Goal: Transaction & Acquisition: Purchase product/service

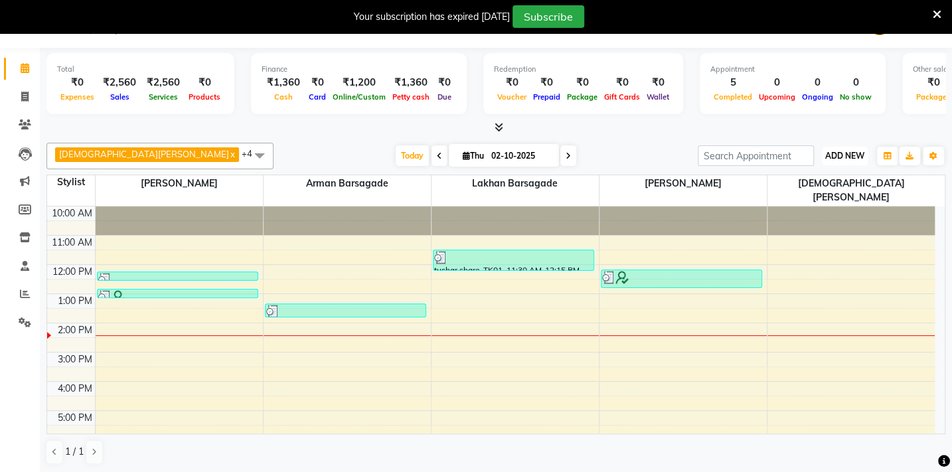
click at [849, 155] on span "ADD NEW" at bounding box center [844, 156] width 39 height 10
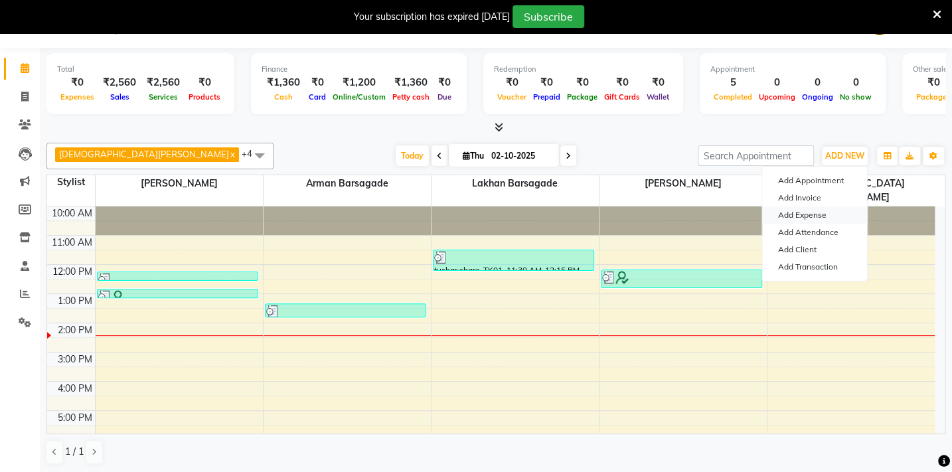
click at [818, 218] on link "Add Expense" at bounding box center [814, 214] width 105 height 17
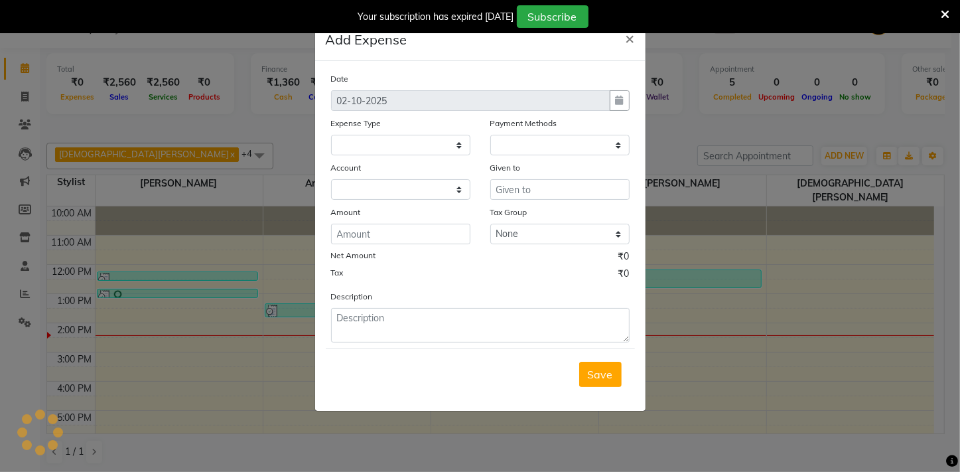
select select
select select "1"
select select "2428"
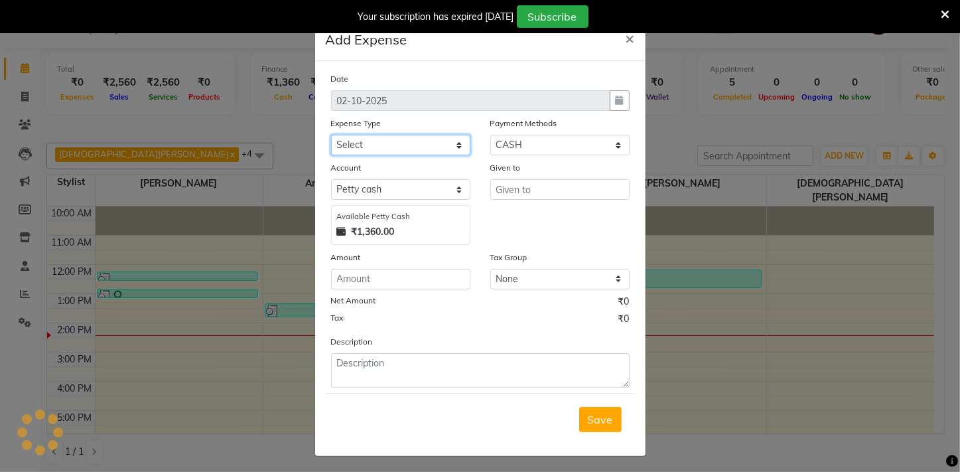
click at [341, 139] on select "Select Advance Salary Annual Lift Maintenance Charges BUILDING MAINTANANCE EXP …" at bounding box center [400, 145] width 139 height 21
click at [274, 119] on ngb-modal-window "Add Expense × Date [DATE] Expense Type Select Advance Salary Annual Lift Mainte…" at bounding box center [480, 236] width 960 height 472
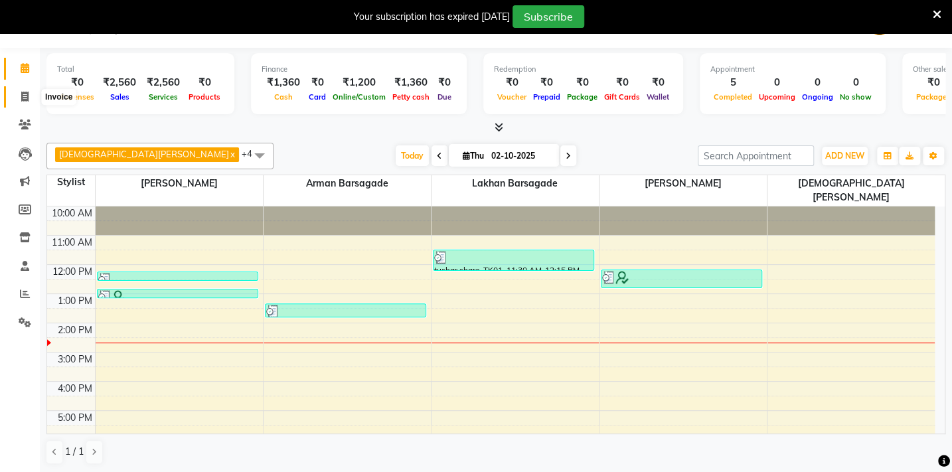
click at [29, 99] on span at bounding box center [24, 97] width 23 height 15
select select "service"
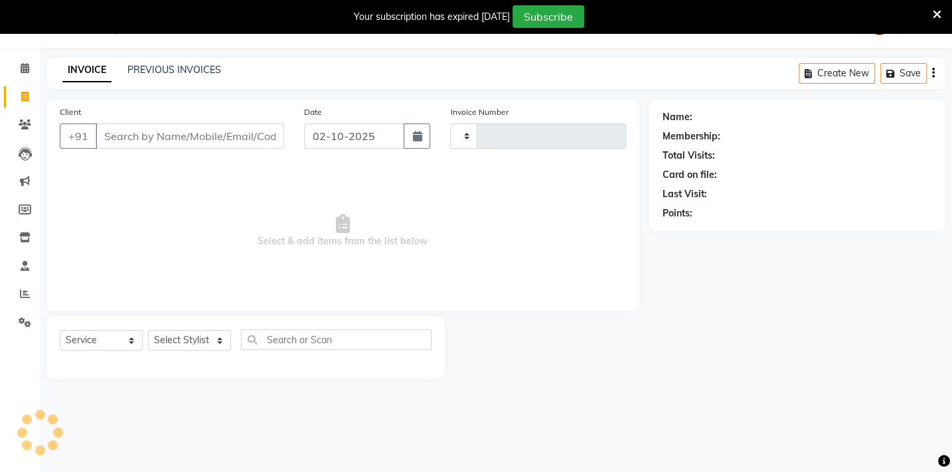
scroll to position [33, 0]
click at [221, 337] on select "Select Stylist" at bounding box center [189, 340] width 83 height 21
click at [218, 341] on select "Select Stylist" at bounding box center [189, 340] width 83 height 21
select select "810"
type input "2129"
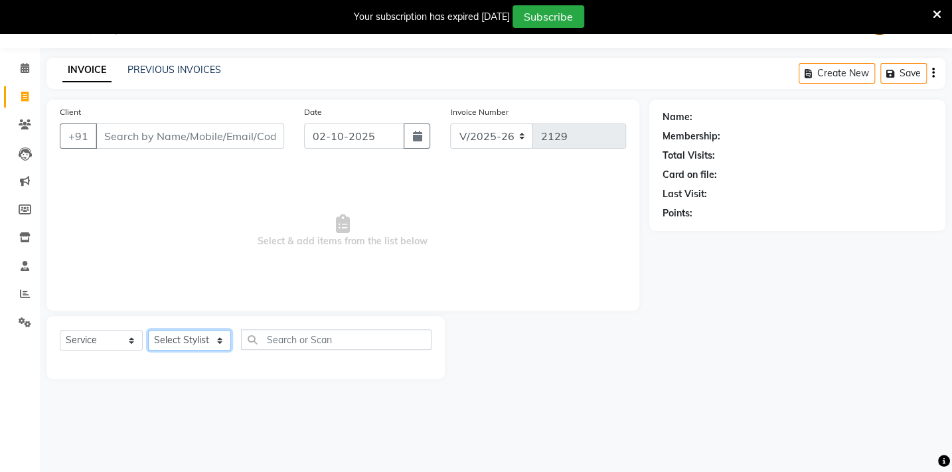
click at [223, 339] on select "Select Stylist" at bounding box center [189, 340] width 83 height 21
select select "35790"
click at [148, 330] on select "Select Stylist Admin Arman Barsagade BHARTI SAHARE Capello Gadhchiroli Lakhan b…" at bounding box center [196, 340] width 96 height 21
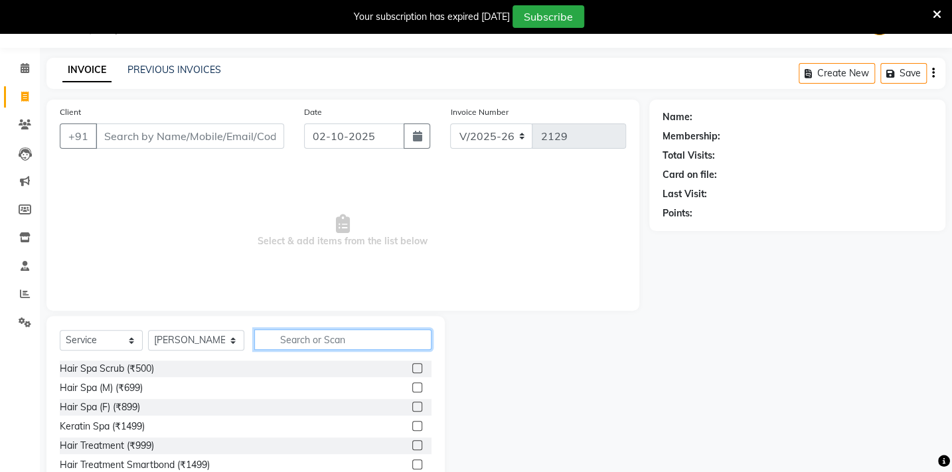
click at [268, 348] on input "text" at bounding box center [342, 339] width 177 height 21
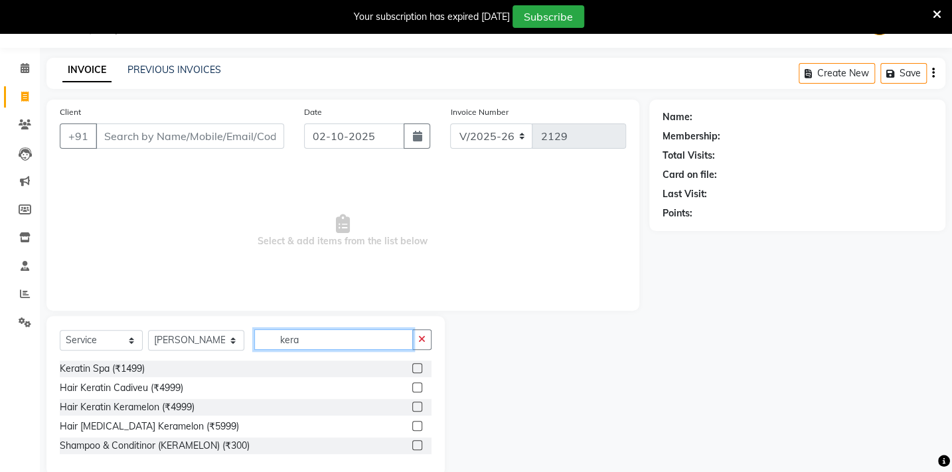
type input "kera"
click at [419, 445] on label at bounding box center [417, 445] width 10 height 10
click at [419, 445] on input "checkbox" at bounding box center [416, 445] width 9 height 9
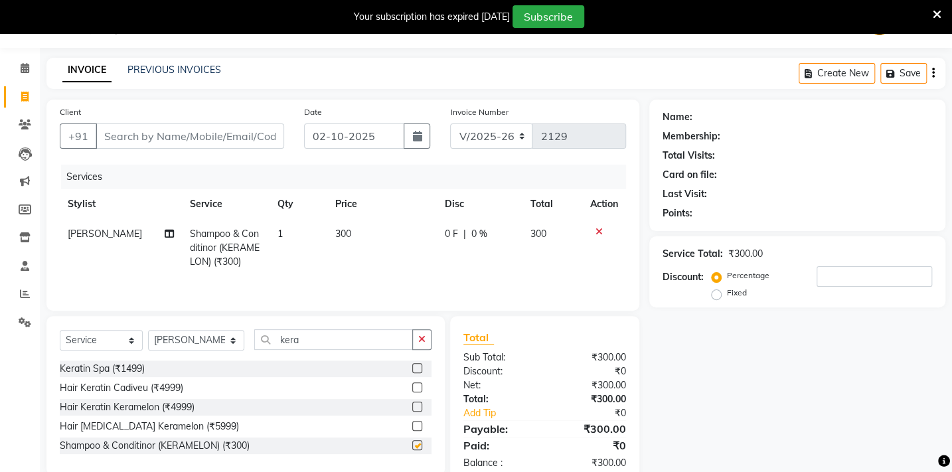
checkbox input "false"
drag, startPoint x: 315, startPoint y: 335, endPoint x: 161, endPoint y: 333, distance: 154.7
click at [161, 333] on div "Select Service Product Membership Package Voucher Prepaid Gift Card Select Styl…" at bounding box center [246, 344] width 372 height 31
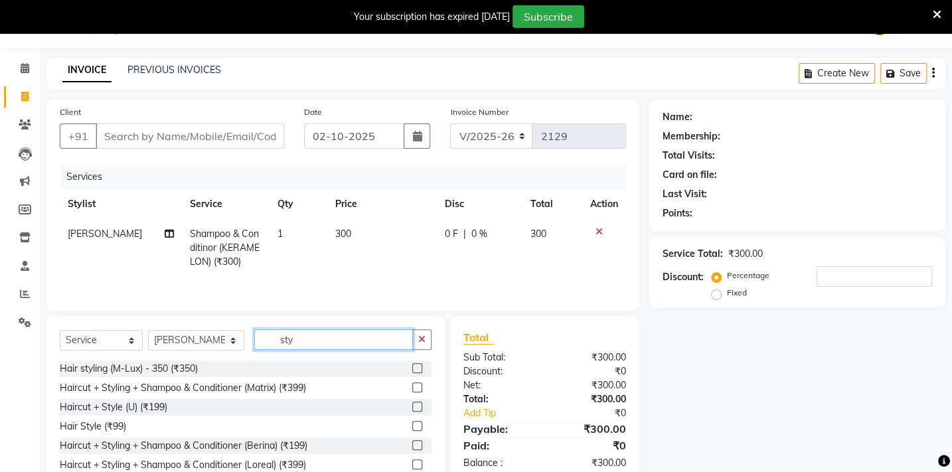
type input "sty"
click at [418, 425] on label at bounding box center [417, 426] width 10 height 10
click at [418, 425] on input "checkbox" at bounding box center [416, 426] width 9 height 9
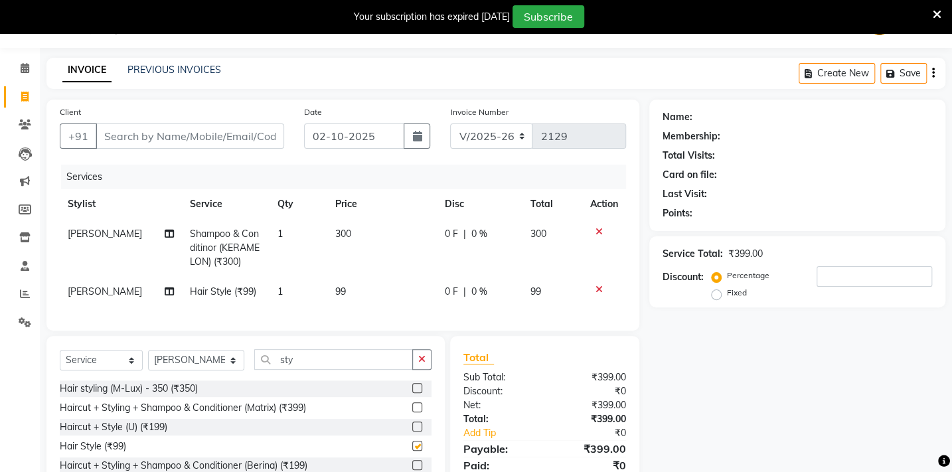
checkbox input "false"
click at [359, 284] on td "99" at bounding box center [382, 292] width 110 height 30
select select "35790"
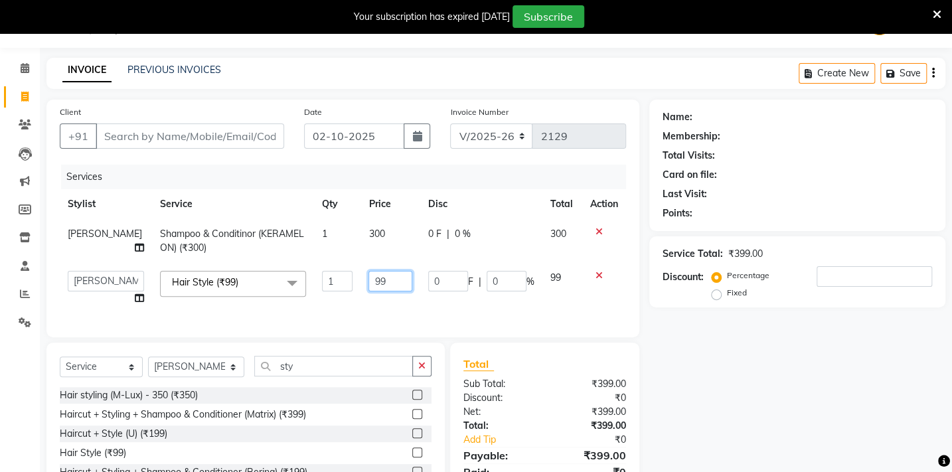
drag, startPoint x: 392, startPoint y: 287, endPoint x: 327, endPoint y: 281, distance: 65.3
click at [345, 283] on tr "Admin Arman Barsagade BHARTI SAHARE Capello Gadhchiroli Lakhan barsagade Pratik…" at bounding box center [343, 288] width 566 height 50
type input "200"
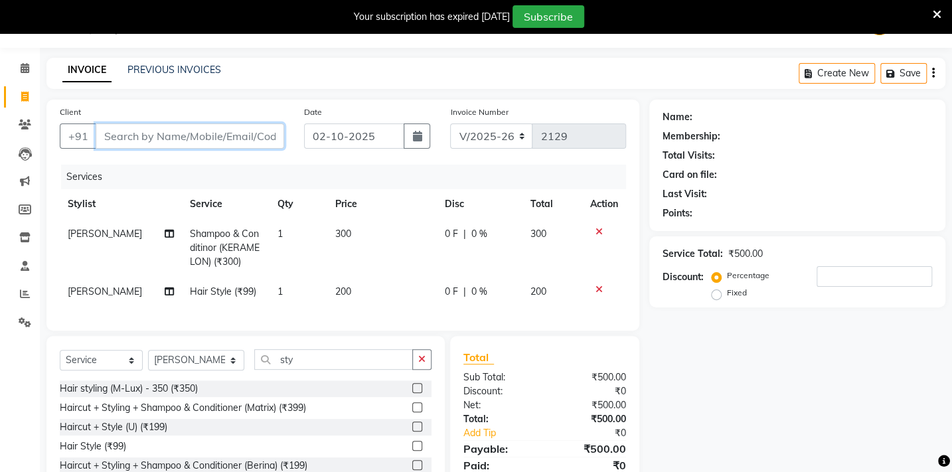
drag, startPoint x: 196, startPoint y: 139, endPoint x: 200, endPoint y: 132, distance: 7.4
click at [196, 139] on input "Client" at bounding box center [190, 135] width 189 height 25
click at [154, 145] on input "Client" at bounding box center [190, 135] width 189 height 25
type input "p"
type input "0"
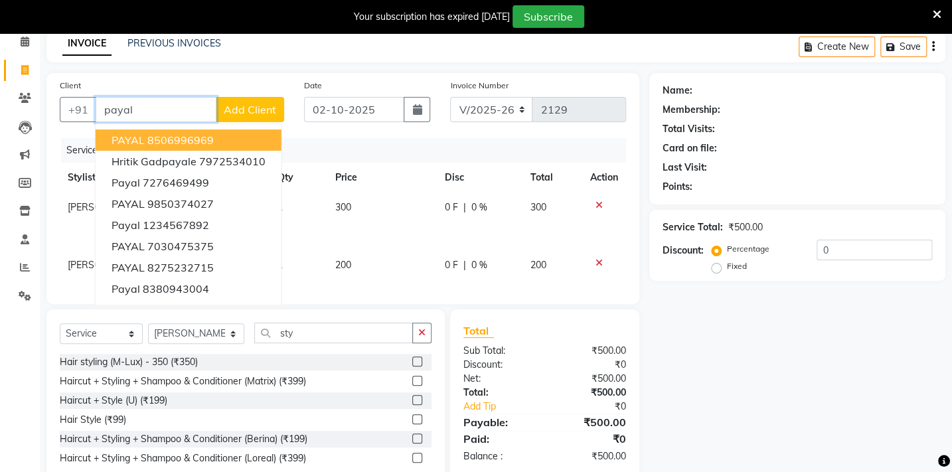
scroll to position [0, 0]
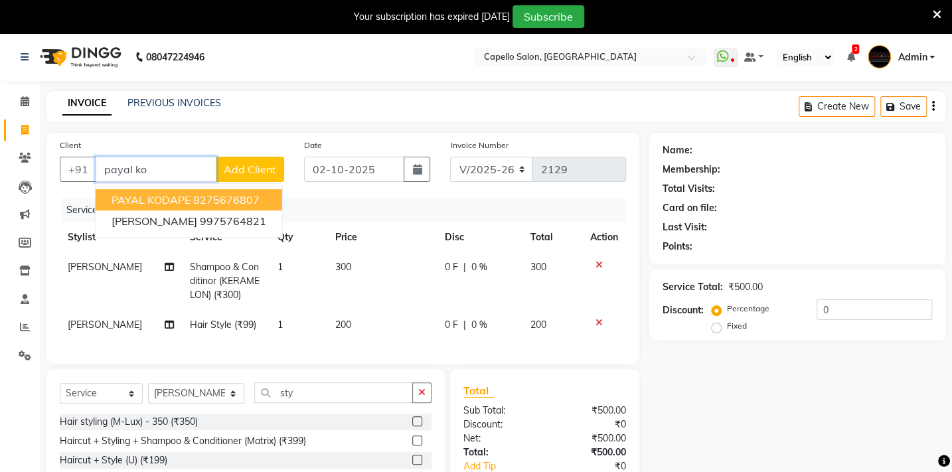
click at [165, 194] on span "PAYAL KODAPE" at bounding box center [151, 199] width 79 height 13
type input "8275676807"
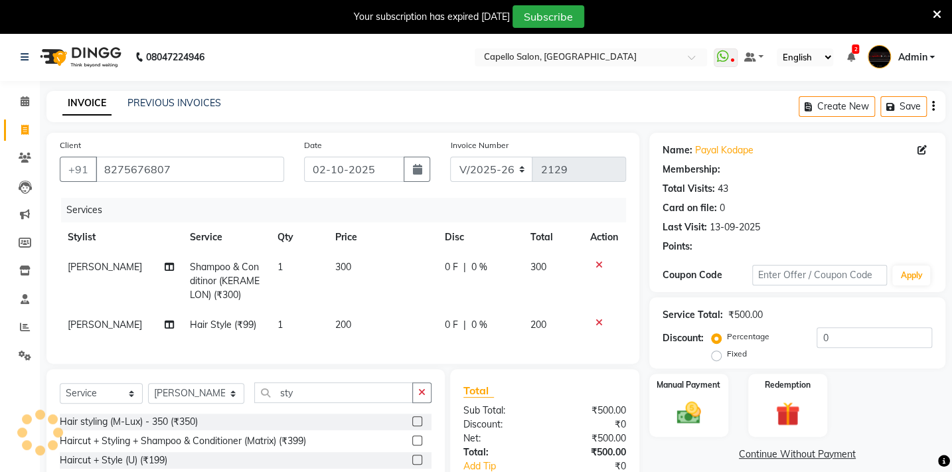
select select "1: Object"
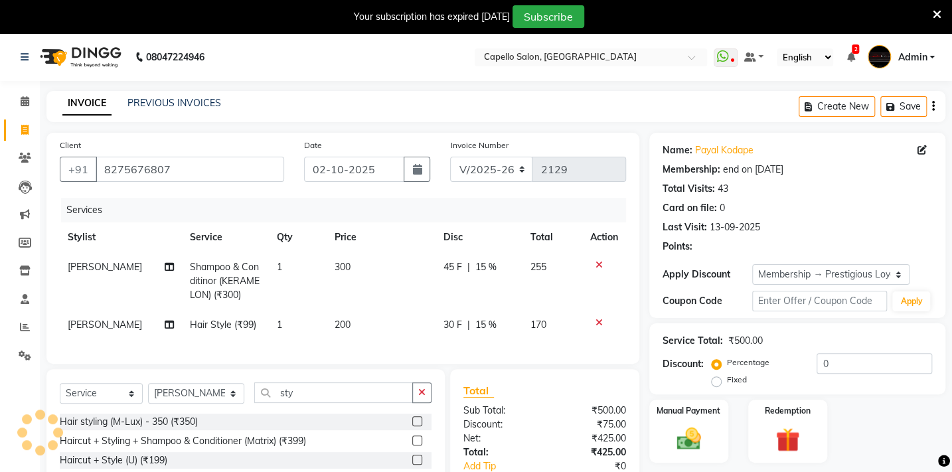
type input "15"
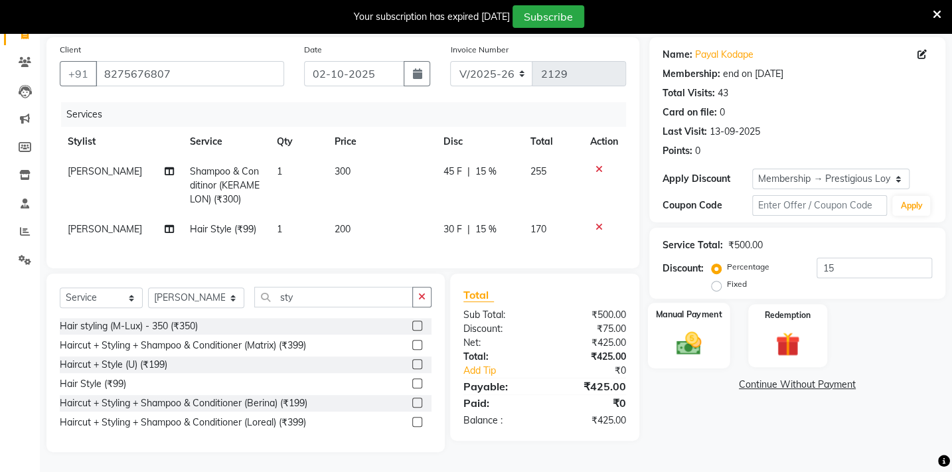
click at [690, 332] on img at bounding box center [688, 343] width 41 height 29
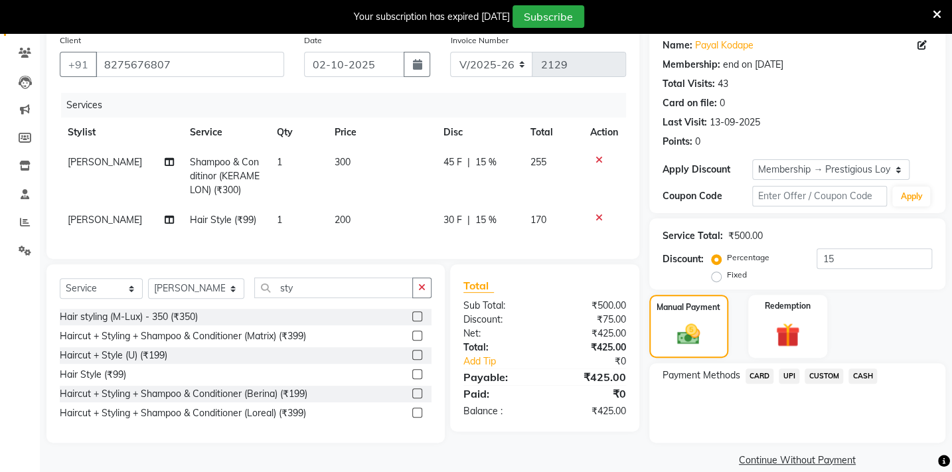
click at [783, 378] on span "UPI" at bounding box center [789, 375] width 21 height 15
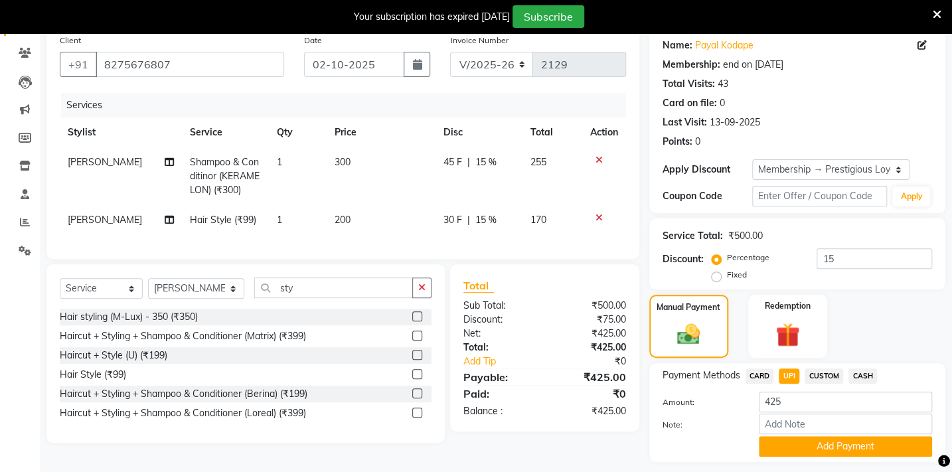
scroll to position [141, 0]
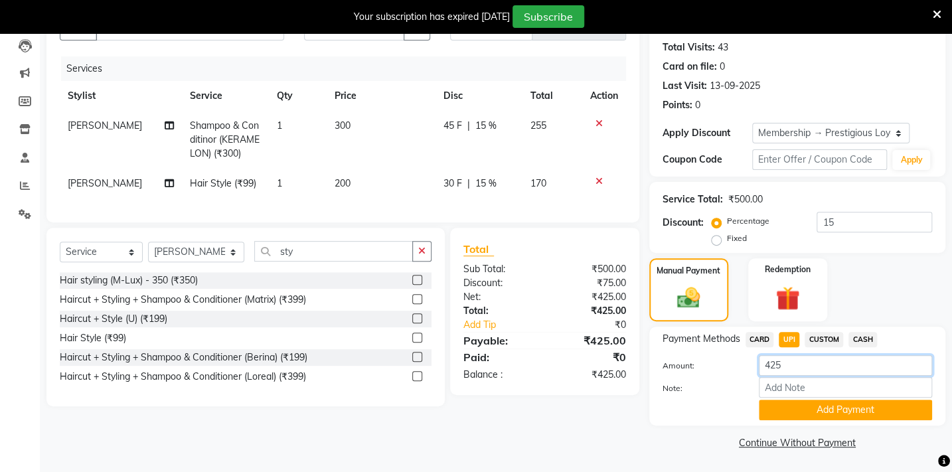
drag, startPoint x: 795, startPoint y: 365, endPoint x: 750, endPoint y: 365, distance: 44.5
click at [750, 365] on div "425" at bounding box center [845, 365] width 193 height 21
click at [597, 443] on div "Client +91 8275676807 Date 02-10-2025 Invoice Number V/2025 V/2025-26 2129 Serv…" at bounding box center [343, 221] width 613 height 461
click at [840, 413] on button "Add Payment" at bounding box center [845, 410] width 173 height 21
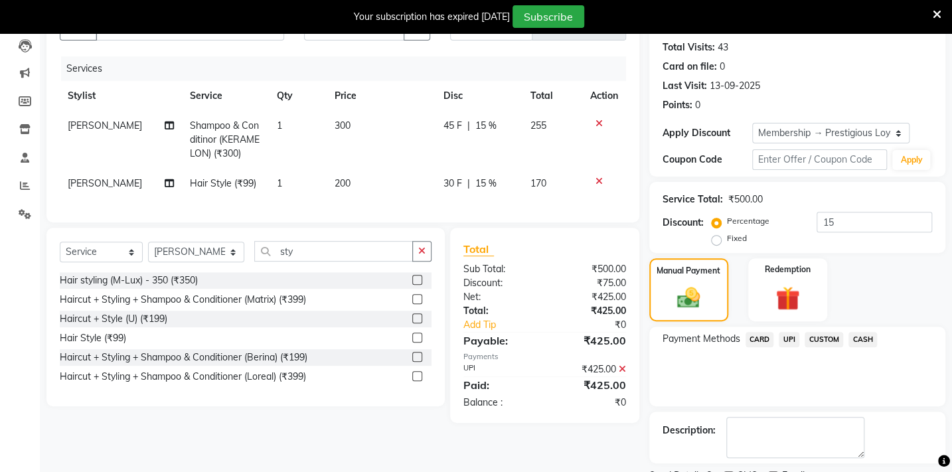
scroll to position [197, 0]
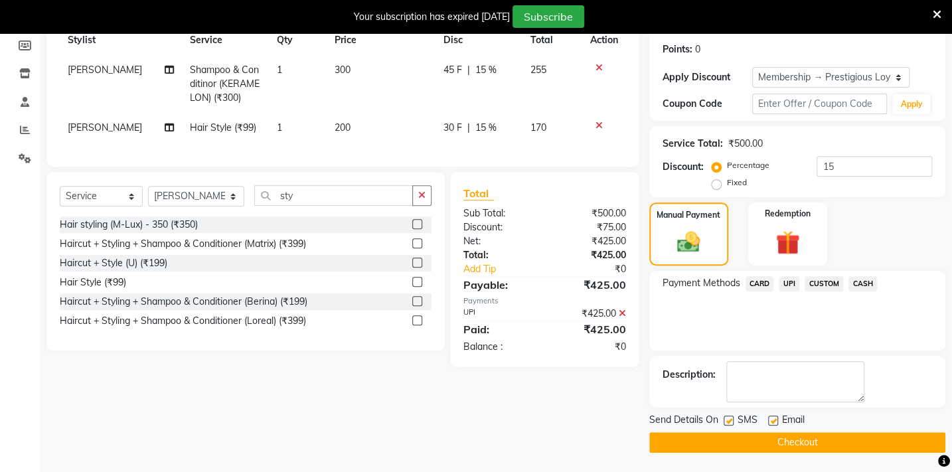
click at [672, 445] on button "Checkout" at bounding box center [797, 442] width 296 height 21
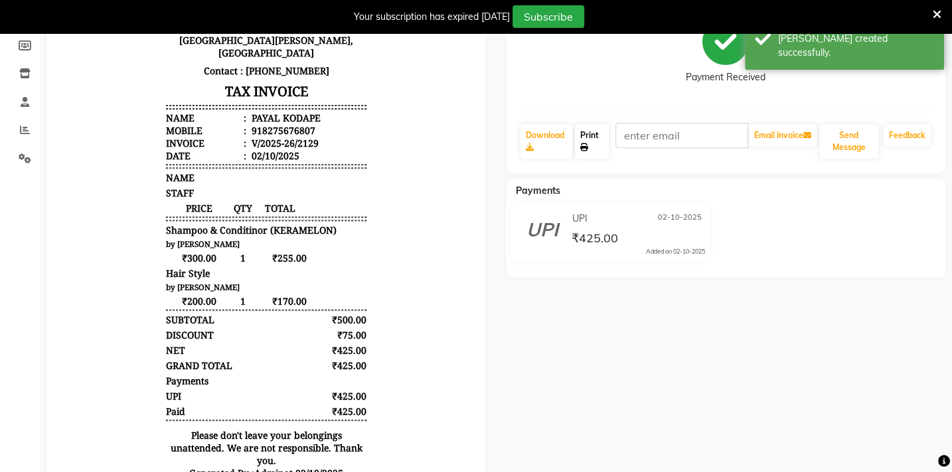
click at [602, 139] on link "Print" at bounding box center [592, 141] width 34 height 35
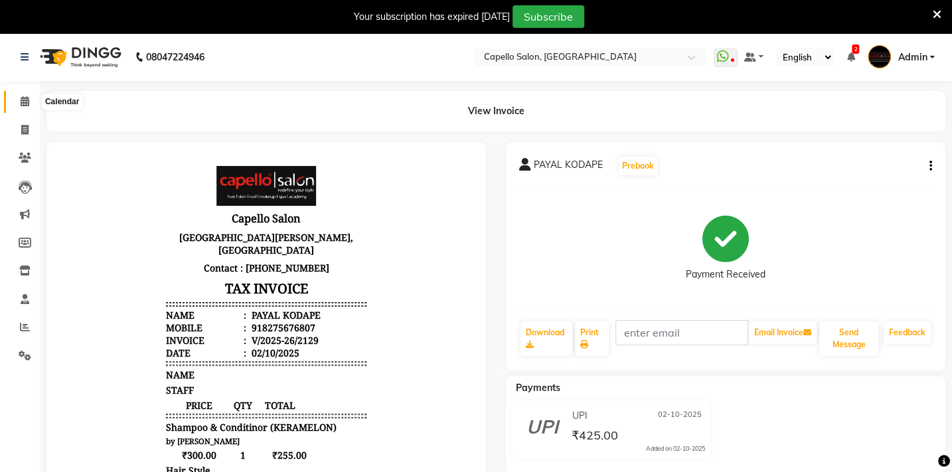
drag, startPoint x: 29, startPoint y: 97, endPoint x: 58, endPoint y: 95, distance: 29.3
click at [29, 97] on span at bounding box center [24, 101] width 23 height 15
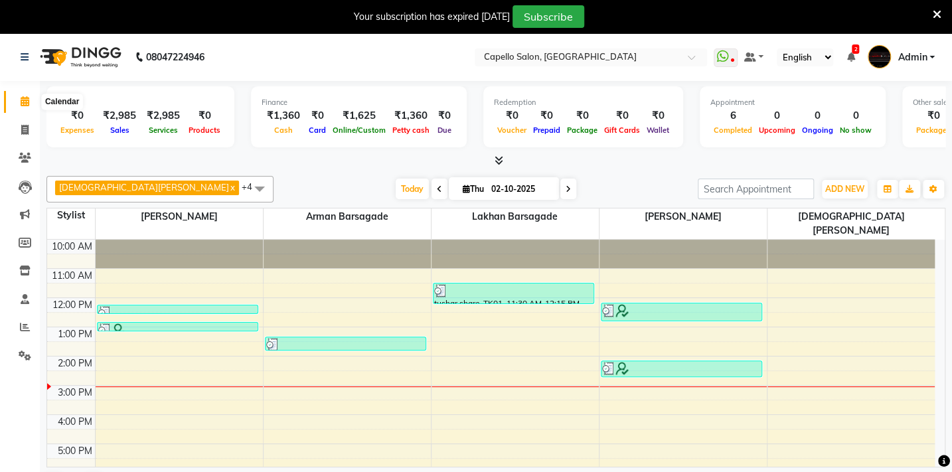
click at [23, 100] on icon at bounding box center [25, 101] width 9 height 10
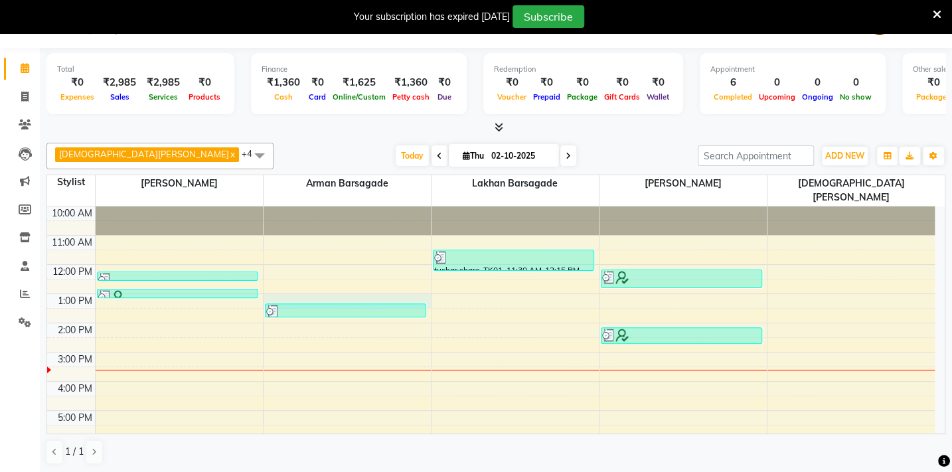
click at [331, 282] on div "10:00 AM 11:00 AM 12:00 PM 1:00 PM 2:00 PM 3:00 PM 4:00 PM 5:00 PM 6:00 PM 7:00…" at bounding box center [490, 366] width 887 height 321
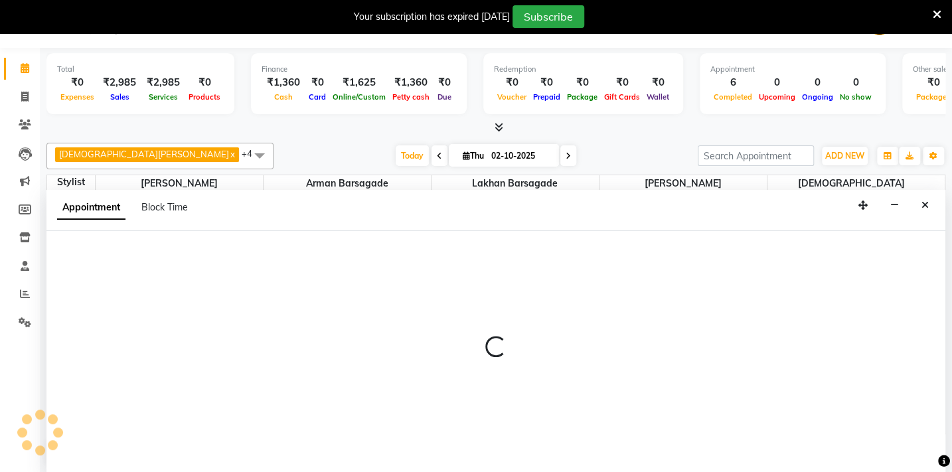
select select "87815"
select select "780"
select select "tentative"
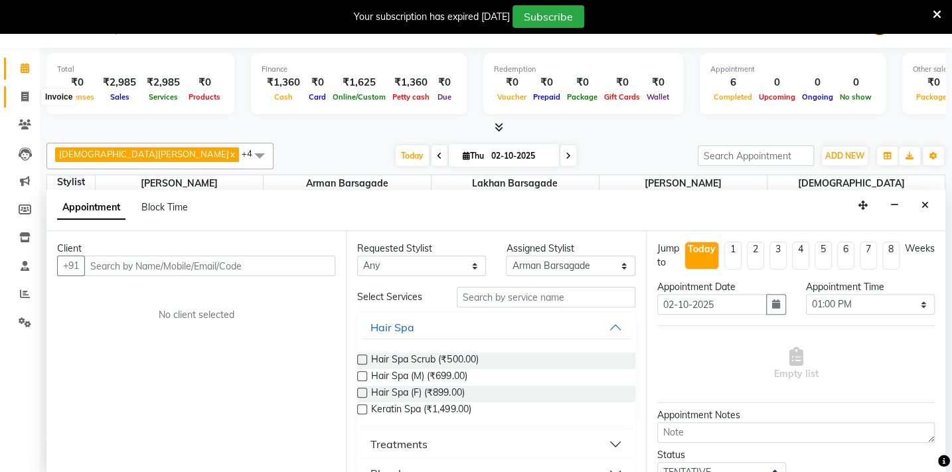
click at [19, 96] on span at bounding box center [24, 97] width 23 height 15
select select "service"
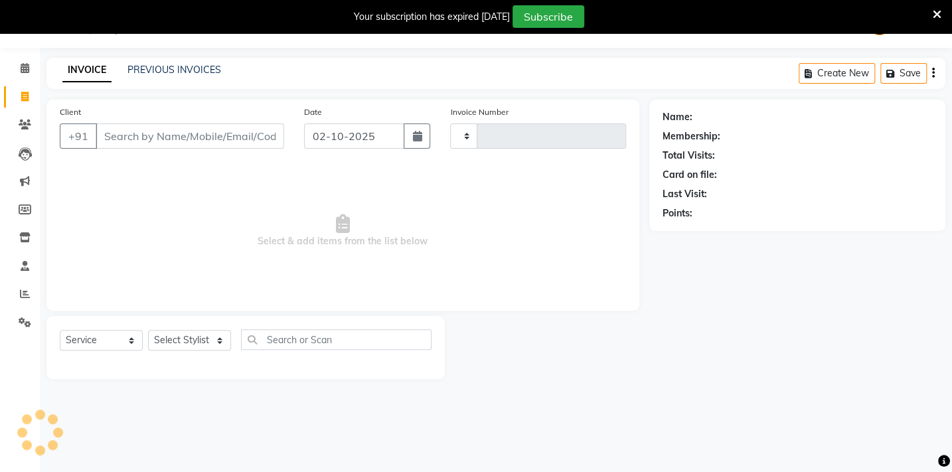
type input "2130"
select select "810"
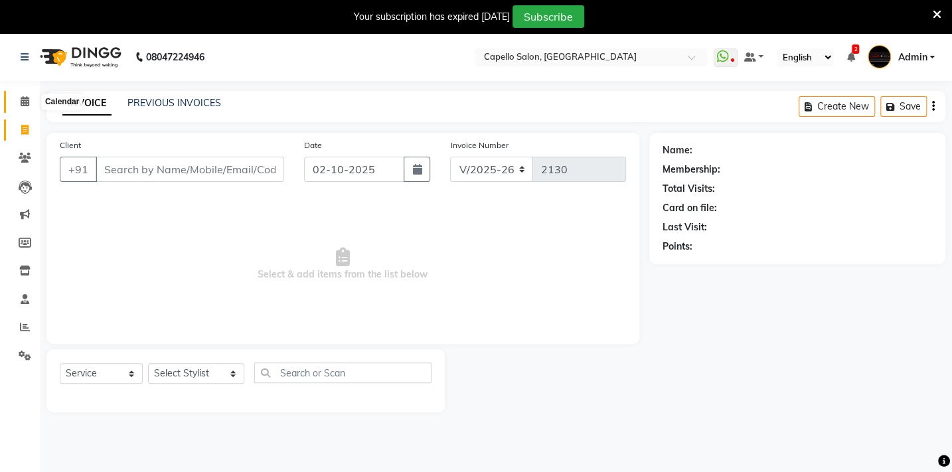
click at [27, 98] on icon at bounding box center [25, 101] width 9 height 10
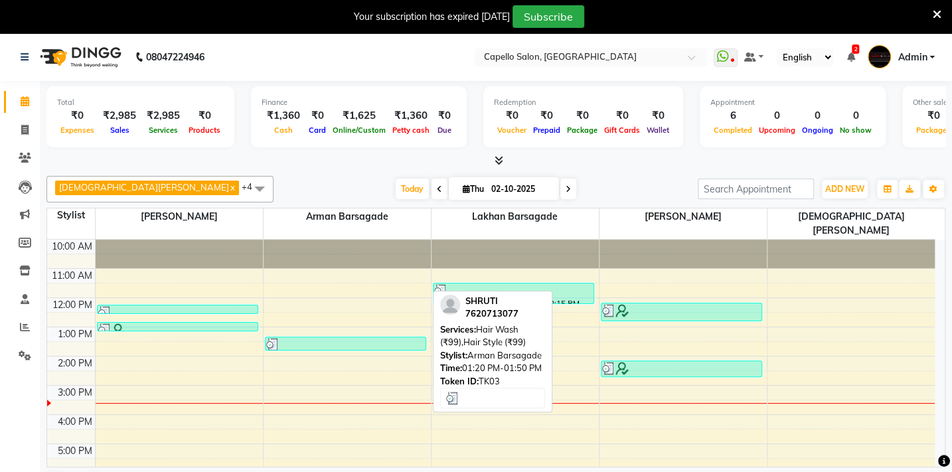
click at [323, 338] on div at bounding box center [345, 344] width 159 height 13
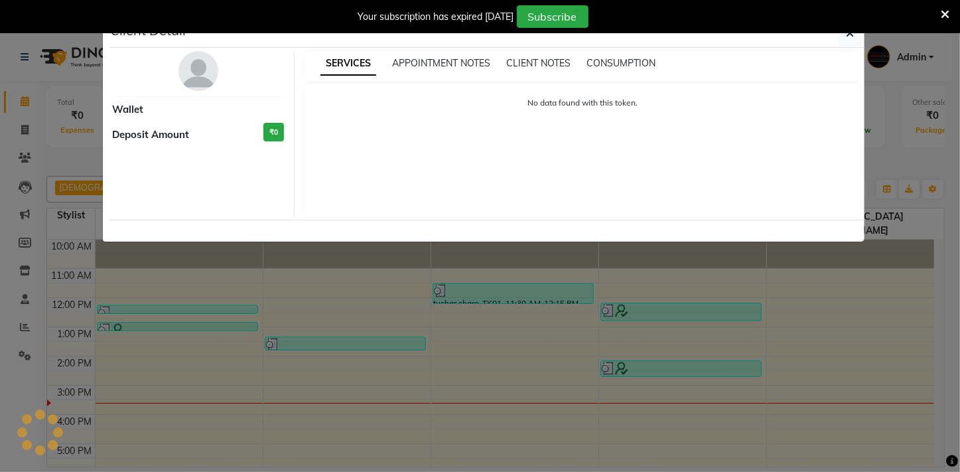
select select "3"
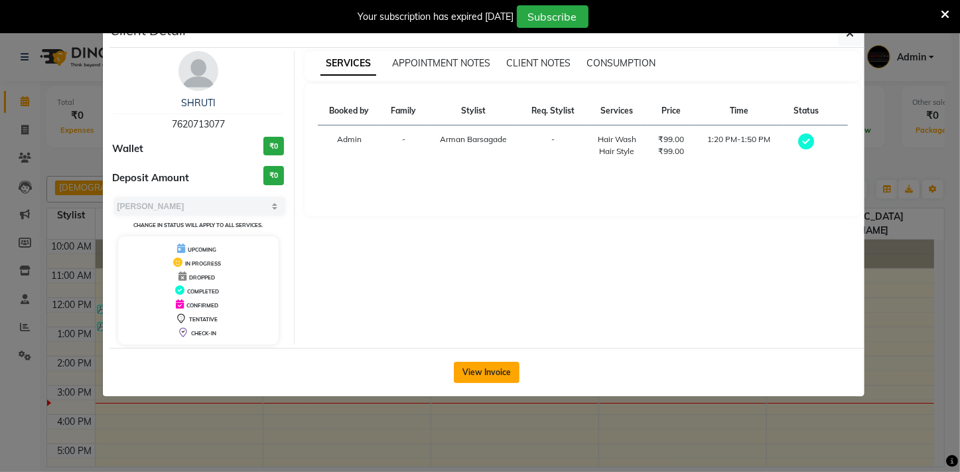
drag, startPoint x: 481, startPoint y: 357, endPoint x: 480, endPoint y: 366, distance: 8.7
click at [480, 366] on div "View Invoice" at bounding box center [487, 372] width 755 height 48
click at [478, 371] on button "View Invoice" at bounding box center [487, 372] width 66 height 21
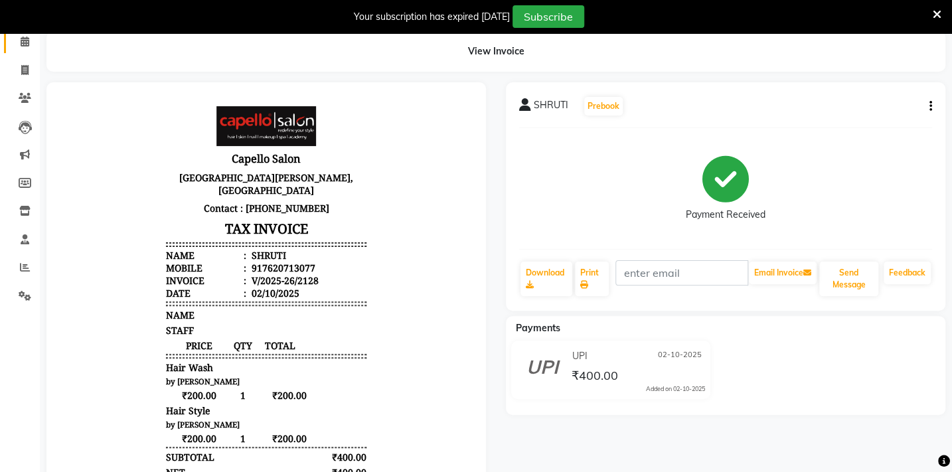
scroll to position [241, 0]
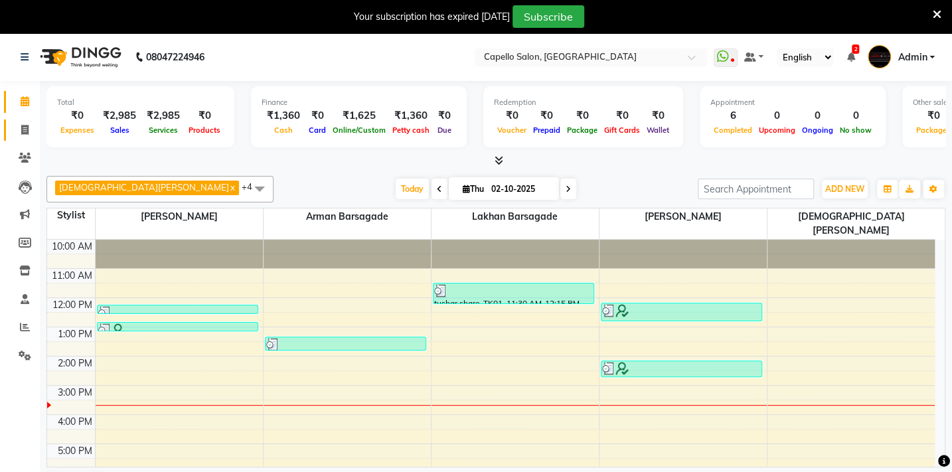
click at [25, 120] on link "Invoice" at bounding box center [20, 130] width 32 height 22
select select "service"
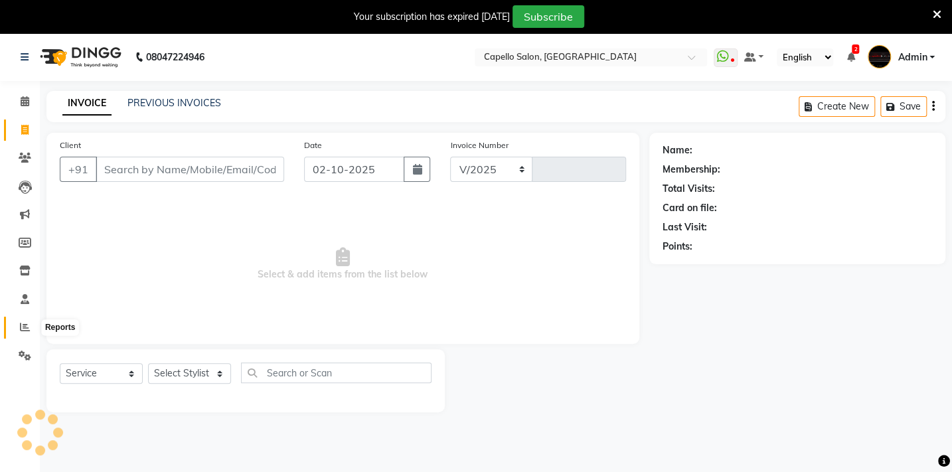
select select "810"
type input "2130"
click at [31, 325] on span at bounding box center [24, 327] width 23 height 15
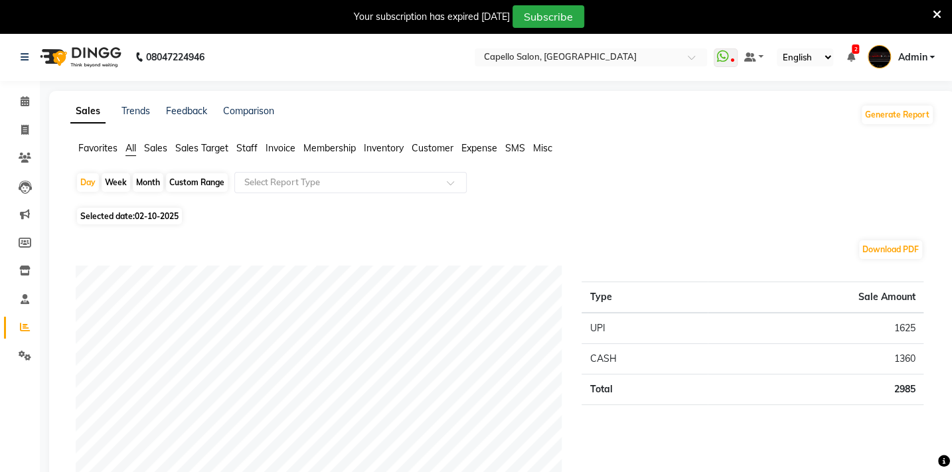
click at [97, 145] on span "Favorites" at bounding box center [97, 148] width 39 height 12
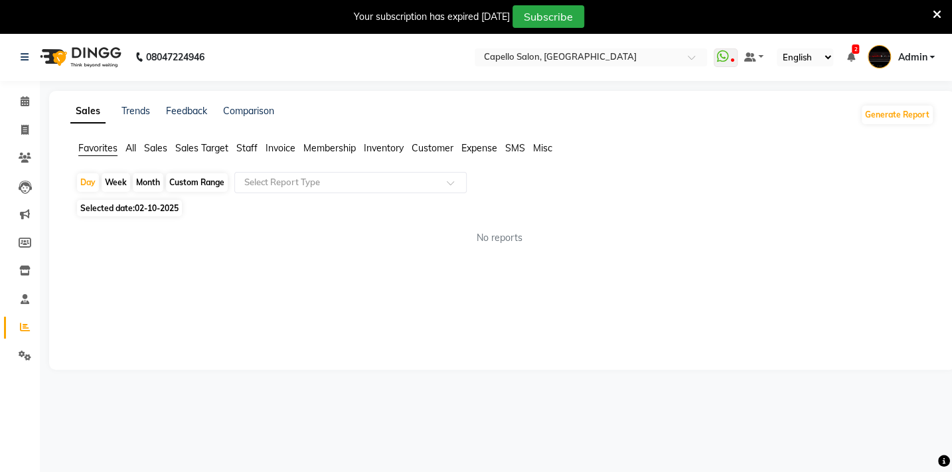
click at [141, 183] on div "Month" at bounding box center [148, 182] width 31 height 19
select select "10"
select select "2025"
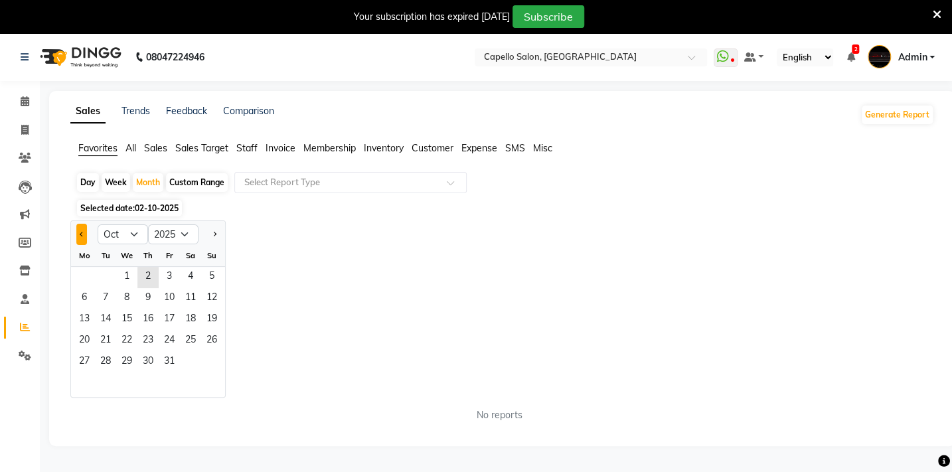
click at [81, 232] on span "Previous month" at bounding box center [82, 234] width 5 height 5
select select "9"
click at [87, 272] on span "1" at bounding box center [84, 277] width 21 height 21
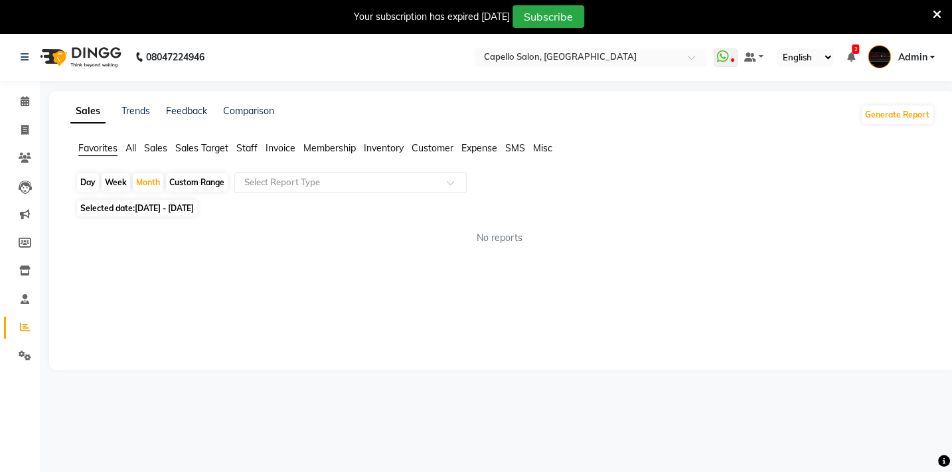
click at [202, 183] on div "Custom Range" at bounding box center [197, 182] width 62 height 19
select select "9"
select select "2025"
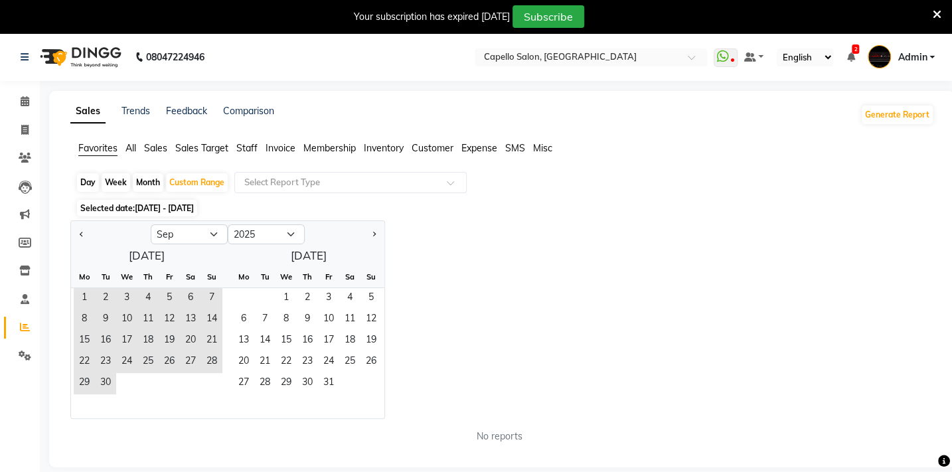
click at [71, 291] on div "1 2 3 4 5 6 7" at bounding box center [146, 298] width 151 height 21
click at [92, 301] on span "1" at bounding box center [84, 298] width 21 height 21
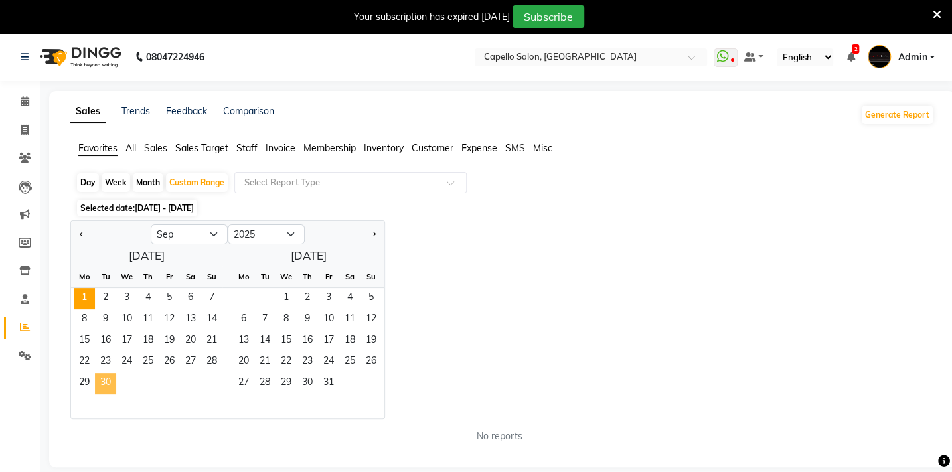
click at [108, 375] on span "30" at bounding box center [105, 383] width 21 height 21
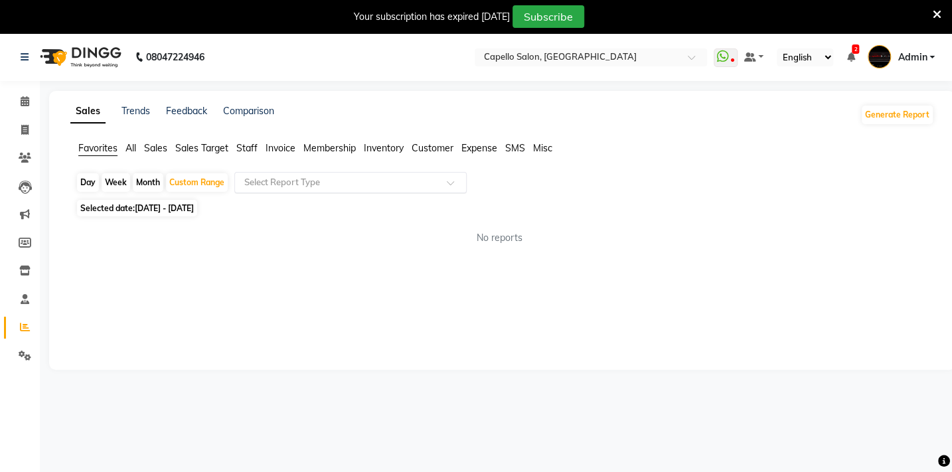
click at [275, 183] on input "text" at bounding box center [337, 182] width 191 height 13
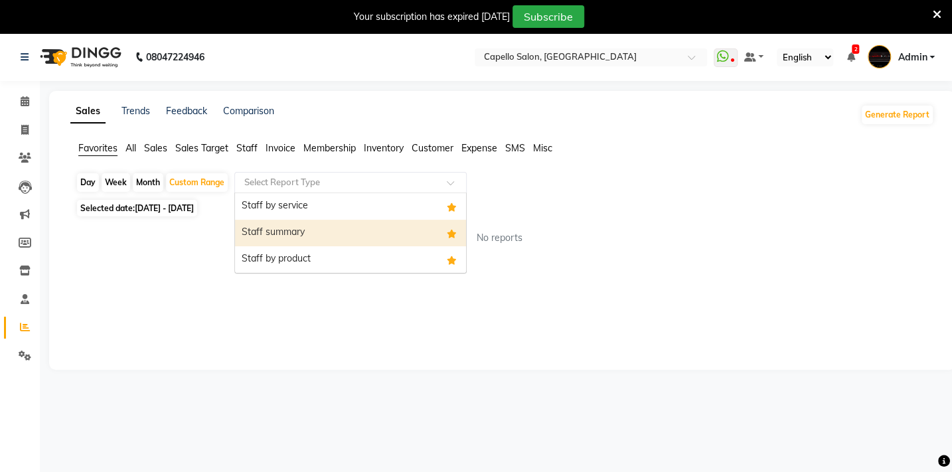
click at [266, 235] on div "Staff summary" at bounding box center [350, 233] width 231 height 27
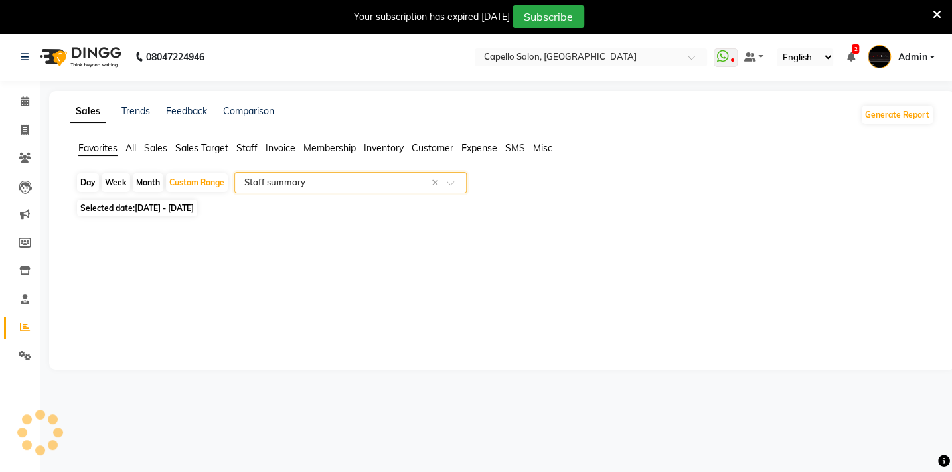
click at [136, 180] on div "Month" at bounding box center [148, 182] width 31 height 19
select select "9"
select select "2025"
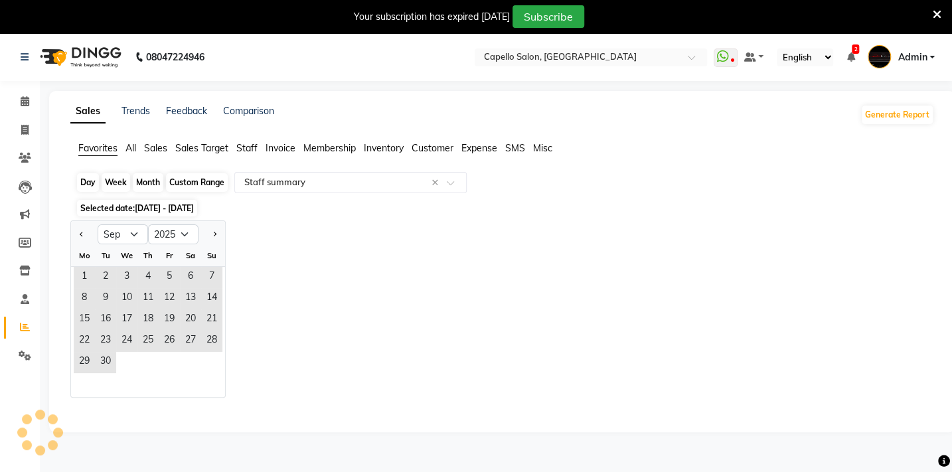
select select "full_report"
select select "csv"
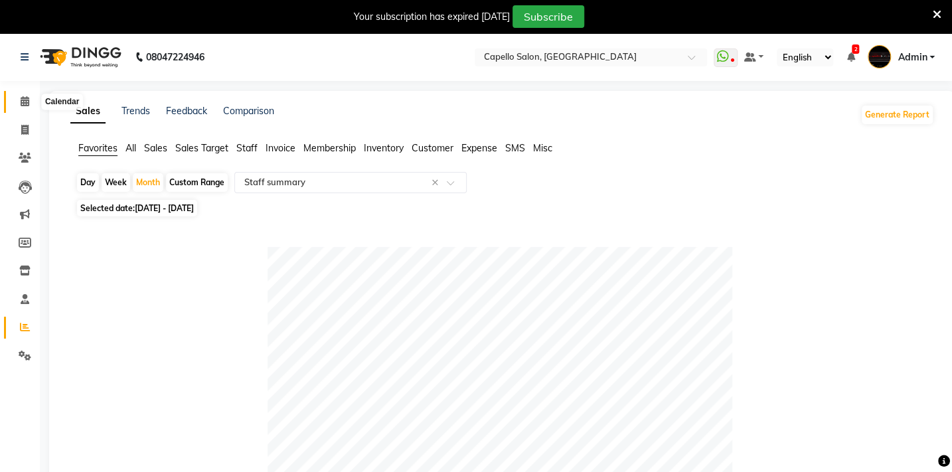
click at [22, 104] on icon at bounding box center [25, 101] width 9 height 10
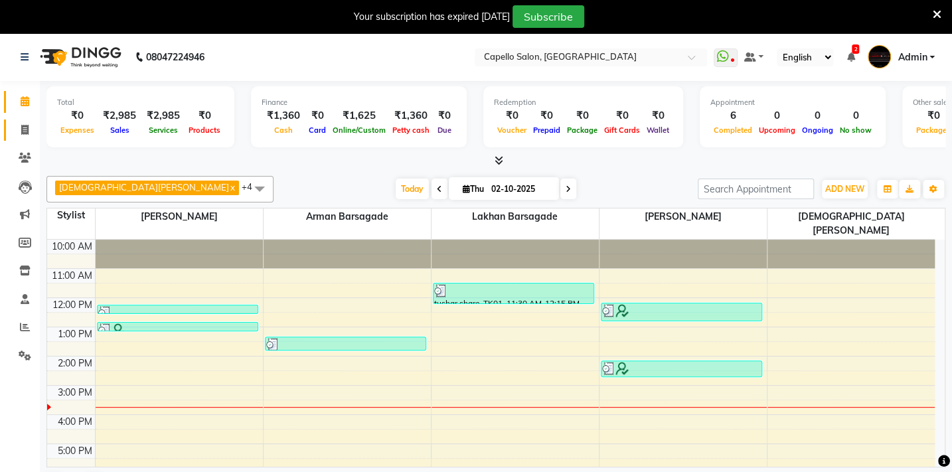
click at [29, 125] on span at bounding box center [24, 130] width 23 height 15
select select "service"
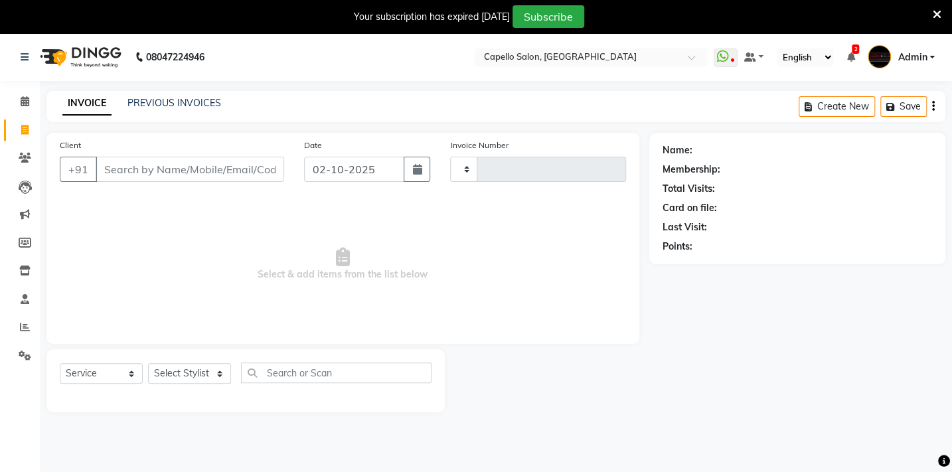
type input "2130"
select select "810"
click at [231, 370] on div "Select Service Product Membership Package Voucher Prepaid Gift Card Select Styl…" at bounding box center [246, 377] width 372 height 31
click at [221, 374] on select "Select Stylist Admin [PERSON_NAME] BHARTI [PERSON_NAME] [PERSON_NAME] Gadhchiro…" at bounding box center [196, 373] width 96 height 21
select select "40719"
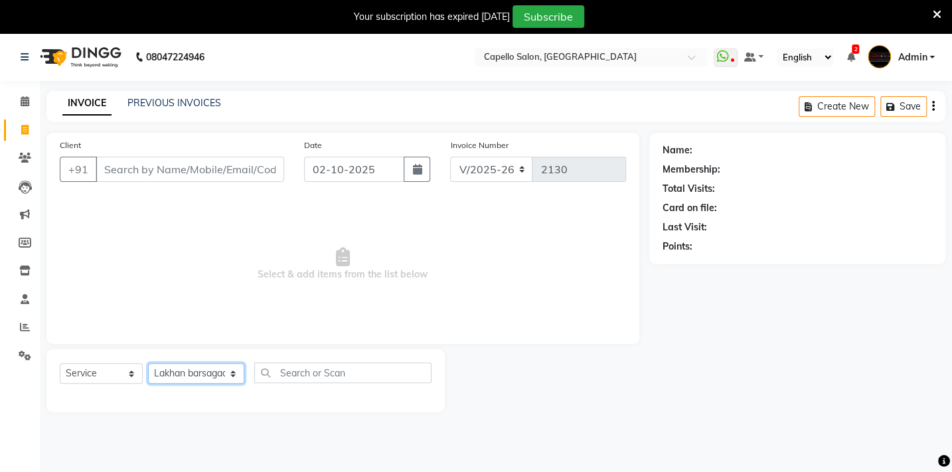
click at [148, 363] on select "Select Stylist Admin [PERSON_NAME] BHARTI [PERSON_NAME] [PERSON_NAME] Gadhchiro…" at bounding box center [196, 373] width 96 height 21
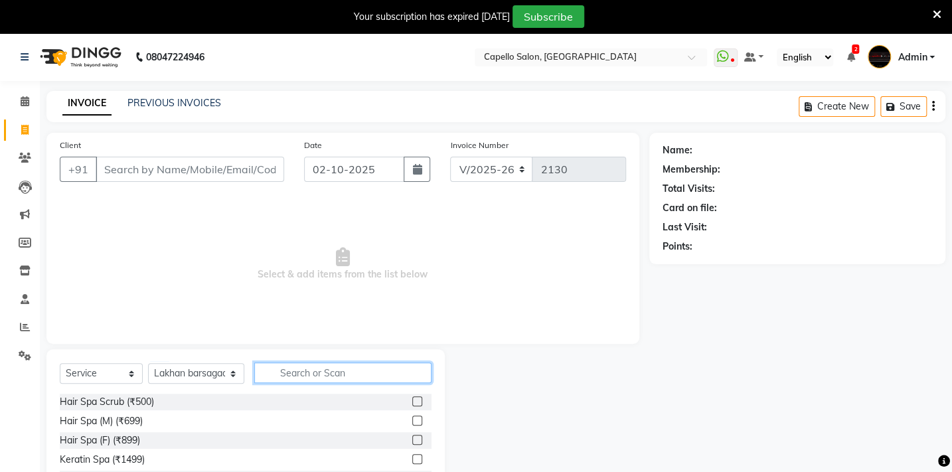
click at [297, 372] on input "text" at bounding box center [342, 372] width 177 height 21
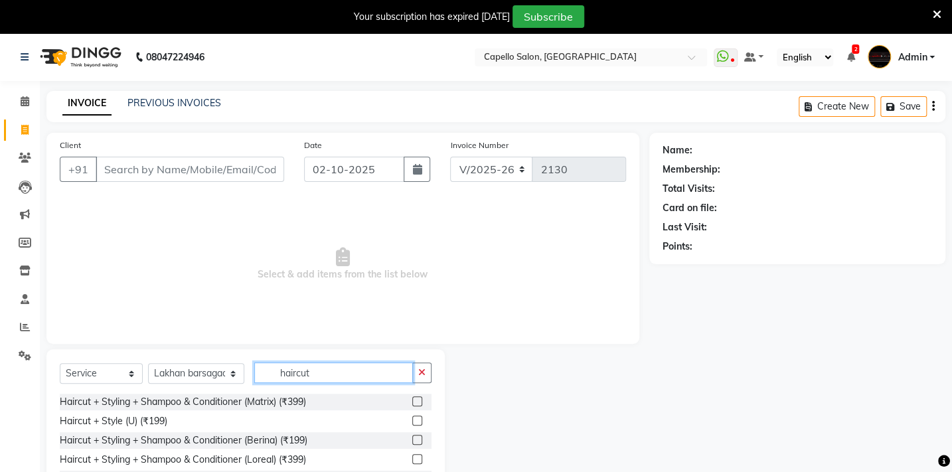
type input "haircut"
click at [416, 418] on label at bounding box center [417, 421] width 10 height 10
click at [416, 418] on input "checkbox" at bounding box center [416, 421] width 9 height 9
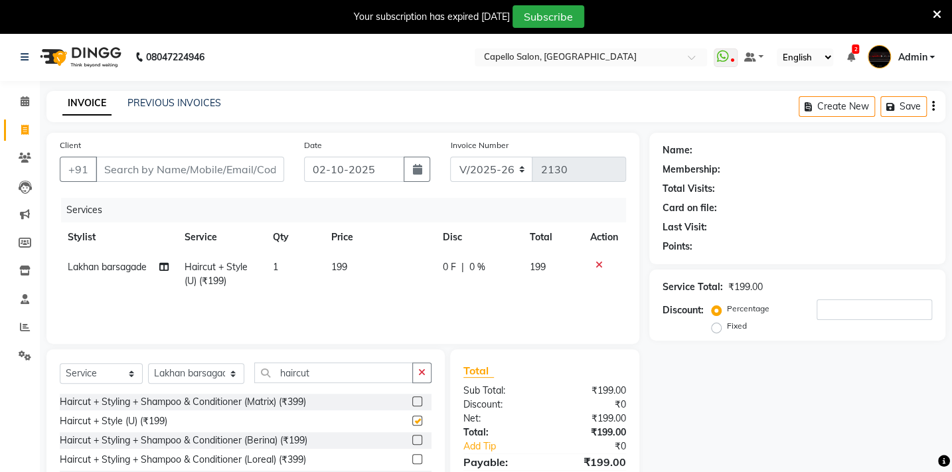
checkbox input "false"
drag, startPoint x: 322, startPoint y: 370, endPoint x: 111, endPoint y: 368, distance: 211.1
click at [111, 368] on div "Select Service Product Membership Package Voucher Prepaid Gift Card Select Styl…" at bounding box center [246, 377] width 372 height 31
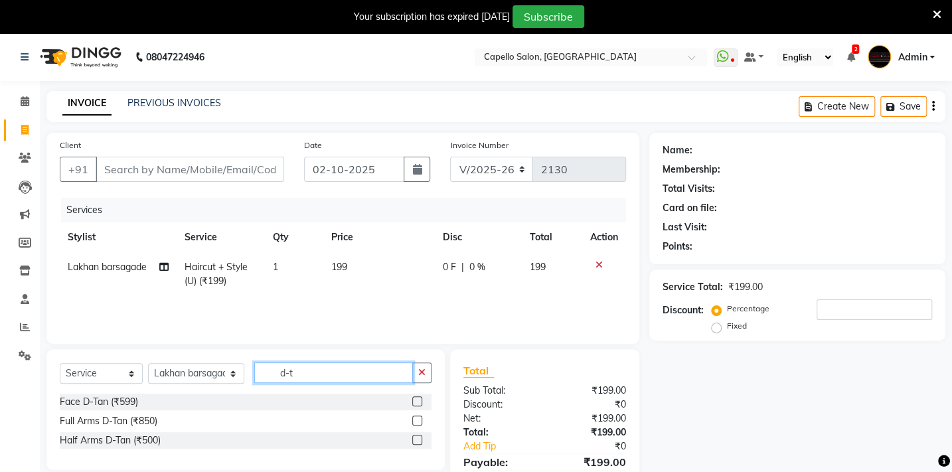
type input "d-t"
click at [418, 402] on label at bounding box center [417, 401] width 10 height 10
click at [418, 402] on input "checkbox" at bounding box center [416, 402] width 9 height 9
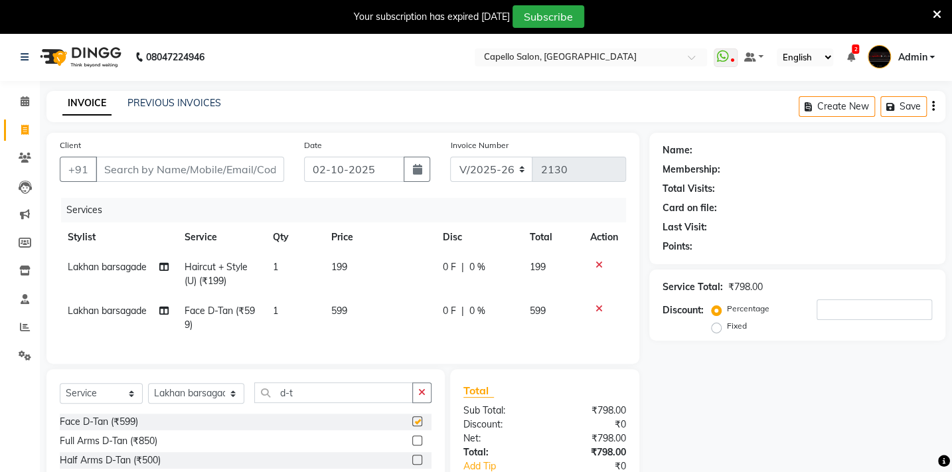
checkbox input "false"
click at [343, 305] on td "599" at bounding box center [379, 318] width 112 height 44
select select "40719"
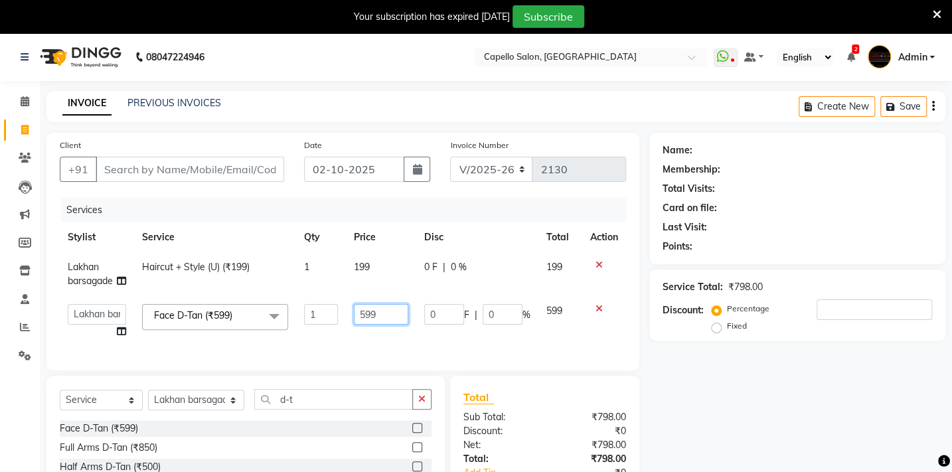
drag, startPoint x: 384, startPoint y: 311, endPoint x: 299, endPoint y: 309, distance: 85.7
click at [305, 312] on tr "Admin Arman Barsagade BHARTI SAHARE Capello Gadhchiroli Lakhan barsagade Pratik…" at bounding box center [343, 321] width 566 height 50
type input "600"
click at [365, 263] on td "199" at bounding box center [381, 274] width 70 height 44
select select "40719"
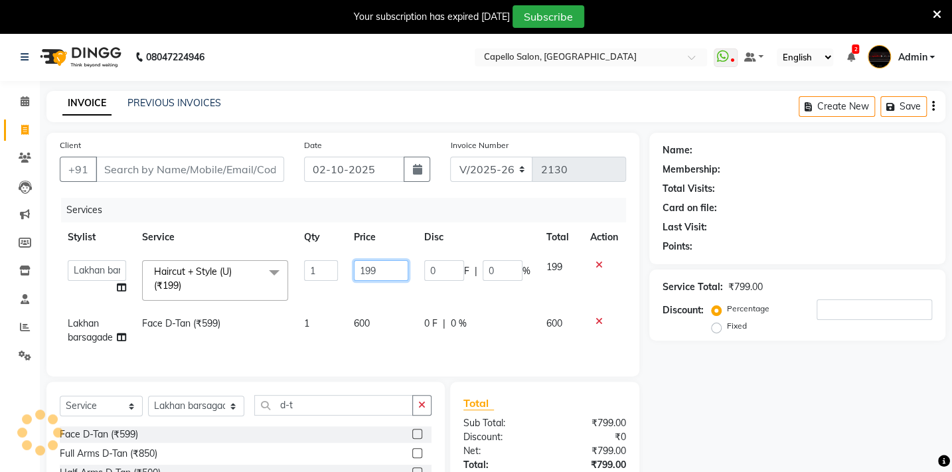
drag, startPoint x: 380, startPoint y: 266, endPoint x: 281, endPoint y: 238, distance: 102.8
click at [323, 254] on tr "Admin Arman Barsagade BHARTI SAHARE Capello Gadhchiroli Lakhan barsagade Pratik…" at bounding box center [343, 280] width 566 height 56
type input "200"
click at [707, 405] on div "Name: Membership: Total Visits: Card on file: Last Visit: Points: Service Total…" at bounding box center [802, 341] width 306 height 416
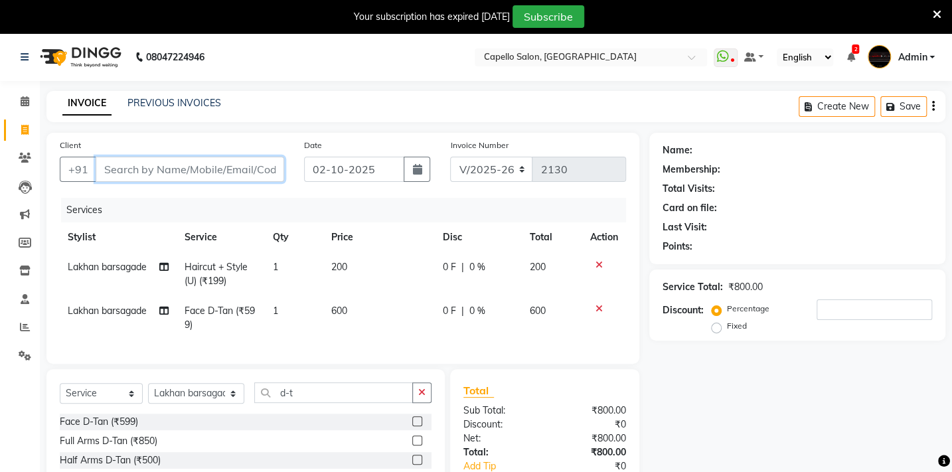
click at [152, 165] on input "Client" at bounding box center [190, 169] width 189 height 25
type input "7"
type input "0"
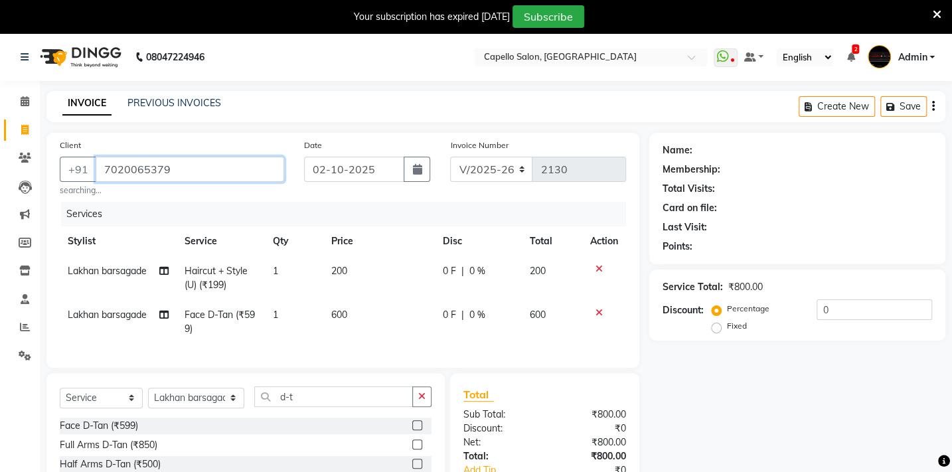
type input "7020065379"
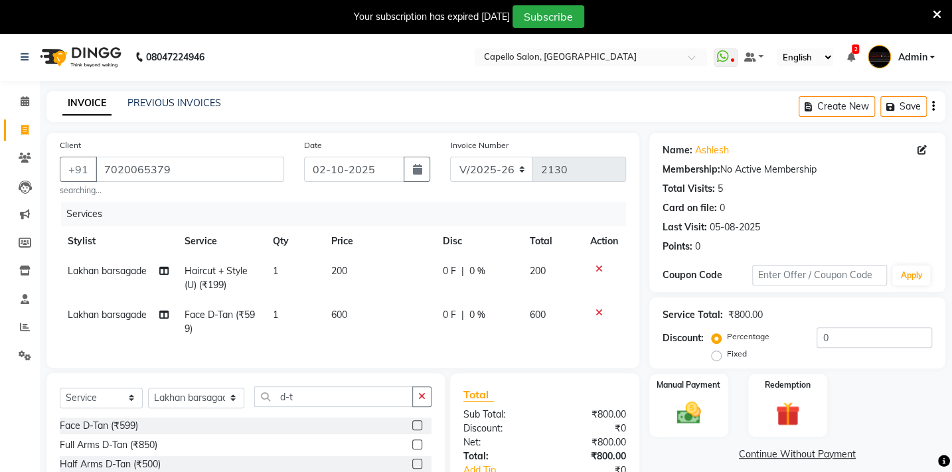
scroll to position [98, 0]
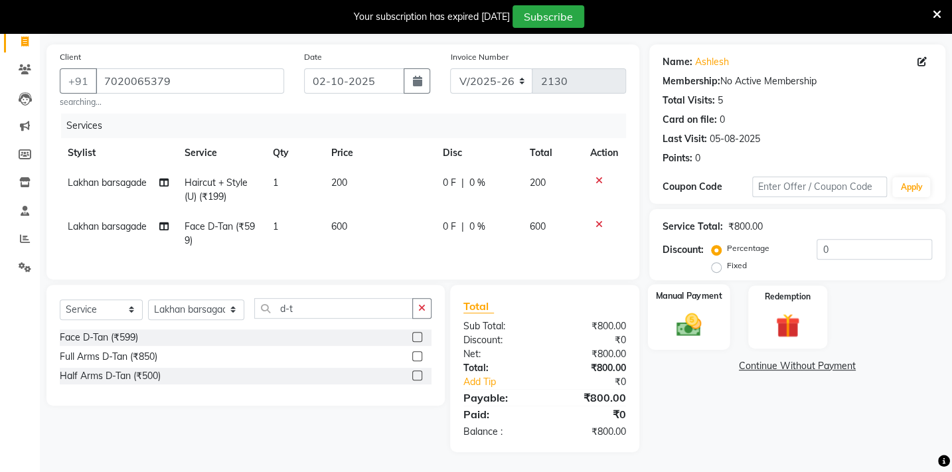
click at [686, 320] on img at bounding box center [688, 324] width 41 height 29
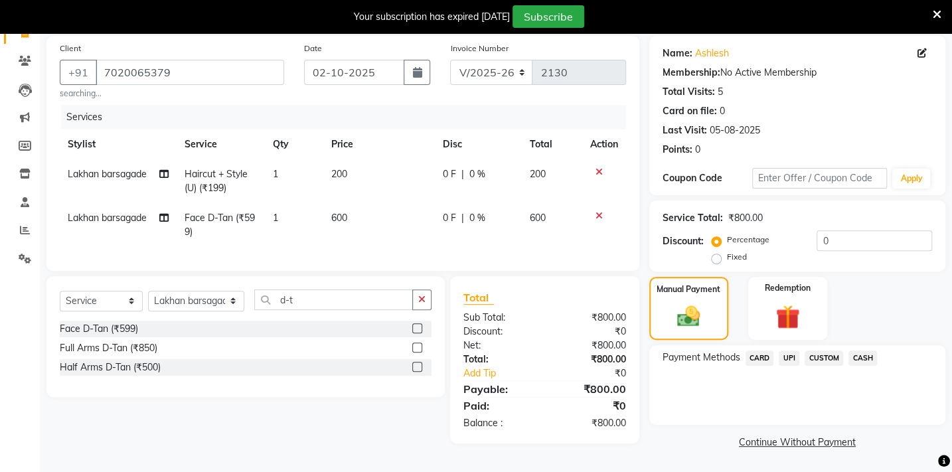
click at [862, 354] on span "CASH" at bounding box center [862, 357] width 29 height 15
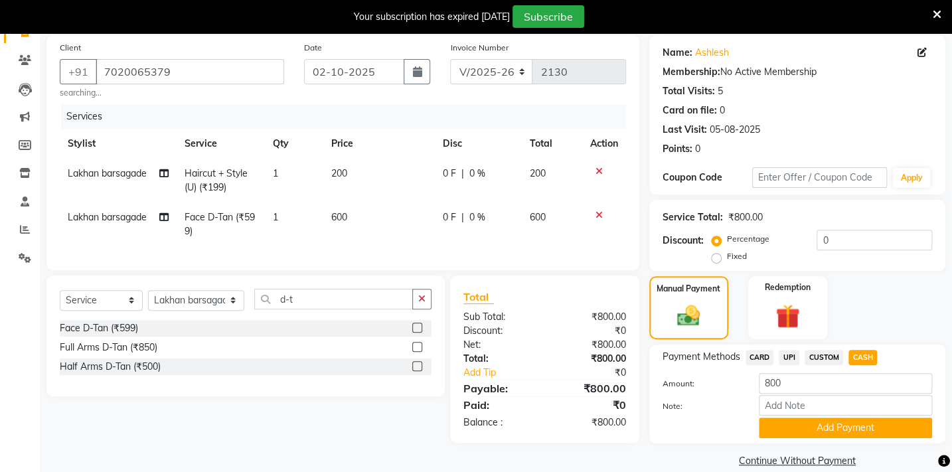
scroll to position [115, 0]
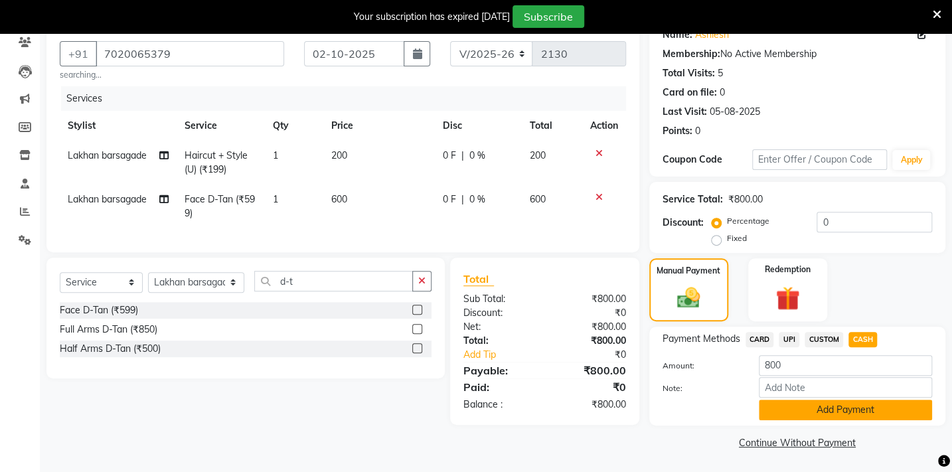
click at [850, 408] on button "Add Payment" at bounding box center [845, 410] width 173 height 21
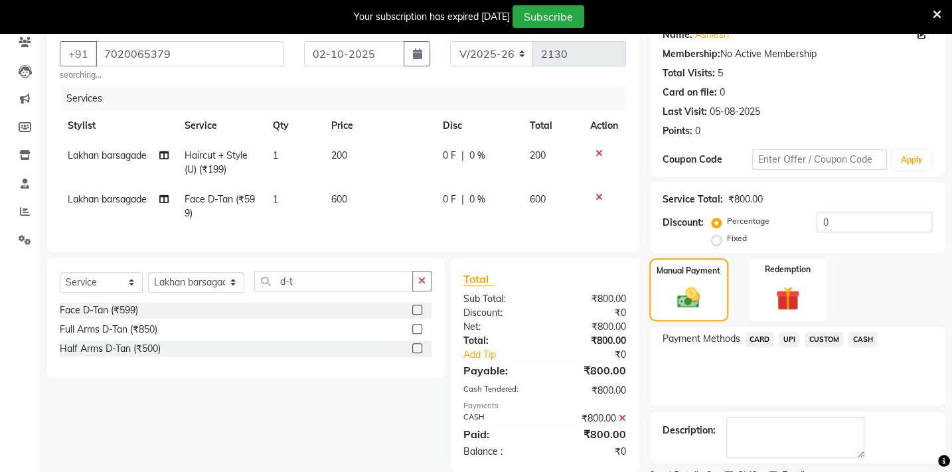
scroll to position [171, 0]
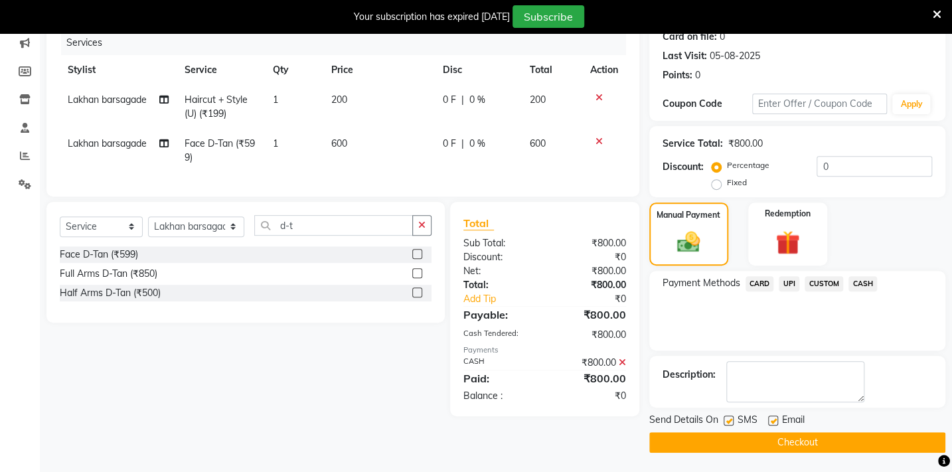
click at [852, 441] on button "Checkout" at bounding box center [797, 442] width 296 height 21
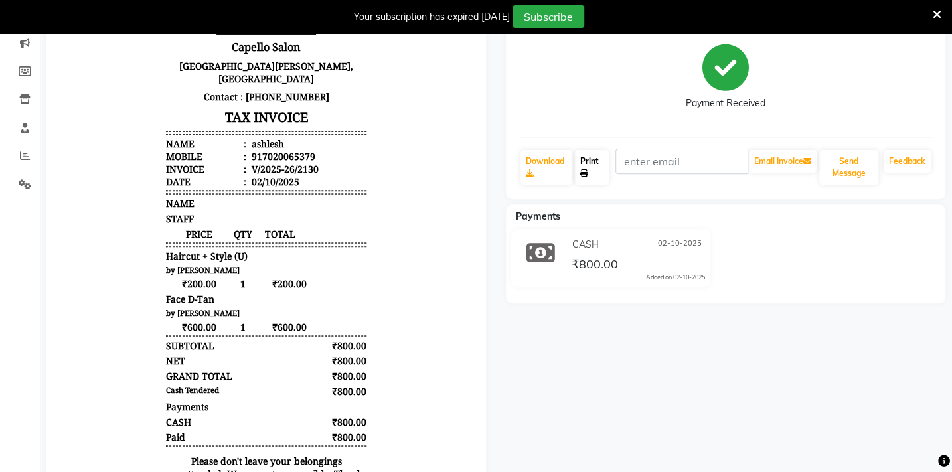
click at [589, 167] on link "Print" at bounding box center [592, 167] width 34 height 35
click at [20, 152] on icon at bounding box center [25, 156] width 10 height 10
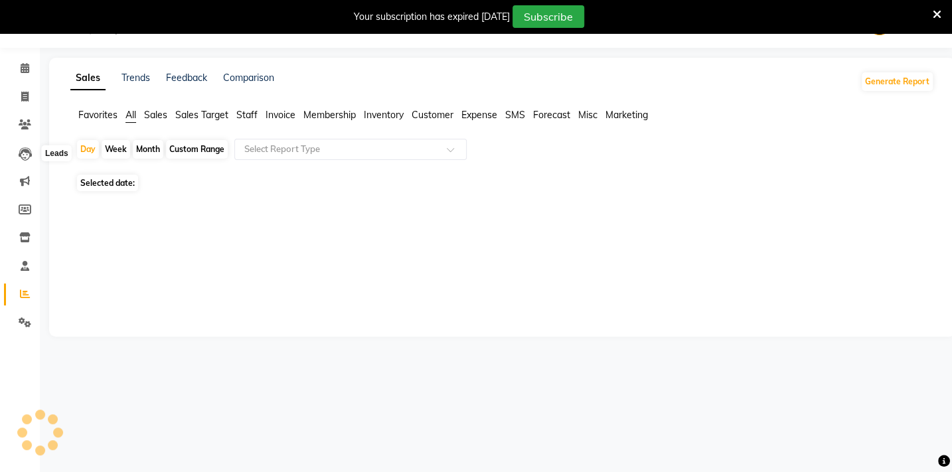
scroll to position [33, 0]
drag, startPoint x: 88, startPoint y: 114, endPoint x: 145, endPoint y: 149, distance: 67.4
click at [91, 117] on span "Favorites" at bounding box center [97, 115] width 39 height 12
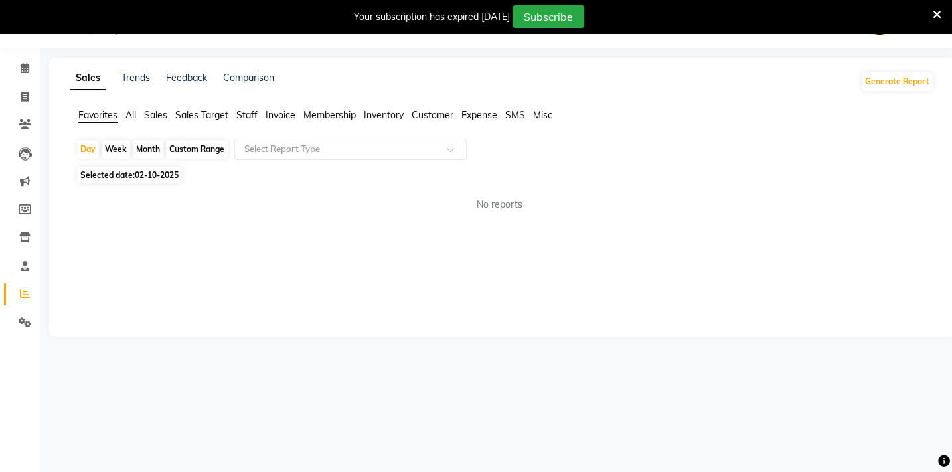
click at [196, 145] on div "Custom Range" at bounding box center [197, 149] width 62 height 19
select select "10"
select select "2025"
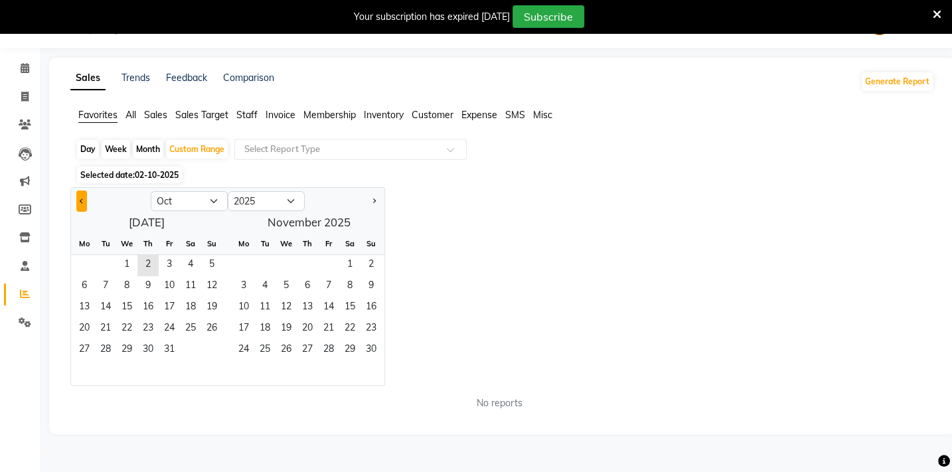
click at [84, 196] on button "Previous month" at bounding box center [81, 201] width 11 height 21
select select "9"
click at [82, 264] on span "1" at bounding box center [84, 265] width 21 height 21
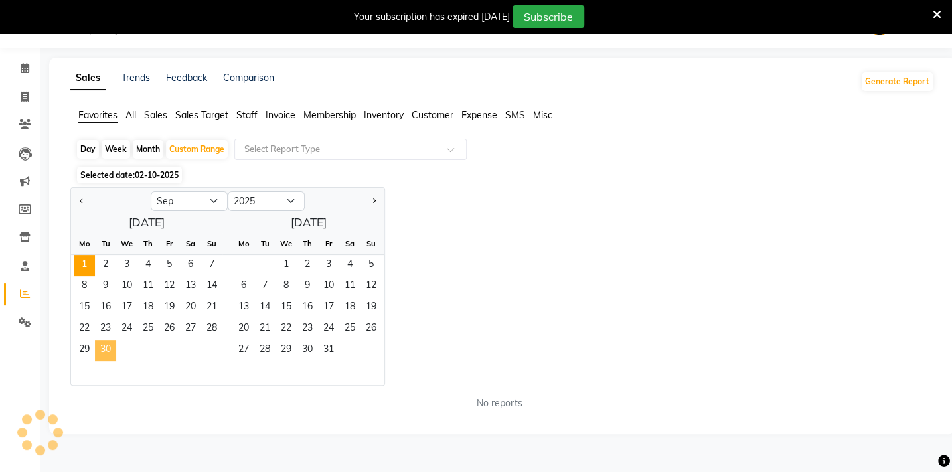
click at [110, 346] on span "30" at bounding box center [105, 350] width 21 height 21
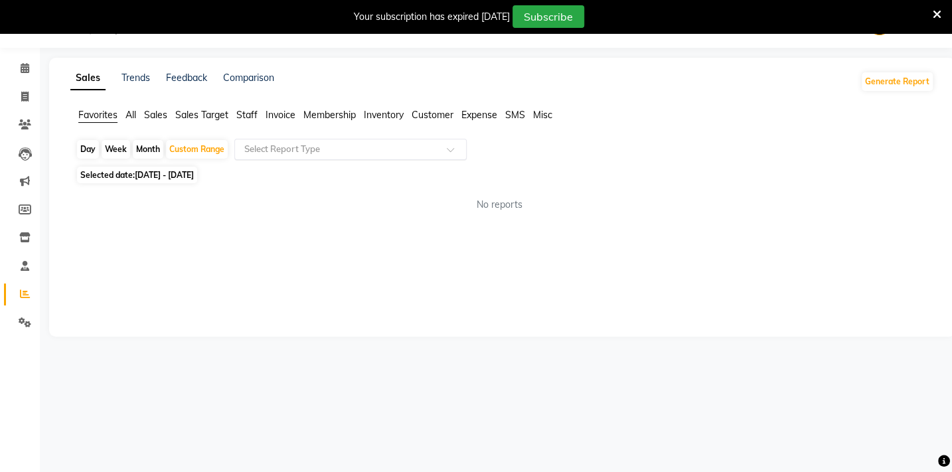
click at [335, 157] on div "Select Report Type" at bounding box center [350, 149] width 232 height 21
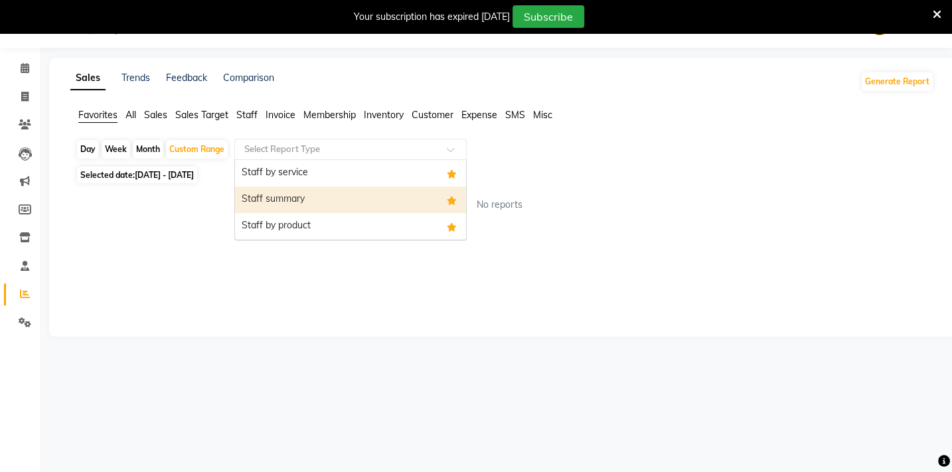
click at [337, 199] on div "Staff summary" at bounding box center [350, 200] width 231 height 27
select select "full_report"
select select "csv"
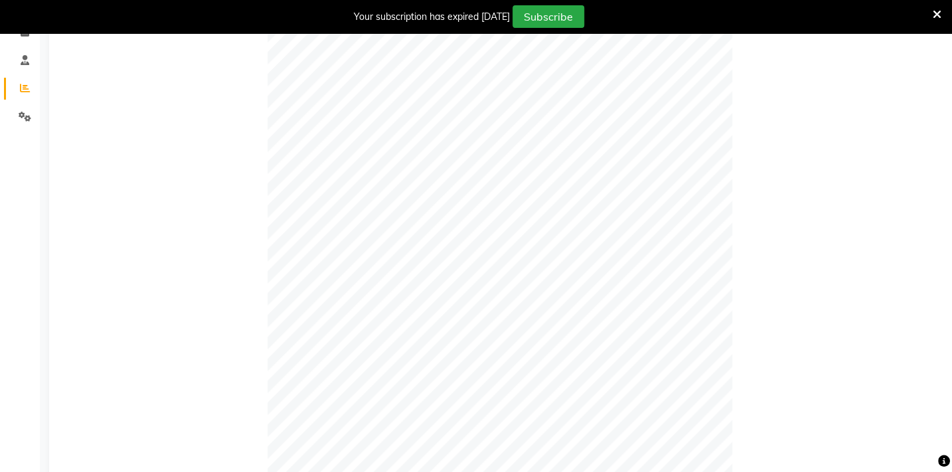
scroll to position [0, 0]
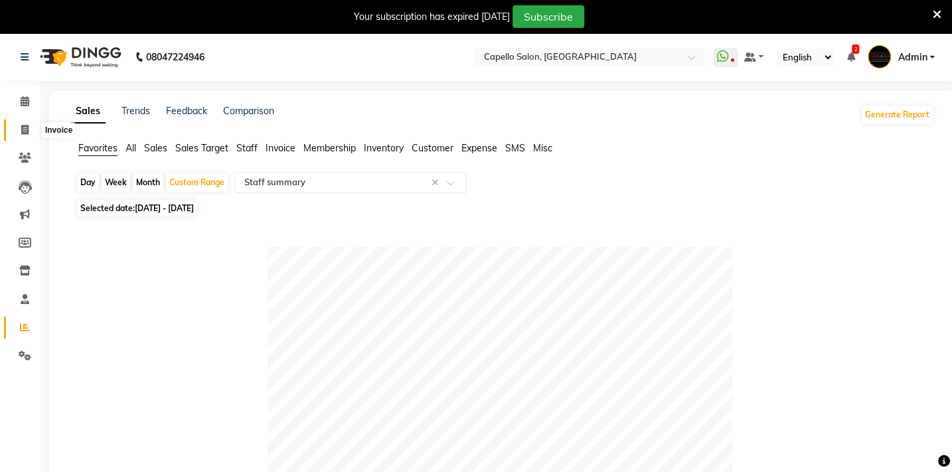
click at [16, 128] on span at bounding box center [24, 130] width 23 height 15
select select "service"
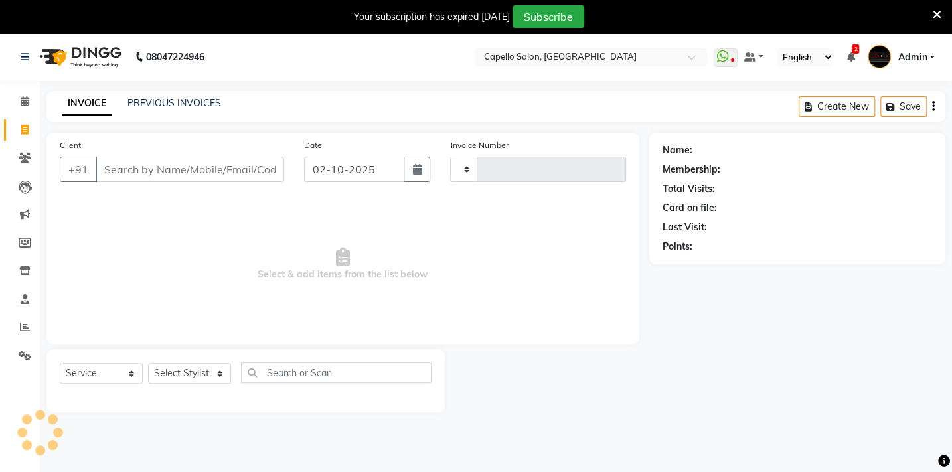
scroll to position [33, 0]
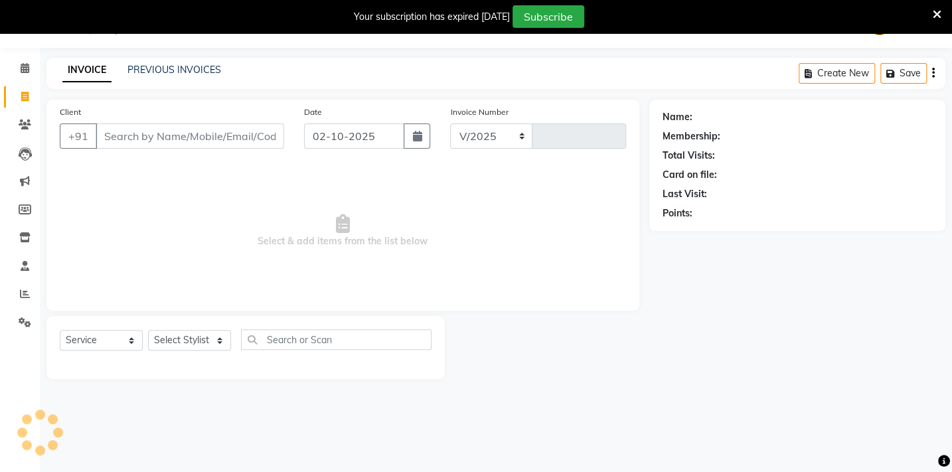
select select "810"
type input "2131"
click at [217, 343] on select "Select Stylist Admin Arman Barsagade BHARTI SAHARE Capello Gadhchiroli Lakhan b…" at bounding box center [196, 340] width 96 height 21
select select "35790"
click at [148, 330] on select "Select Stylist Admin Arman Barsagade BHARTI SAHARE Capello Gadhchiroli Lakhan b…" at bounding box center [196, 340] width 96 height 21
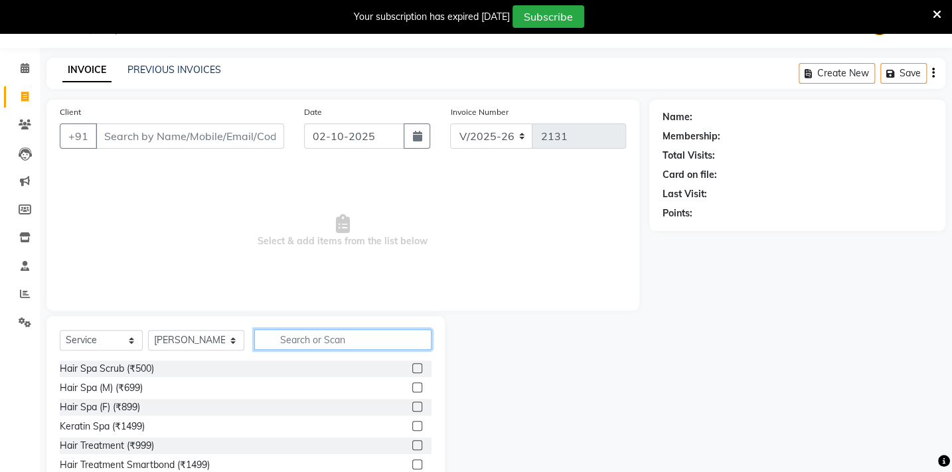
click at [296, 343] on input "text" at bounding box center [342, 339] width 177 height 21
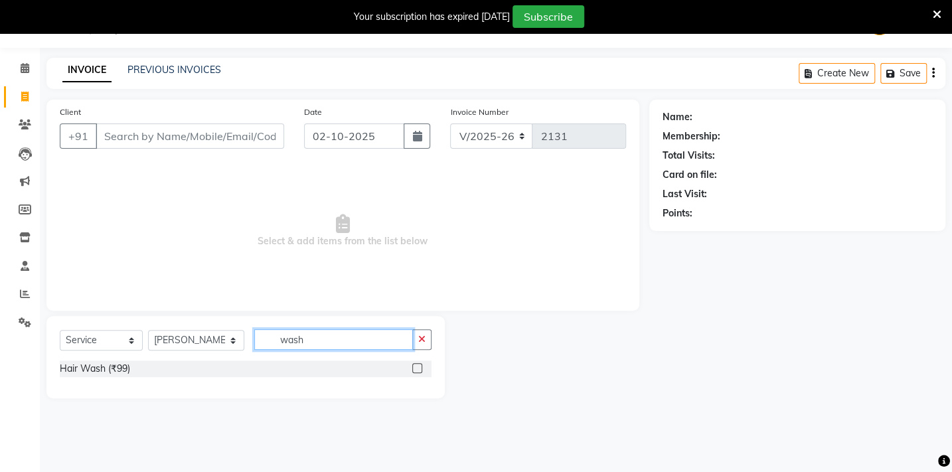
type input "wash"
drag, startPoint x: 416, startPoint y: 369, endPoint x: 415, endPoint y: 346, distance: 23.3
click at [415, 364] on label at bounding box center [417, 368] width 10 height 10
click at [415, 364] on input "checkbox" at bounding box center [416, 368] width 9 height 9
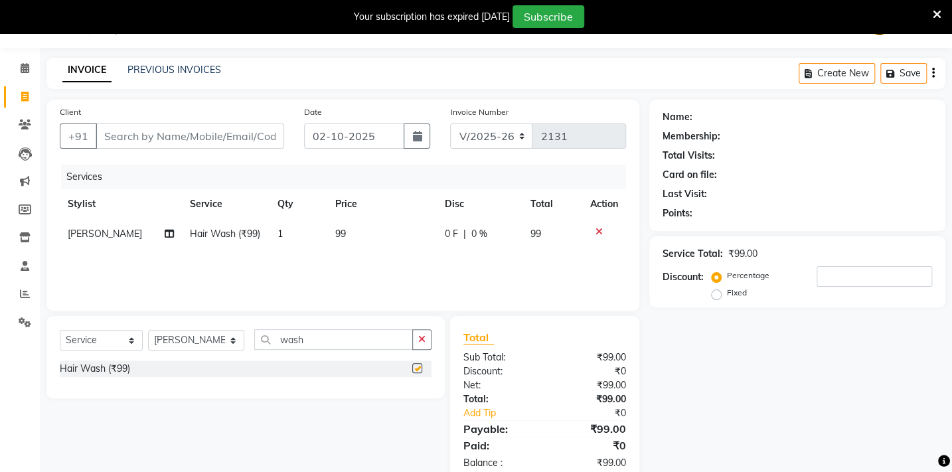
checkbox input "false"
click at [345, 238] on td "99" at bounding box center [382, 234] width 110 height 30
select select "35790"
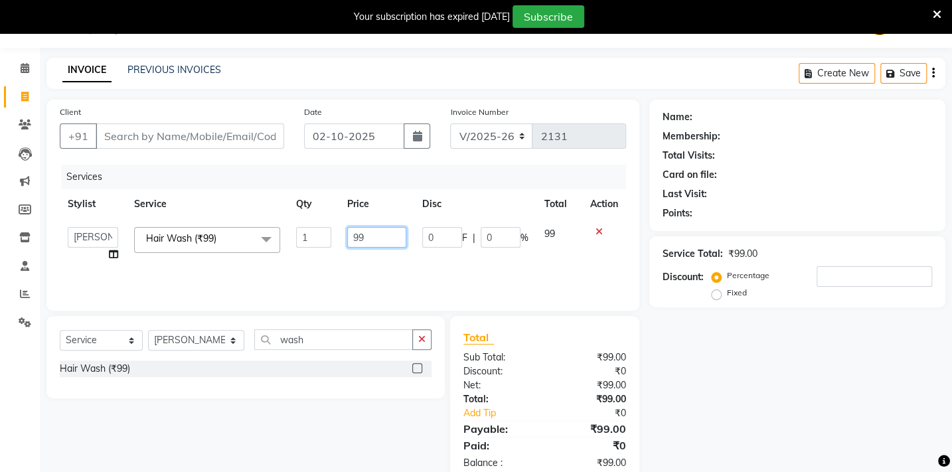
drag, startPoint x: 386, startPoint y: 242, endPoint x: 266, endPoint y: 245, distance: 120.9
click at [266, 245] on tr "Admin Arman Barsagade BHARTI SAHARE Capello Gadhchiroli Lakhan barsagade Pratik…" at bounding box center [343, 244] width 566 height 50
type input "200"
click at [305, 258] on div "Services Stylist Service Qty Price Disc Total Action Admin Arman Barsagade BHAR…" at bounding box center [343, 231] width 566 height 133
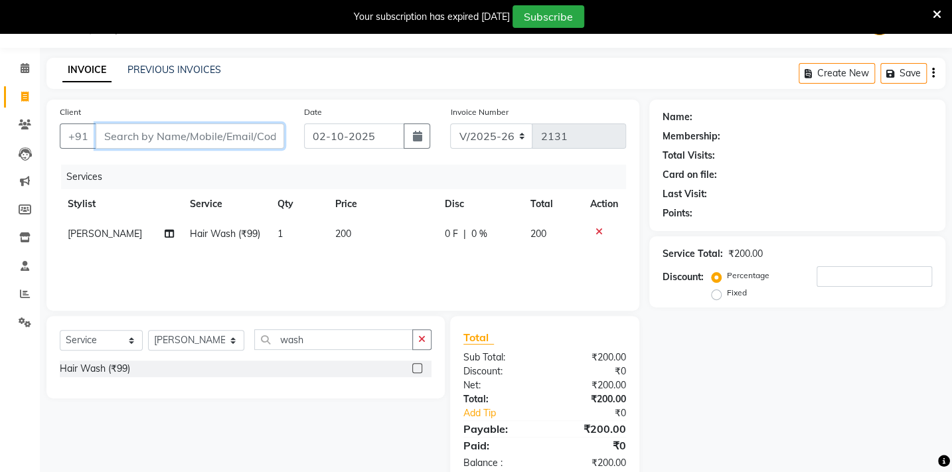
click at [150, 136] on input "Client" at bounding box center [190, 135] width 189 height 25
type input "8"
type input "0"
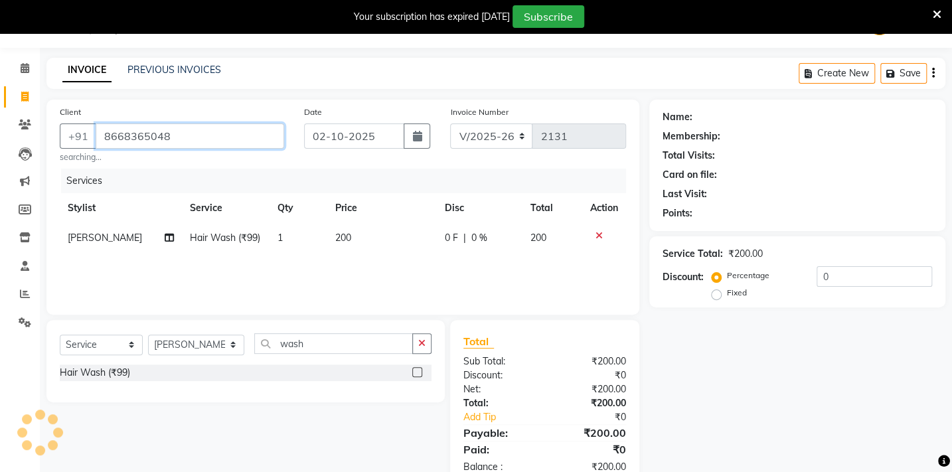
type input "8668365048"
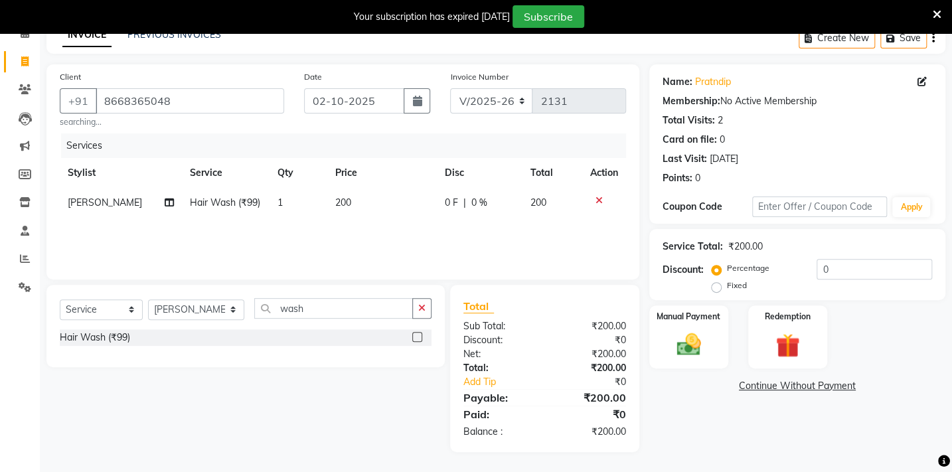
scroll to position [0, 0]
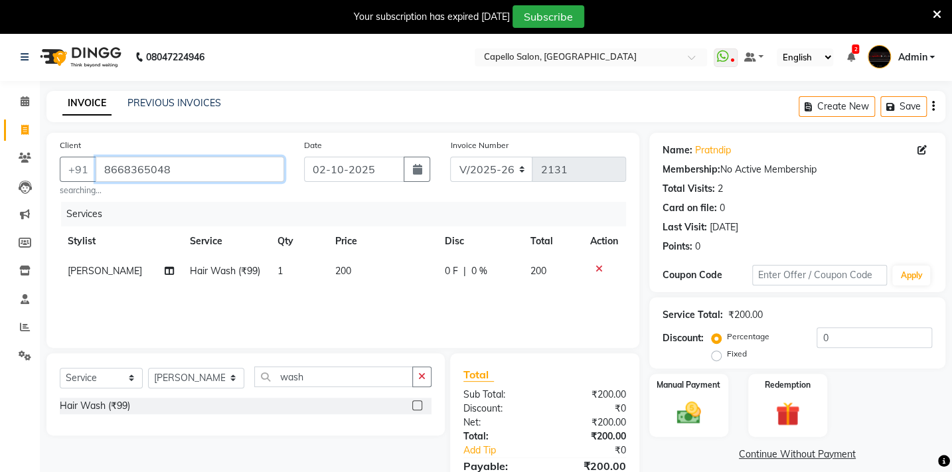
drag, startPoint x: 179, startPoint y: 165, endPoint x: 15, endPoint y: 173, distance: 164.1
click at [15, 173] on app-home "08047224946 Select Location × Capello Salon, Gadhchiroli WhatsApp Status ✕ Stat…" at bounding box center [476, 286] width 952 height 507
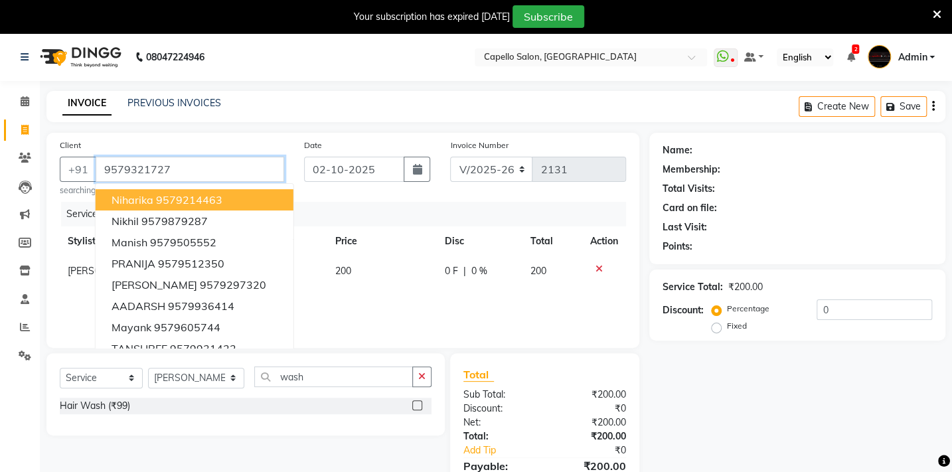
type input "9579321727"
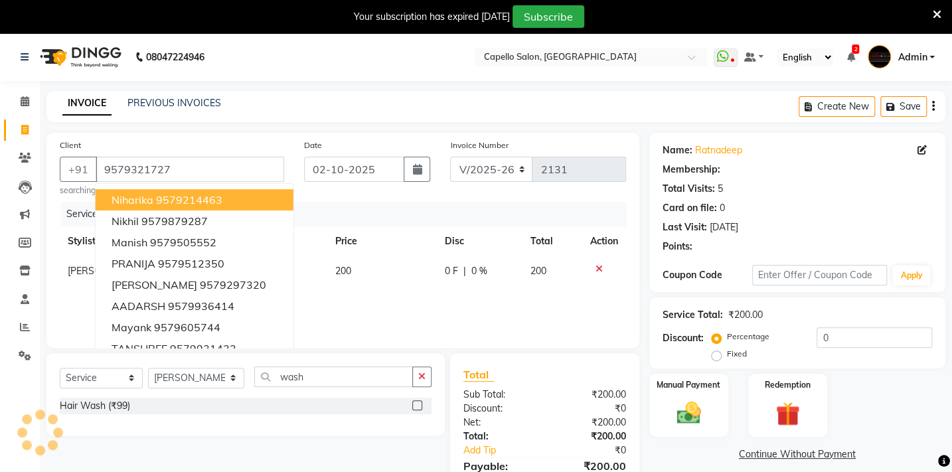
select select "1: Object"
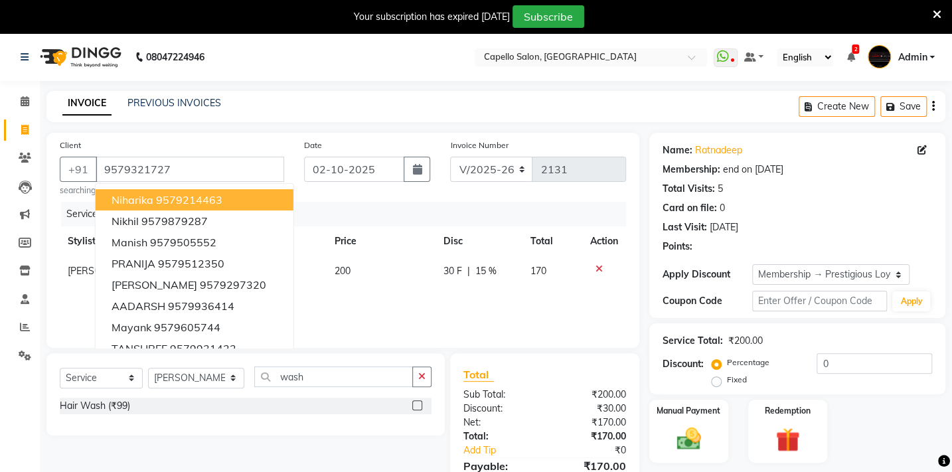
type input "15"
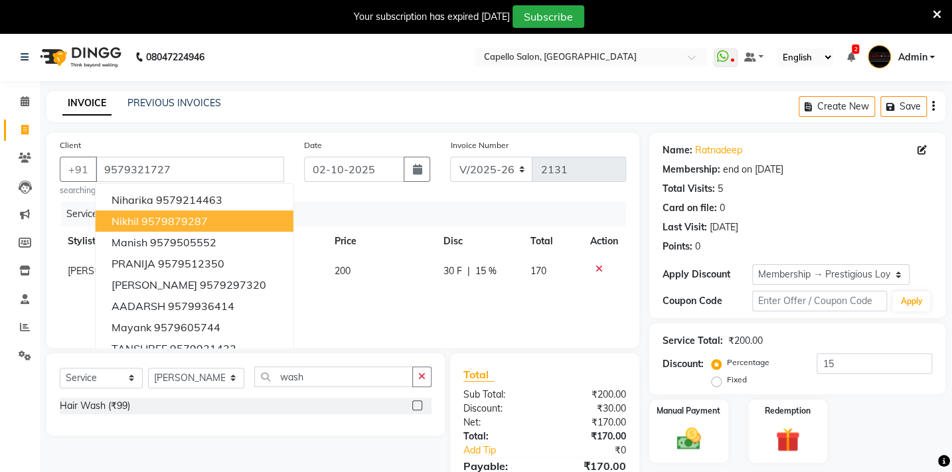
click at [285, 420] on div "Hair Wash (₹99)" at bounding box center [246, 410] width 372 height 25
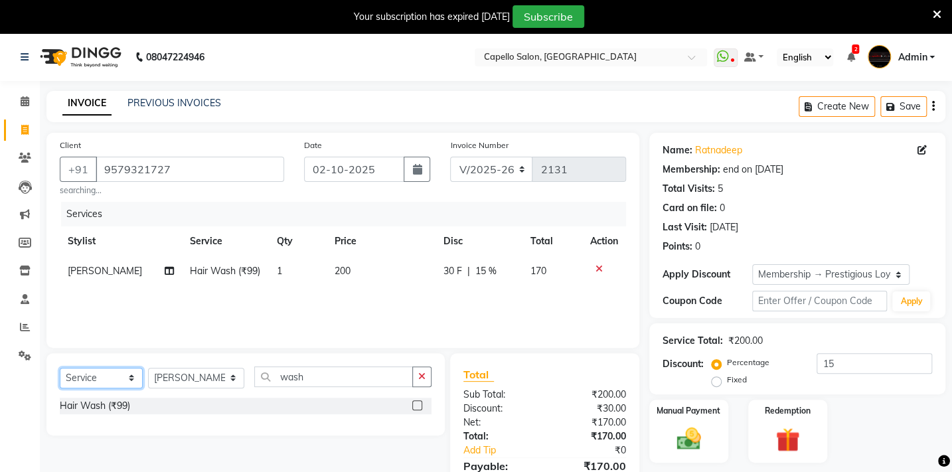
click at [113, 377] on select "Select Service Product Membership Package Voucher Prepaid Gift Card" at bounding box center [101, 378] width 83 height 21
select select "product"
click at [60, 368] on select "Select Service Product Membership Package Voucher Prepaid Gift Card" at bounding box center [101, 378] width 83 height 21
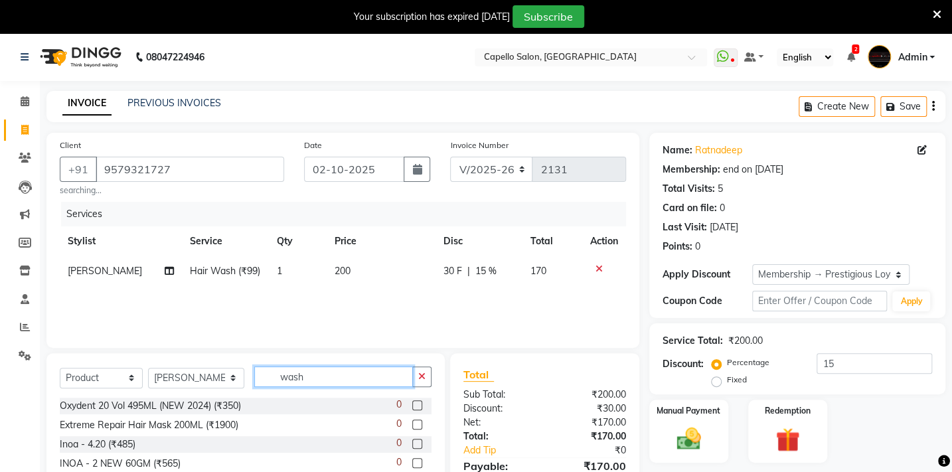
drag, startPoint x: 305, startPoint y: 378, endPoint x: 157, endPoint y: 358, distance: 148.7
click at [157, 358] on div "Select Service Product Membership Package Voucher Prepaid Gift Card Select Styl…" at bounding box center [245, 451] width 398 height 196
type input "densi"
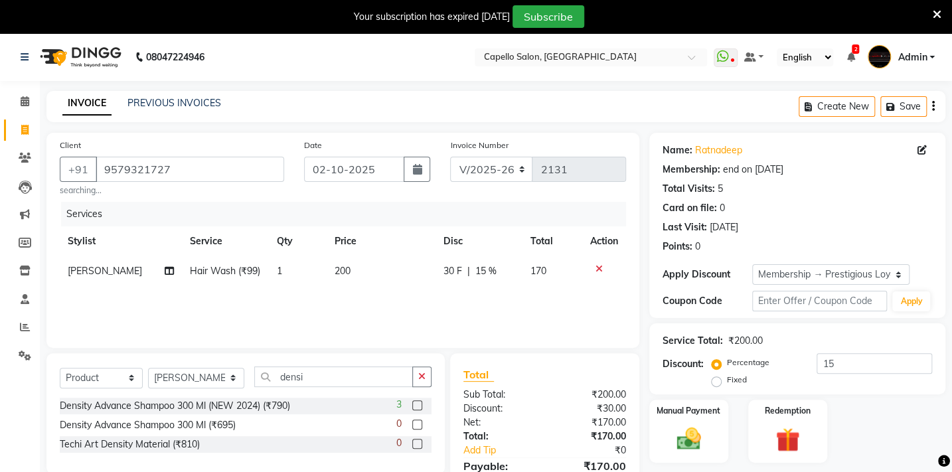
click at [418, 407] on label at bounding box center [417, 405] width 10 height 10
click at [418, 407] on input "checkbox" at bounding box center [416, 406] width 9 height 9
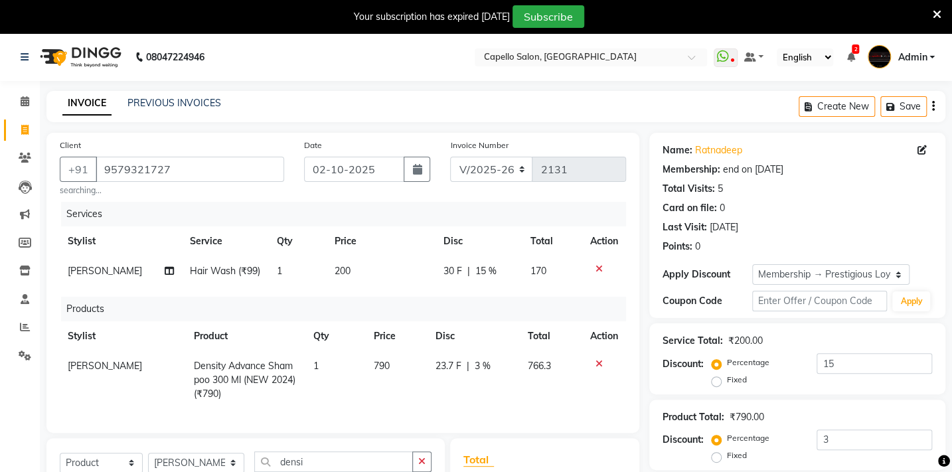
checkbox input "false"
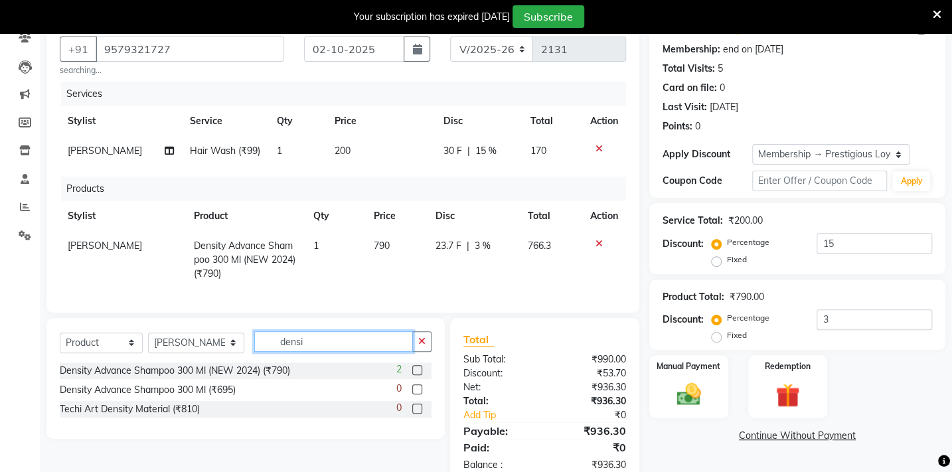
drag, startPoint x: 312, startPoint y: 347, endPoint x: 202, endPoint y: 344, distance: 109.6
click at [213, 339] on div "Select Service Product Membership Package Voucher Prepaid Gift Card Select Styl…" at bounding box center [245, 378] width 398 height 121
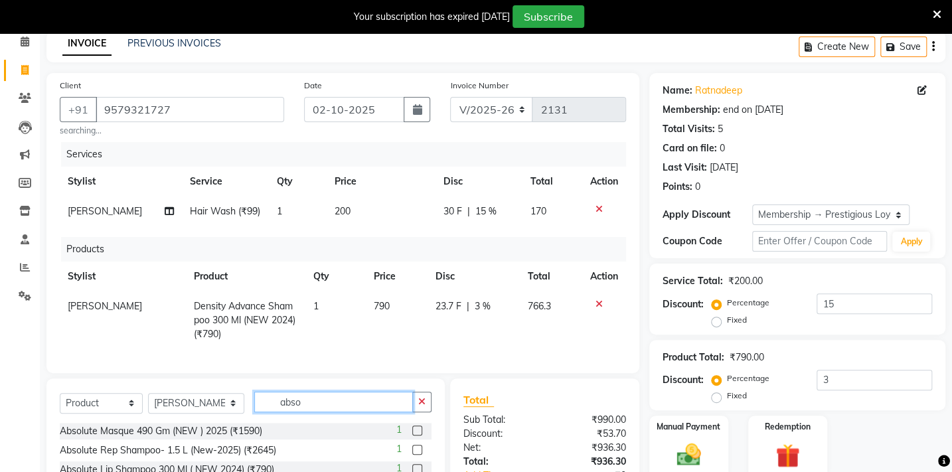
scroll to position [181, 0]
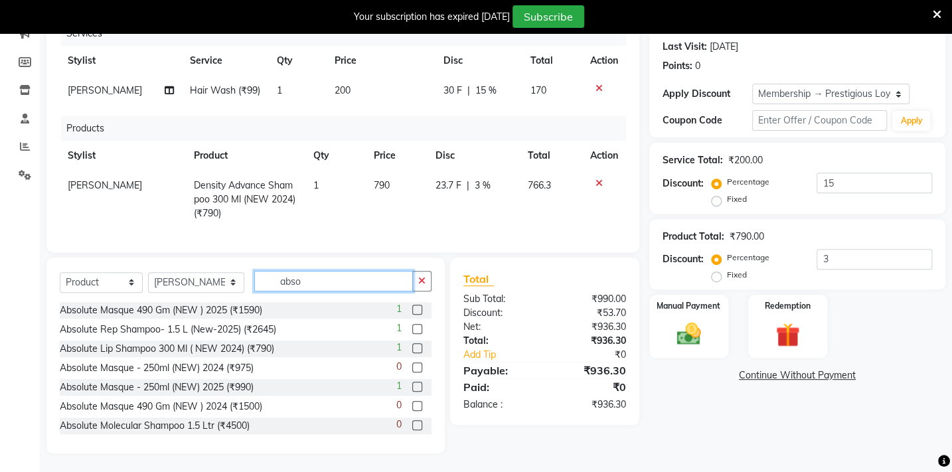
type input "abso"
click at [412, 392] on label at bounding box center [417, 387] width 10 height 10
click at [412, 392] on input "checkbox" at bounding box center [416, 387] width 9 height 9
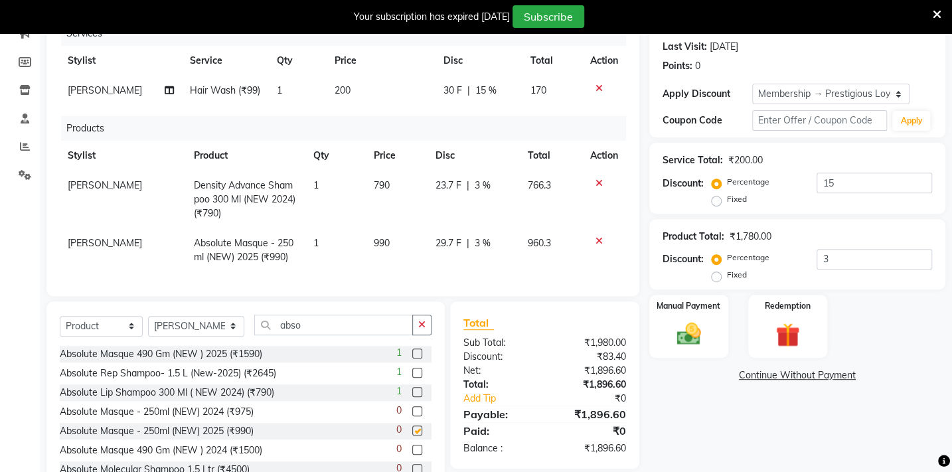
checkbox input "false"
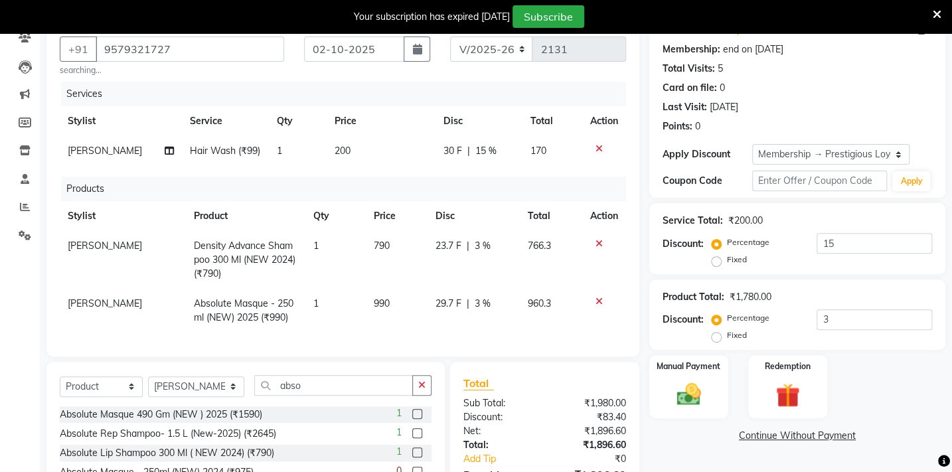
scroll to position [235, 0]
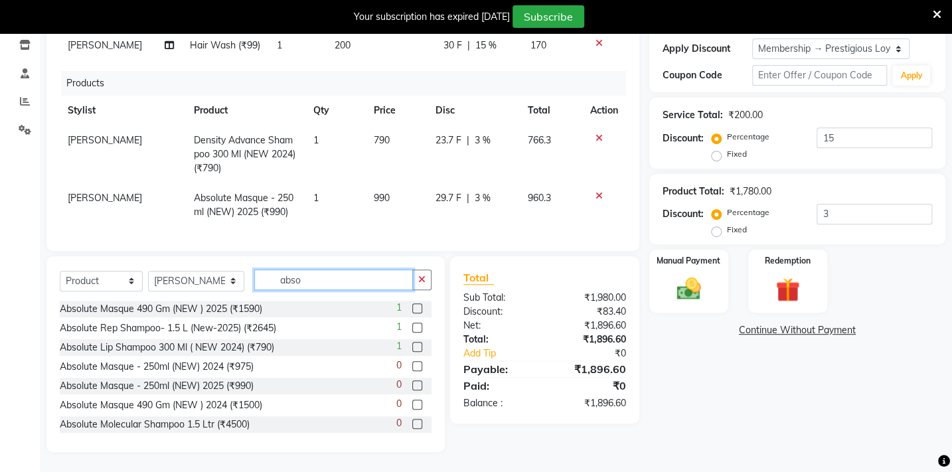
drag, startPoint x: 303, startPoint y: 284, endPoint x: 236, endPoint y: 285, distance: 67.0
click at [236, 285] on div "Select Service Product Membership Package Voucher Prepaid Gift Card Select Styl…" at bounding box center [246, 284] width 372 height 31
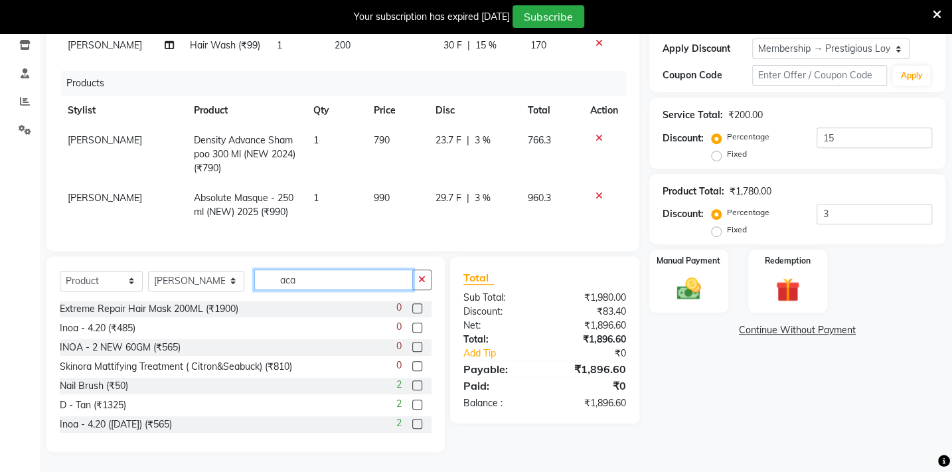
scroll to position [218, 0]
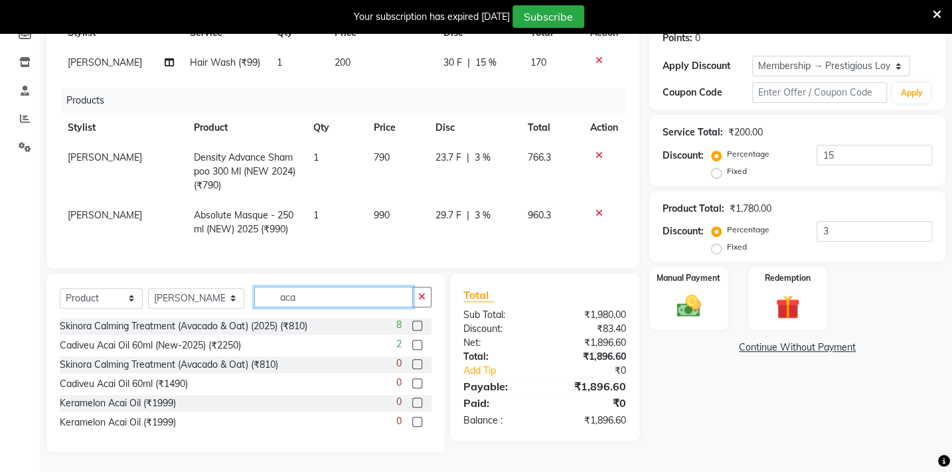
type input "aca"
click at [418, 341] on label at bounding box center [417, 345] width 10 height 10
click at [418, 341] on input "checkbox" at bounding box center [416, 345] width 9 height 9
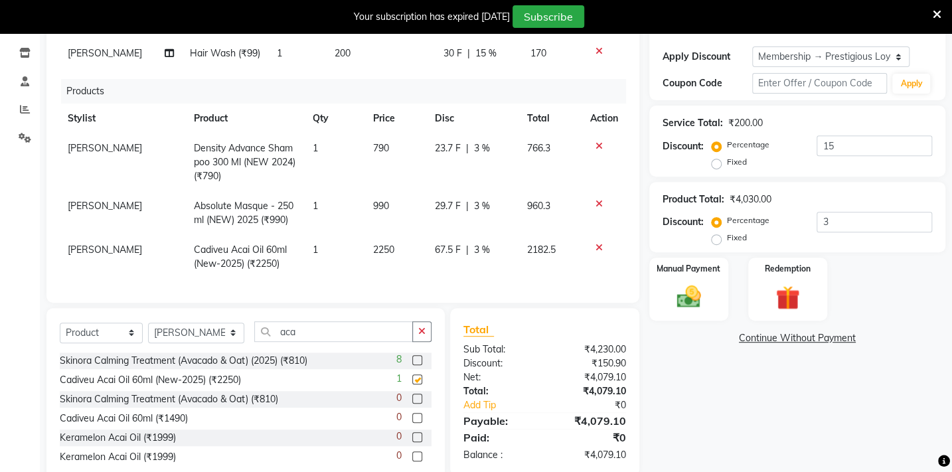
checkbox input "false"
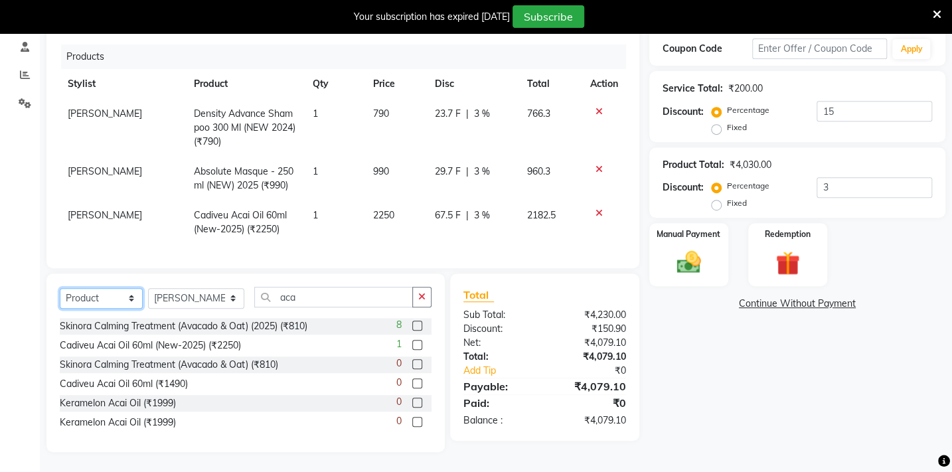
click at [127, 297] on select "Select Service Product Membership Package Voucher Prepaid Gift Card" at bounding box center [101, 298] width 83 height 21
select select "service"
click at [60, 288] on select "Select Service Product Membership Package Voucher Prepaid Gift Card" at bounding box center [101, 298] width 83 height 21
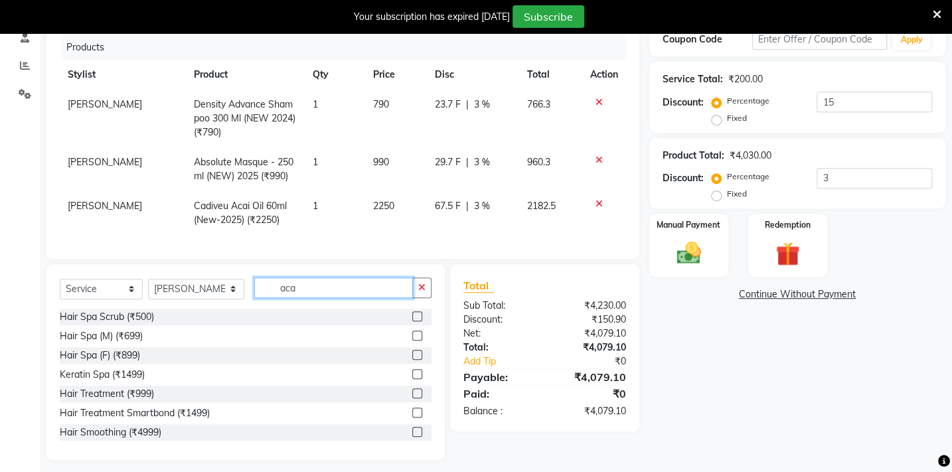
drag, startPoint x: 291, startPoint y: 297, endPoint x: 242, endPoint y: 299, distance: 49.8
click at [254, 298] on input "aca" at bounding box center [333, 287] width 159 height 21
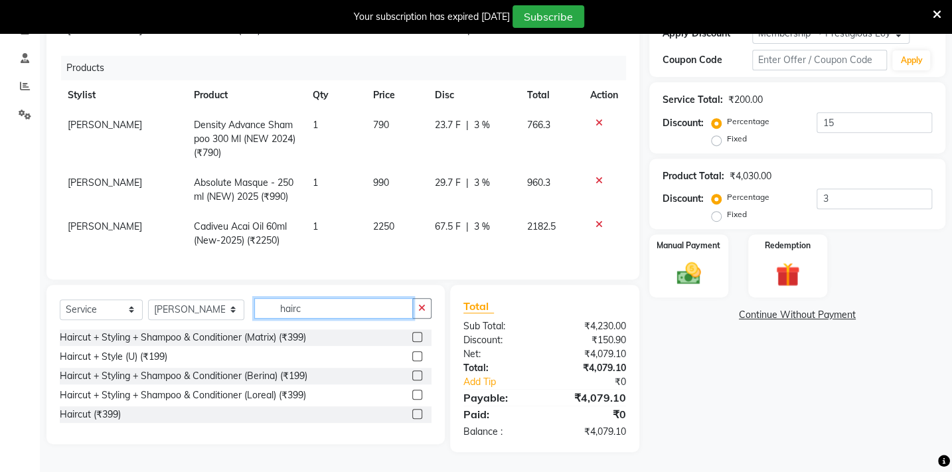
scroll to position [250, 0]
type input "hairc"
click at [418, 354] on label at bounding box center [417, 356] width 10 height 10
click at [418, 354] on input "checkbox" at bounding box center [416, 356] width 9 height 9
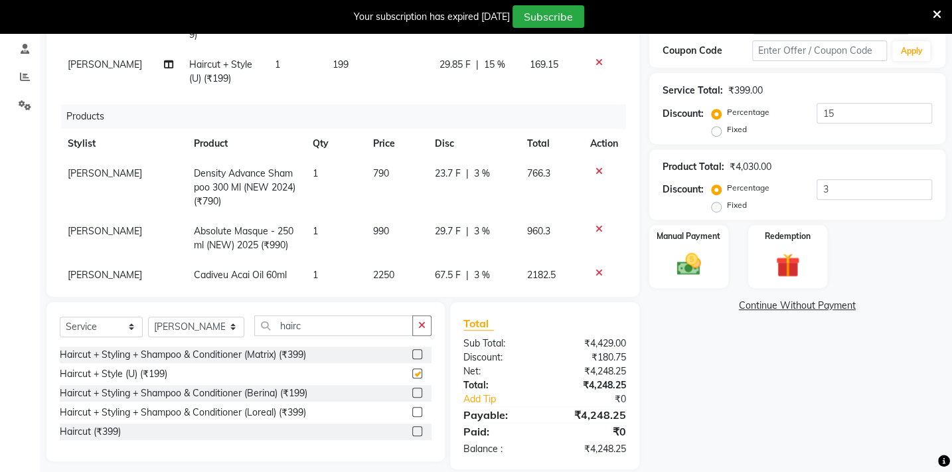
checkbox input "false"
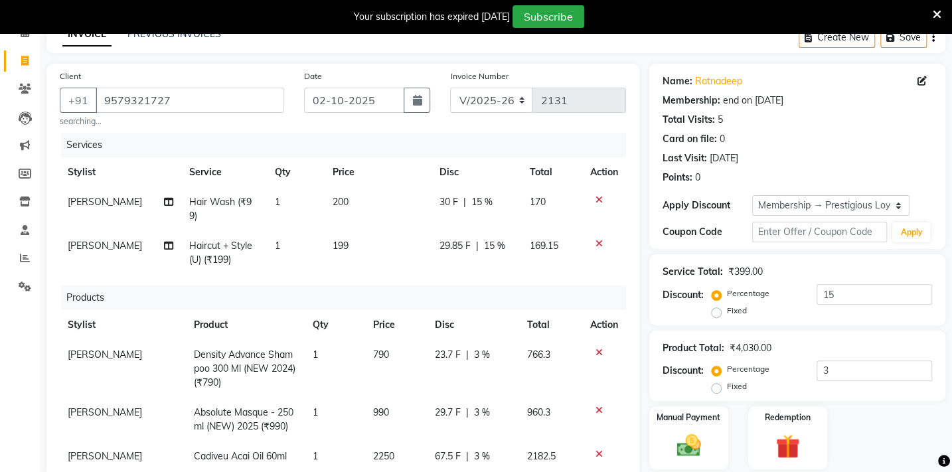
click at [339, 246] on span "199" at bounding box center [340, 246] width 16 height 12
select select "35790"
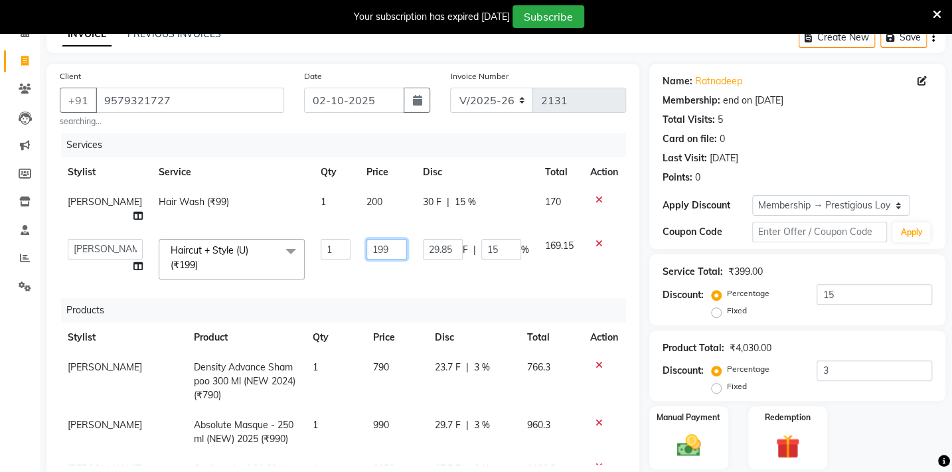
drag, startPoint x: 376, startPoint y: 265, endPoint x: 292, endPoint y: 246, distance: 85.8
click at [293, 246] on tr "Admin Arman Barsagade BHARTI SAHARE Capello Gadhchiroli Lakhan barsagade Pratik…" at bounding box center [343, 259] width 566 height 56
type input "200"
click at [307, 297] on div "Services Stylist Service Qty Price Disc Total Action Sahil Mendhulkar Hair Wash…" at bounding box center [343, 299] width 566 height 332
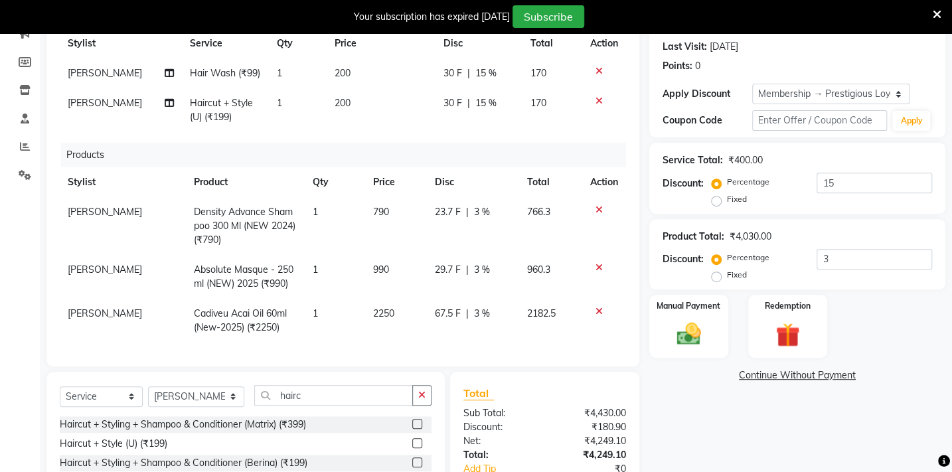
scroll to position [268, 0]
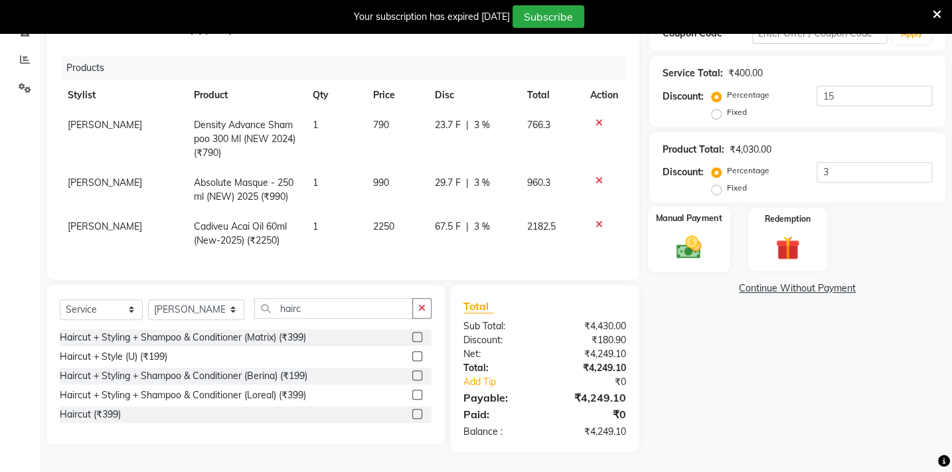
click at [698, 252] on img at bounding box center [688, 247] width 41 height 29
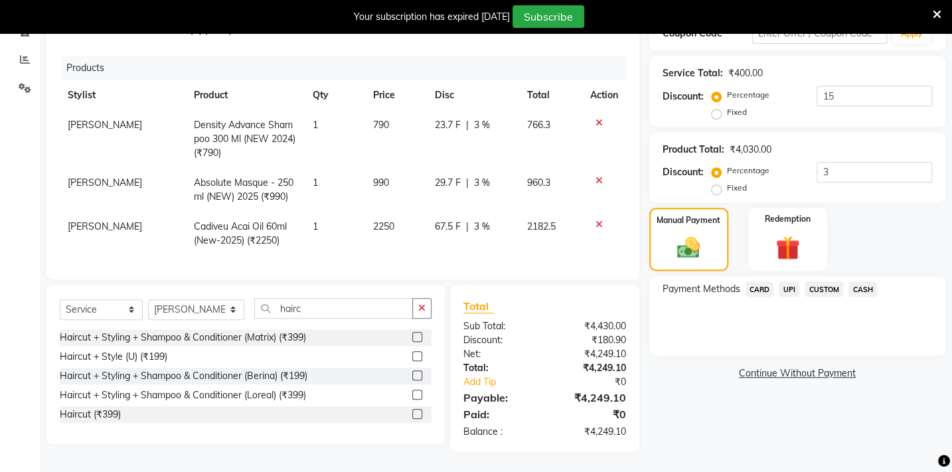
click at [785, 286] on span "UPI" at bounding box center [789, 288] width 21 height 15
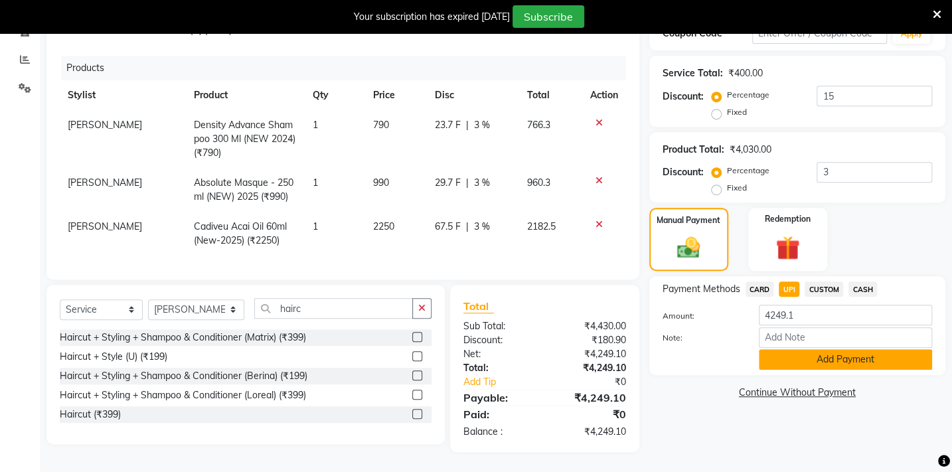
click at [840, 358] on button "Add Payment" at bounding box center [845, 359] width 173 height 21
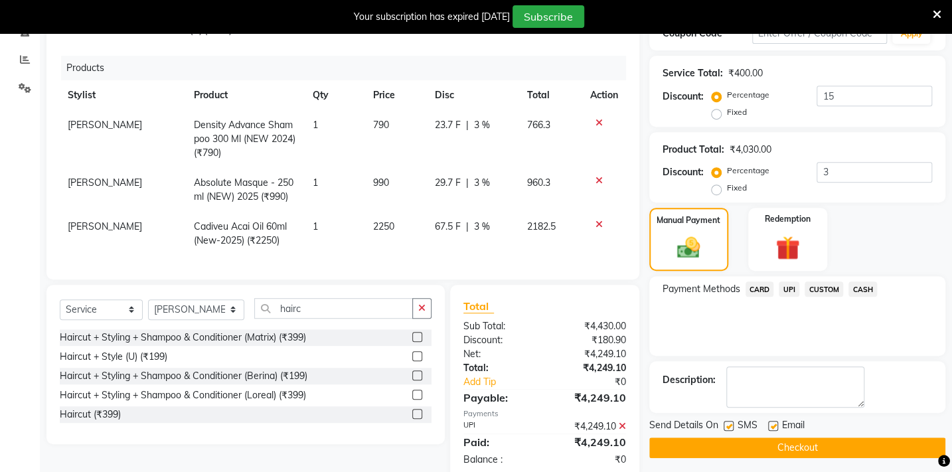
scroll to position [295, 0]
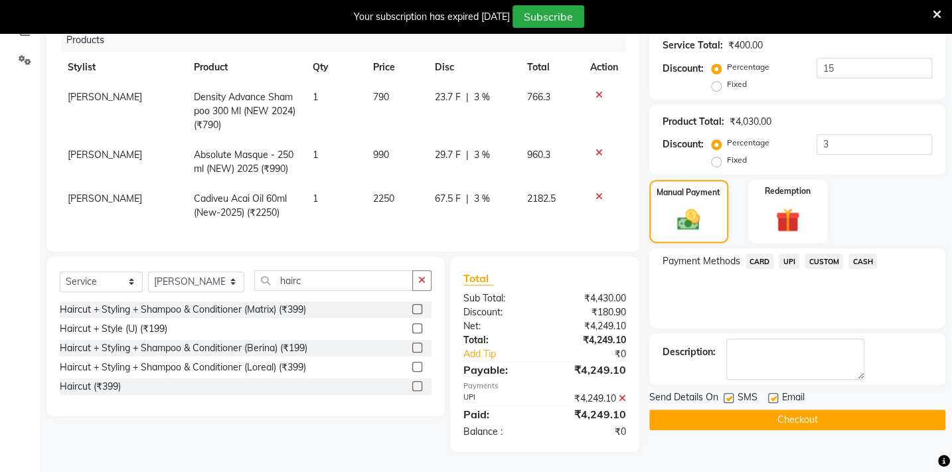
click at [842, 414] on button "Checkout" at bounding box center [797, 420] width 296 height 21
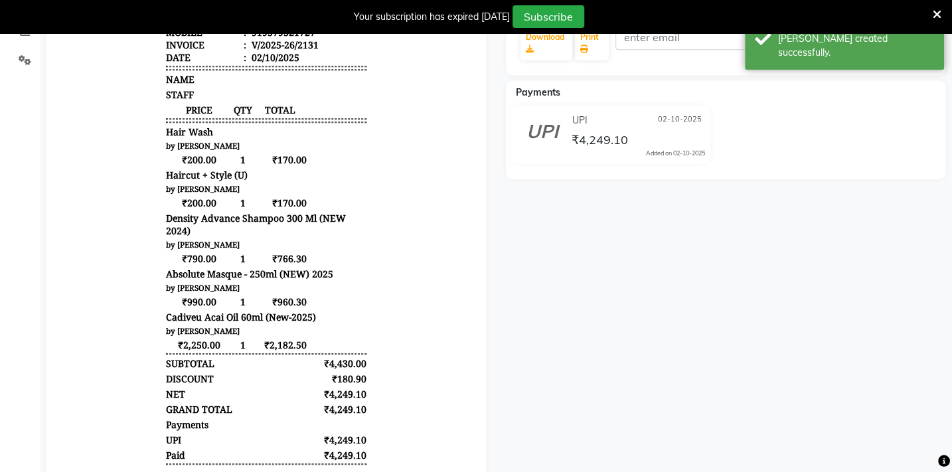
scroll to position [114, 0]
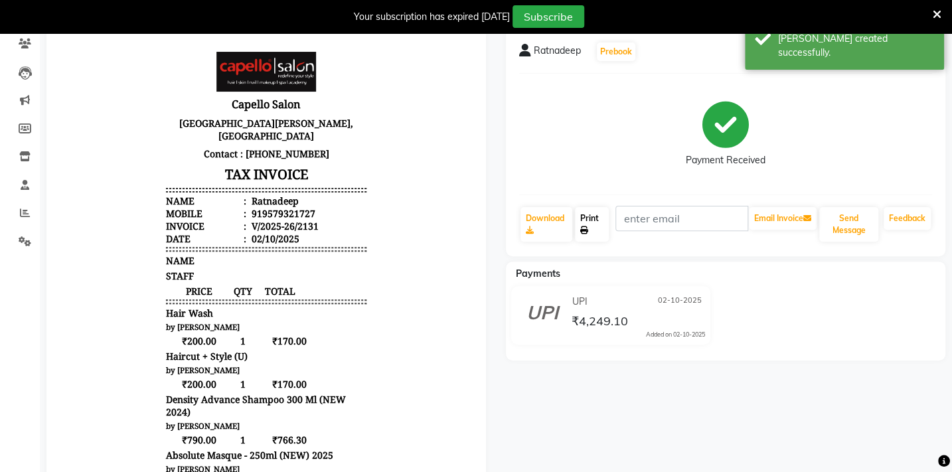
click at [593, 221] on link "Print" at bounding box center [592, 224] width 34 height 35
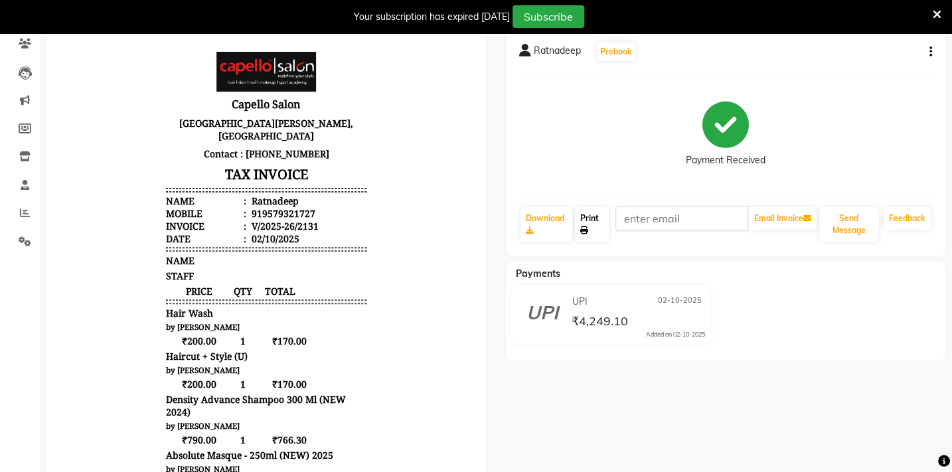
scroll to position [0, 0]
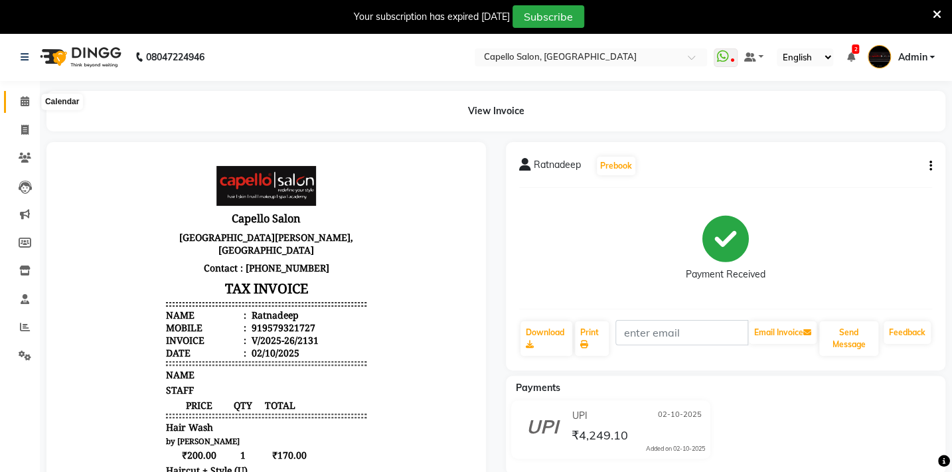
drag, startPoint x: 17, startPoint y: 95, endPoint x: 15, endPoint y: 105, distance: 10.2
click at [17, 97] on span at bounding box center [24, 101] width 23 height 15
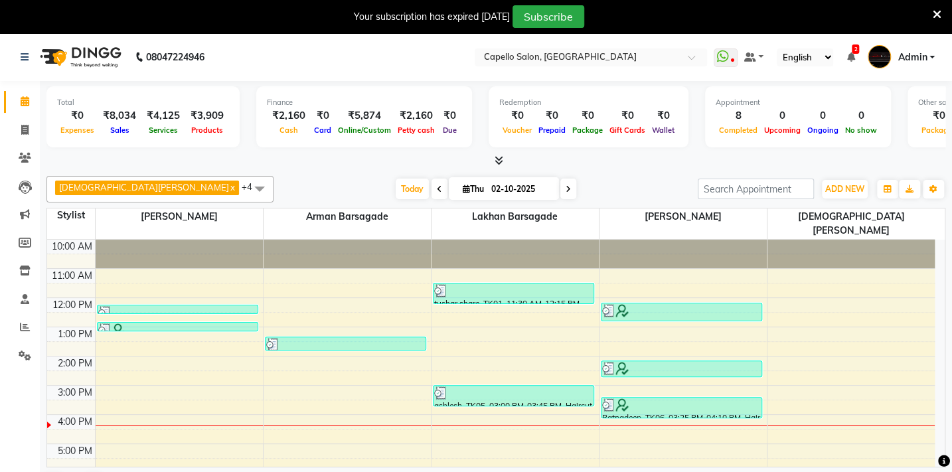
click at [500, 159] on icon at bounding box center [499, 160] width 9 height 10
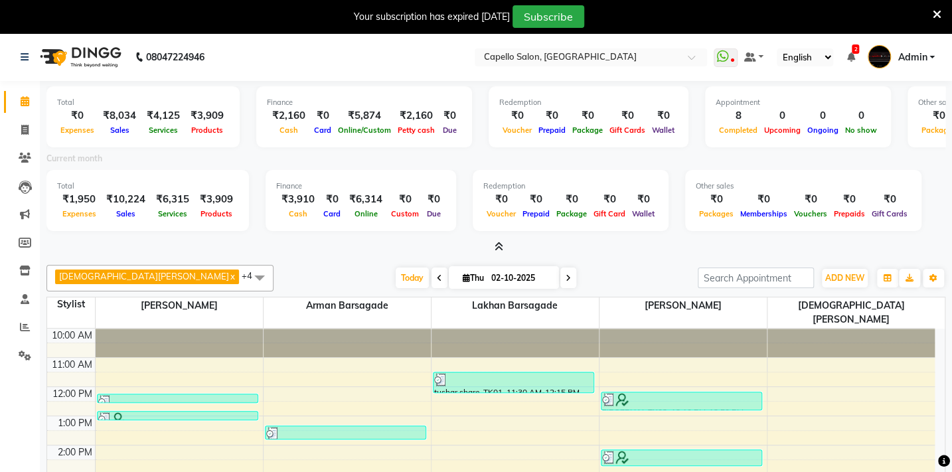
click at [500, 245] on icon at bounding box center [499, 247] width 9 height 10
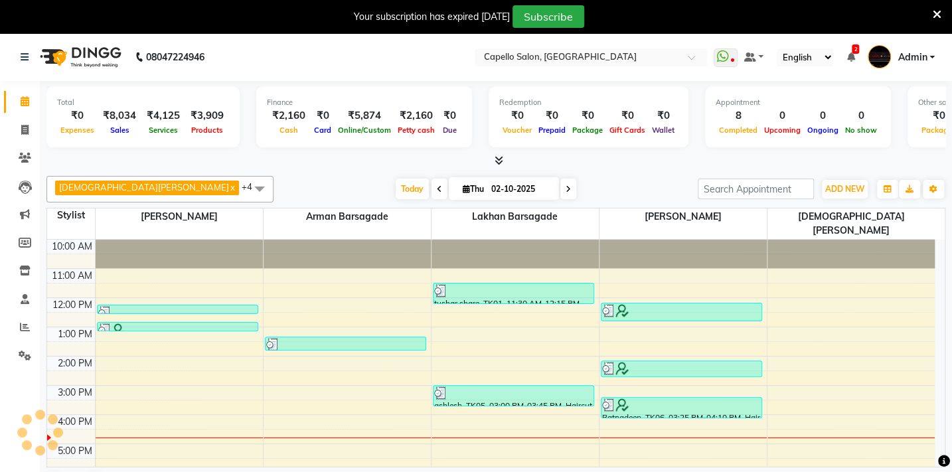
scroll to position [33, 0]
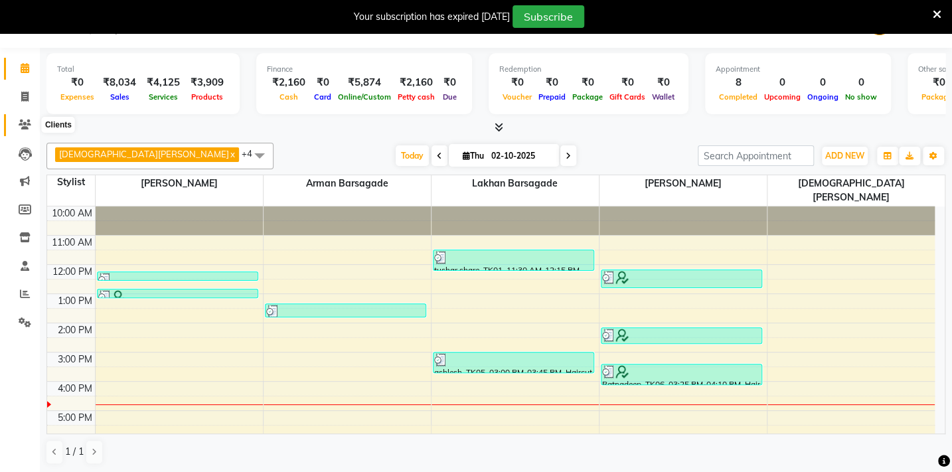
click at [19, 121] on icon at bounding box center [25, 124] width 13 height 10
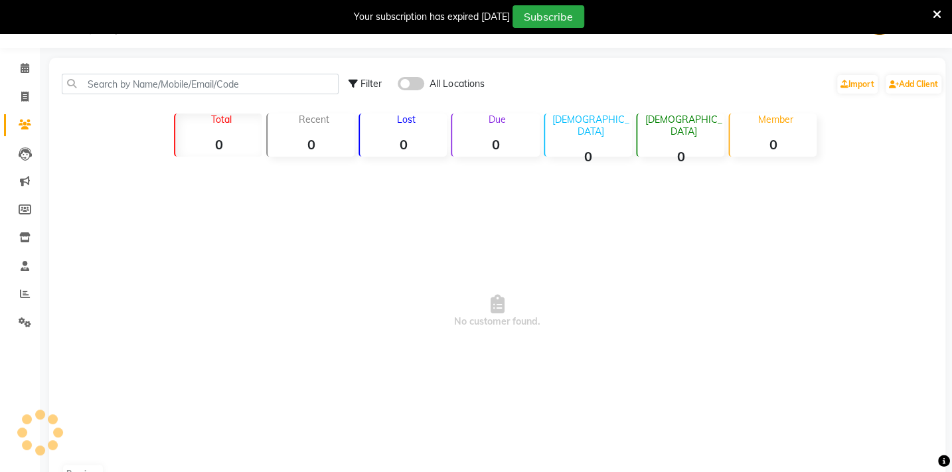
click at [27, 129] on icon at bounding box center [25, 124] width 13 height 10
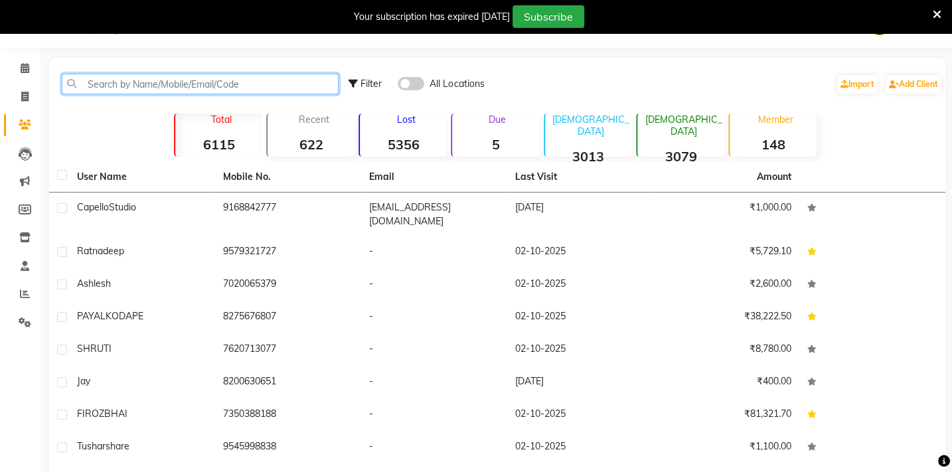
click at [135, 79] on input "text" at bounding box center [200, 84] width 277 height 21
type input "PANDE"
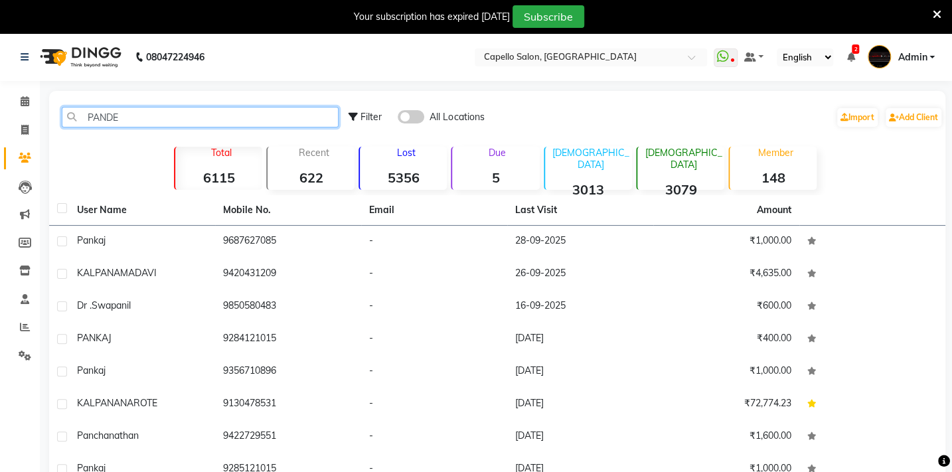
drag, startPoint x: 137, startPoint y: 121, endPoint x: 126, endPoint y: 114, distance: 12.9
click at [128, 114] on input "PANDE" at bounding box center [200, 117] width 277 height 21
drag, startPoint x: 119, startPoint y: 114, endPoint x: 42, endPoint y: 114, distance: 77.7
click at [43, 114] on main "PANDE Filter All Locations Import Add Client Total 6115 Recent 622 Lost 5356 Du…" at bounding box center [496, 349] width 912 height 517
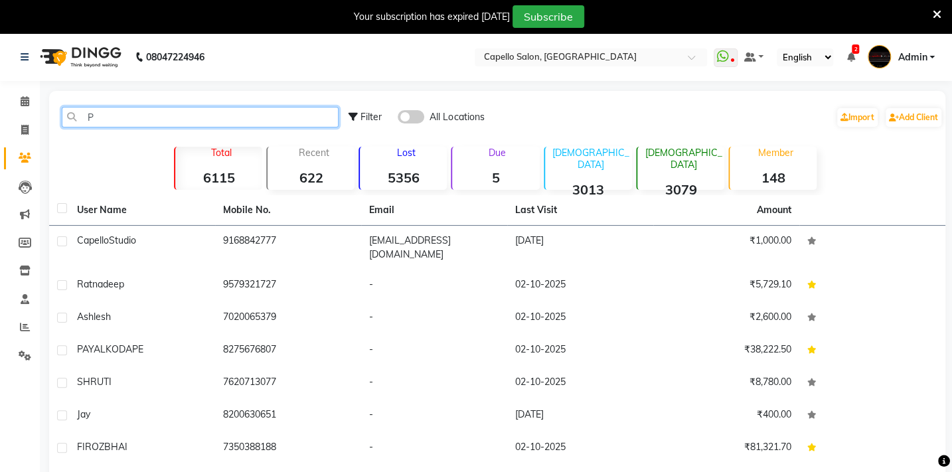
drag, startPoint x: 96, startPoint y: 110, endPoint x: 47, endPoint y: 118, distance: 49.9
click at [47, 118] on main "P Filter All Locations Import Add Client Total 6115 Recent 622 Lost 5356 Due 5 …" at bounding box center [496, 355] width 912 height 528
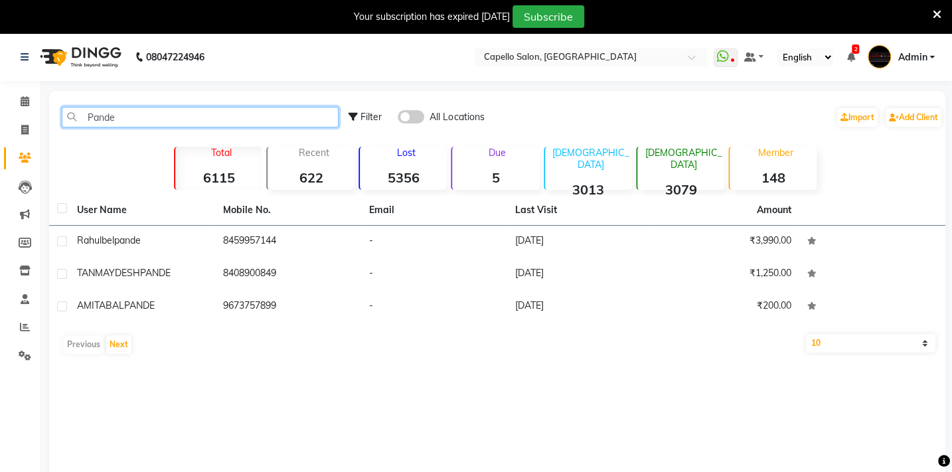
type input "Pande"
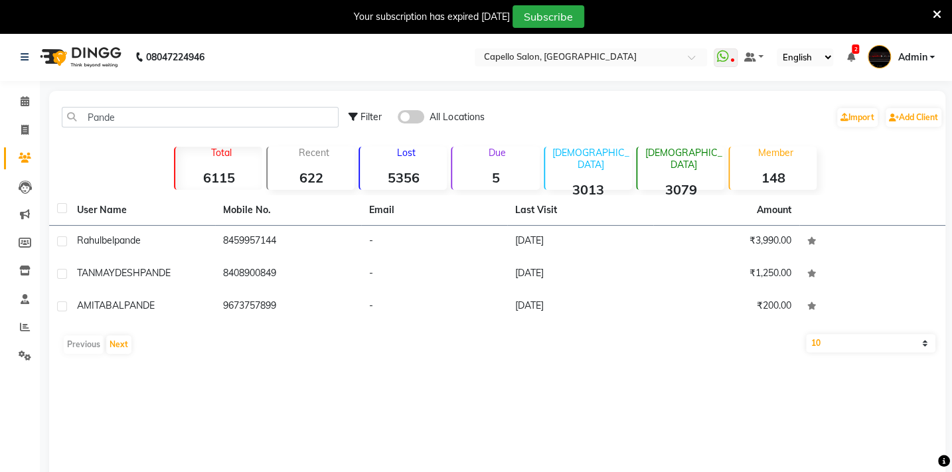
click at [114, 355] on div "User Name Mobile No. Email Last Visit Amount rahul belpande 8459957144 - 16-09-…" at bounding box center [497, 277] width 896 height 165
click at [114, 353] on button "Next" at bounding box center [118, 344] width 25 height 19
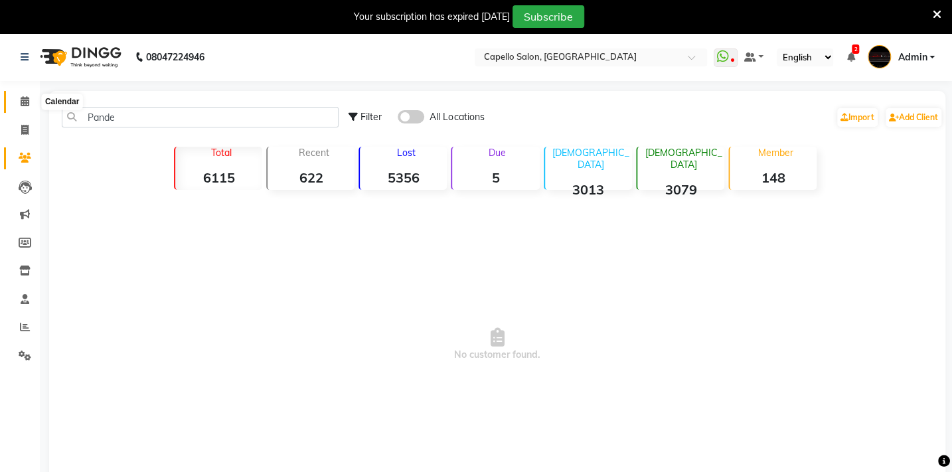
click at [25, 98] on icon at bounding box center [25, 101] width 9 height 10
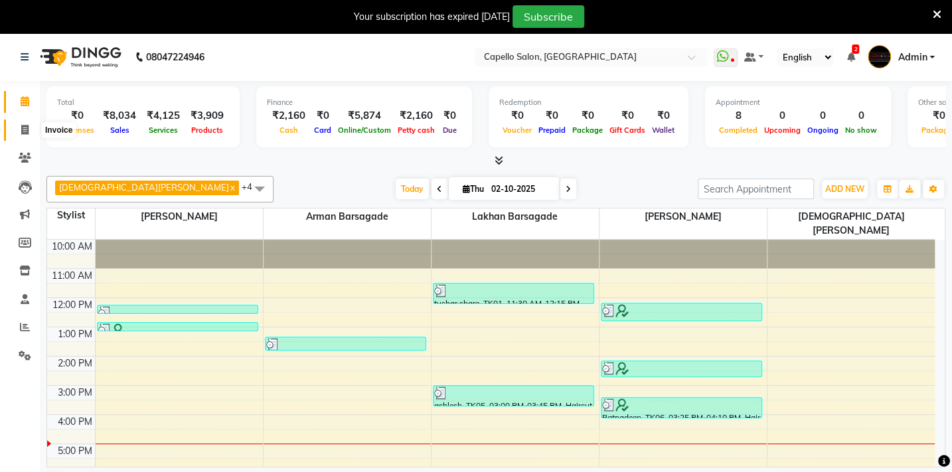
click at [19, 132] on span at bounding box center [24, 130] width 23 height 15
select select "service"
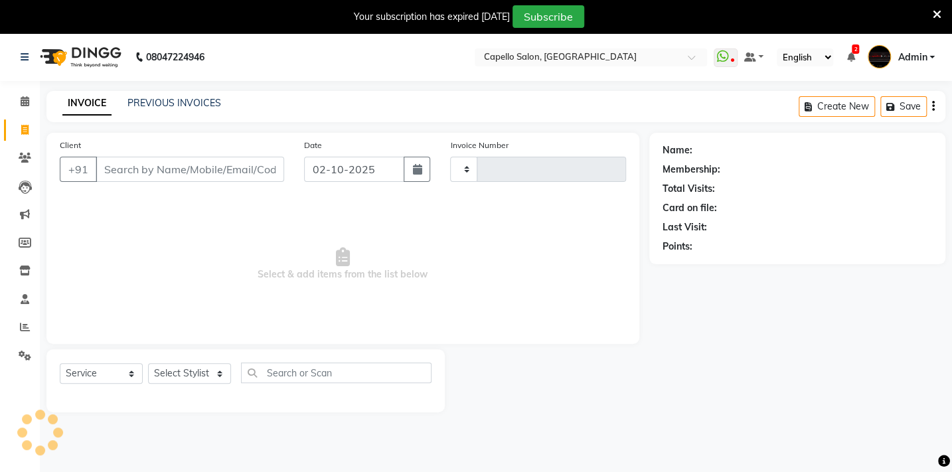
type input "2132"
select select "810"
click at [204, 375] on select "Select Stylist" at bounding box center [189, 373] width 83 height 21
select select "87815"
click at [148, 363] on select "Select Stylist Admin Arman Barsagade BHARTI SAHARE Capello Gadhchiroli Lakhan b…" at bounding box center [196, 373] width 96 height 21
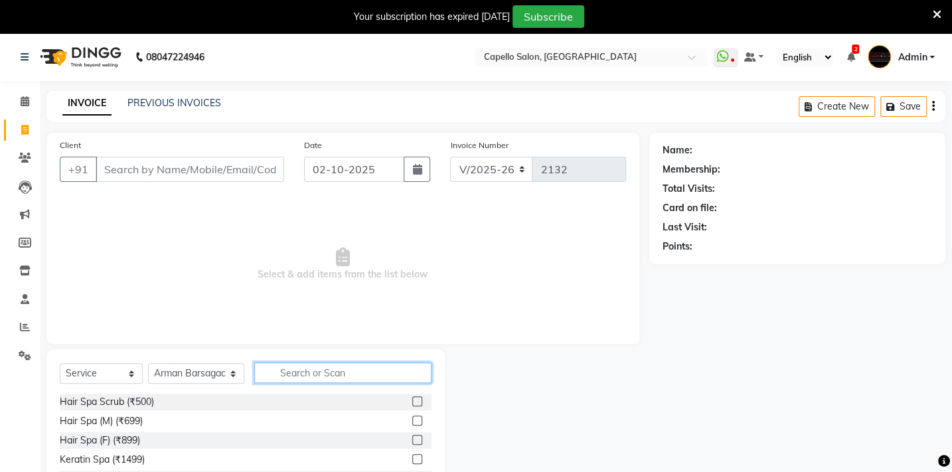
drag, startPoint x: 275, startPoint y: 370, endPoint x: 286, endPoint y: 358, distance: 16.9
click at [275, 370] on input "text" at bounding box center [342, 372] width 177 height 21
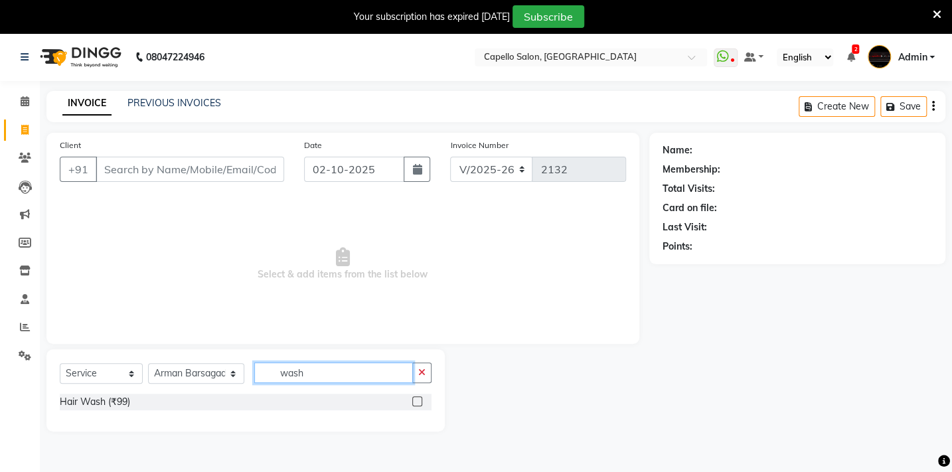
type input "wash"
click at [427, 404] on div at bounding box center [421, 402] width 19 height 17
click at [416, 397] on label at bounding box center [417, 401] width 10 height 10
click at [416, 398] on input "checkbox" at bounding box center [416, 402] width 9 height 9
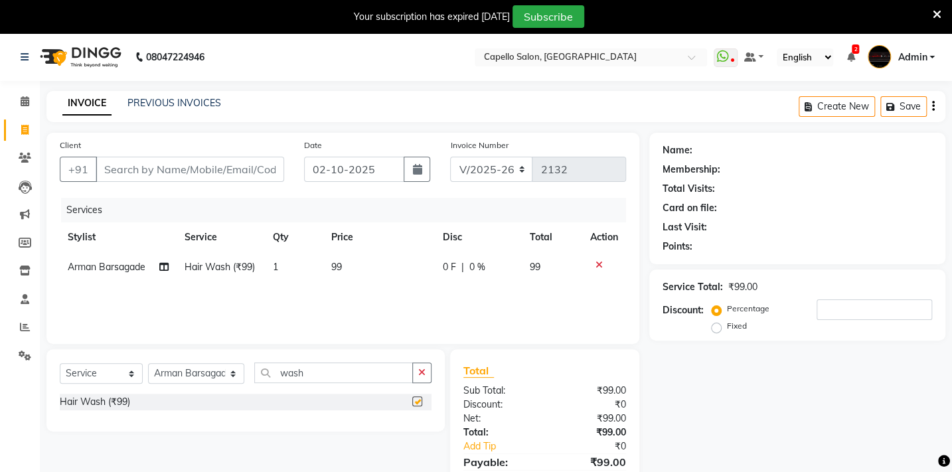
checkbox input "false"
click at [352, 258] on td "99" at bounding box center [379, 267] width 112 height 30
select select "87815"
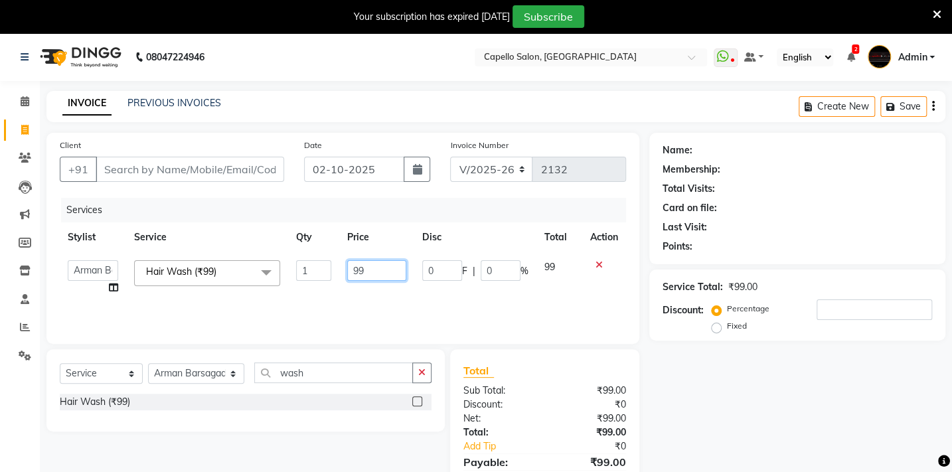
drag, startPoint x: 366, startPoint y: 266, endPoint x: 309, endPoint y: 269, distance: 57.2
click at [309, 269] on tr "Admin Arman Barsagade BHARTI SAHARE Capello Gadhchiroli Lakhan barsagade Pratik…" at bounding box center [343, 277] width 566 height 50
type input "200"
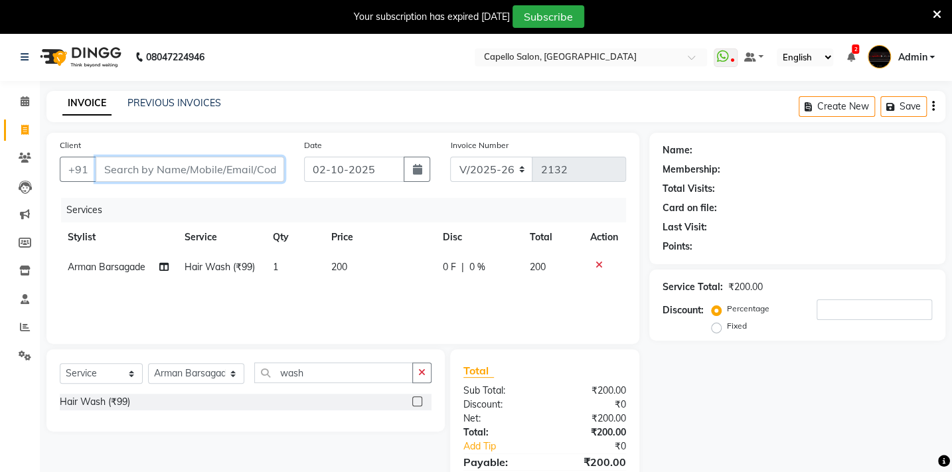
click at [186, 181] on input "Client" at bounding box center [190, 169] width 189 height 25
type input "9"
type input "0"
click at [193, 169] on input "9370344963" at bounding box center [156, 169] width 121 height 25
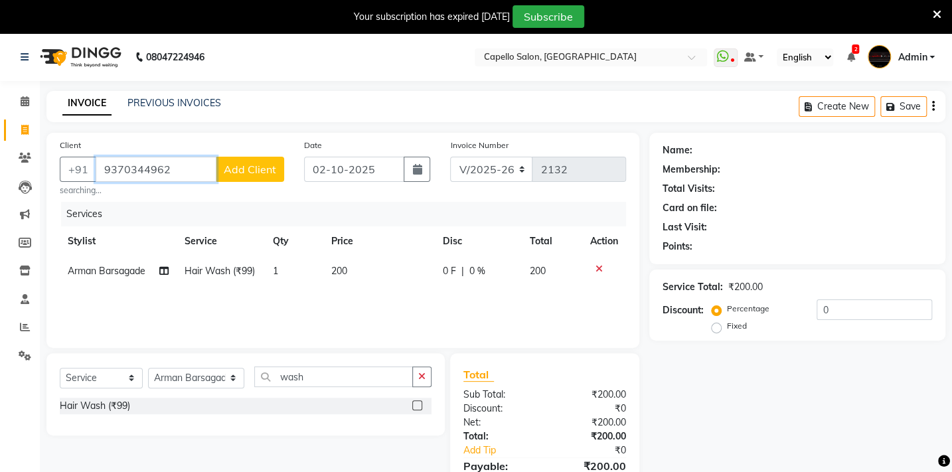
type input "9370344962"
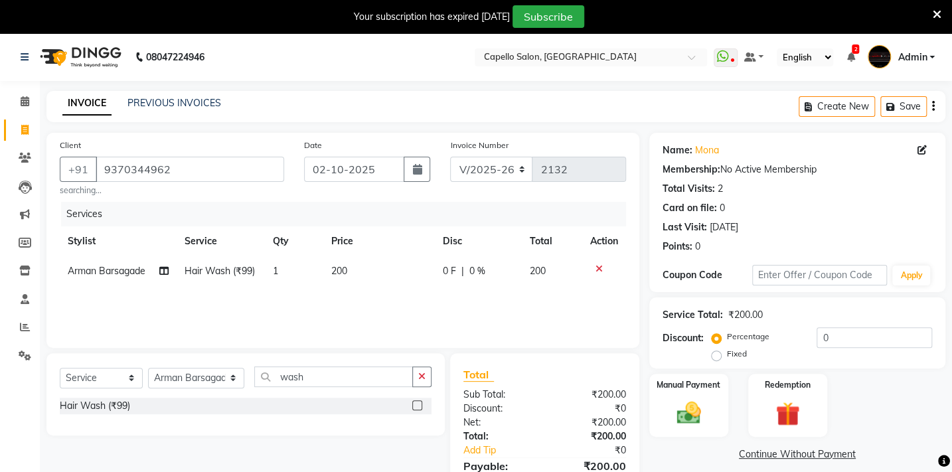
scroll to position [68, 0]
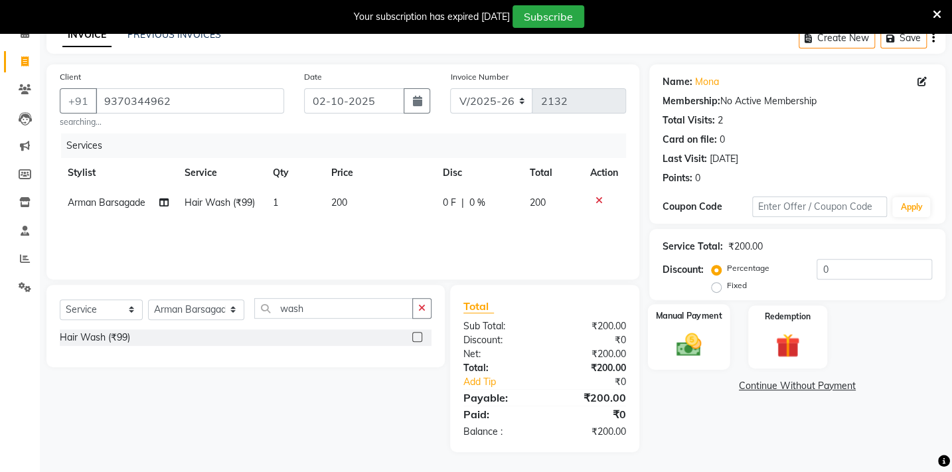
click at [668, 348] on img at bounding box center [688, 344] width 41 height 29
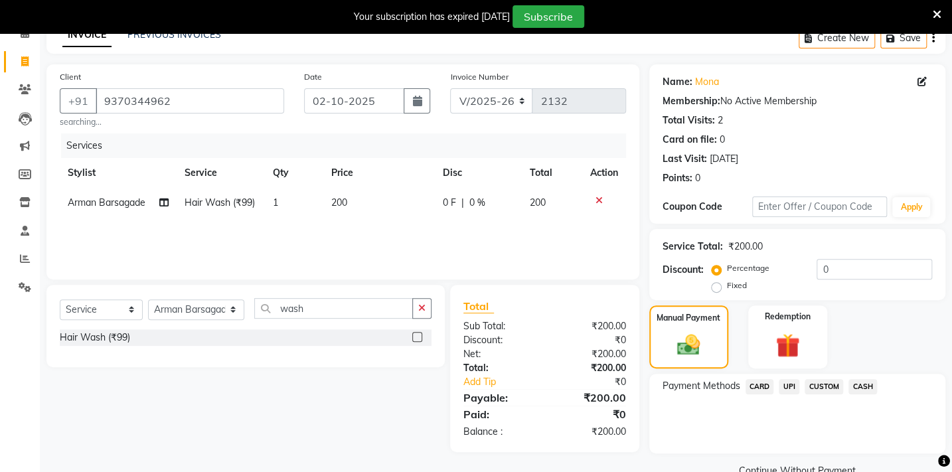
click at [858, 382] on span "CASH" at bounding box center [862, 386] width 29 height 15
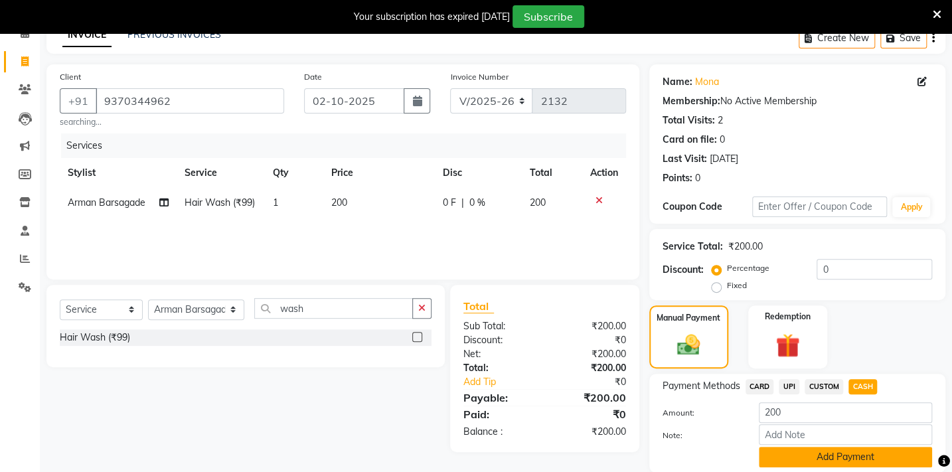
scroll to position [115, 0]
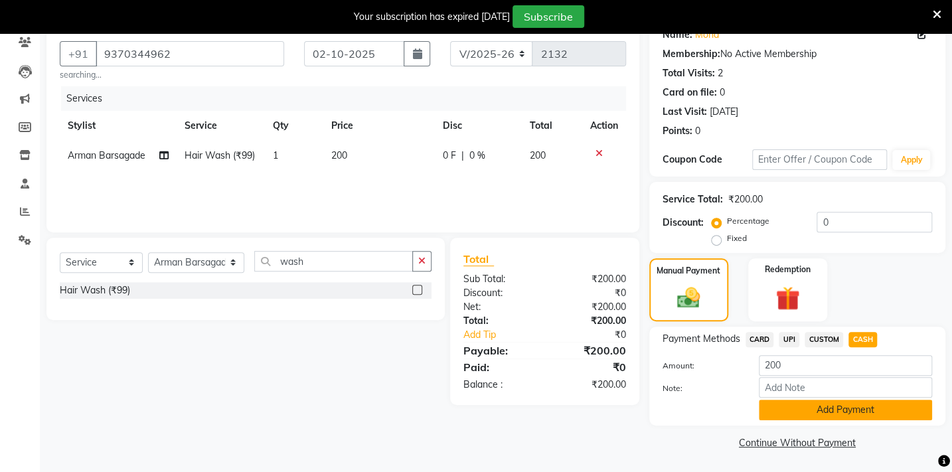
click at [842, 408] on button "Add Payment" at bounding box center [845, 410] width 173 height 21
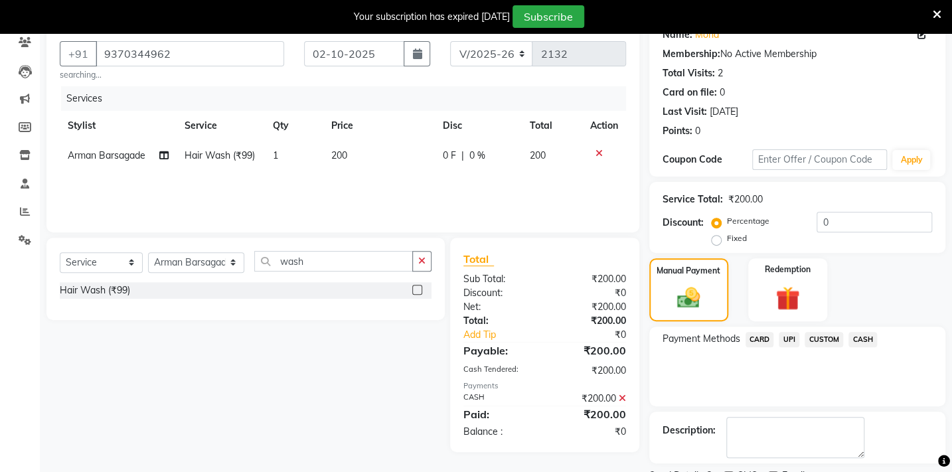
scroll to position [171, 0]
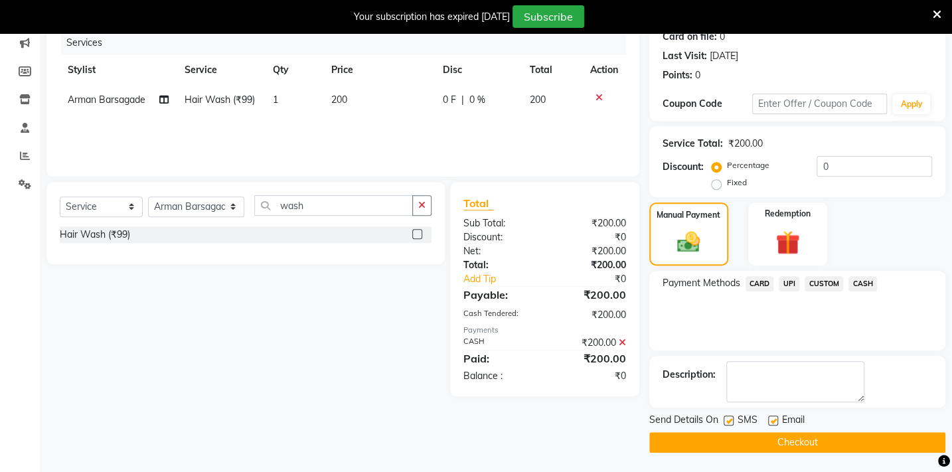
click at [836, 441] on button "Checkout" at bounding box center [797, 442] width 296 height 21
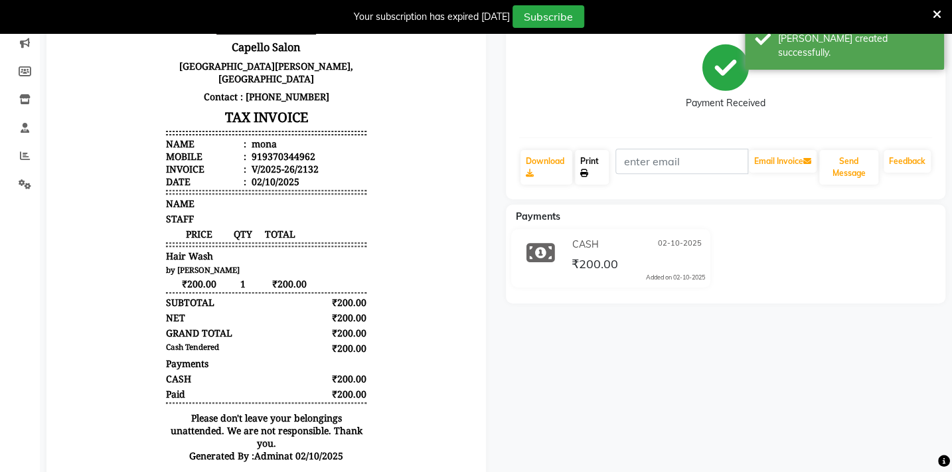
click at [597, 159] on link "Print" at bounding box center [592, 167] width 34 height 35
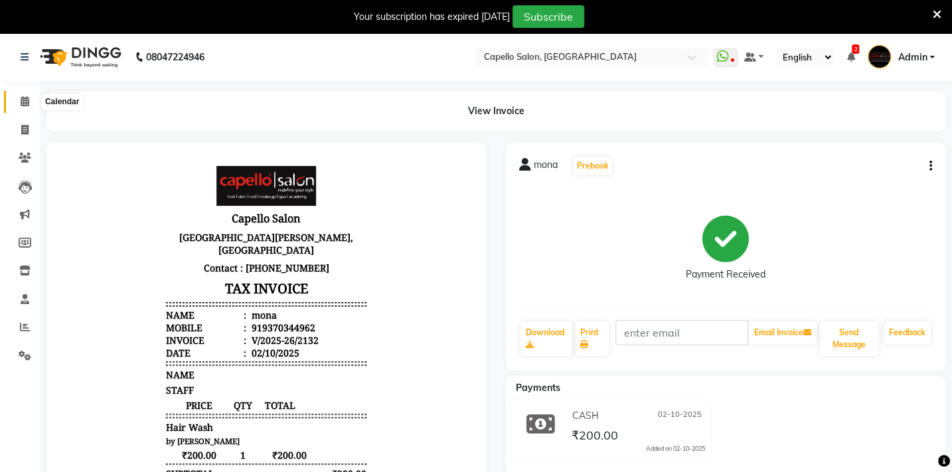
click at [23, 108] on span at bounding box center [24, 101] width 23 height 15
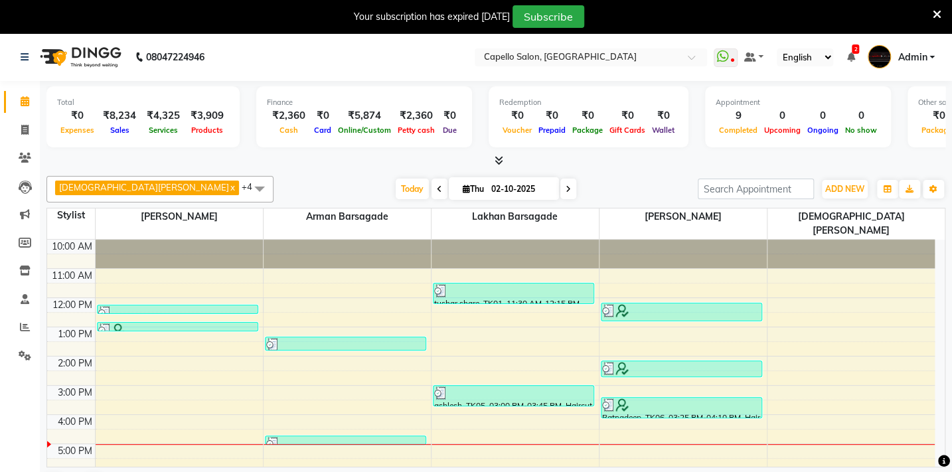
click at [492, 159] on span at bounding box center [496, 161] width 14 height 14
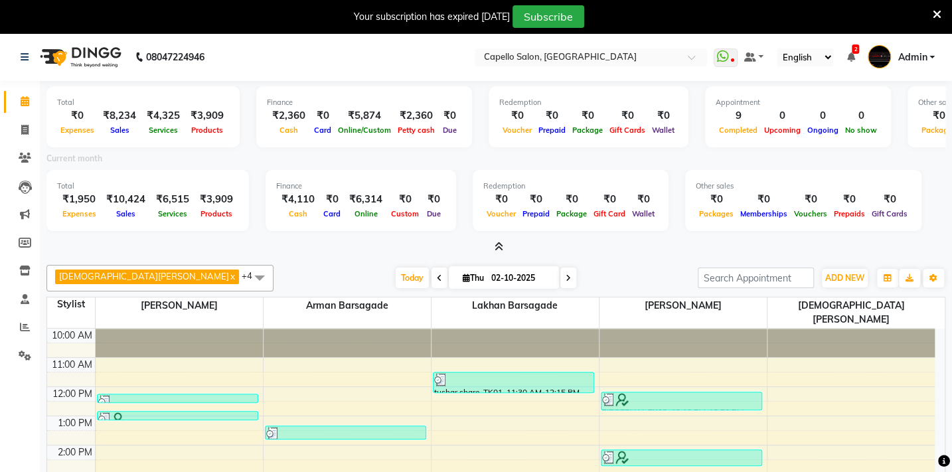
click at [498, 246] on icon at bounding box center [499, 247] width 9 height 10
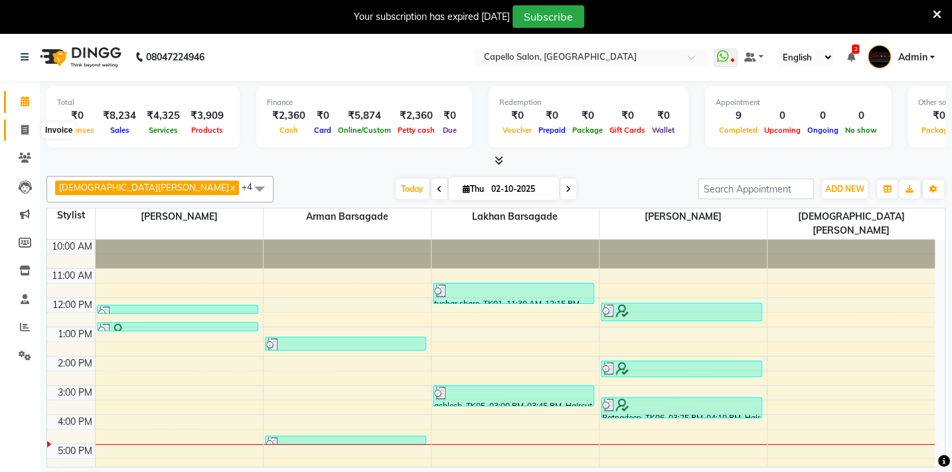
click at [25, 128] on icon at bounding box center [24, 130] width 7 height 10
select select "service"
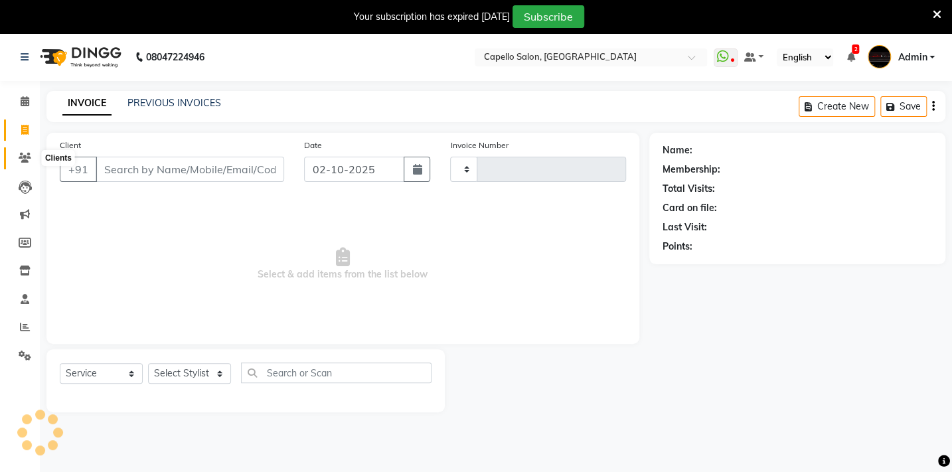
click at [22, 151] on span at bounding box center [24, 158] width 23 height 15
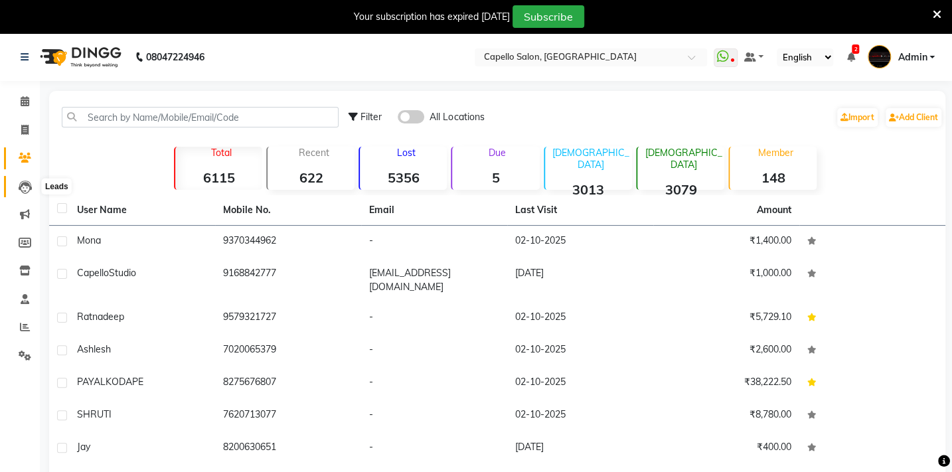
click at [28, 193] on icon at bounding box center [25, 187] width 13 height 13
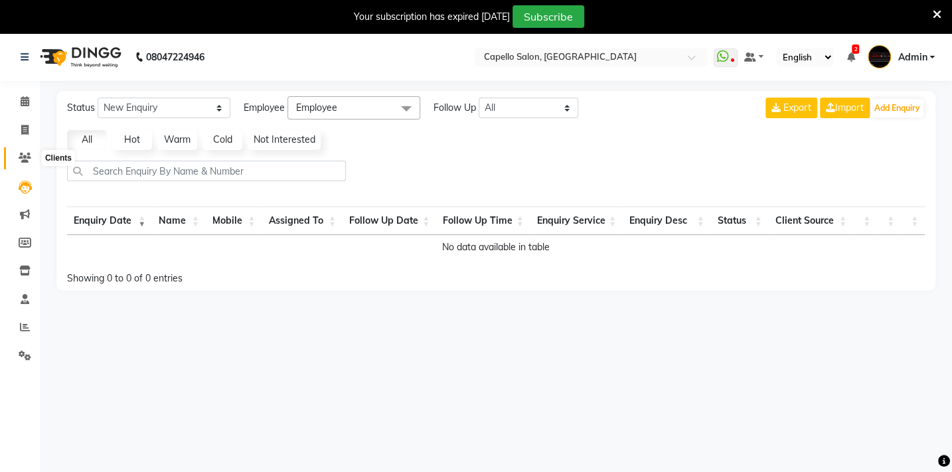
click at [27, 163] on icon at bounding box center [25, 158] width 13 height 10
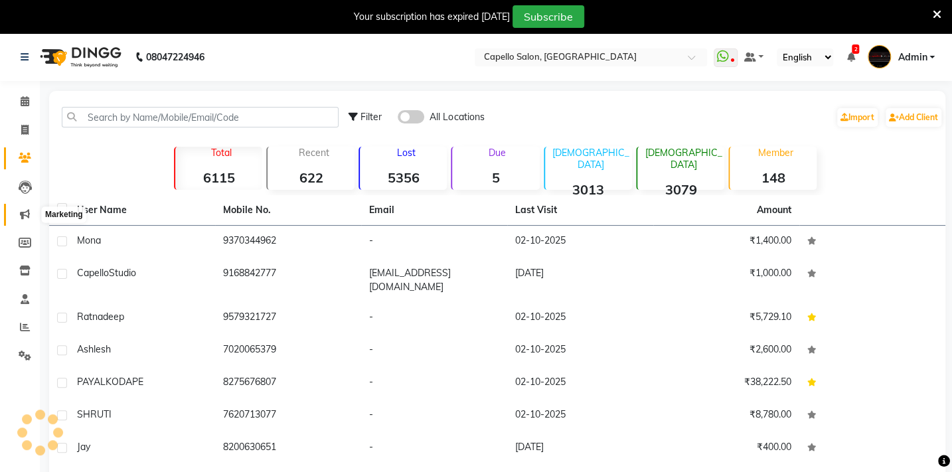
click at [25, 220] on span at bounding box center [24, 214] width 23 height 15
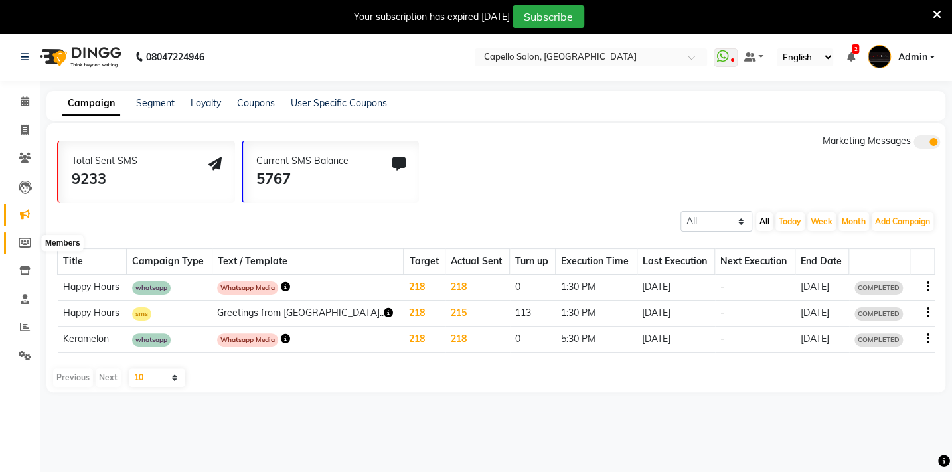
click at [28, 240] on icon at bounding box center [25, 243] width 13 height 10
select select
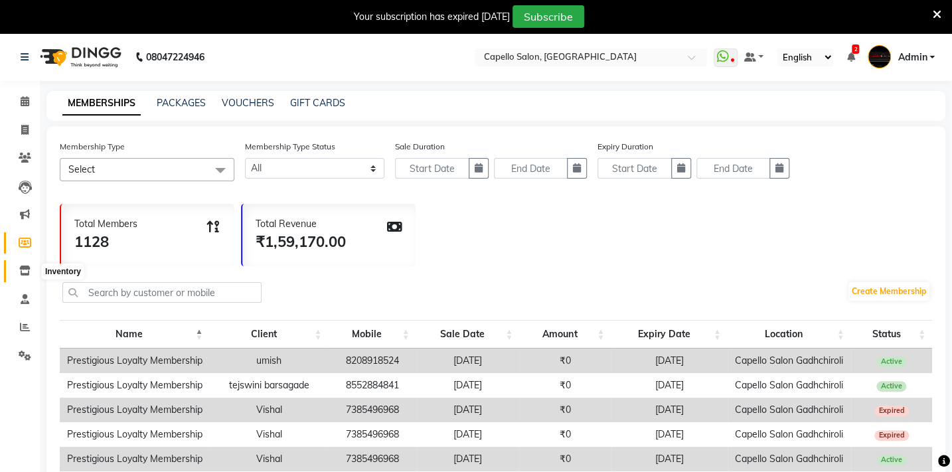
click at [19, 274] on icon at bounding box center [24, 271] width 11 height 10
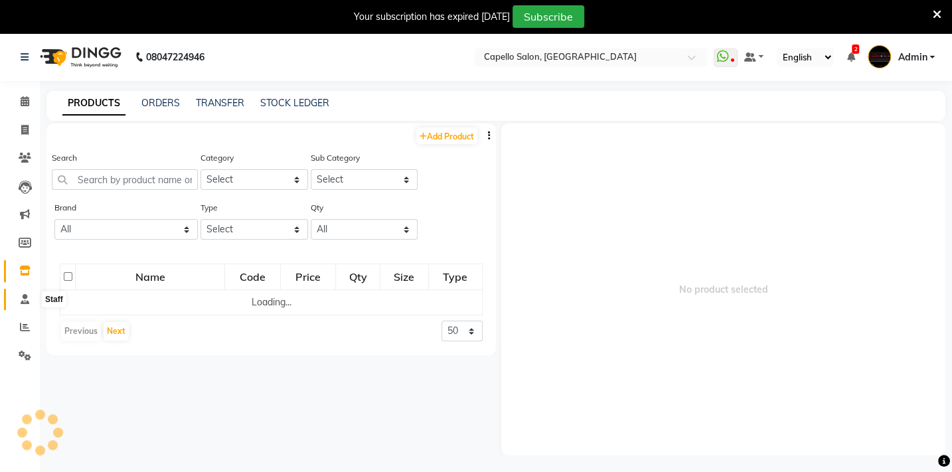
click at [26, 297] on icon at bounding box center [25, 299] width 9 height 10
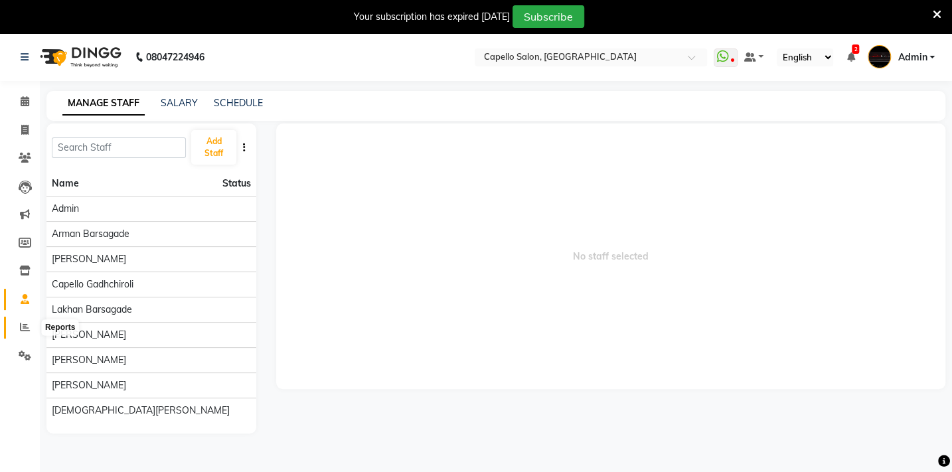
click at [26, 326] on icon at bounding box center [25, 327] width 10 height 10
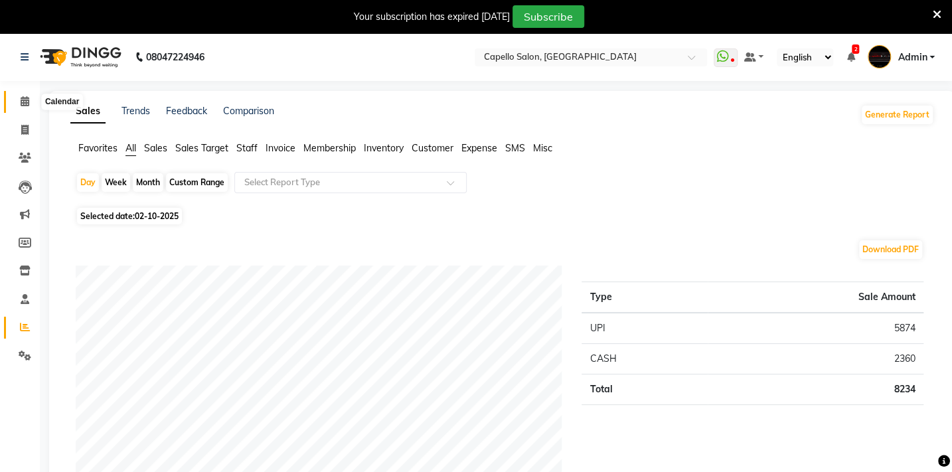
click at [24, 103] on icon at bounding box center [25, 101] width 9 height 10
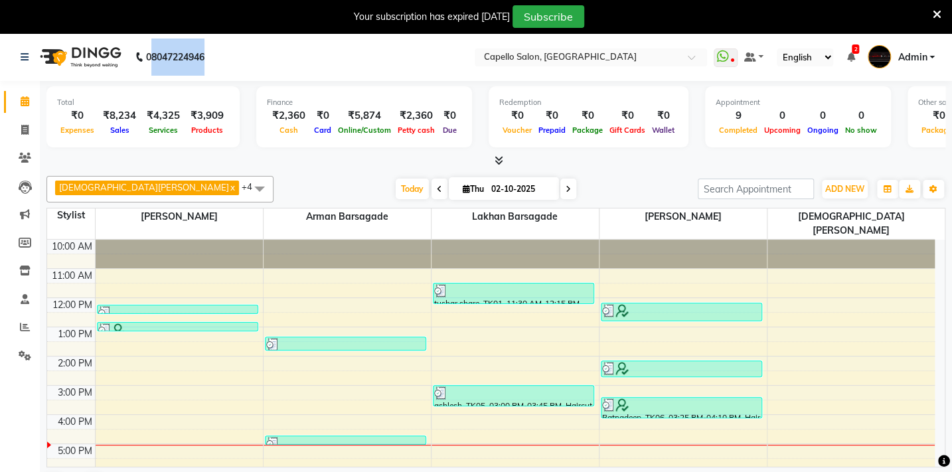
drag, startPoint x: 152, startPoint y: 58, endPoint x: 216, endPoint y: 62, distance: 64.5
click at [214, 62] on div "08047224946 Need Help? Call us on 08047224946" at bounding box center [113, 56] width 204 height 37
click at [280, 196] on div "Today Thu 02-10-2025" at bounding box center [485, 189] width 411 height 20
drag, startPoint x: 188, startPoint y: 127, endPoint x: 225, endPoint y: 130, distance: 37.3
click at [225, 130] on div "Products" at bounding box center [207, 130] width 44 height 14
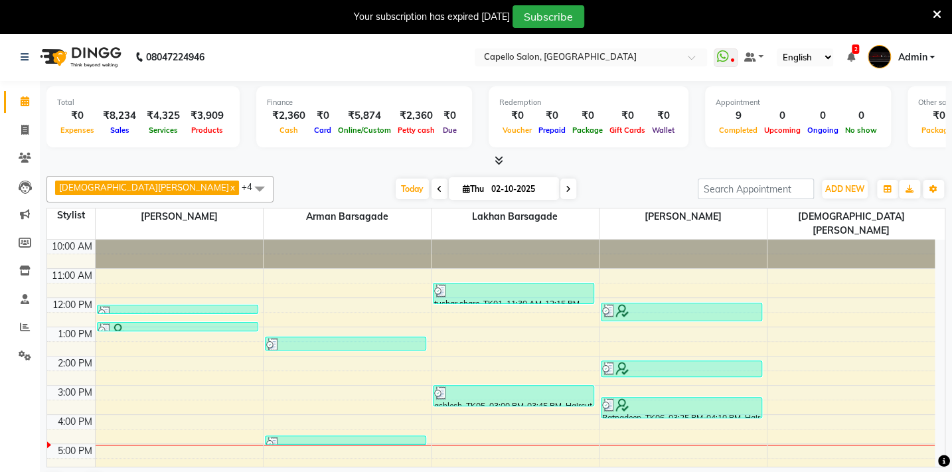
drag, startPoint x: 226, startPoint y: 181, endPoint x: 206, endPoint y: 132, distance: 52.1
click at [221, 174] on div "Vaishnavi Barsagade x Lakhan barsagade x Arman Barsagade x Sahil Mendhulkar x B…" at bounding box center [495, 337] width 899 height 333
drag, startPoint x: 169, startPoint y: 129, endPoint x: 94, endPoint y: 133, distance: 75.1
click at [96, 133] on div "₹0 Expenses ₹8,234 Sales ₹4,325 Services ₹3,909 Products" at bounding box center [143, 122] width 172 height 29
click at [51, 137] on div "Total ₹0 Expenses ₹8,234 Sales ₹4,325 Services ₹3,909 Products" at bounding box center [142, 116] width 193 height 61
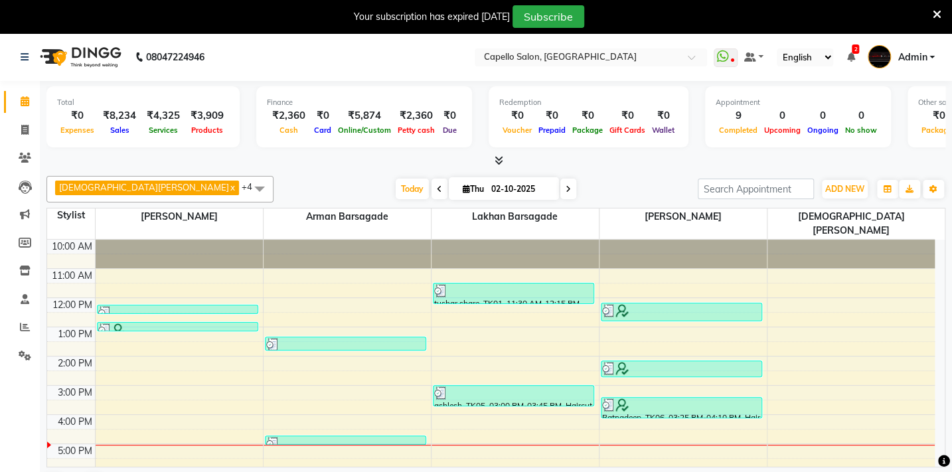
click at [297, 191] on div "Today Thu 02-10-2025" at bounding box center [485, 189] width 411 height 20
click at [252, 169] on div "Total ₹0 Expenses ₹8,234 Sales ₹4,325 Services ₹3,909 Products Finance ₹2,360 C…" at bounding box center [496, 293] width 912 height 425
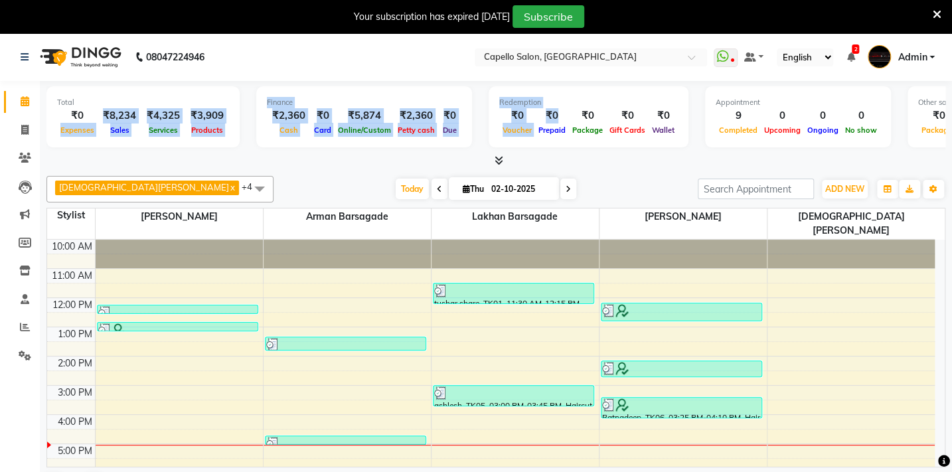
drag, startPoint x: 58, startPoint y: 128, endPoint x: 385, endPoint y: 132, distance: 326.6
click at [523, 133] on div "Total ₹0 Expenses ₹8,234 Sales ₹4,325 Services ₹3,909 Products Finance ₹2,360 C…" at bounding box center [495, 118] width 899 height 65
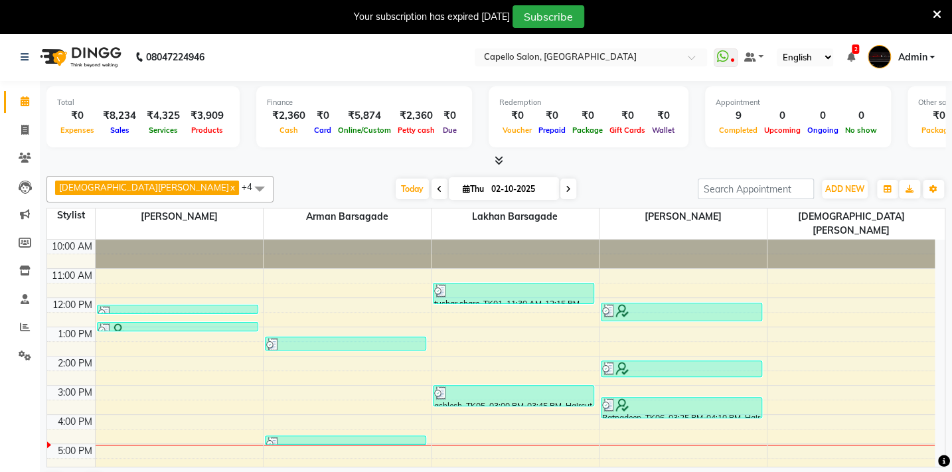
click at [265, 168] on div "Total ₹0 Expenses ₹8,234 Sales ₹4,325 Services ₹3,909 Products Finance ₹2,360 C…" at bounding box center [496, 293] width 912 height 425
click at [126, 192] on span "Vaishnavi Barsagade x" at bounding box center [147, 188] width 184 height 15
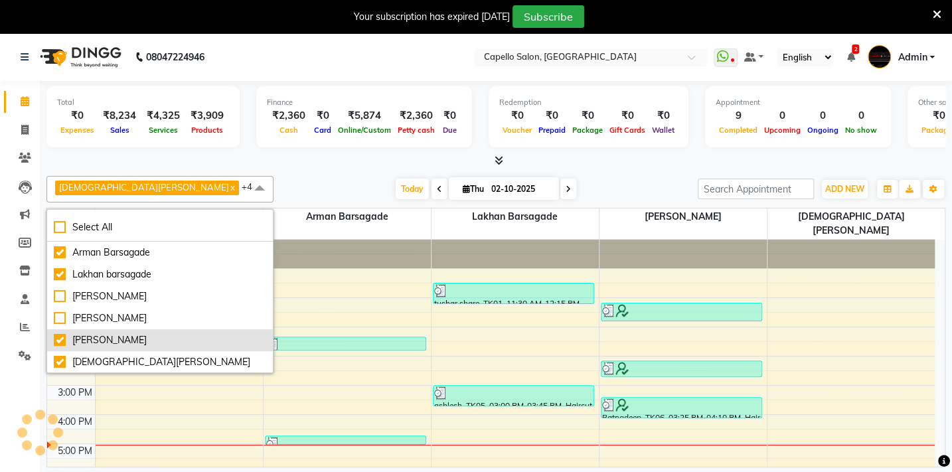
scroll to position [33, 0]
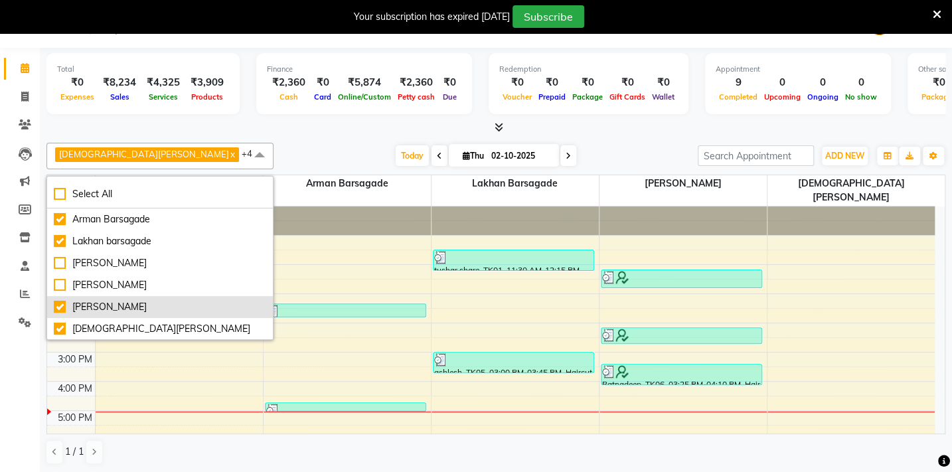
click at [112, 327] on div "[DEMOGRAPHIC_DATA][PERSON_NAME]" at bounding box center [160, 329] width 212 height 14
checkbox input "false"
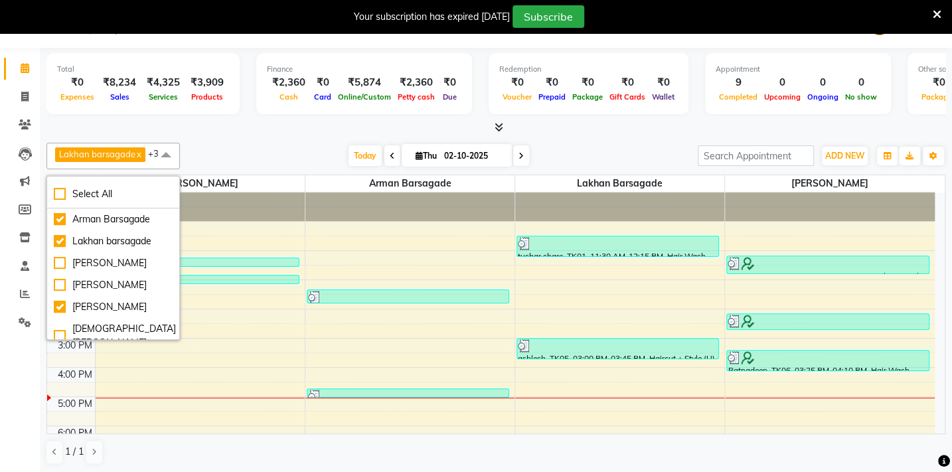
click at [242, 126] on div at bounding box center [495, 128] width 899 height 14
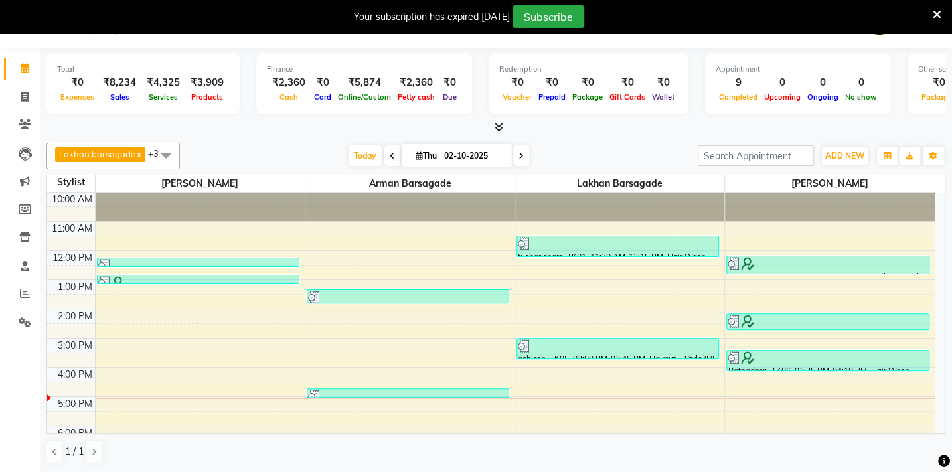
drag, startPoint x: 57, startPoint y: 96, endPoint x: 654, endPoint y: 77, distance: 597.7
click at [653, 73] on div "Total ₹0 Expenses ₹8,234 Sales ₹4,325 Services ₹3,909 Products Finance ₹2,360 C…" at bounding box center [495, 85] width 899 height 65
drag, startPoint x: 636, startPoint y: 132, endPoint x: 636, endPoint y: 143, distance: 10.6
click at [636, 142] on div "Total ₹0 Expenses ₹8,234 Sales ₹4,325 Services ₹3,909 Products Finance ₹2,360 C…" at bounding box center [496, 260] width 912 height 425
click at [306, 121] on div at bounding box center [495, 128] width 899 height 14
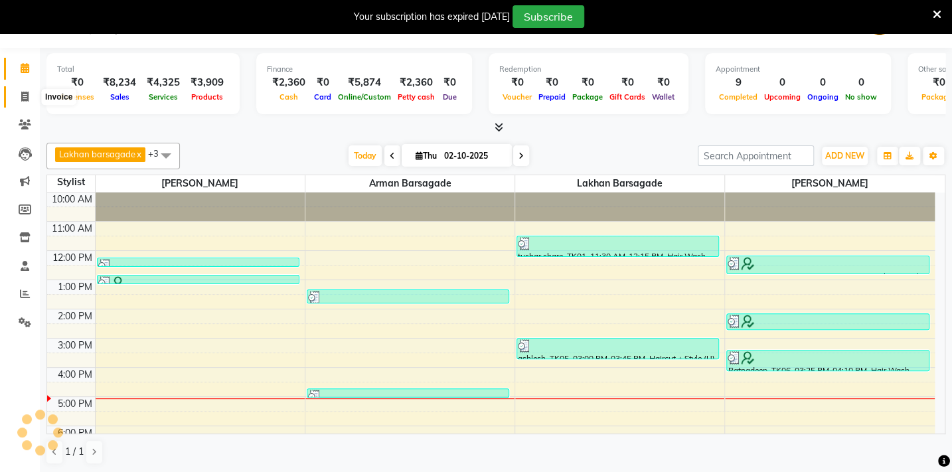
click at [19, 98] on span at bounding box center [24, 97] width 23 height 15
select select "service"
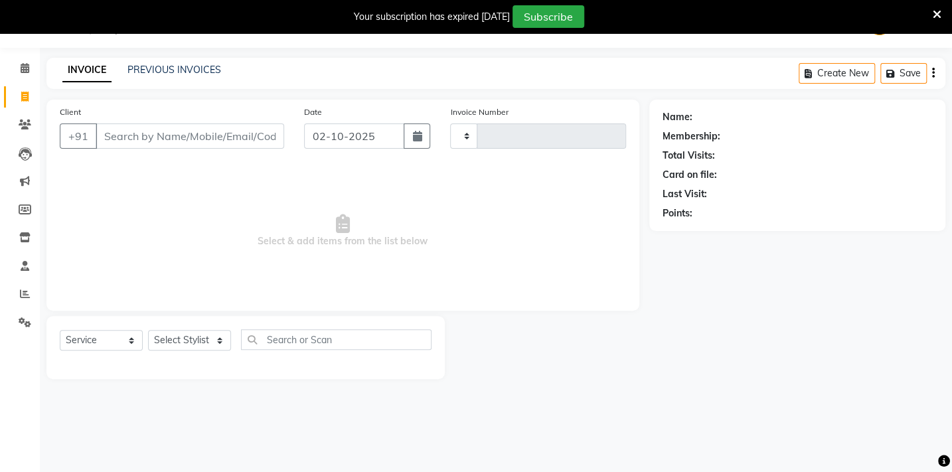
type input "2133"
select select "810"
click at [27, 119] on span at bounding box center [24, 124] width 23 height 15
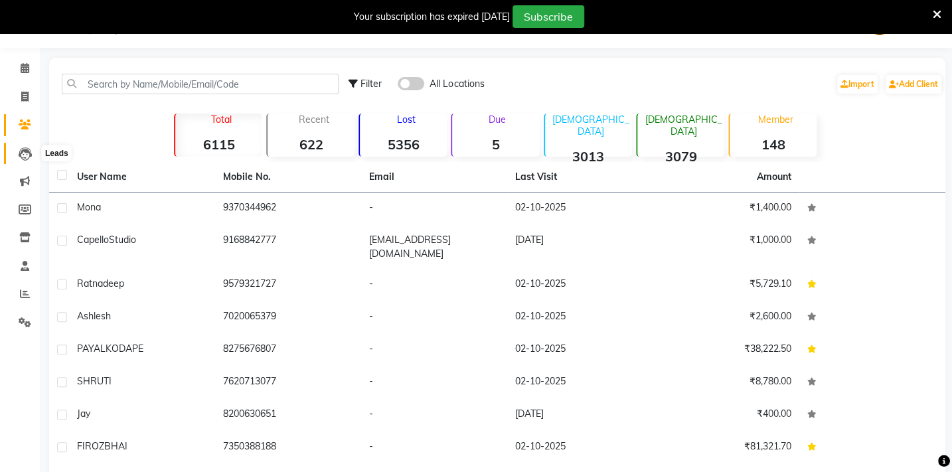
click at [25, 146] on span at bounding box center [24, 153] width 23 height 15
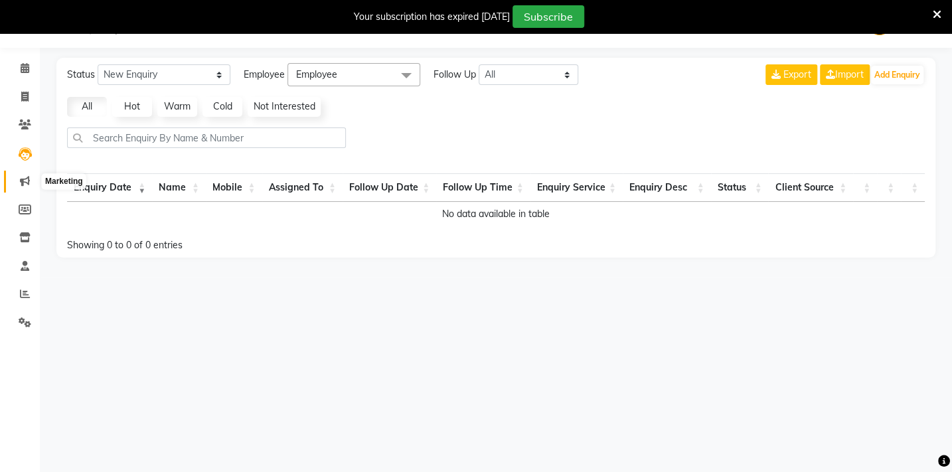
click at [19, 184] on span at bounding box center [24, 181] width 23 height 15
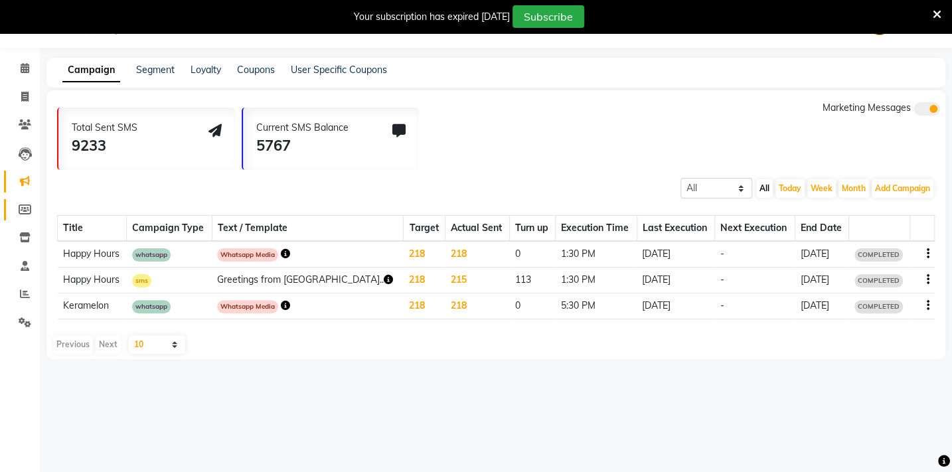
click at [28, 208] on icon at bounding box center [25, 209] width 13 height 10
select select
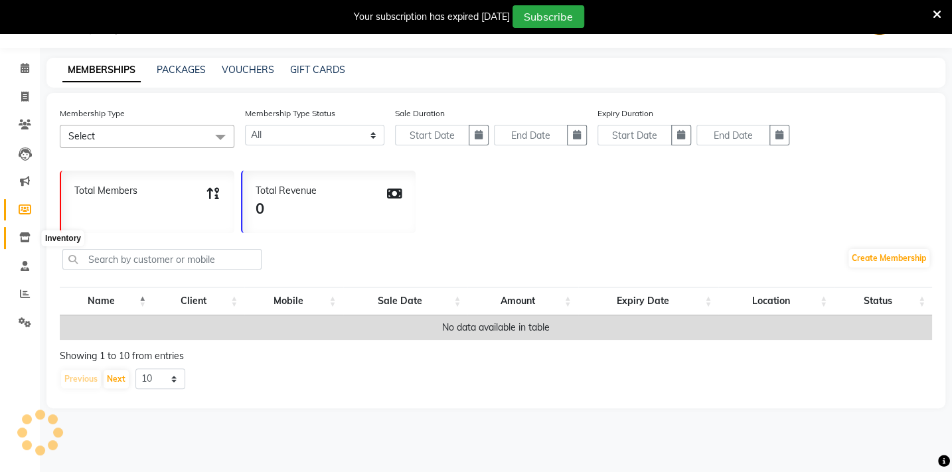
click at [27, 237] on icon at bounding box center [24, 237] width 11 height 10
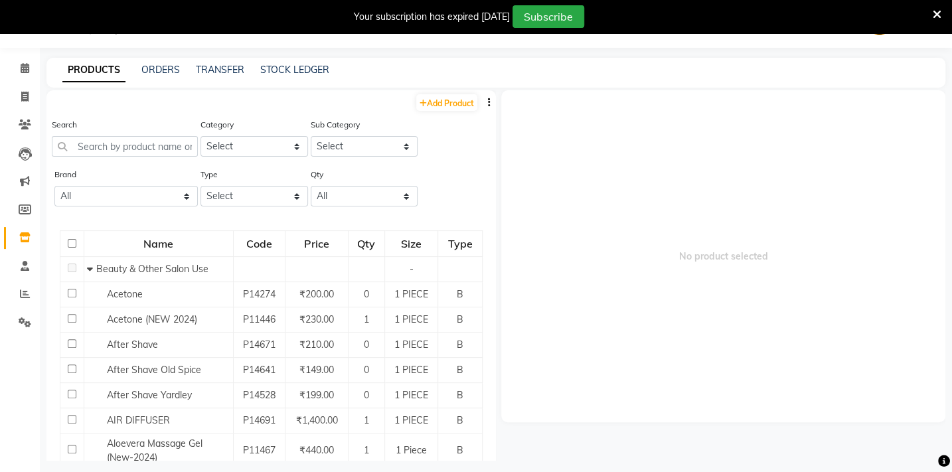
click at [37, 270] on li "Staff" at bounding box center [20, 266] width 40 height 29
click at [26, 268] on icon at bounding box center [25, 266] width 9 height 10
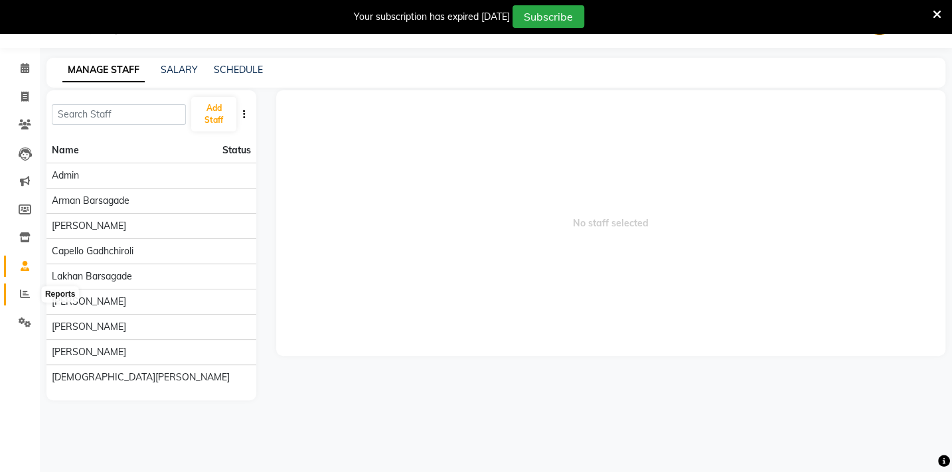
drag, startPoint x: 22, startPoint y: 287, endPoint x: 5, endPoint y: 283, distance: 16.9
click at [21, 287] on span at bounding box center [24, 294] width 23 height 15
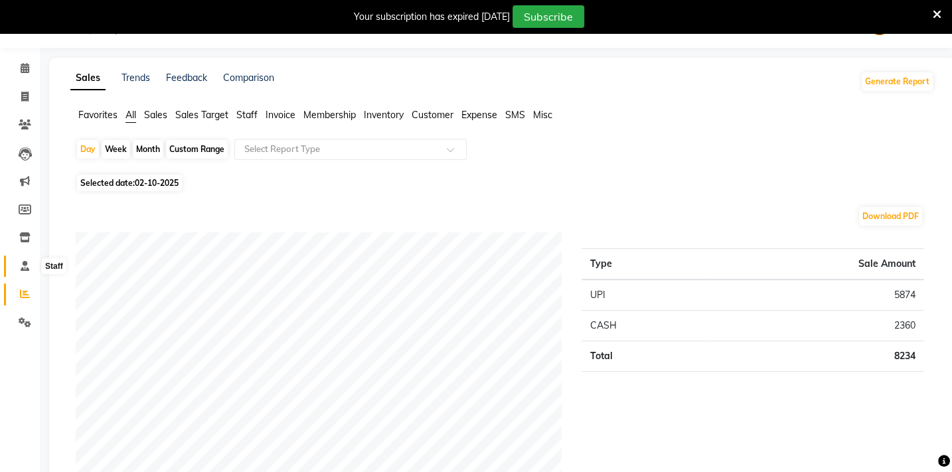
click at [21, 263] on icon at bounding box center [25, 266] width 9 height 10
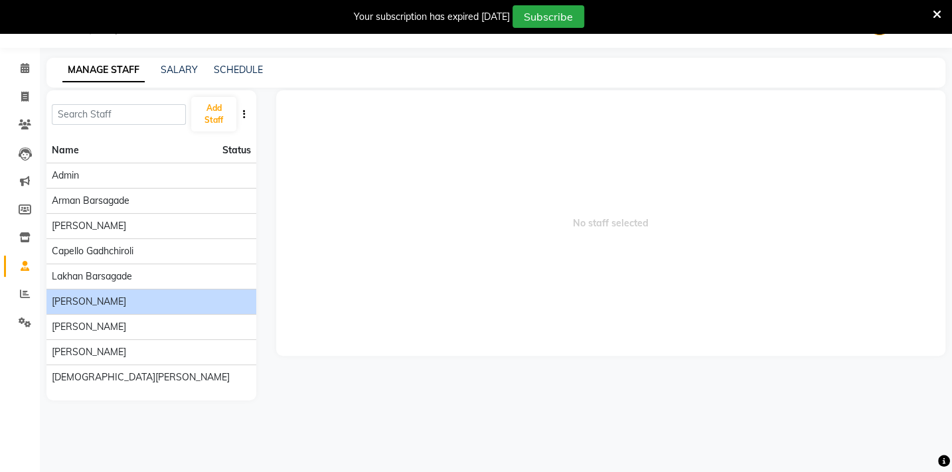
click at [72, 298] on span "[PERSON_NAME]" at bounding box center [89, 302] width 74 height 14
click at [25, 295] on icon at bounding box center [25, 294] width 10 height 10
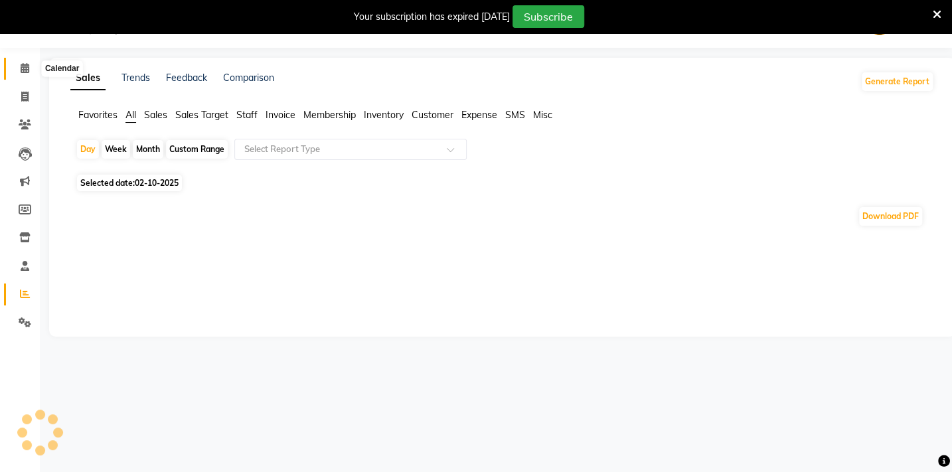
click at [17, 74] on span at bounding box center [24, 68] width 23 height 15
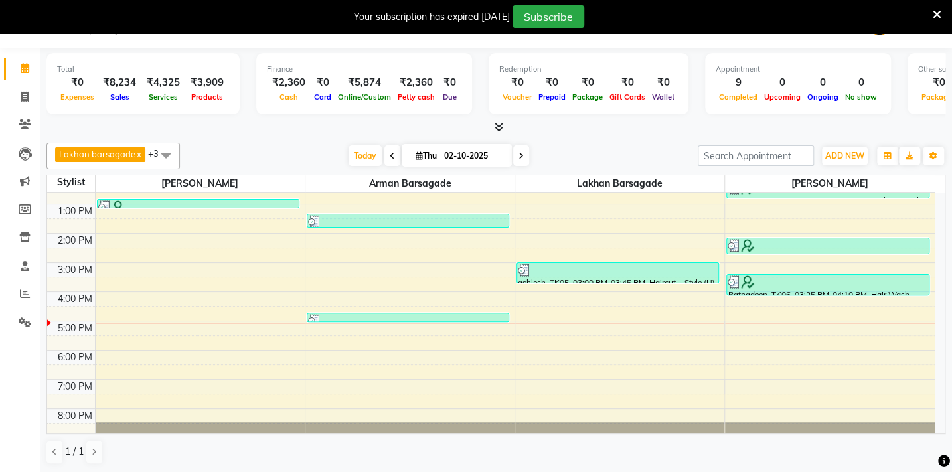
scroll to position [78, 0]
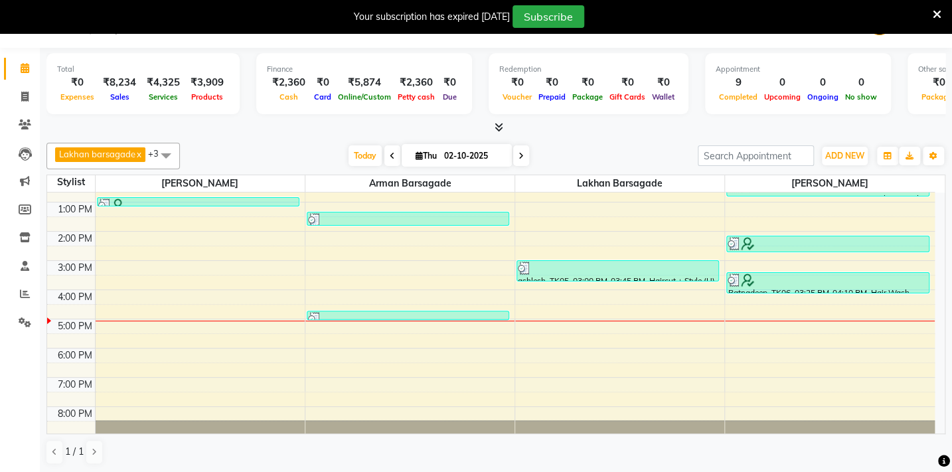
click at [307, 137] on div "Lakhan barsagade x Arman Barsagade x Sahil Mendhulkar x BHARTI SAHARE x +3 Sele…" at bounding box center [495, 303] width 899 height 333
click at [28, 98] on icon at bounding box center [24, 97] width 7 height 10
select select "service"
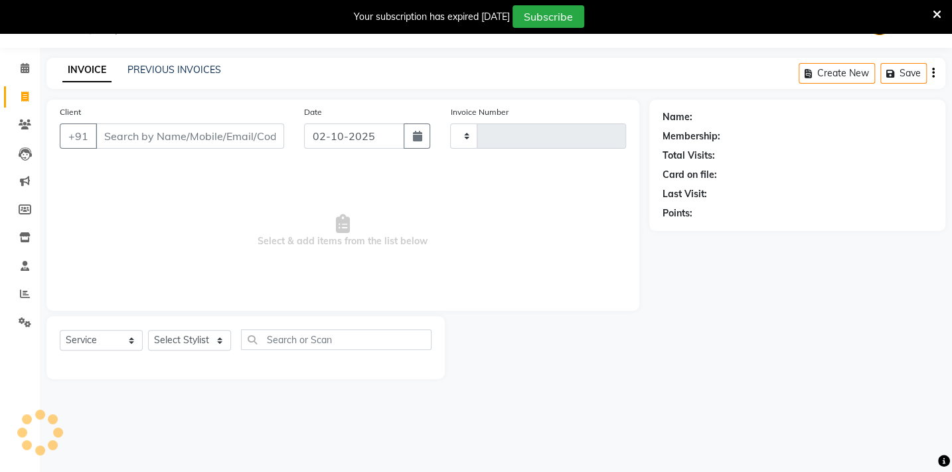
type input "2133"
select select "810"
click at [202, 347] on select "Select Stylist Admin Arman Barsagade BHARTI SAHARE Capello Gadhchiroli Lakhan b…" at bounding box center [196, 340] width 96 height 21
select select "24875"
click at [148, 330] on select "Select Stylist Admin Arman Barsagade BHARTI SAHARE Capello Gadhchiroli Lakhan b…" at bounding box center [196, 340] width 96 height 21
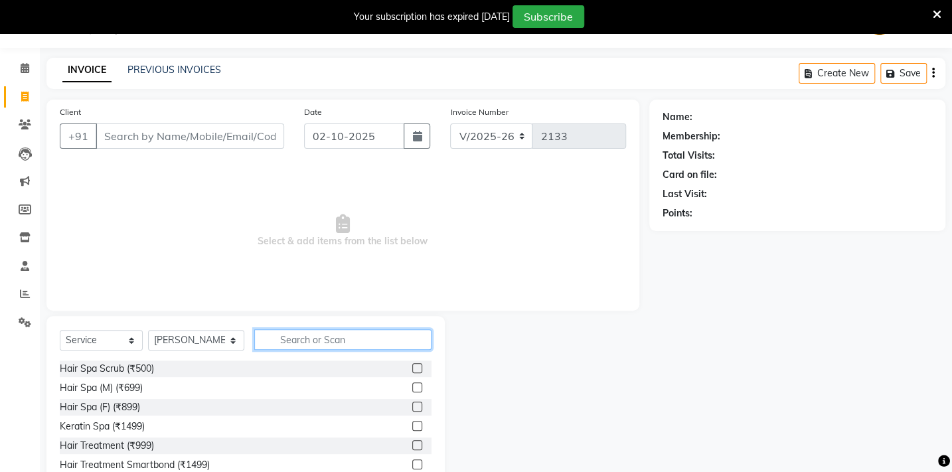
click at [292, 345] on input "text" at bounding box center [342, 339] width 177 height 21
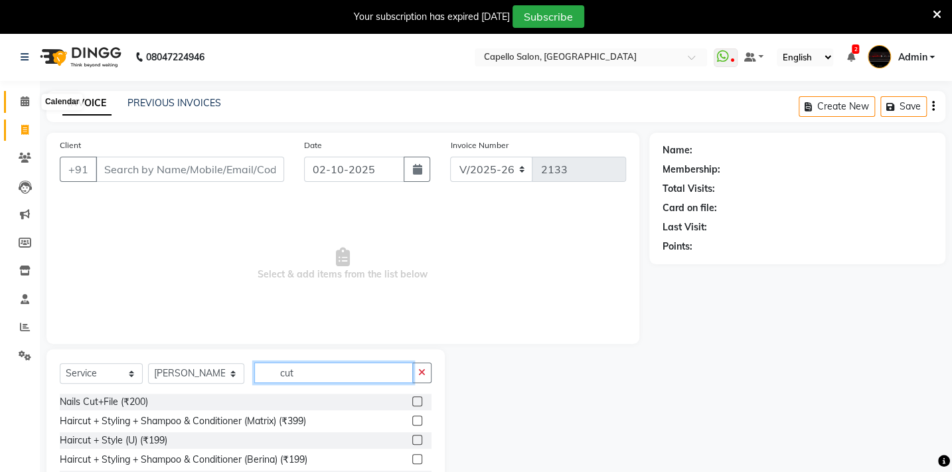
type input "cut"
click at [26, 106] on icon at bounding box center [25, 101] width 9 height 10
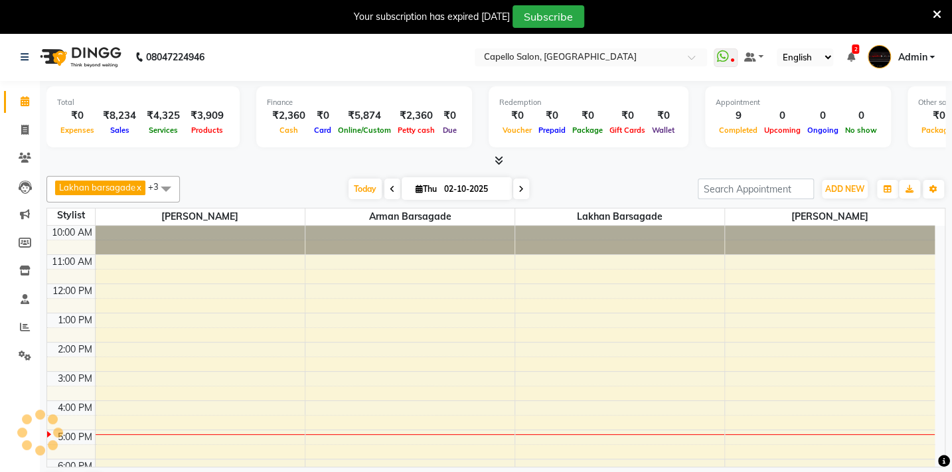
scroll to position [53, 0]
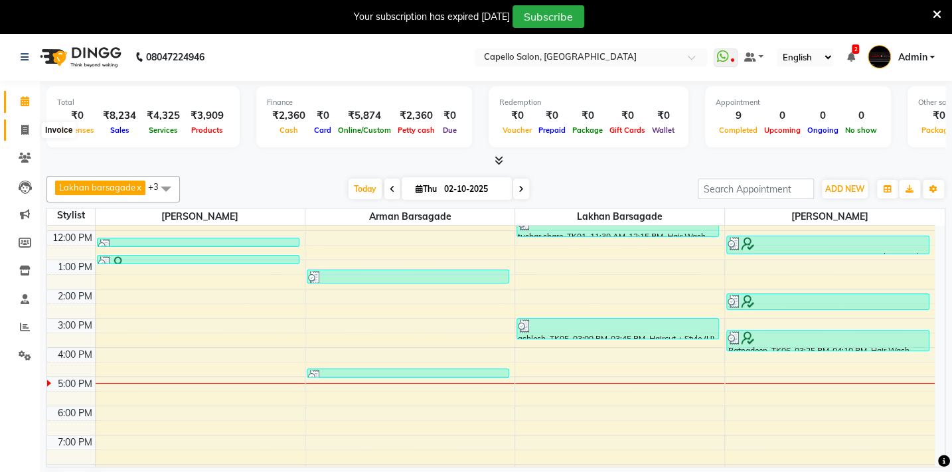
drag, startPoint x: 18, startPoint y: 127, endPoint x: 72, endPoint y: 129, distance: 53.8
click at [18, 127] on span at bounding box center [24, 130] width 23 height 15
select select "service"
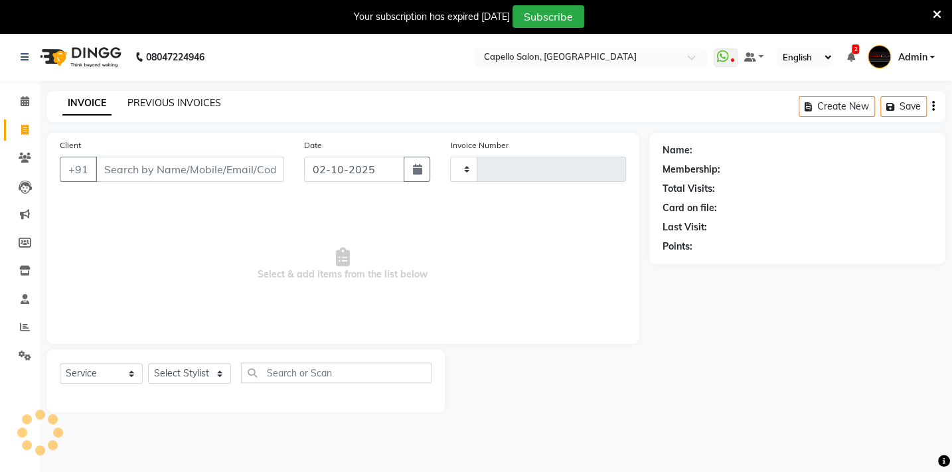
type input "2133"
select select "810"
click at [165, 104] on link "PREVIOUS INVOICES" at bounding box center [174, 103] width 94 height 12
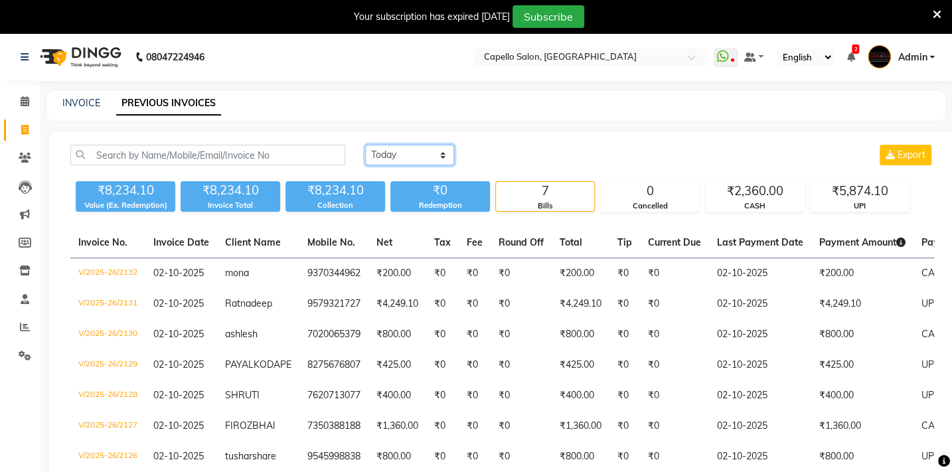
click at [400, 155] on select "Today Yesterday Custom Range" at bounding box center [409, 155] width 89 height 21
click at [365, 145] on select "Today Yesterday Custom Range" at bounding box center [409, 155] width 89 height 21
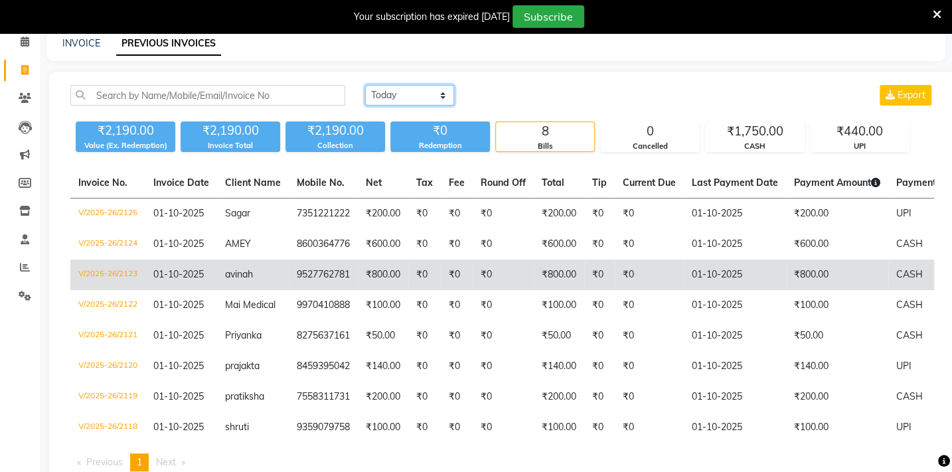
scroll to position [113, 0]
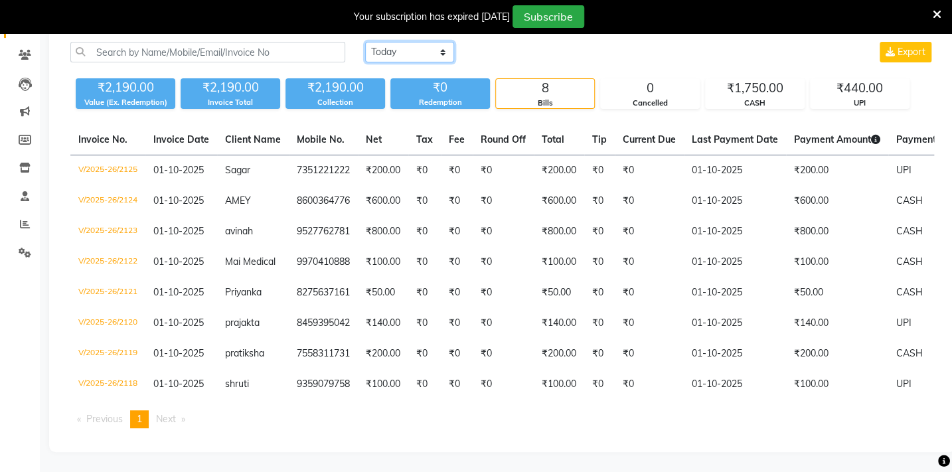
click at [431, 42] on select "Today Yesterday Custom Range" at bounding box center [409, 52] width 89 height 21
select select "range"
click at [365, 42] on select "Today Yesterday Custom Range" at bounding box center [409, 52] width 89 height 21
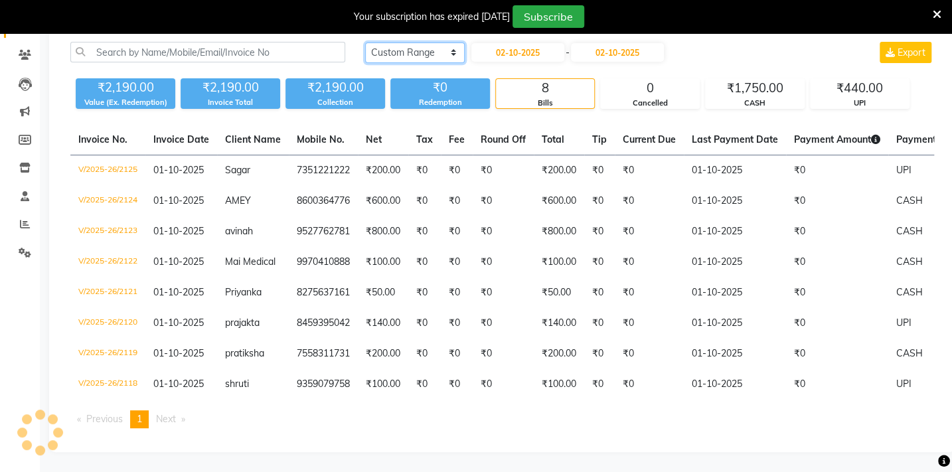
scroll to position [96, 0]
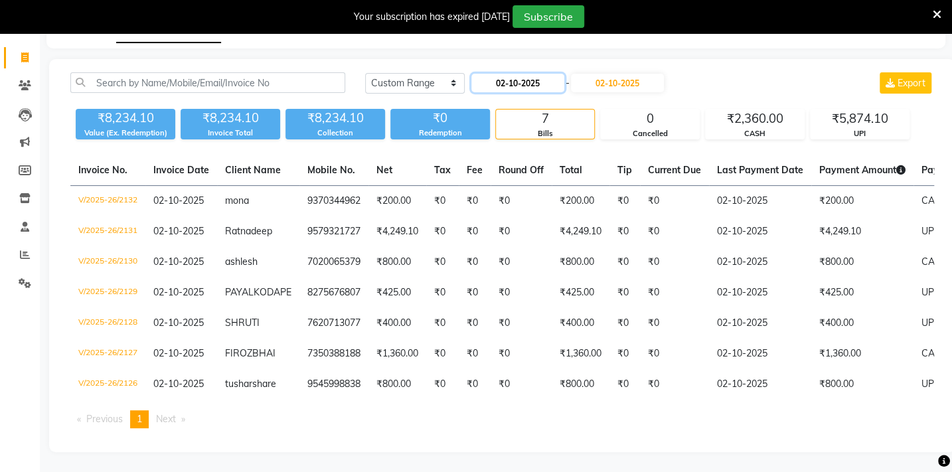
click at [499, 74] on input "02-10-2025" at bounding box center [517, 83] width 93 height 19
select select "10"
select select "2025"
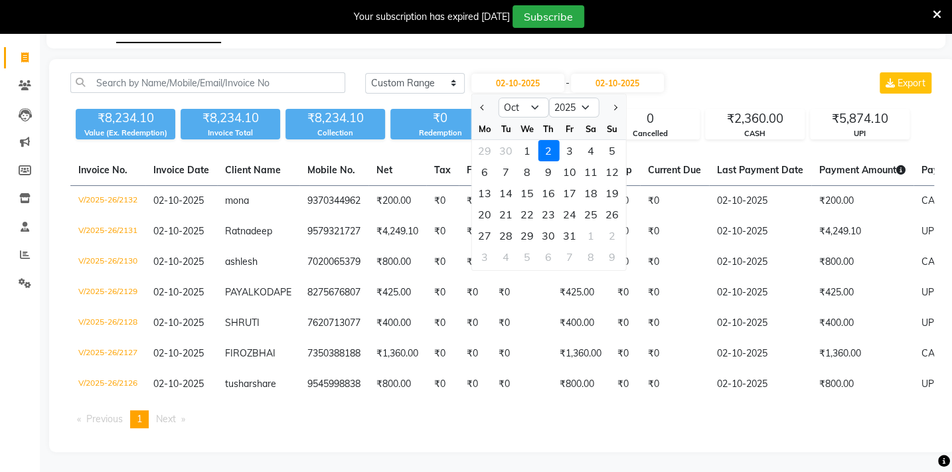
scroll to position [0, 0]
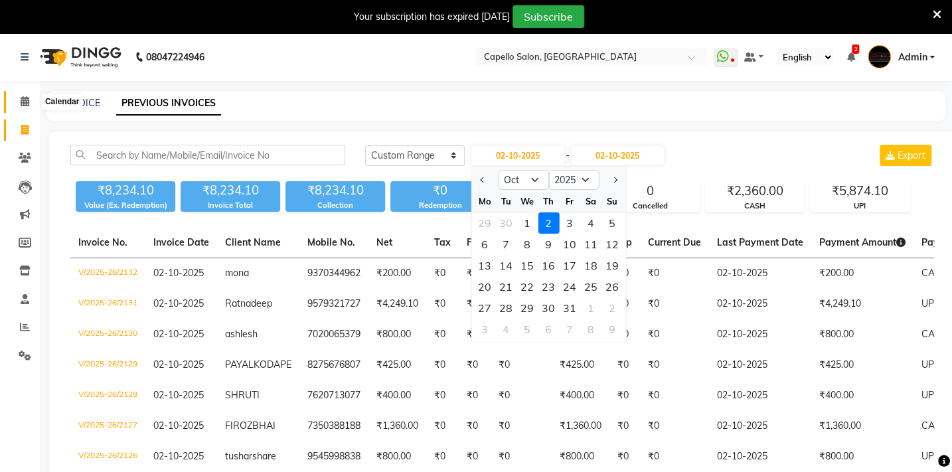
drag, startPoint x: 23, startPoint y: 88, endPoint x: 25, endPoint y: 108, distance: 20.1
click at [25, 109] on div "Calendar Invoice Clients Leads Marketing Members Inventory Staff Reports Settin…" at bounding box center [89, 297] width 179 height 453
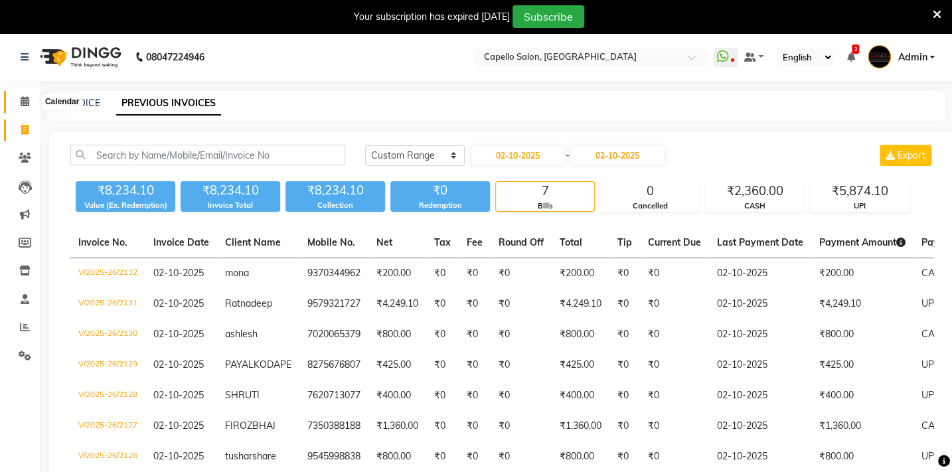
click at [25, 108] on span at bounding box center [24, 101] width 23 height 15
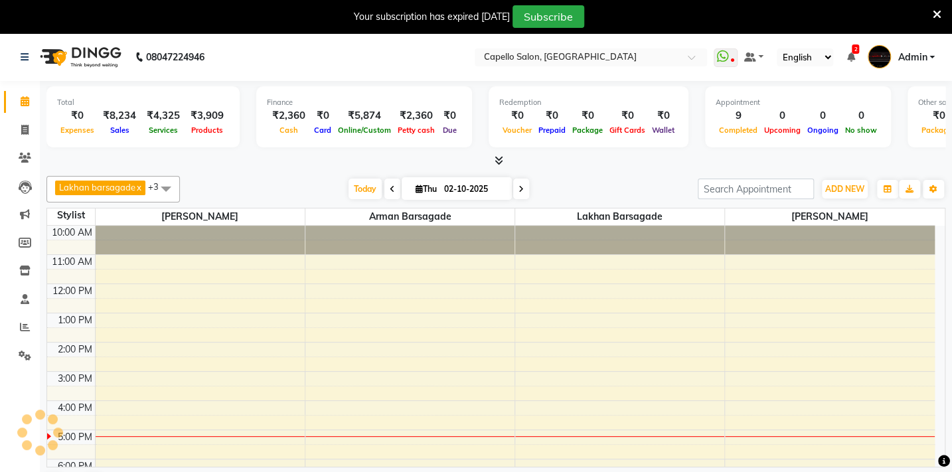
scroll to position [53, 0]
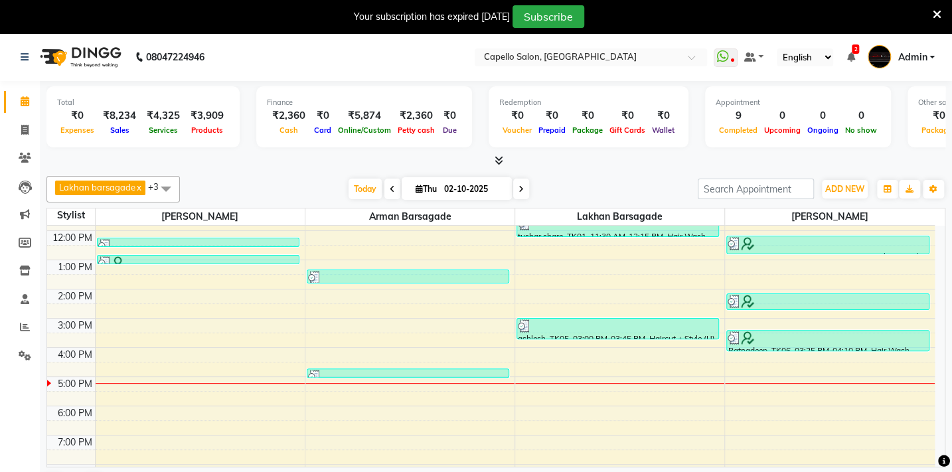
click at [392, 185] on span at bounding box center [392, 189] width 16 height 21
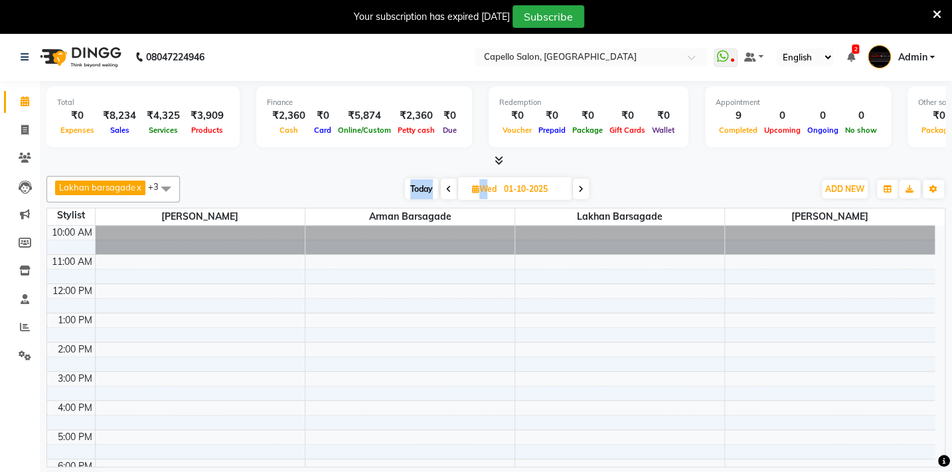
scroll to position [78, 0]
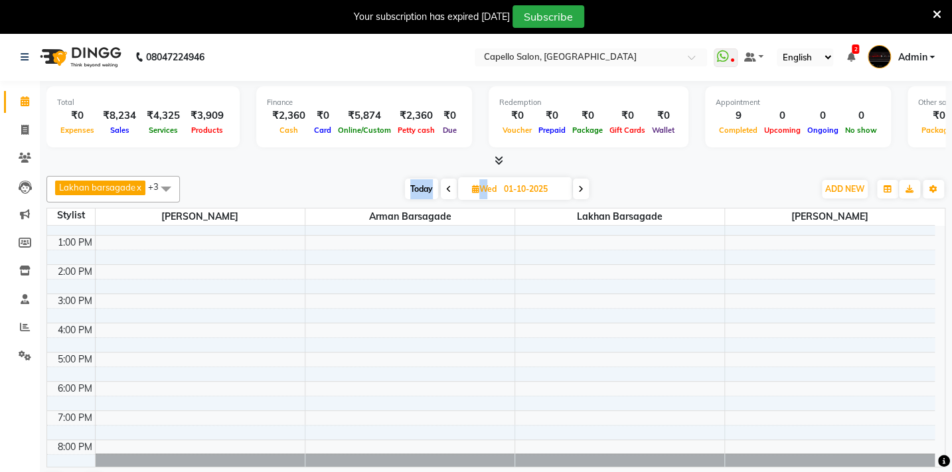
click at [392, 185] on div "Today Wed 01-10-2025" at bounding box center [497, 189] width 621 height 20
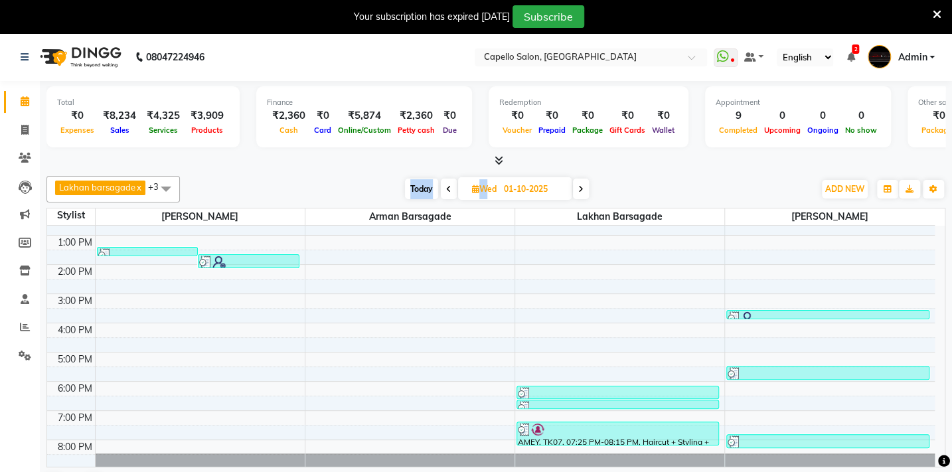
click at [449, 188] on span at bounding box center [449, 189] width 16 height 21
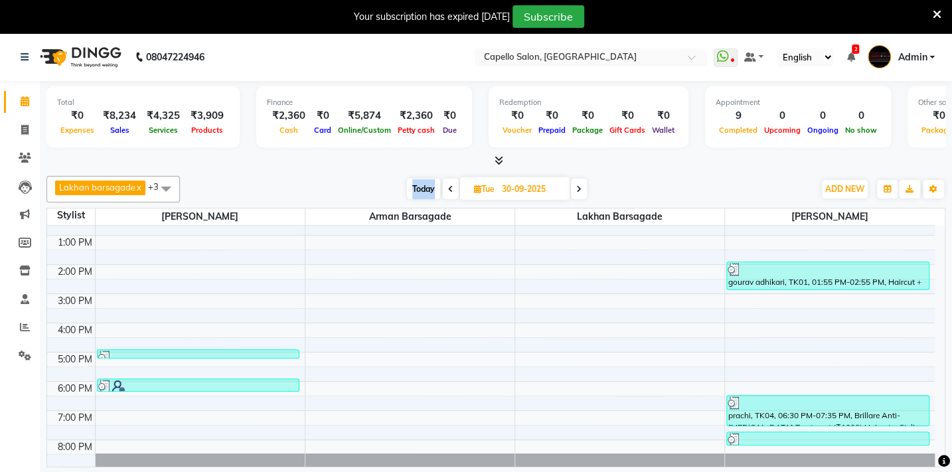
click at [452, 187] on span at bounding box center [451, 189] width 16 height 21
type input "29-09-2025"
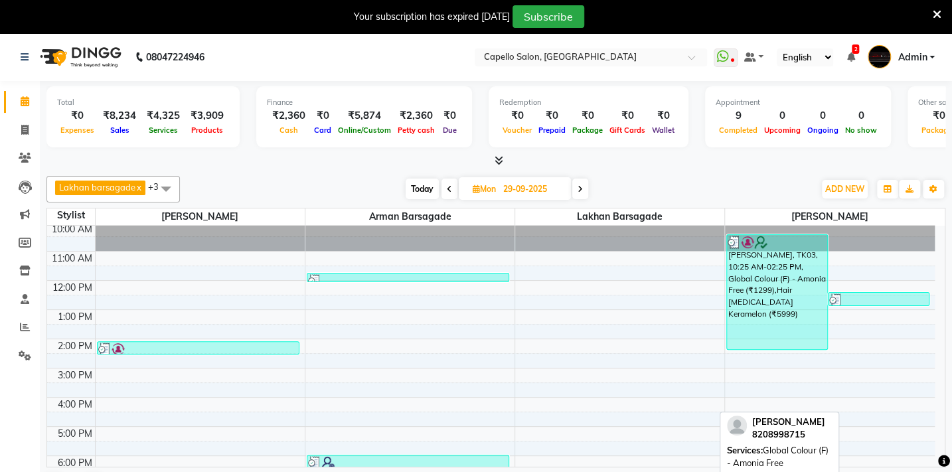
scroll to position [0, 0]
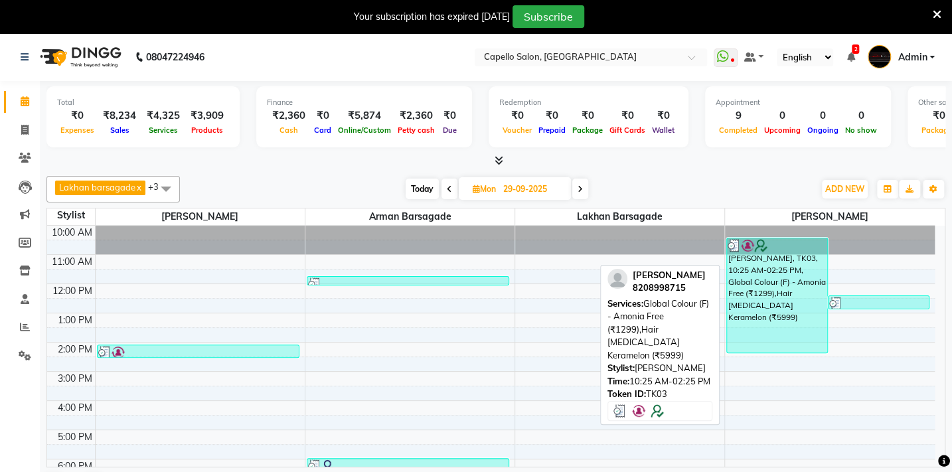
click at [783, 338] on div "Komal Meshram, TK03, 10:25 AM-02:25 PM, Global Colour (F) - Amonia Free (₹1299)…" at bounding box center [777, 295] width 100 height 114
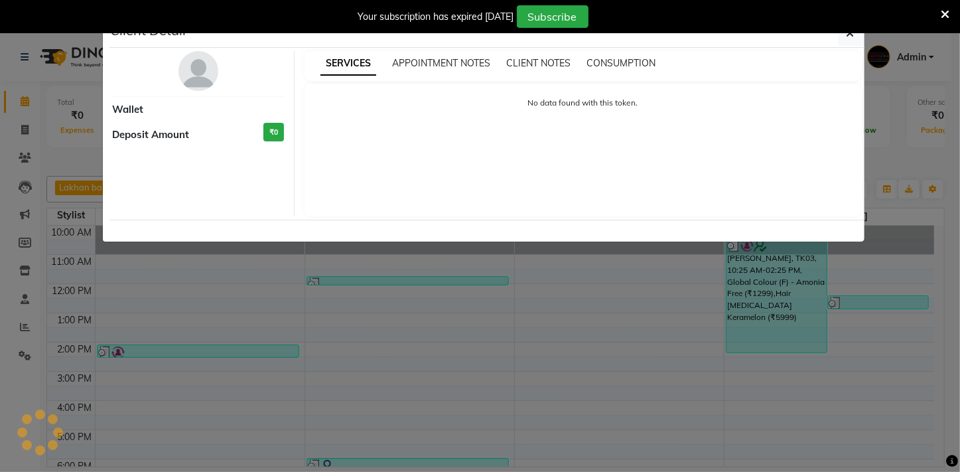
select select "3"
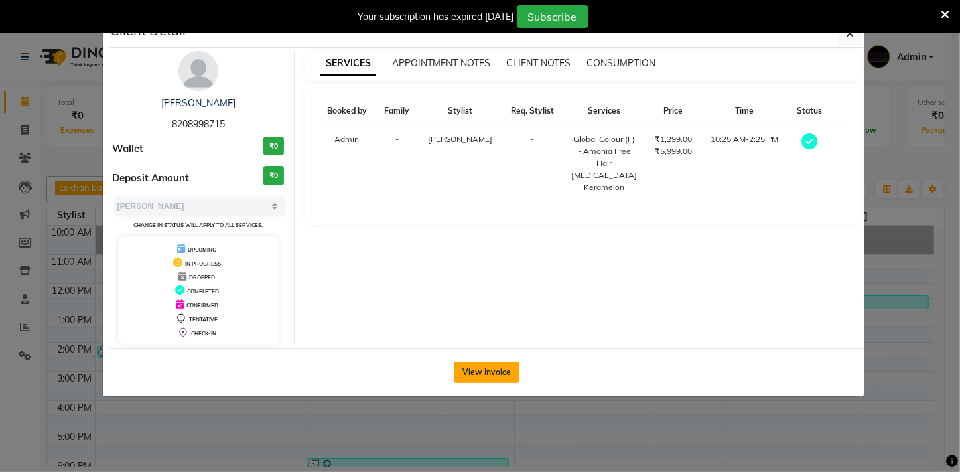
click at [475, 362] on button "View Invoice" at bounding box center [487, 372] width 66 height 21
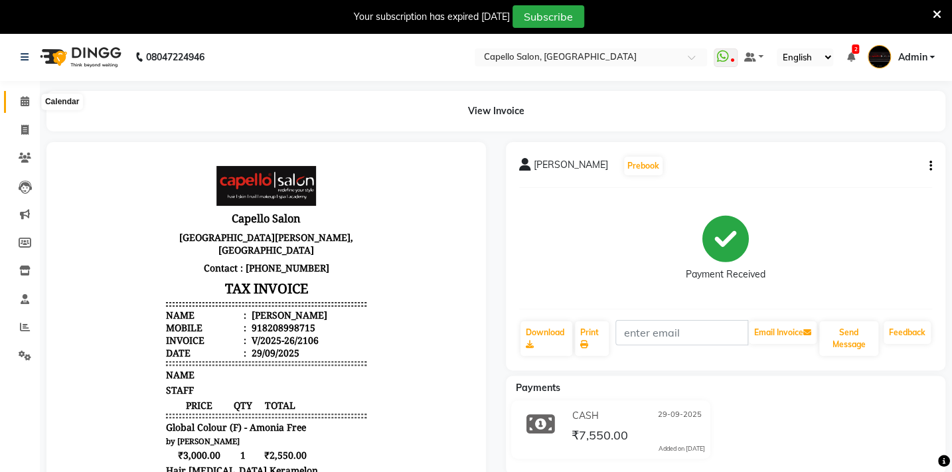
click at [17, 102] on span at bounding box center [24, 101] width 23 height 15
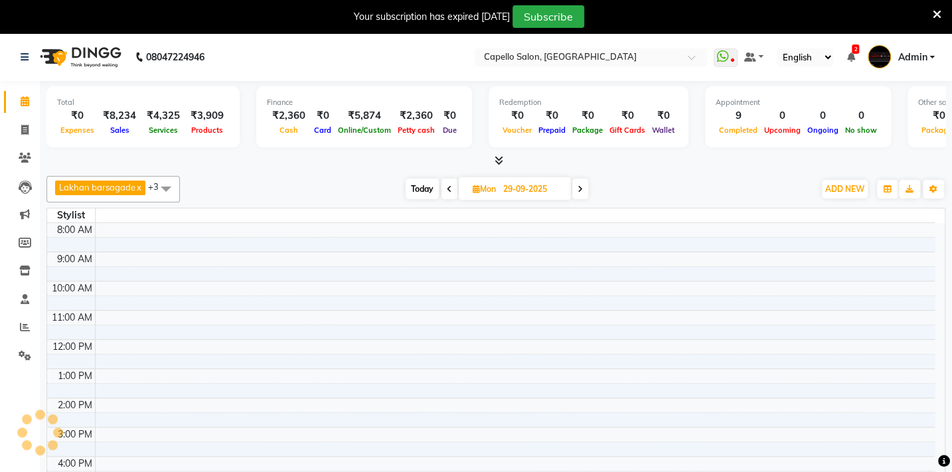
scroll to position [53, 0]
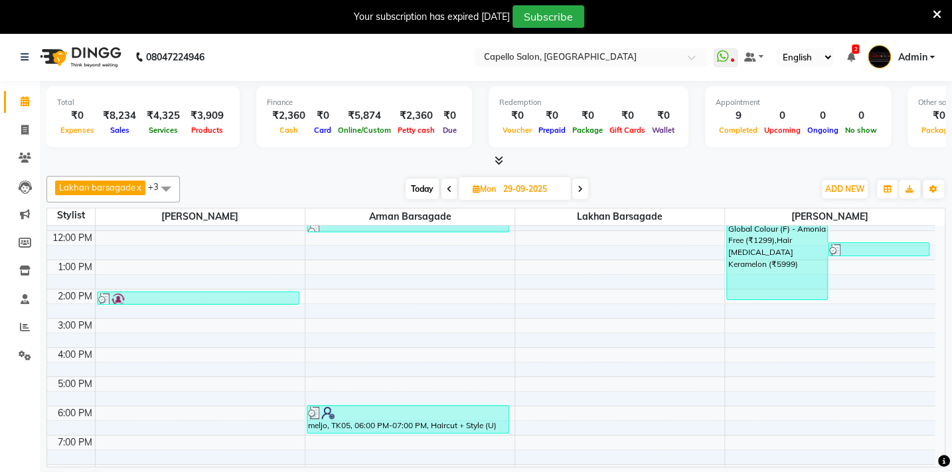
click at [577, 192] on span at bounding box center [580, 189] width 16 height 21
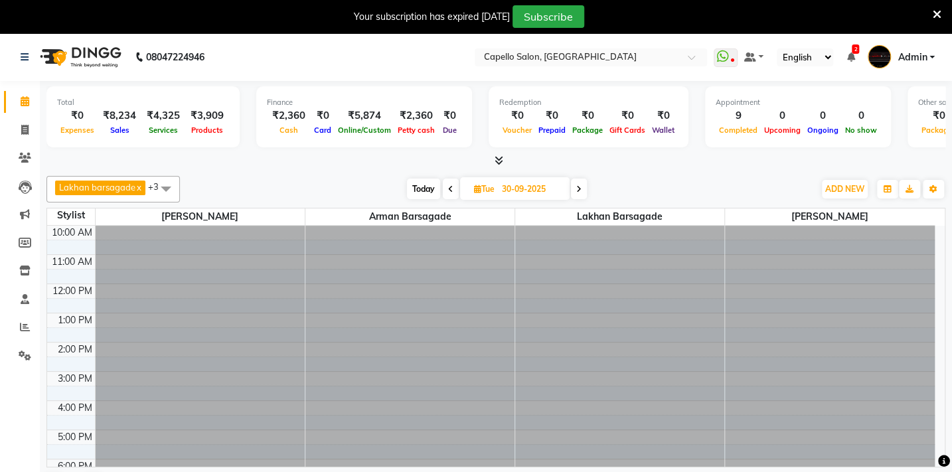
click at [577, 192] on icon at bounding box center [578, 189] width 5 height 8
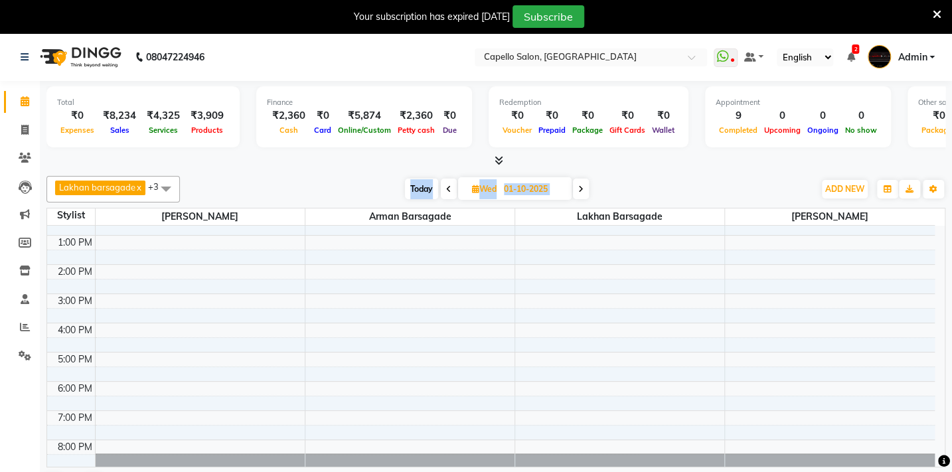
click at [577, 192] on span at bounding box center [581, 189] width 16 height 21
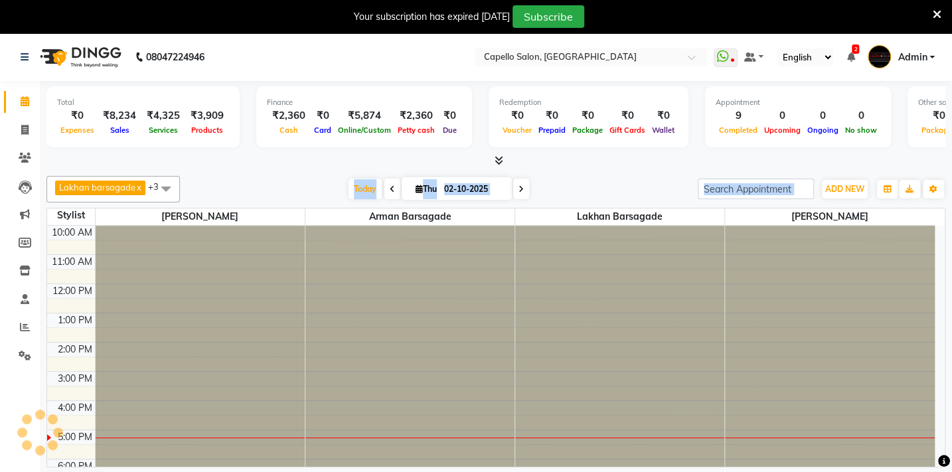
click at [577, 192] on div "Today Thu 02-10-2025" at bounding box center [439, 189] width 504 height 20
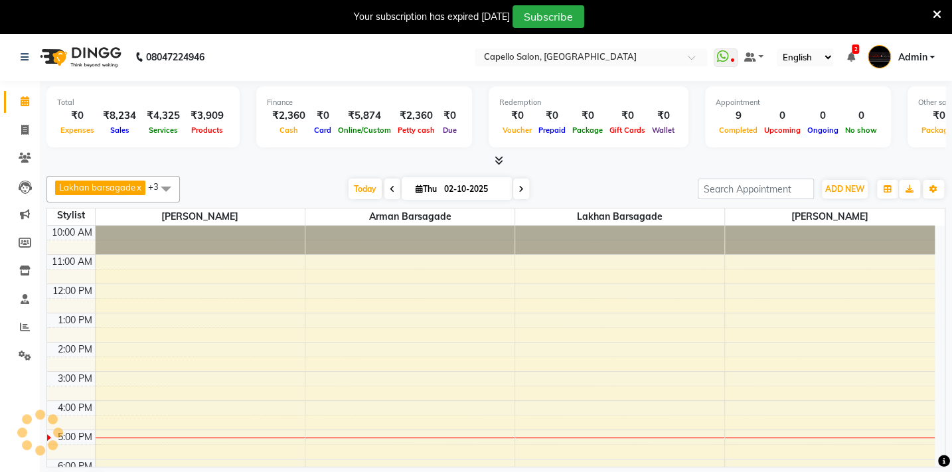
scroll to position [78, 0]
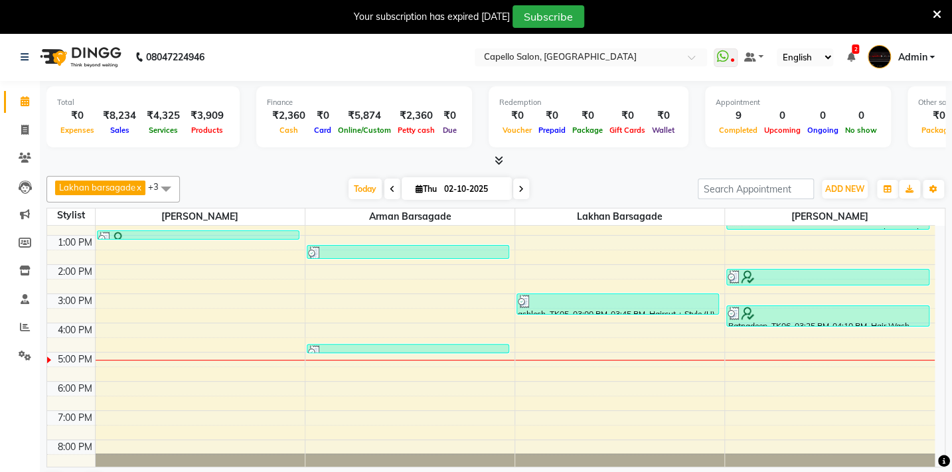
click at [524, 185] on span at bounding box center [521, 189] width 16 height 21
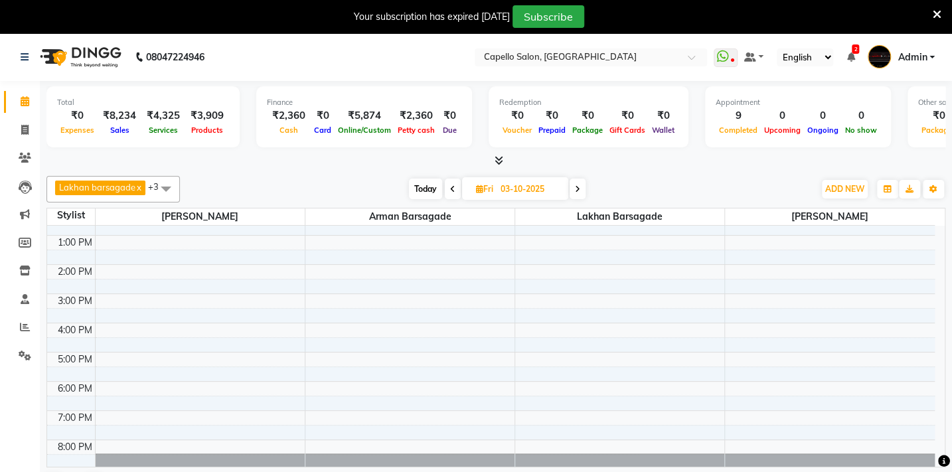
click at [445, 190] on span at bounding box center [453, 189] width 16 height 21
type input "02-10-2025"
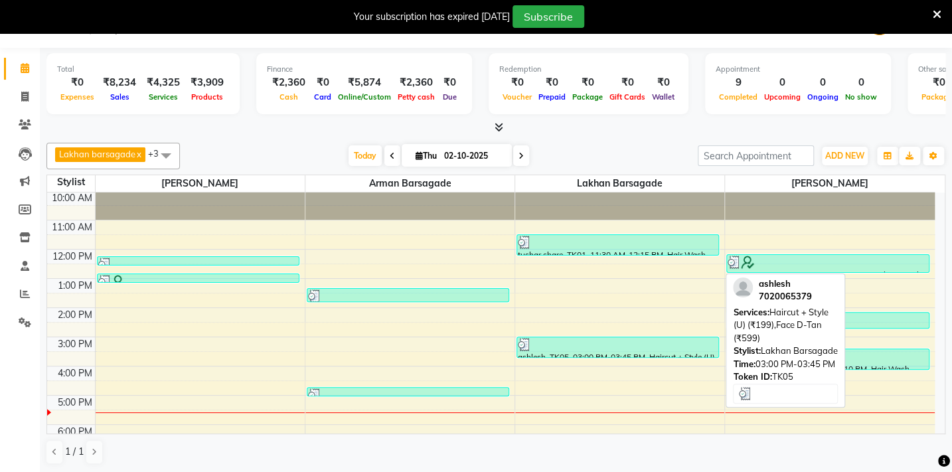
scroll to position [0, 0]
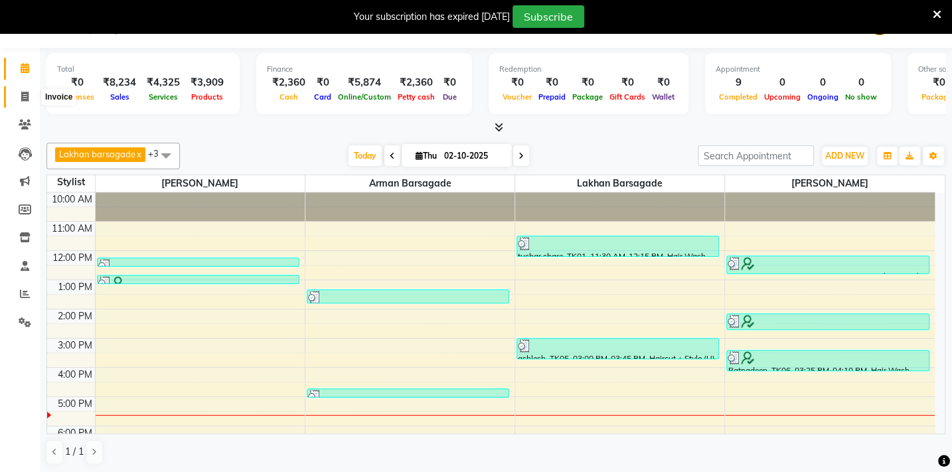
click at [21, 95] on icon at bounding box center [24, 97] width 7 height 10
select select "service"
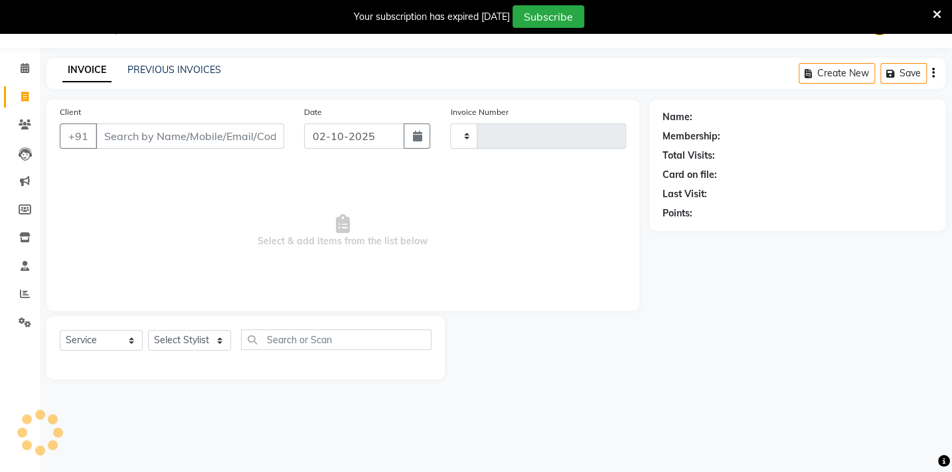
scroll to position [33, 0]
type input "2133"
select select "810"
click at [222, 337] on select "Select Stylist" at bounding box center [189, 340] width 83 height 21
select select "35790"
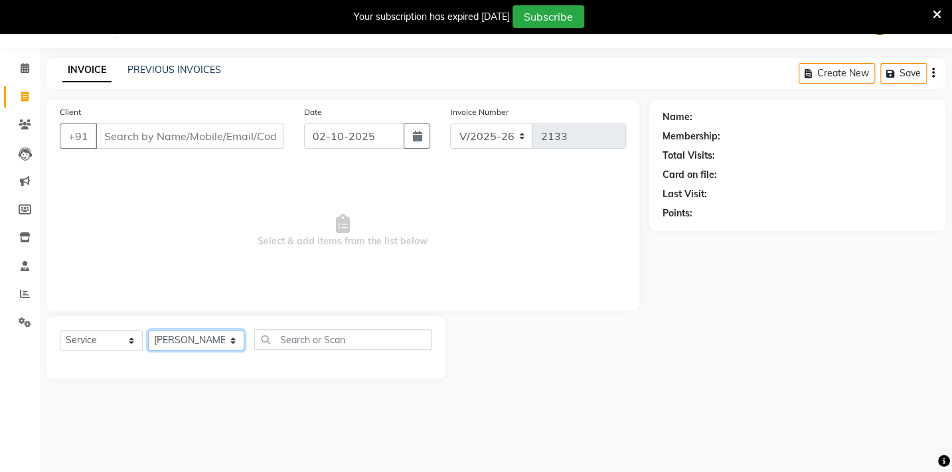
click at [148, 330] on select "Select Stylist Admin Arman Barsagade BHARTI SAHARE Capello Gadhchiroli Lakhan b…" at bounding box center [196, 340] width 96 height 21
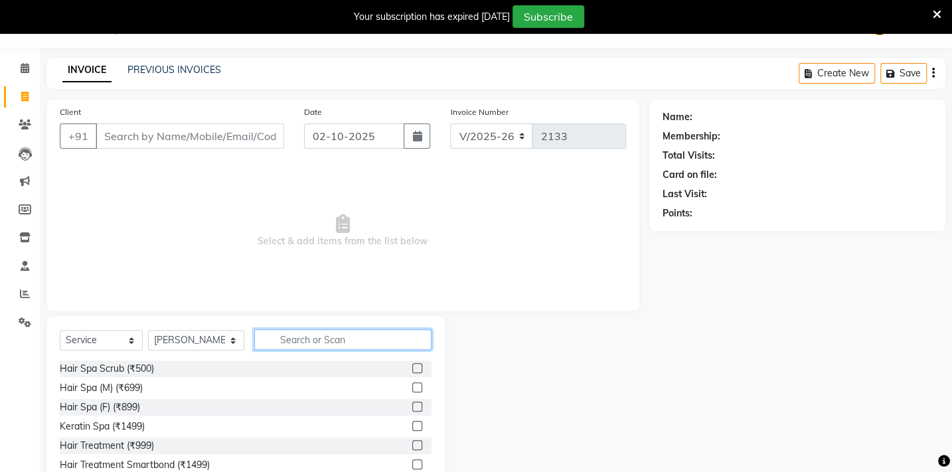
click at [289, 336] on input "text" at bounding box center [342, 339] width 177 height 21
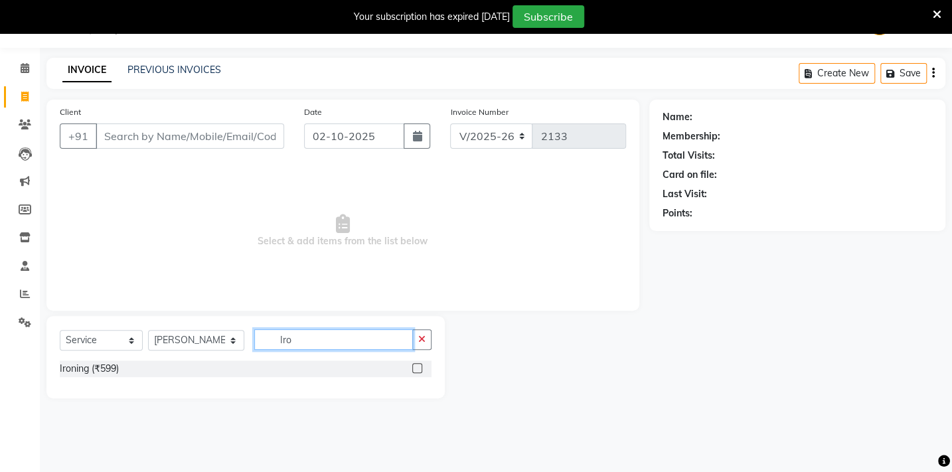
type input "Iro"
click at [416, 370] on label at bounding box center [417, 368] width 10 height 10
click at [416, 370] on input "checkbox" at bounding box center [416, 368] width 9 height 9
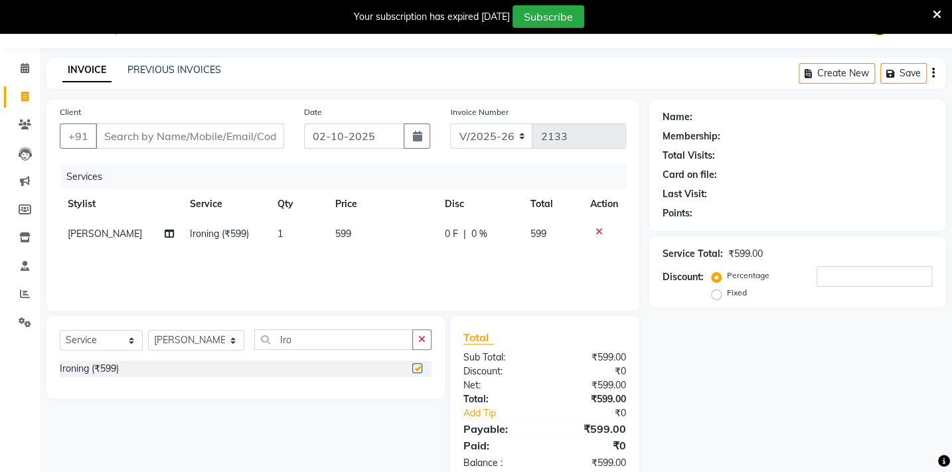
checkbox input "false"
click at [352, 239] on td "599" at bounding box center [382, 234] width 110 height 30
select select "35790"
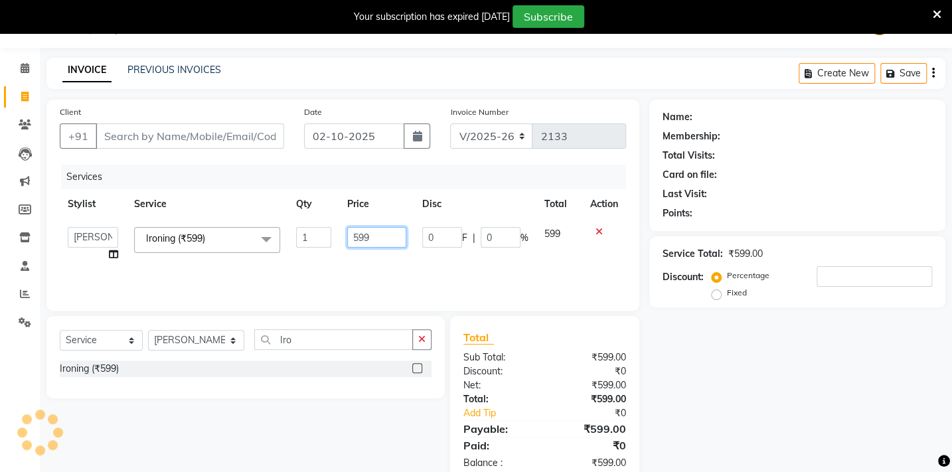
drag, startPoint x: 378, startPoint y: 233, endPoint x: 331, endPoint y: 230, distance: 47.2
click at [327, 233] on tr "Admin Arman Barsagade BHARTI SAHARE Capello Gadhchiroli Lakhan barsagade Pratik…" at bounding box center [343, 244] width 566 height 50
type input "1000"
click at [306, 264] on div "Services Stylist Service Qty Price Disc Total Action Admin Arman Barsagade BHAR…" at bounding box center [343, 231] width 566 height 133
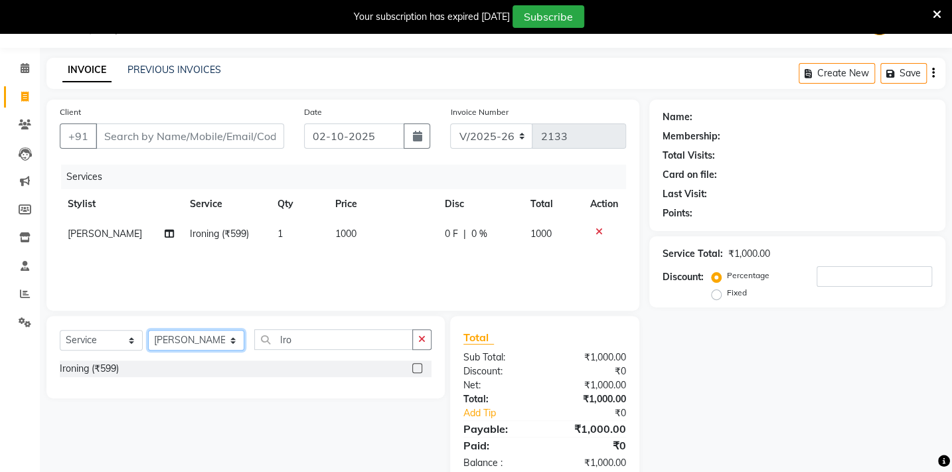
click at [194, 348] on select "Select Stylist Admin Arman Barsagade BHARTI SAHARE Capello Gadhchiroli Lakhan b…" at bounding box center [196, 340] width 96 height 21
select select "24875"
click at [148, 330] on select "Select Stylist Admin Arman Barsagade BHARTI SAHARE Capello Gadhchiroli Lakhan b…" at bounding box center [196, 340] width 96 height 21
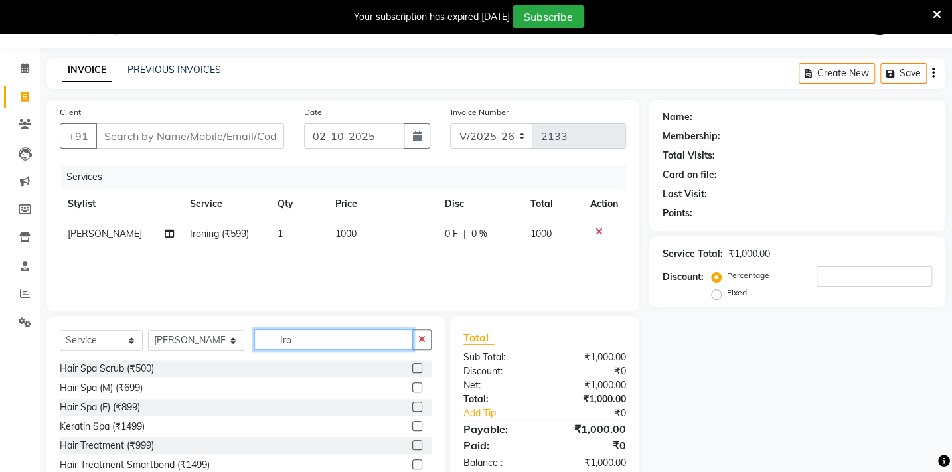
drag, startPoint x: 293, startPoint y: 345, endPoint x: 192, endPoint y: 343, distance: 101.6
click at [192, 343] on div "Select Service Product Membership Package Voucher Prepaid Gift Card Select Styl…" at bounding box center [246, 344] width 372 height 31
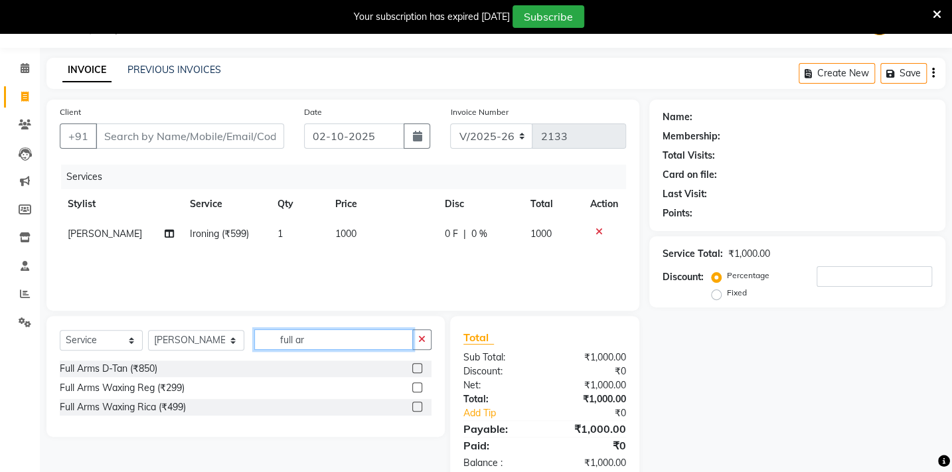
type input "full ar"
click at [415, 410] on label at bounding box center [417, 407] width 10 height 10
click at [415, 410] on input "checkbox" at bounding box center [416, 407] width 9 height 9
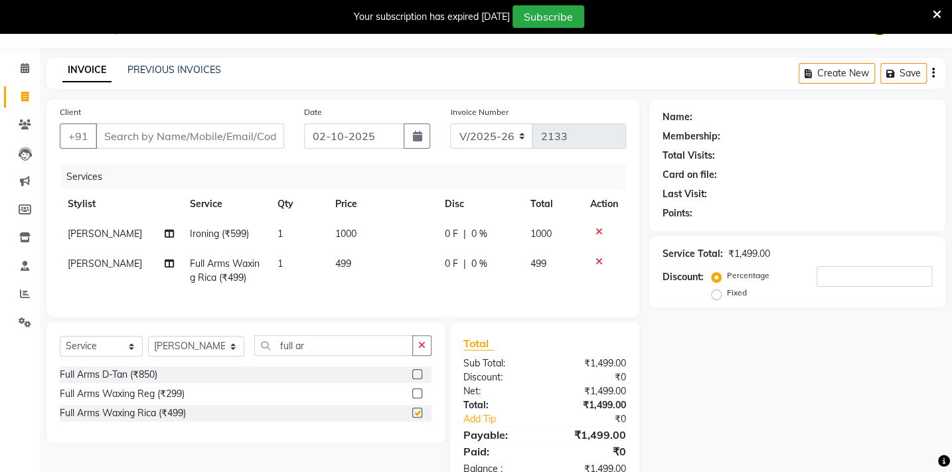
checkbox input "false"
click at [352, 258] on td "499" at bounding box center [382, 271] width 110 height 44
select select "24875"
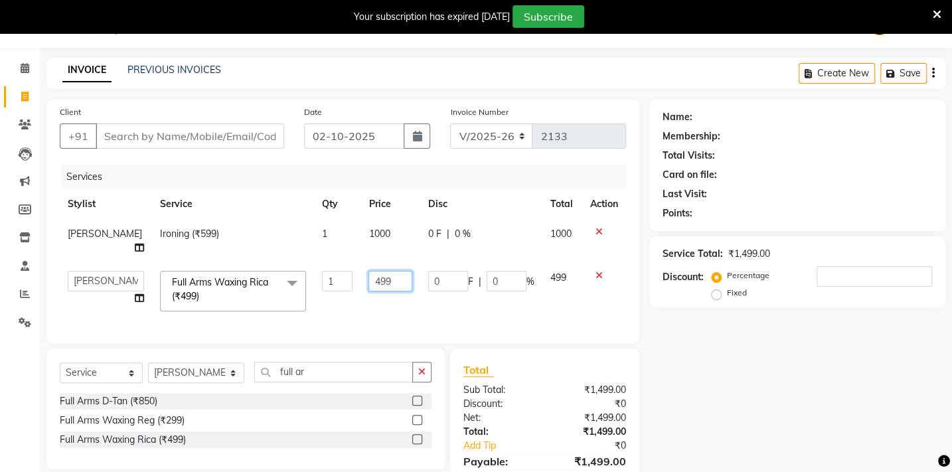
drag, startPoint x: 398, startPoint y: 283, endPoint x: 293, endPoint y: 279, distance: 105.0
click at [294, 279] on tr "Admin Arman Barsagade BHARTI SAHARE Capello Gadhchiroli Lakhan barsagade Pratik…" at bounding box center [343, 291] width 566 height 56
type input "600"
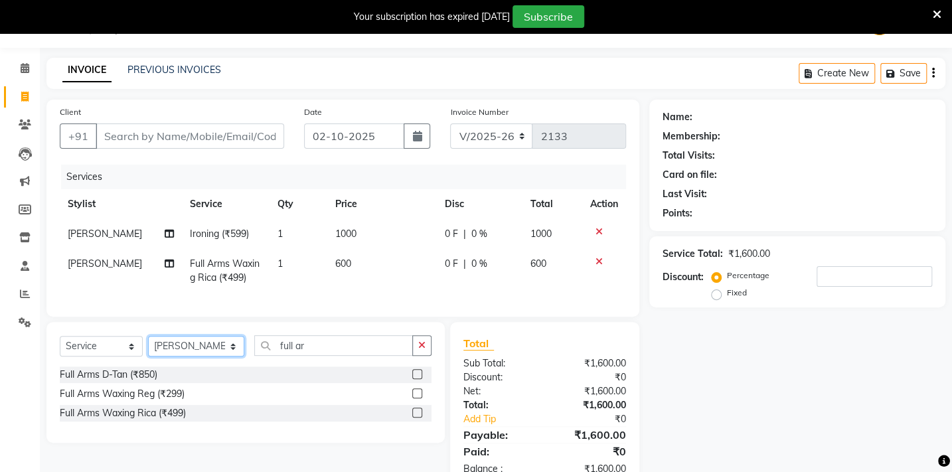
click at [159, 380] on div "Select Service Product Membership Package Voucher Prepaid Gift Card Select Styl…" at bounding box center [245, 382] width 398 height 121
select select "40719"
click at [148, 345] on select "Select Stylist Admin Arman Barsagade BHARTI SAHARE Capello Gadhchiroli Lakhan b…" at bounding box center [196, 346] width 96 height 21
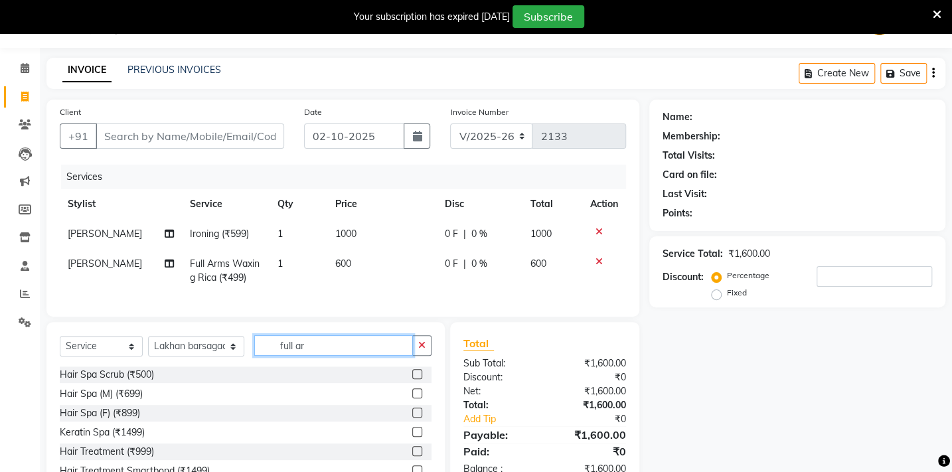
drag, startPoint x: 310, startPoint y: 348, endPoint x: 229, endPoint y: 361, distance: 82.0
click at [228, 357] on div "Select Service Product Membership Package Voucher Prepaid Gift Card Select Styl…" at bounding box center [246, 350] width 372 height 31
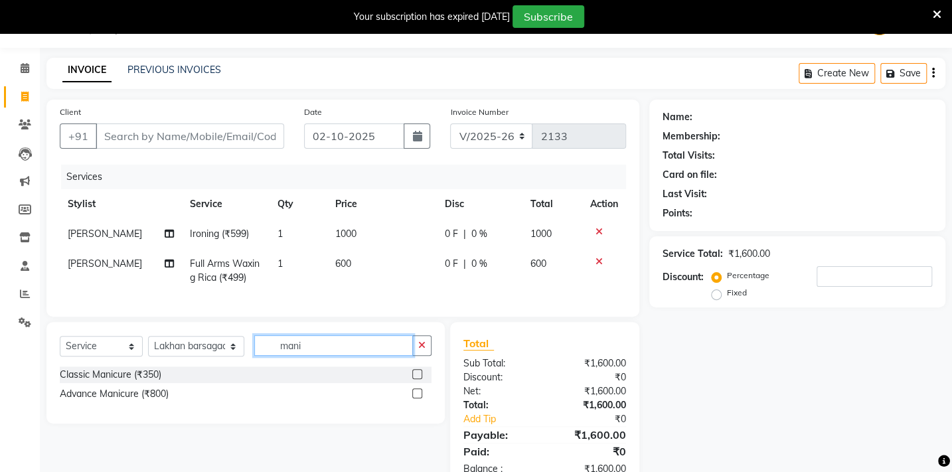
type input "mani"
click at [413, 378] on label at bounding box center [417, 374] width 10 height 10
click at [413, 378] on input "checkbox" at bounding box center [416, 374] width 9 height 9
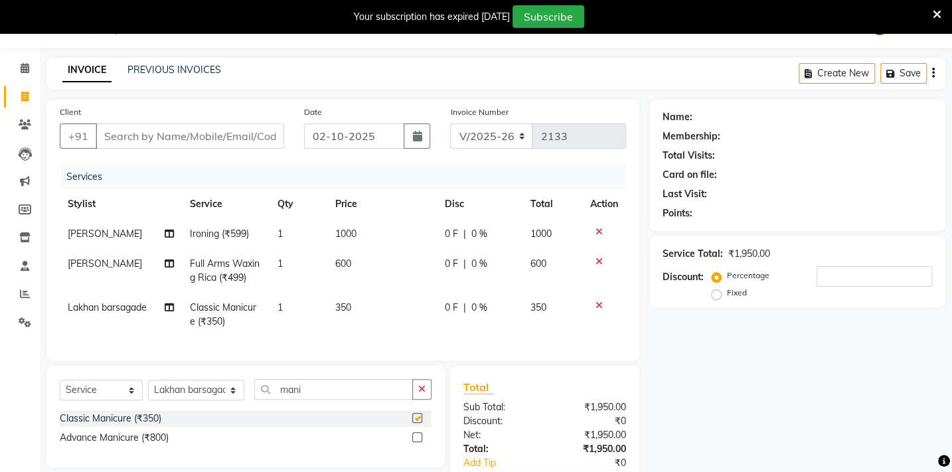
checkbox input "false"
click at [350, 298] on td "350" at bounding box center [382, 315] width 110 height 44
select select "40719"
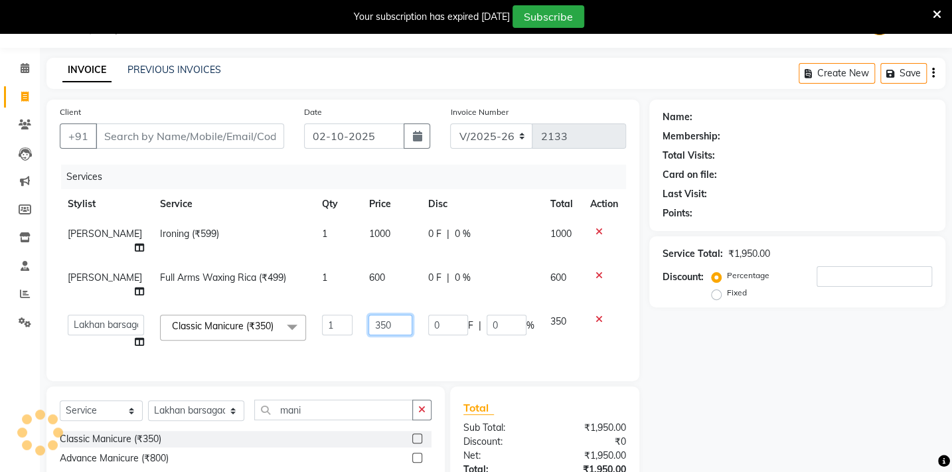
drag, startPoint x: 388, startPoint y: 323, endPoint x: 269, endPoint y: 343, distance: 120.4
click at [269, 343] on tr "Admin Arman Barsagade BHARTI SAHARE Capello Gadhchiroli Lakhan barsagade Pratik…" at bounding box center [343, 332] width 566 height 50
type input "500"
click at [380, 354] on div "Services Stylist Service Qty Price Disc Total Action Sahil Mendhulkar Ironing (…" at bounding box center [343, 266] width 566 height 203
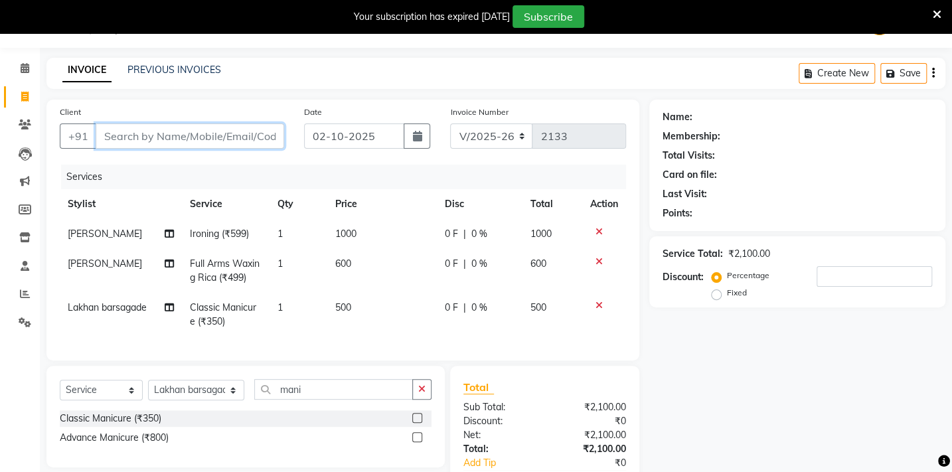
click at [177, 132] on input "Client" at bounding box center [190, 135] width 189 height 25
type input "9"
type input "0"
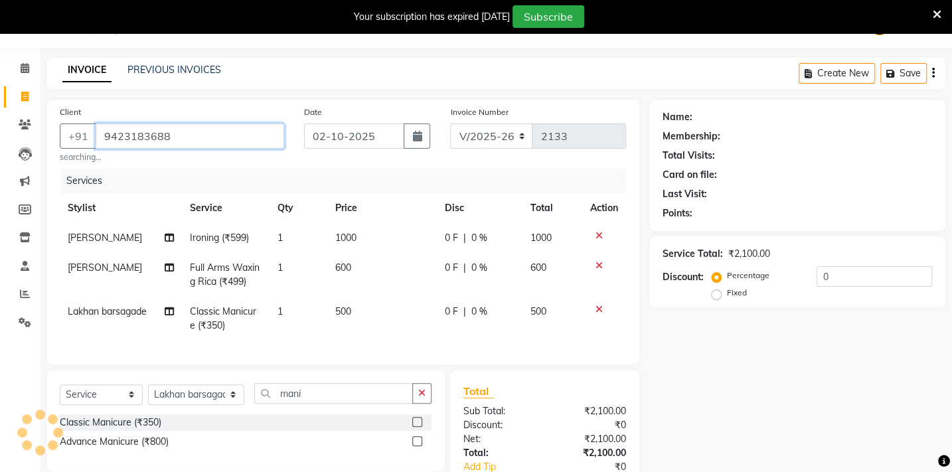
type input "9423183688"
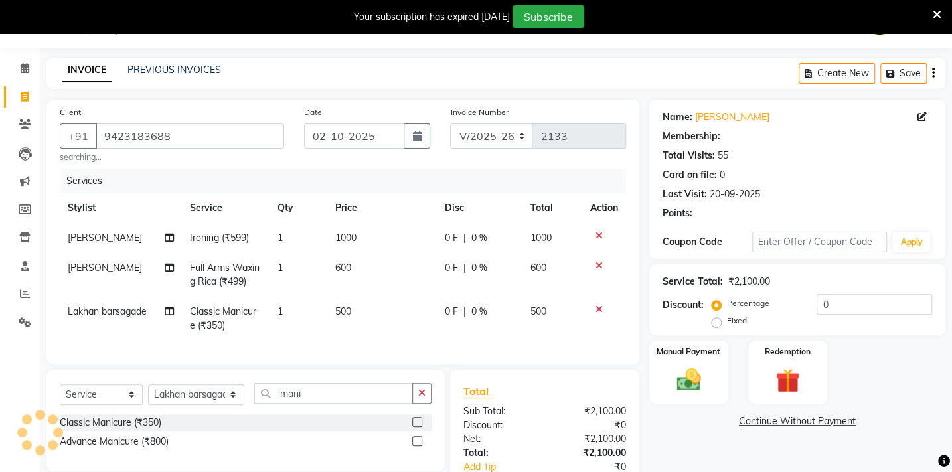
type input "15"
select select "1: Object"
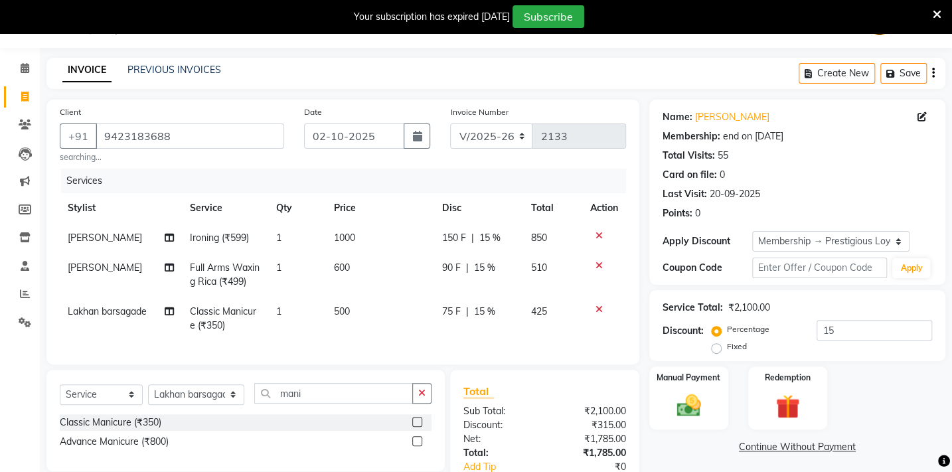
scroll to position [127, 0]
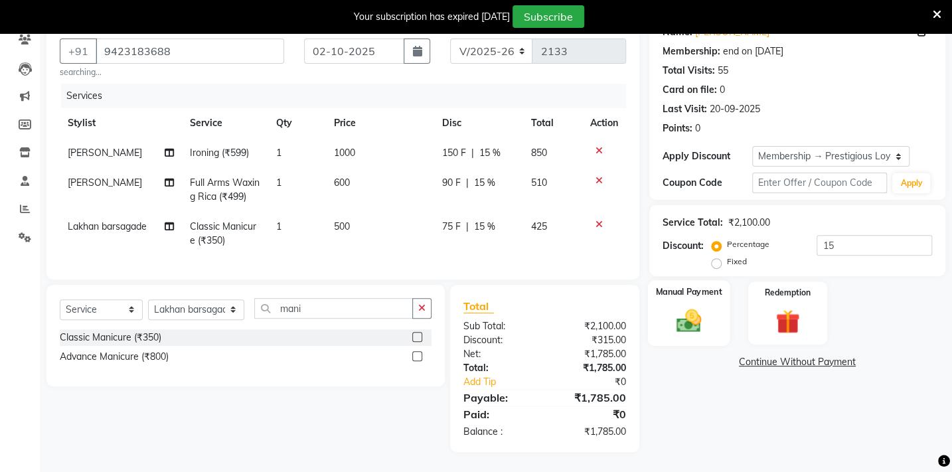
click at [697, 309] on img at bounding box center [688, 320] width 41 height 29
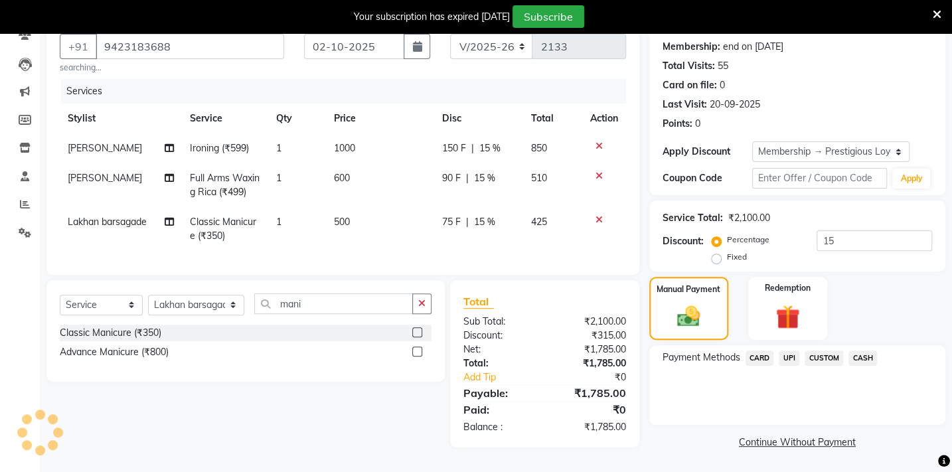
click at [791, 354] on span "UPI" at bounding box center [789, 357] width 21 height 15
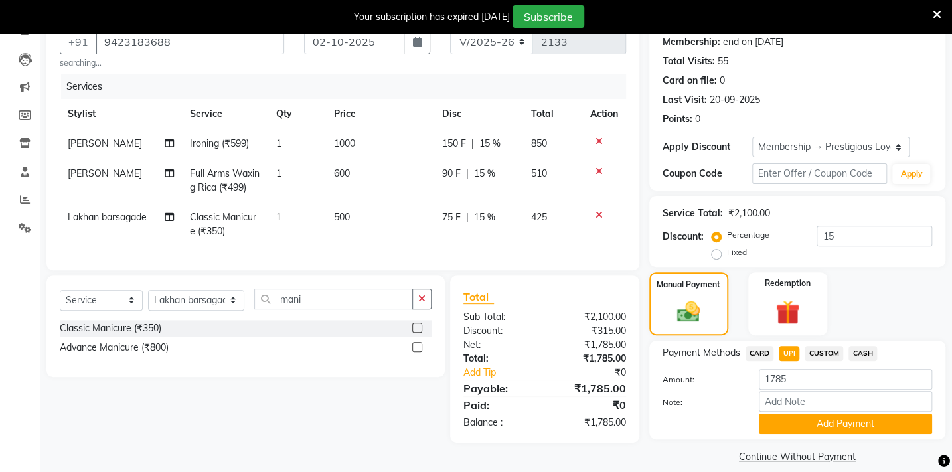
scroll to position [141, 0]
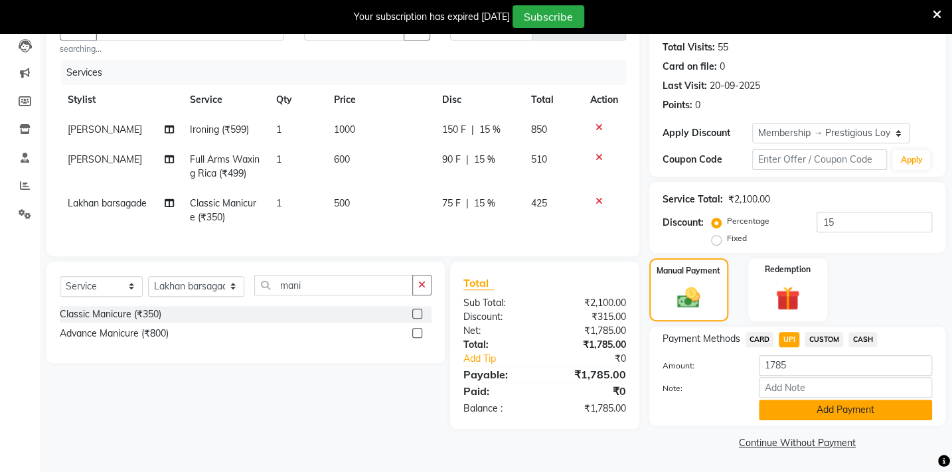
click at [814, 408] on button "Add Payment" at bounding box center [845, 410] width 173 height 21
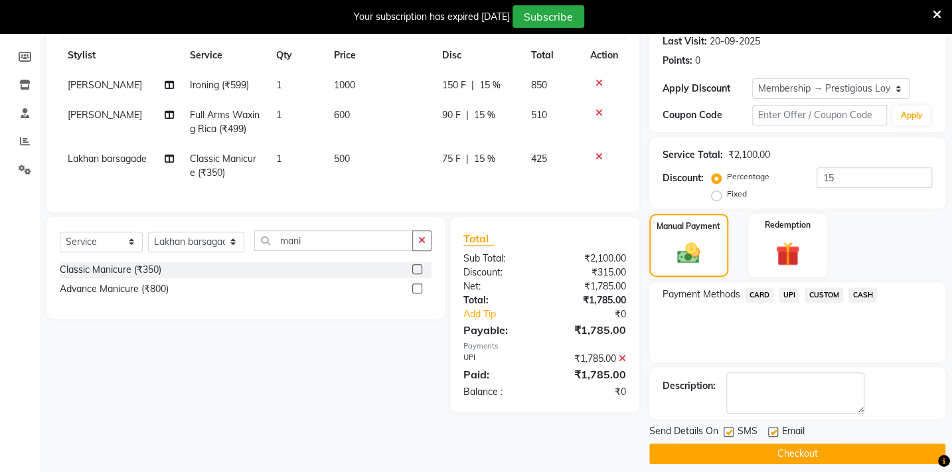
scroll to position [197, 0]
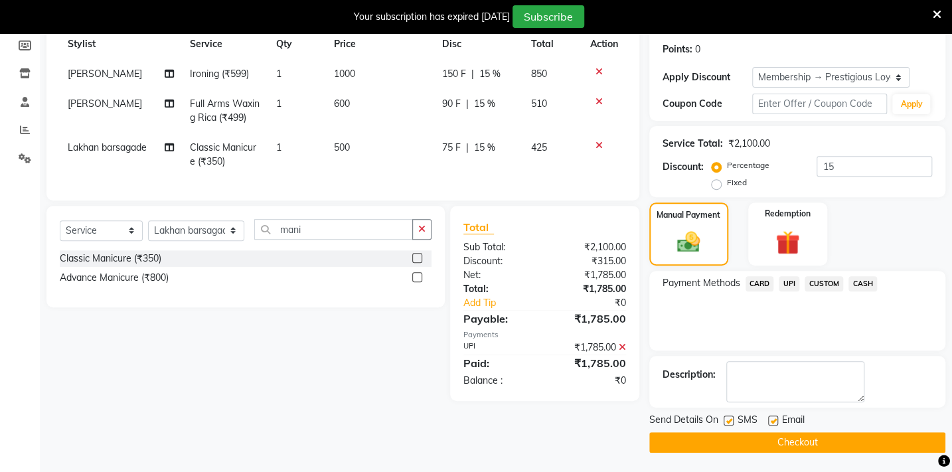
click at [789, 435] on button "Checkout" at bounding box center [797, 442] width 296 height 21
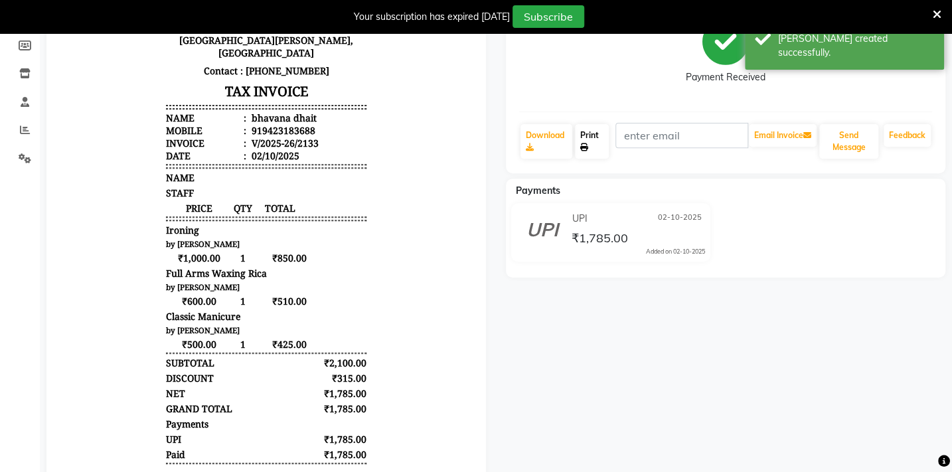
click at [587, 145] on icon at bounding box center [584, 147] width 8 height 8
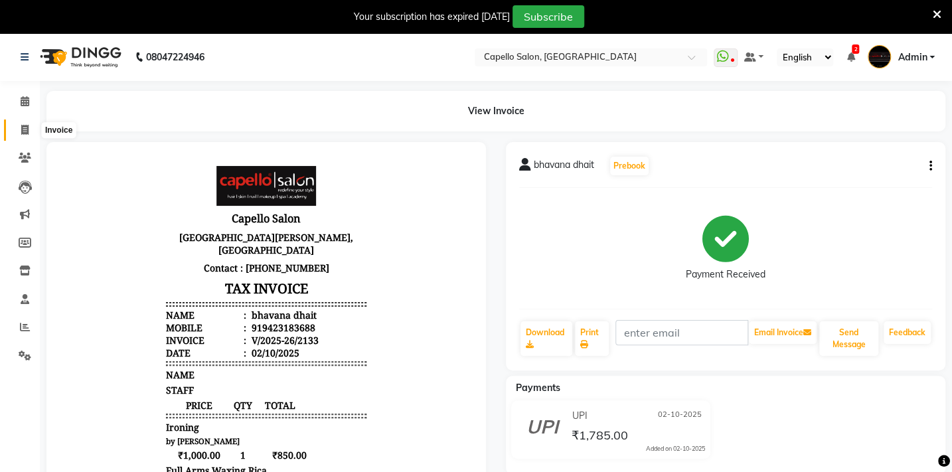
click at [17, 126] on span at bounding box center [24, 130] width 23 height 15
select select "service"
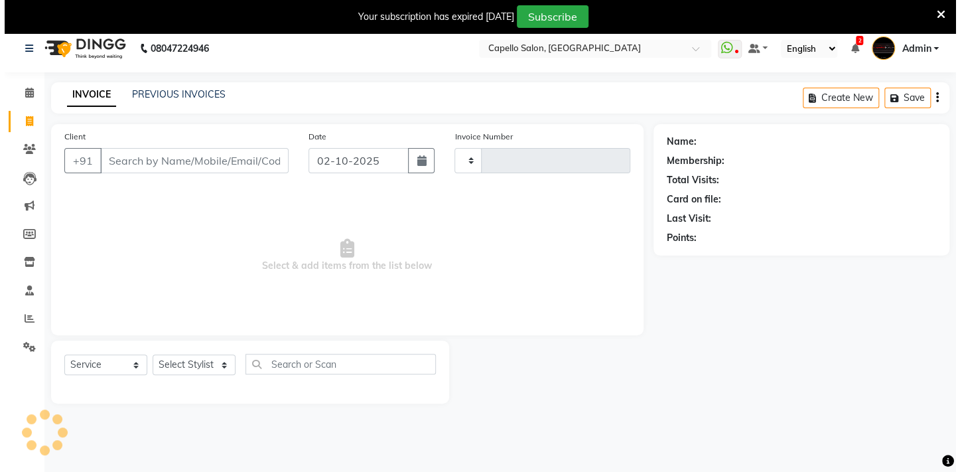
scroll to position [33, 0]
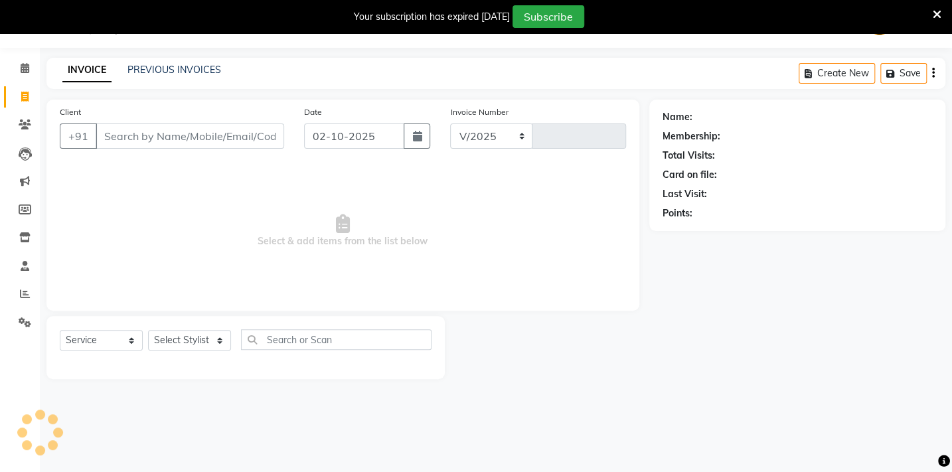
select select "810"
type input "2134"
click at [206, 338] on select "Select Stylist" at bounding box center [189, 340] width 83 height 21
select select "24875"
click at [148, 330] on select "Select Stylist Admin Arman Barsagade BHARTI SAHARE Capello Gadhchiroli Lakhan b…" at bounding box center [196, 340] width 96 height 21
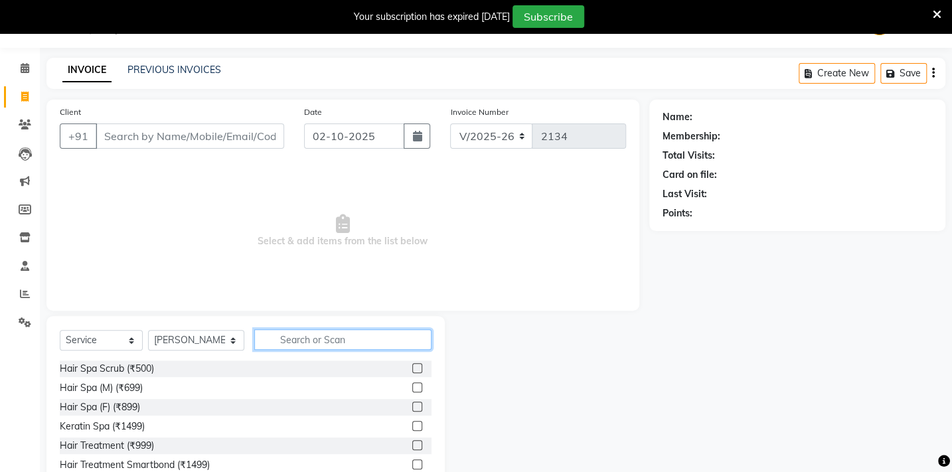
click at [291, 333] on input "text" at bounding box center [342, 339] width 177 height 21
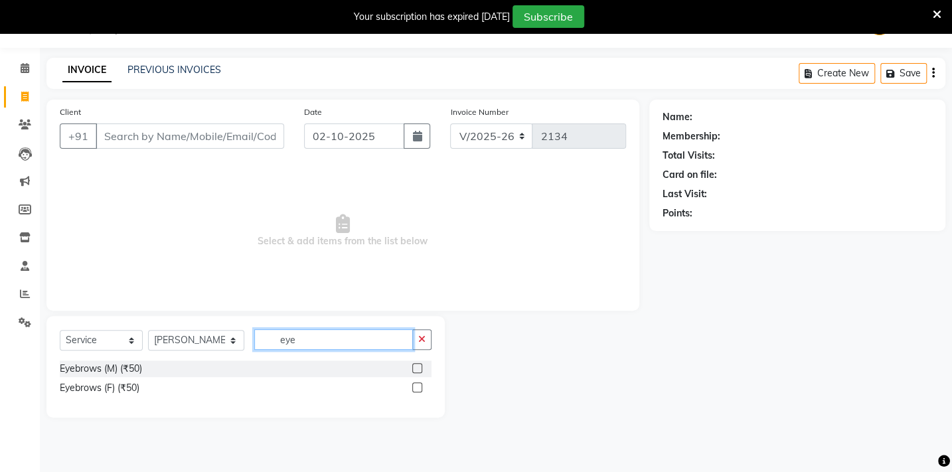
type input "eye"
click at [412, 388] on label at bounding box center [417, 387] width 10 height 10
click at [412, 388] on input "checkbox" at bounding box center [416, 388] width 9 height 9
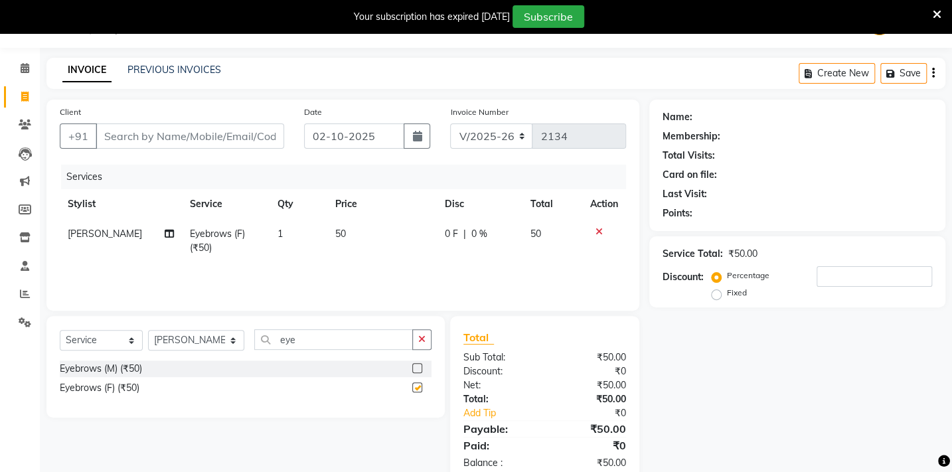
checkbox input "false"
click at [352, 236] on td "50" at bounding box center [382, 241] width 110 height 44
select select "24875"
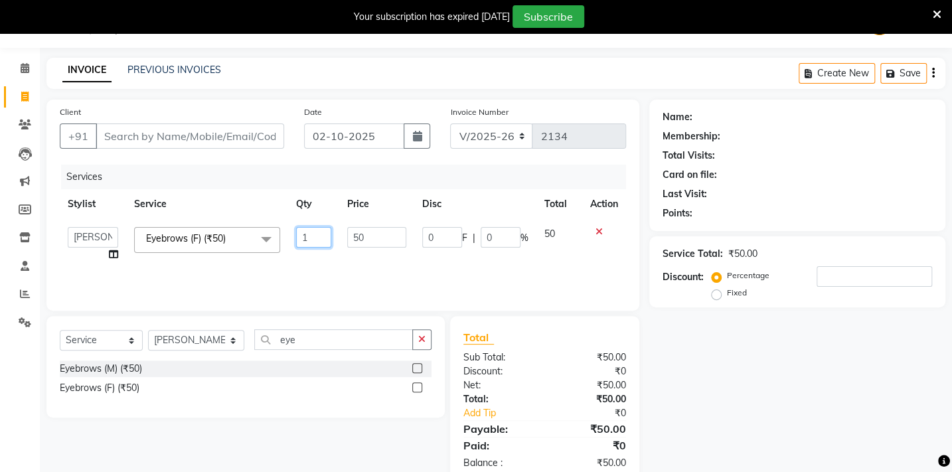
drag, startPoint x: 321, startPoint y: 238, endPoint x: 172, endPoint y: 234, distance: 148.7
click at [172, 234] on tr "Admin Arman Barsagade BHARTI SAHARE Capello Gadhchiroli Lakhan barsagade Pratik…" at bounding box center [343, 244] width 566 height 50
type input "2"
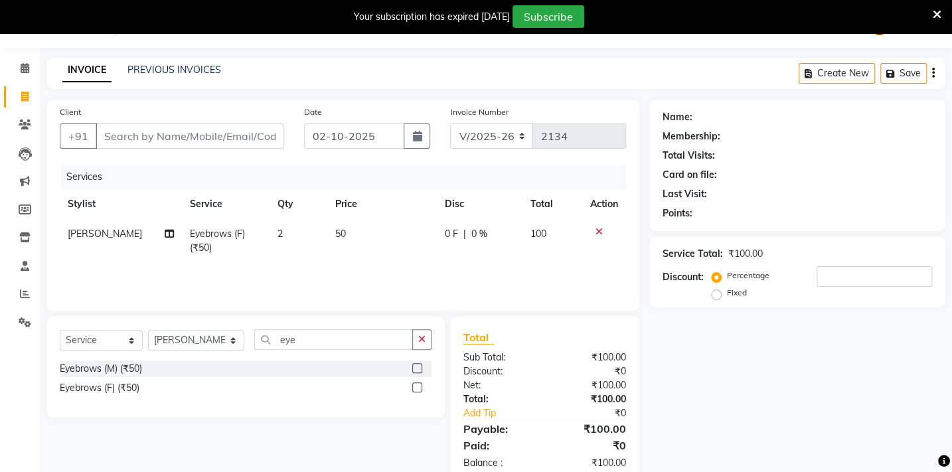
click at [272, 270] on div "Services Stylist Service Qty Price Disc Total Action BHARTI SAHARE Eyebrows (F)…" at bounding box center [343, 231] width 566 height 133
click at [204, 131] on input "Client" at bounding box center [190, 135] width 189 height 25
type input "7"
type input "0"
type input "7972121370"
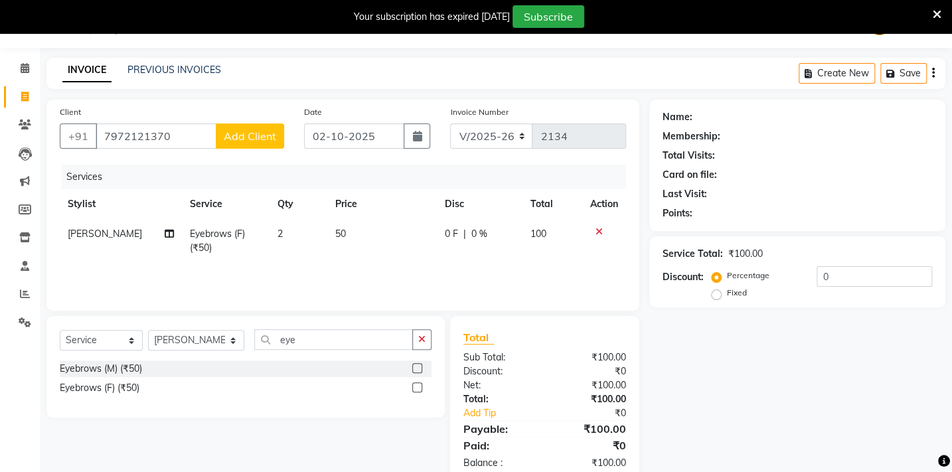
click at [268, 133] on span "Add Client" at bounding box center [250, 135] width 52 height 13
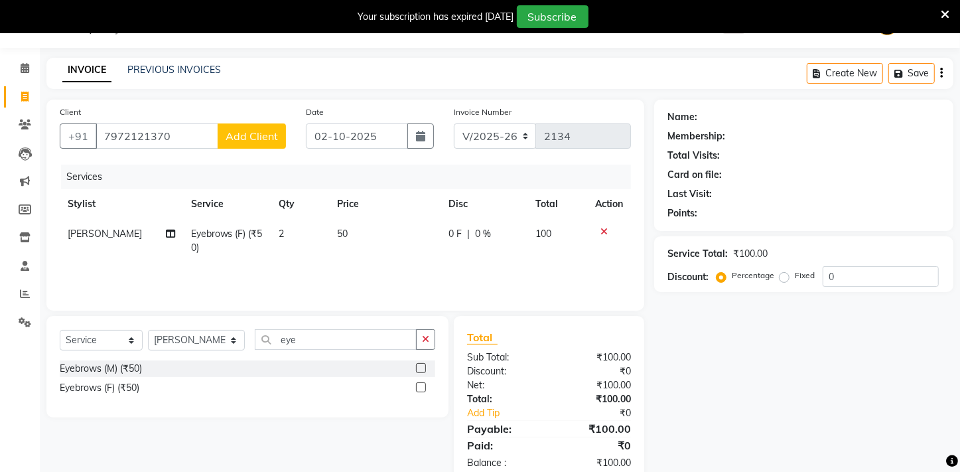
select select "22"
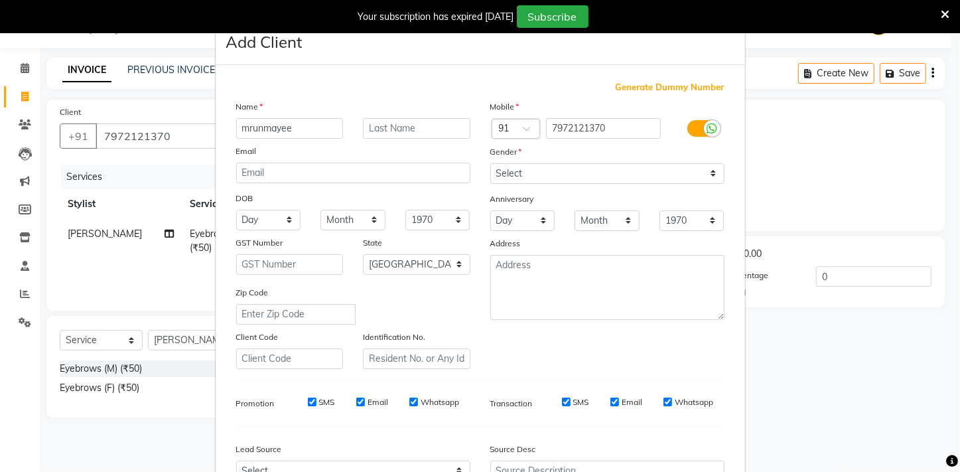
type input "mrunmayee"
click at [603, 173] on select "Select Male Female Other Prefer Not To Say" at bounding box center [608, 173] width 234 height 21
select select "female"
click at [491, 163] on select "Select Male Female Other Prefer Not To Say" at bounding box center [608, 173] width 234 height 21
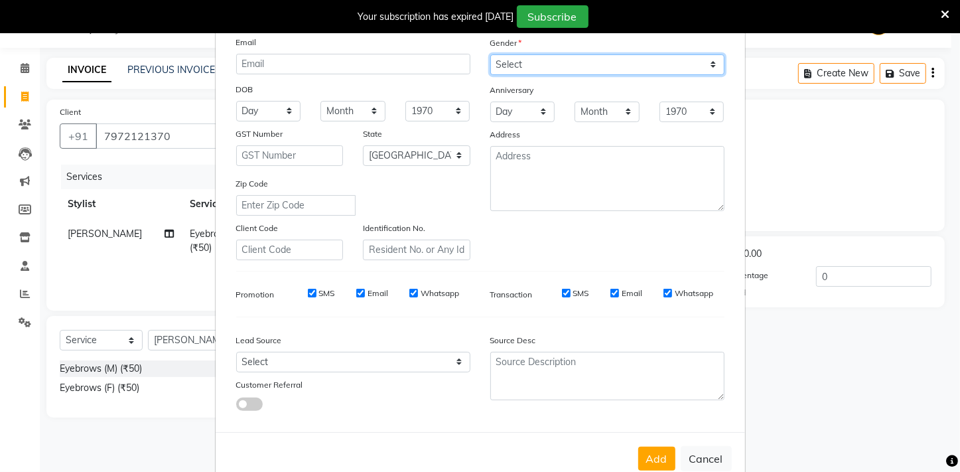
scroll to position [145, 0]
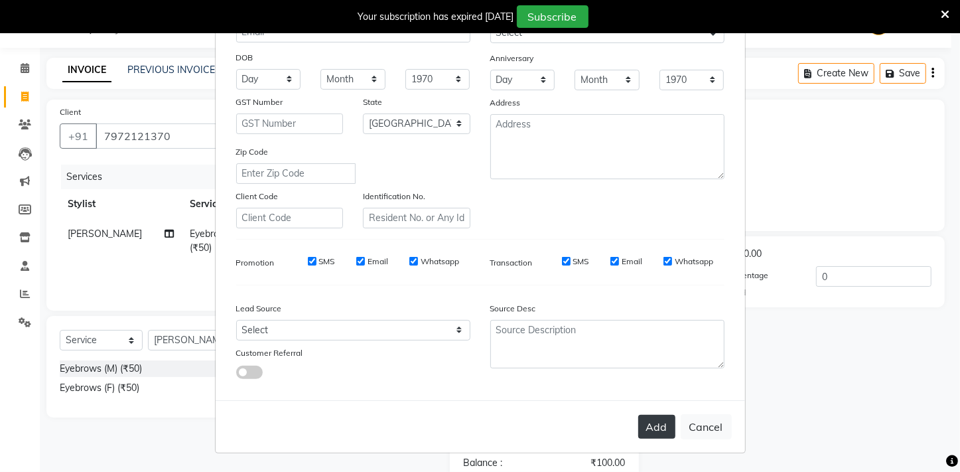
click at [643, 418] on button "Add" at bounding box center [657, 427] width 37 height 24
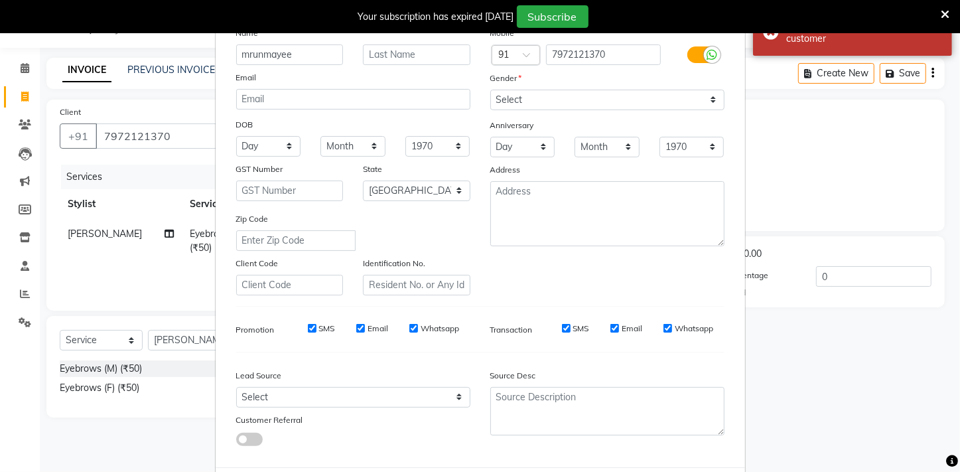
scroll to position [0, 0]
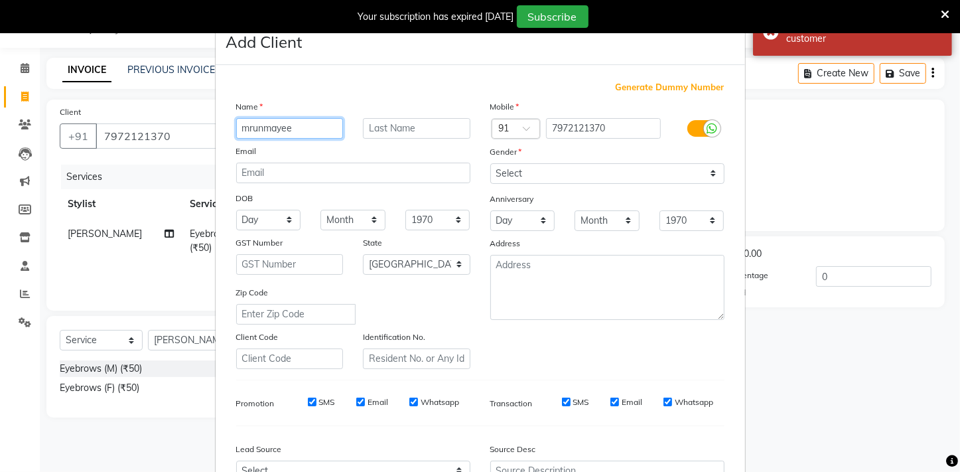
click at [293, 125] on input "mrunmayee" at bounding box center [290, 128] width 108 height 21
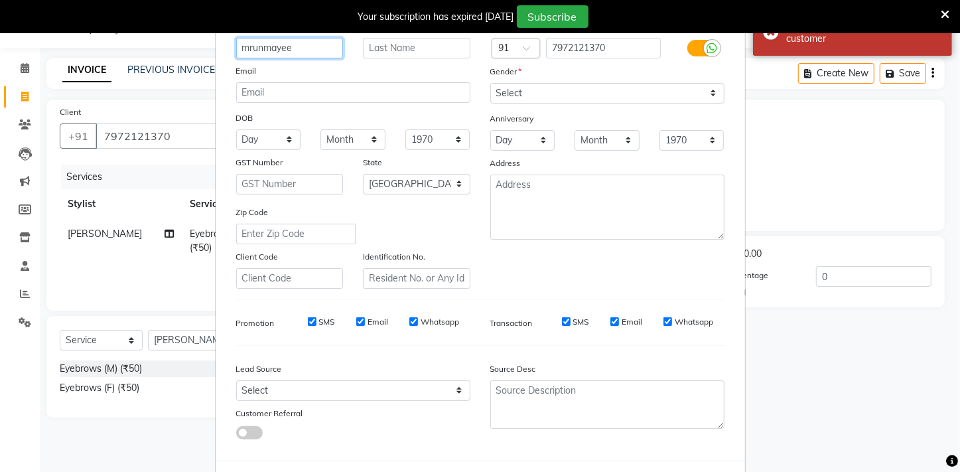
scroll to position [145, 0]
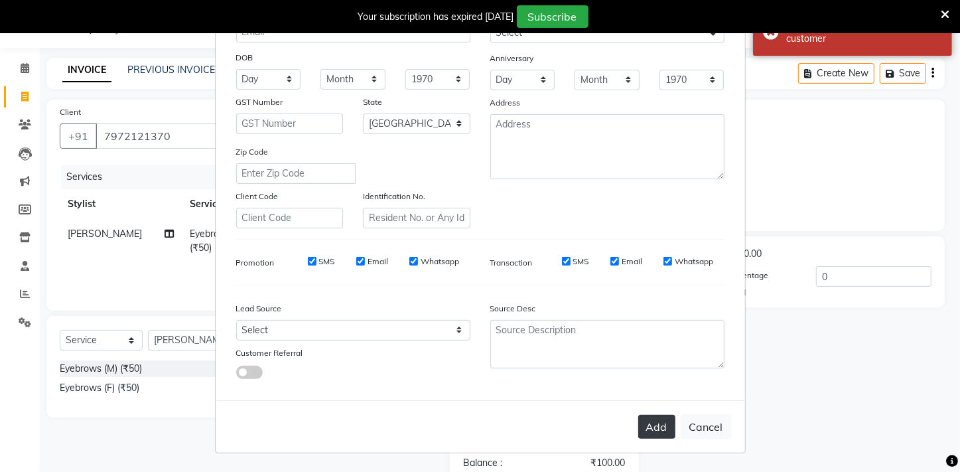
click at [650, 431] on button "Add" at bounding box center [657, 427] width 37 height 24
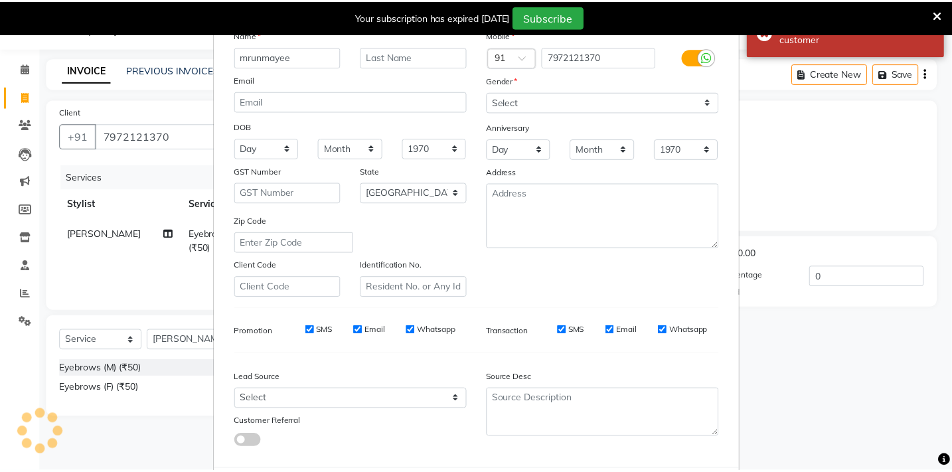
scroll to position [0, 0]
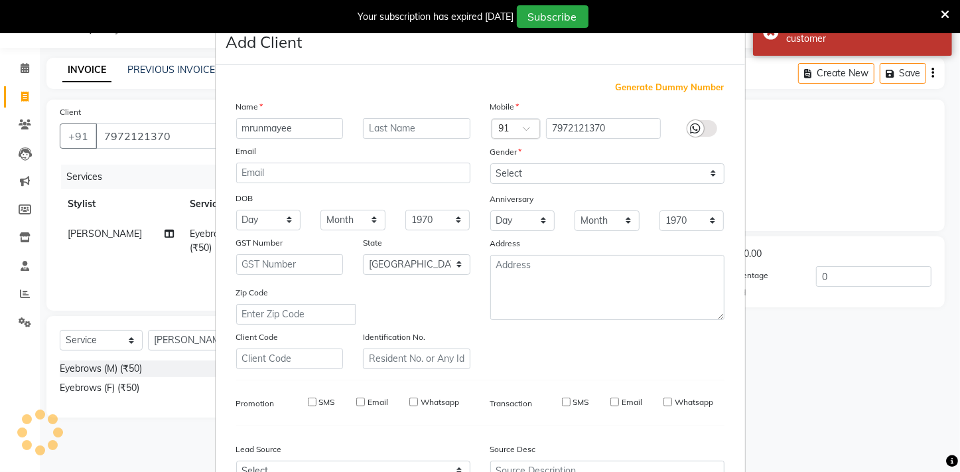
select select
select select "null"
select select
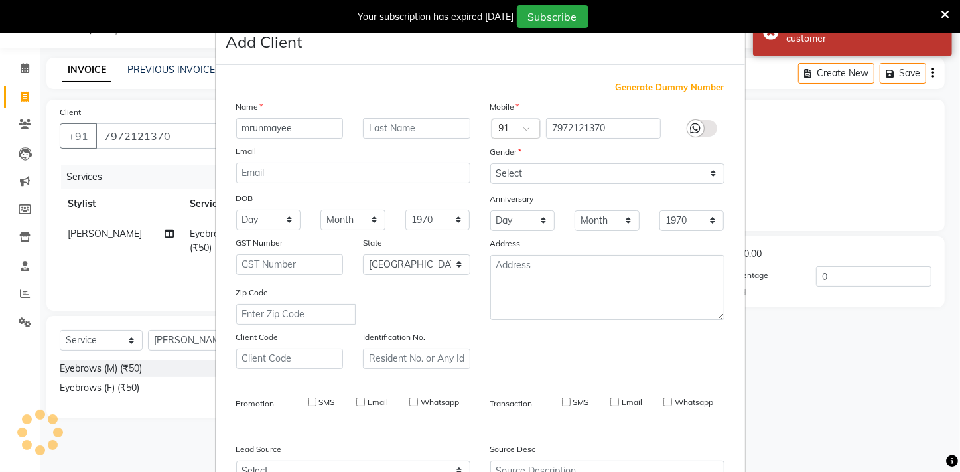
select select
checkbox input "false"
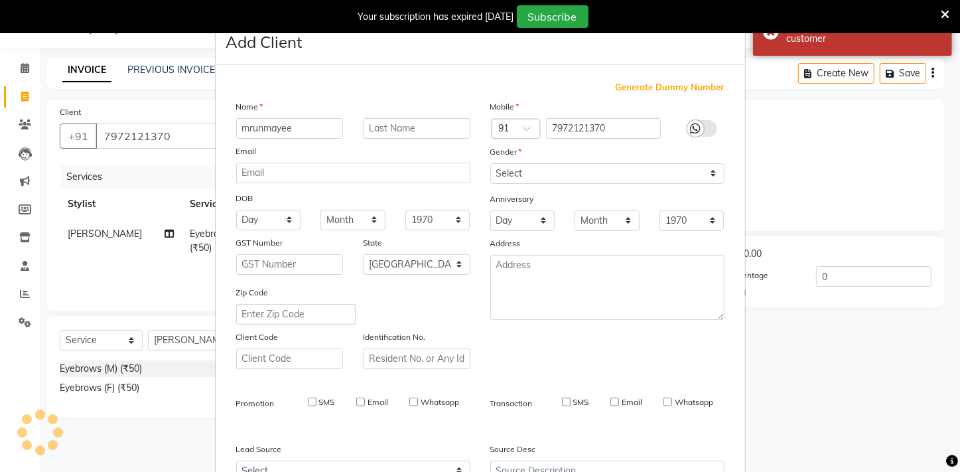
checkbox input "false"
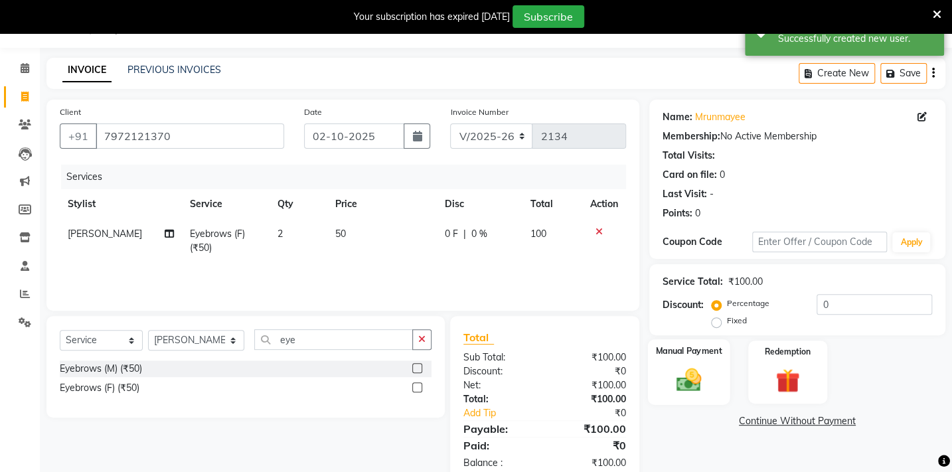
scroll to position [64, 0]
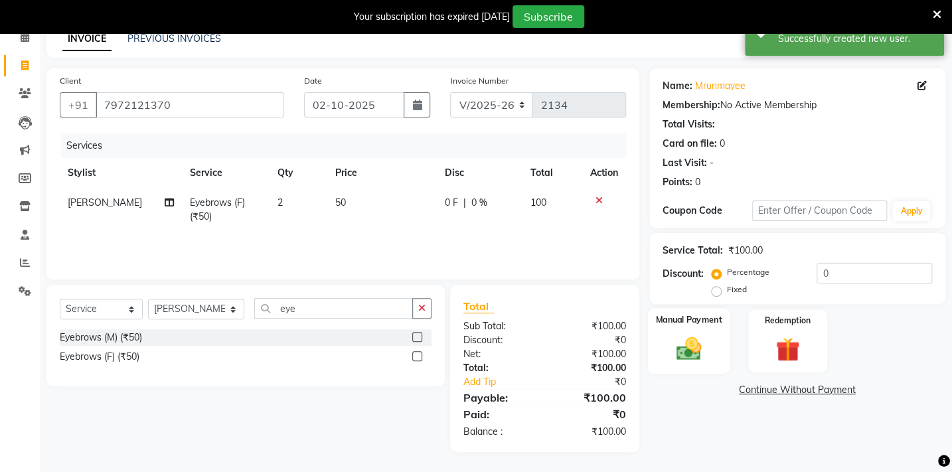
click at [697, 346] on img at bounding box center [688, 348] width 41 height 29
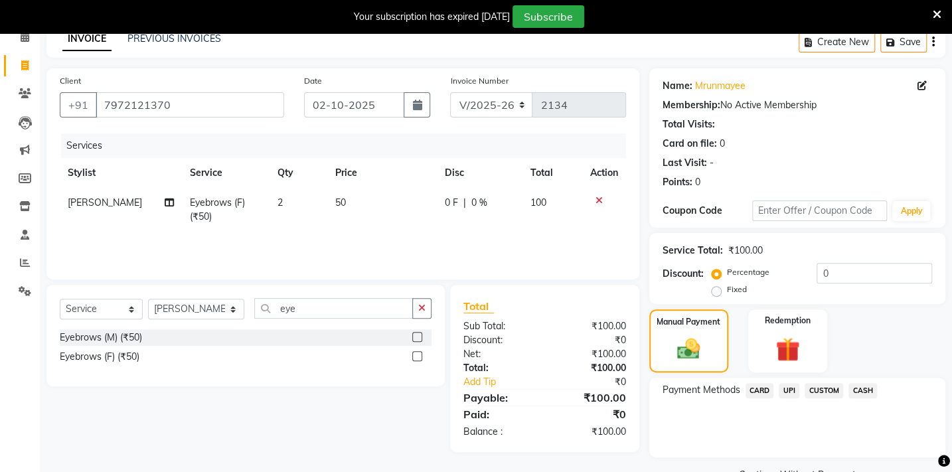
click at [791, 393] on span "UPI" at bounding box center [789, 390] width 21 height 15
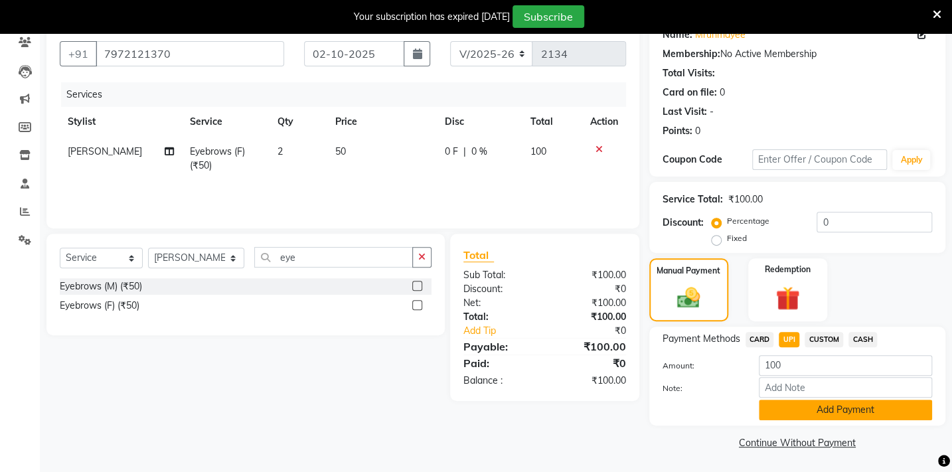
click at [797, 409] on button "Add Payment" at bounding box center [845, 410] width 173 height 21
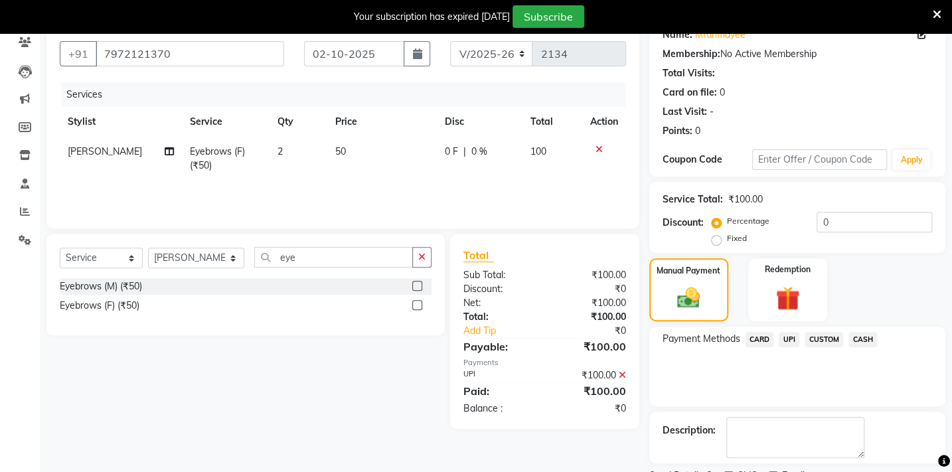
scroll to position [171, 0]
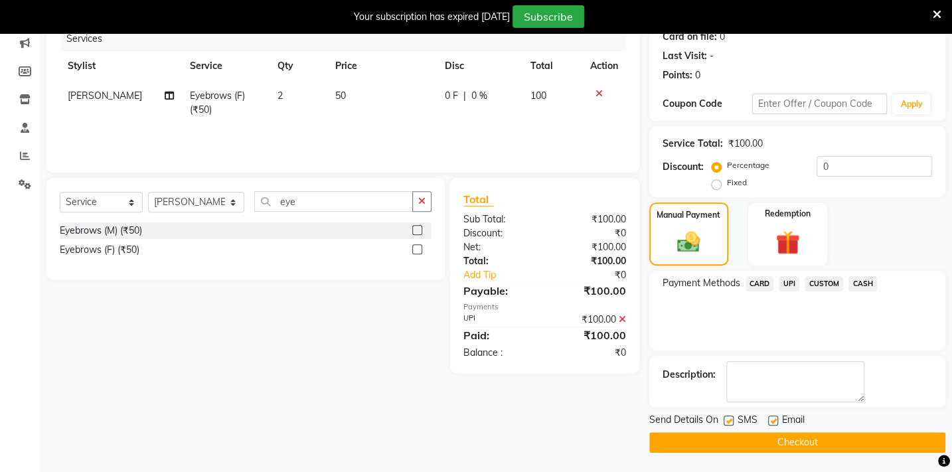
click at [850, 445] on button "Checkout" at bounding box center [797, 442] width 296 height 21
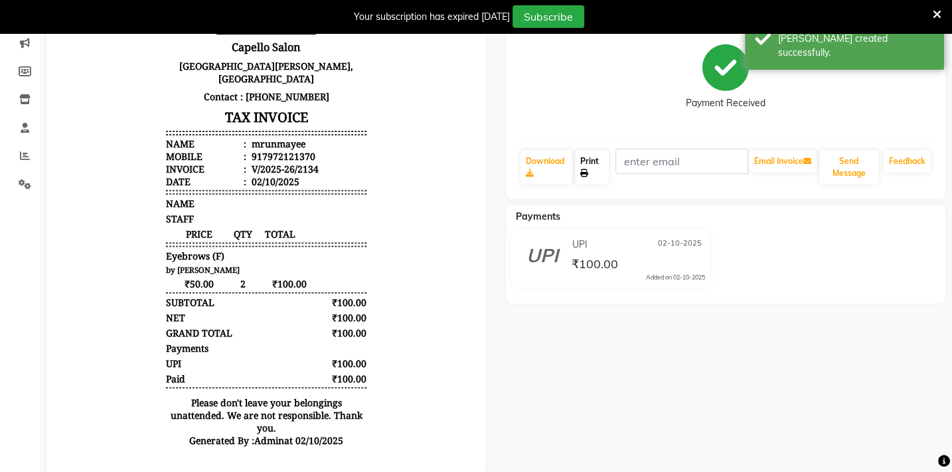
click at [591, 167] on link "Print" at bounding box center [592, 167] width 34 height 35
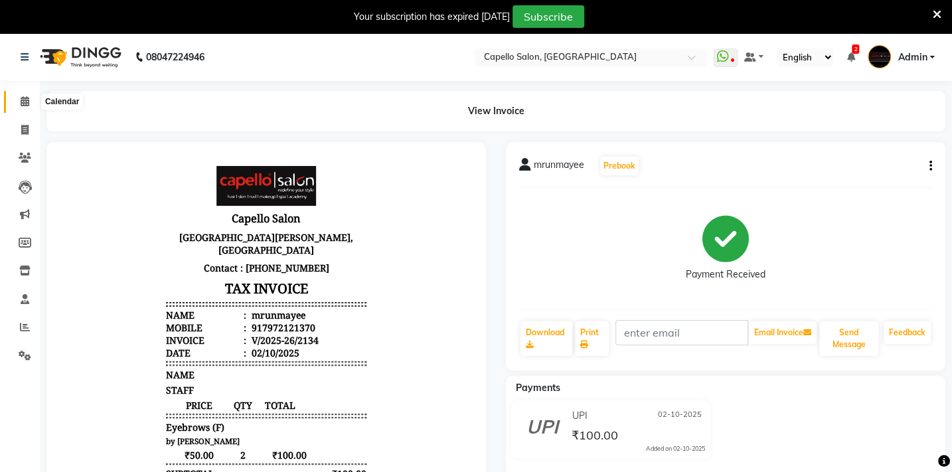
click at [25, 98] on icon at bounding box center [25, 101] width 9 height 10
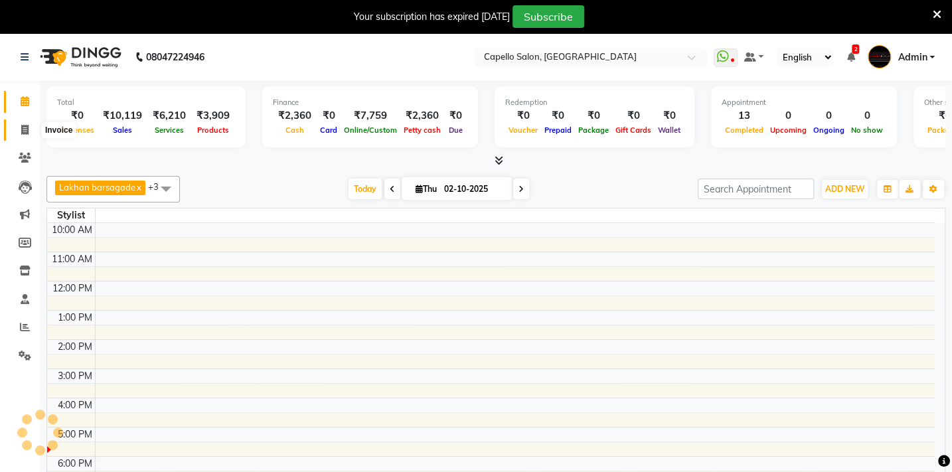
click at [23, 123] on span at bounding box center [24, 130] width 23 height 15
select select "810"
select select "service"
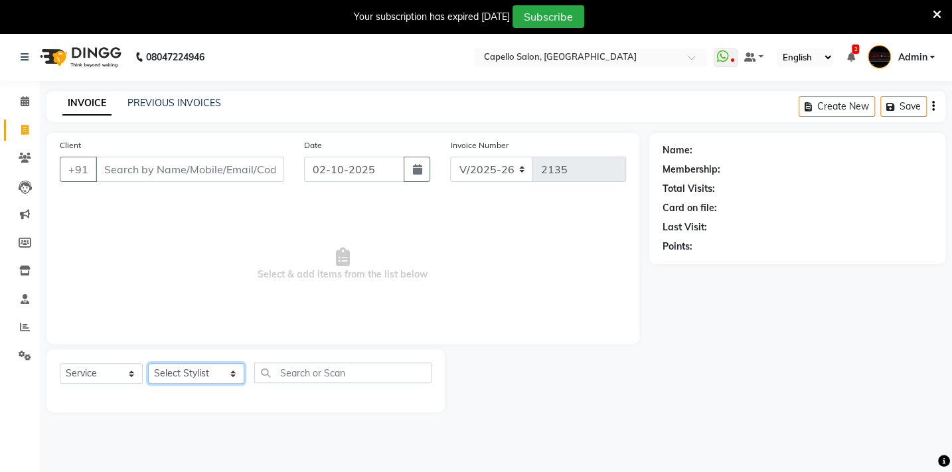
click at [179, 379] on select "Select Stylist Admin Arman Barsagade BHARTI SAHARE Capello Gadhchiroli Lakhan b…" at bounding box center [196, 373] width 96 height 21
select select "24875"
click at [148, 363] on select "Select Stylist Admin Arman Barsagade BHARTI SAHARE Capello Gadhchiroli Lakhan b…" at bounding box center [196, 373] width 96 height 21
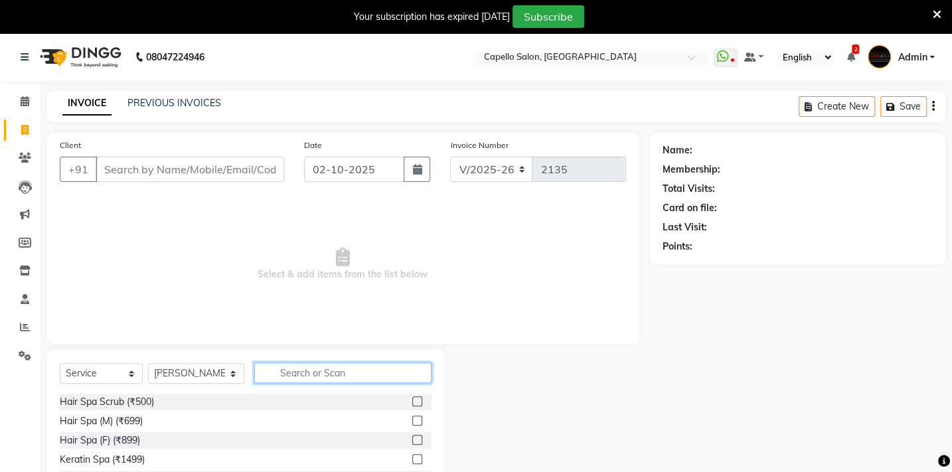
click at [301, 374] on input "text" at bounding box center [342, 372] width 177 height 21
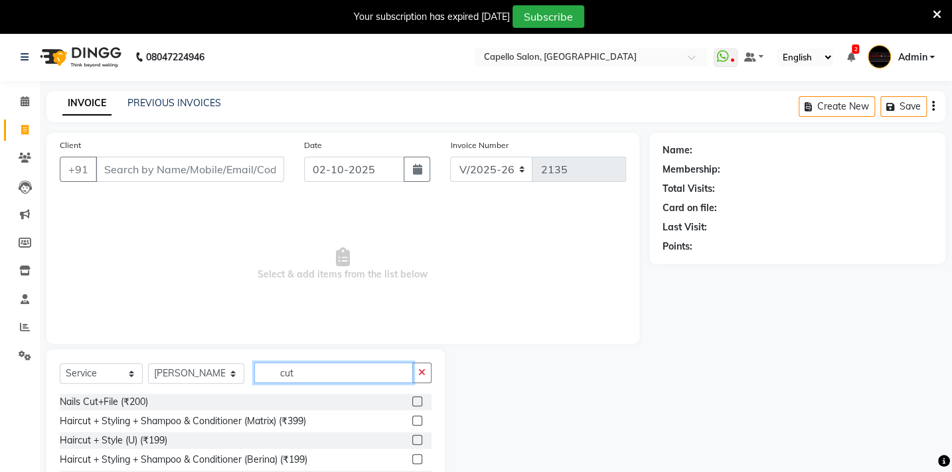
type input "cut"
click at [414, 418] on div at bounding box center [421, 421] width 19 height 17
click at [412, 418] on label at bounding box center [417, 421] width 10 height 10
click at [412, 418] on input "checkbox" at bounding box center [416, 421] width 9 height 9
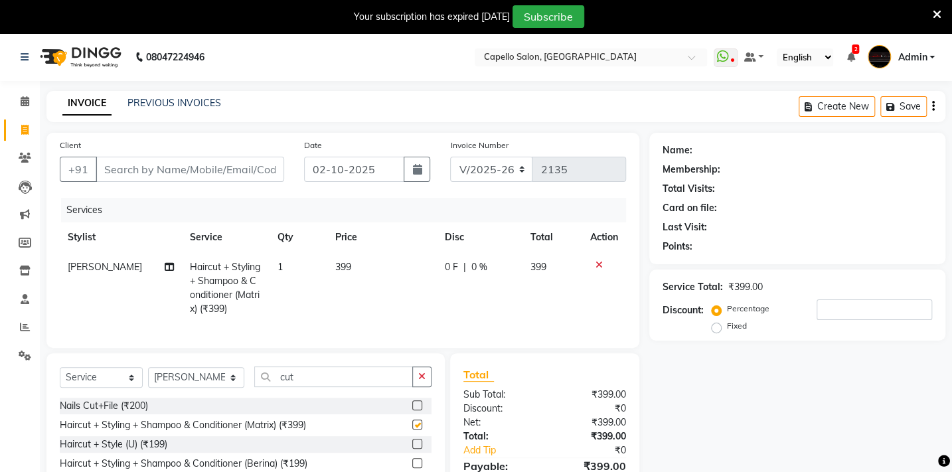
checkbox input "false"
click at [174, 388] on select "Select Stylist Admin Arman Barsagade BHARTI SAHARE Capello Gadhchiroli Lakhan b…" at bounding box center [196, 377] width 96 height 21
select select "40719"
click at [148, 376] on select "Select Stylist Admin Arman Barsagade BHARTI SAHARE Capello Gadhchiroli Lakhan b…" at bounding box center [196, 377] width 96 height 21
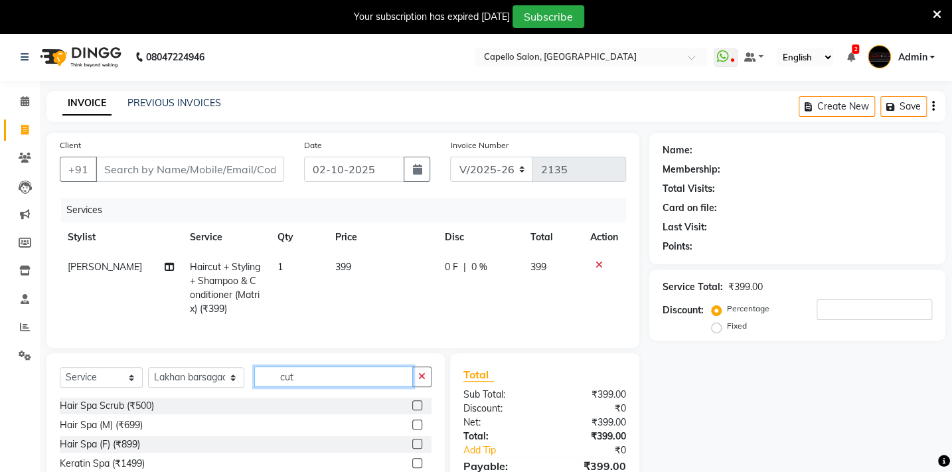
drag, startPoint x: 312, startPoint y: 378, endPoint x: 224, endPoint y: 388, distance: 88.1
click at [230, 388] on div "Select Service Product Membership Package Voucher Prepaid Gift Card Select Styl…" at bounding box center [246, 381] width 372 height 31
type input "clean"
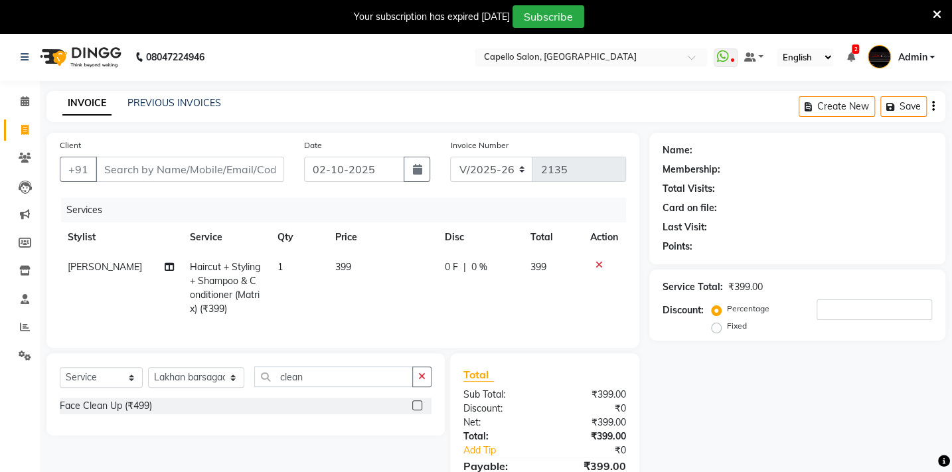
click at [418, 410] on label at bounding box center [417, 405] width 10 height 10
click at [418, 410] on input "checkbox" at bounding box center [416, 406] width 9 height 9
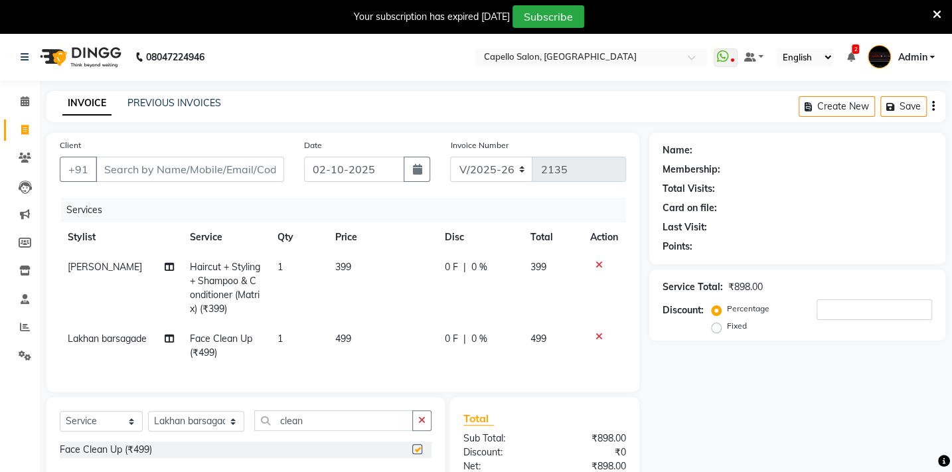
checkbox input "false"
click at [370, 335] on td "499" at bounding box center [382, 346] width 110 height 44
select select "40719"
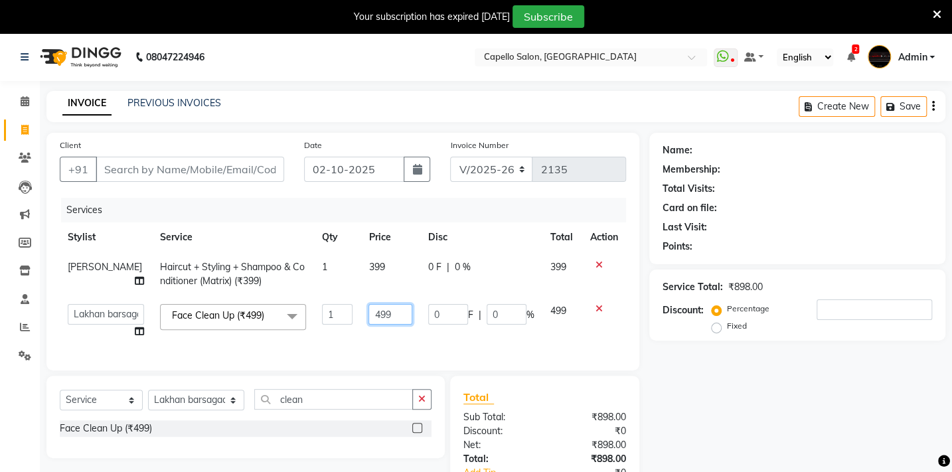
drag, startPoint x: 391, startPoint y: 313, endPoint x: 320, endPoint y: 325, distance: 72.0
click at [320, 325] on tr "Admin Arman Barsagade BHARTI SAHARE Capello Gadhchiroli Lakhan barsagade Pratik…" at bounding box center [343, 321] width 566 height 50
type input "800"
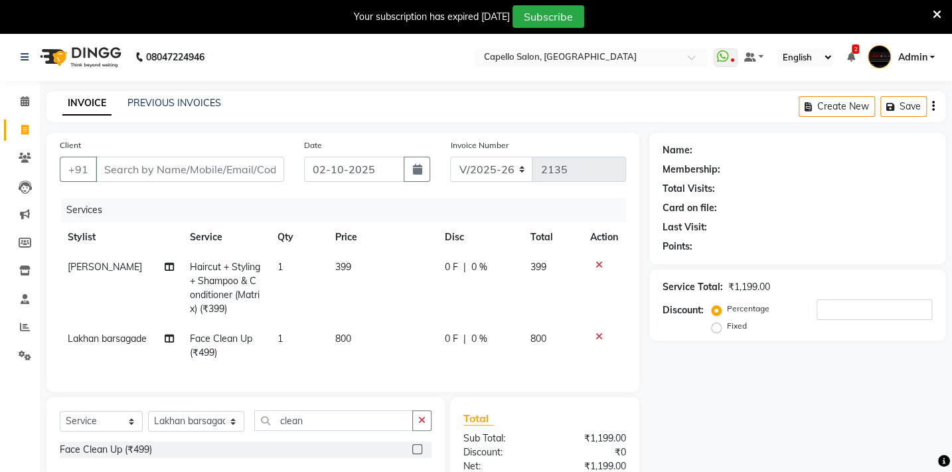
click at [360, 270] on td "399" at bounding box center [382, 288] width 110 height 72
select select "24875"
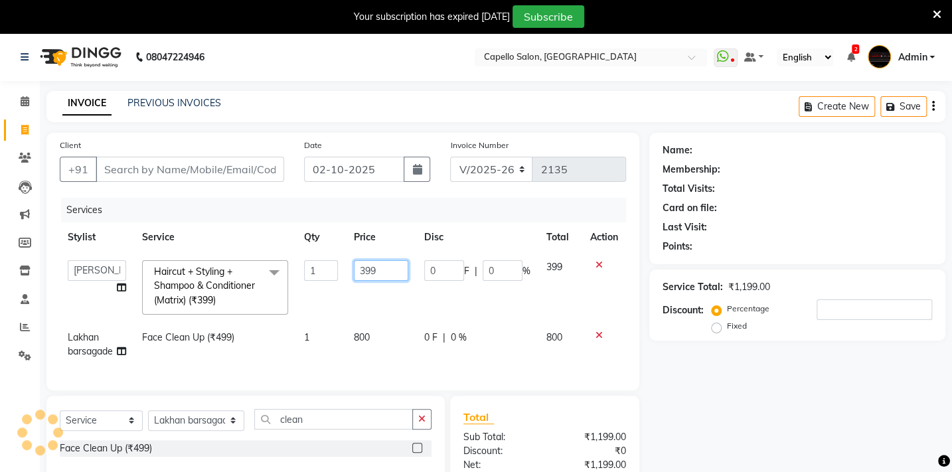
drag, startPoint x: 360, startPoint y: 270, endPoint x: 335, endPoint y: 272, distance: 24.6
click at [343, 270] on tr "Admin Arman Barsagade BHARTI SAHARE Capello Gadhchiroli Lakhan barsagade Pratik…" at bounding box center [343, 287] width 566 height 70
type input "400"
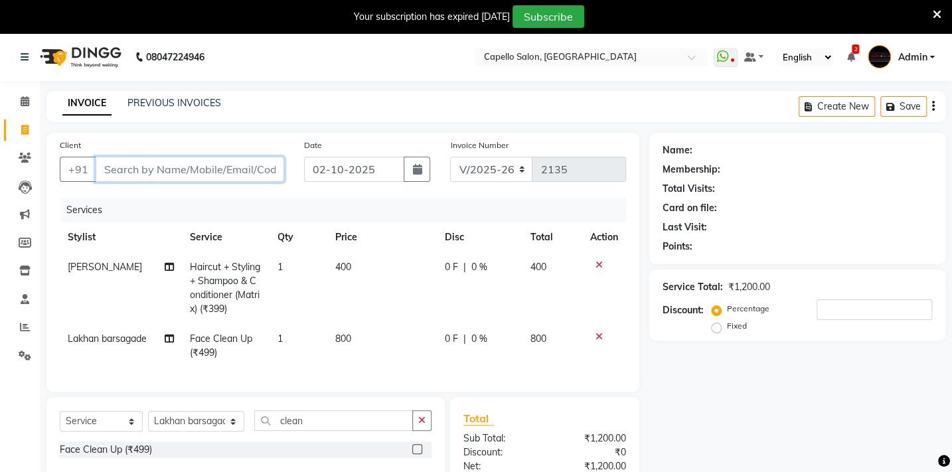
click at [177, 170] on input "Client" at bounding box center [190, 169] width 189 height 25
type input "9"
type input "0"
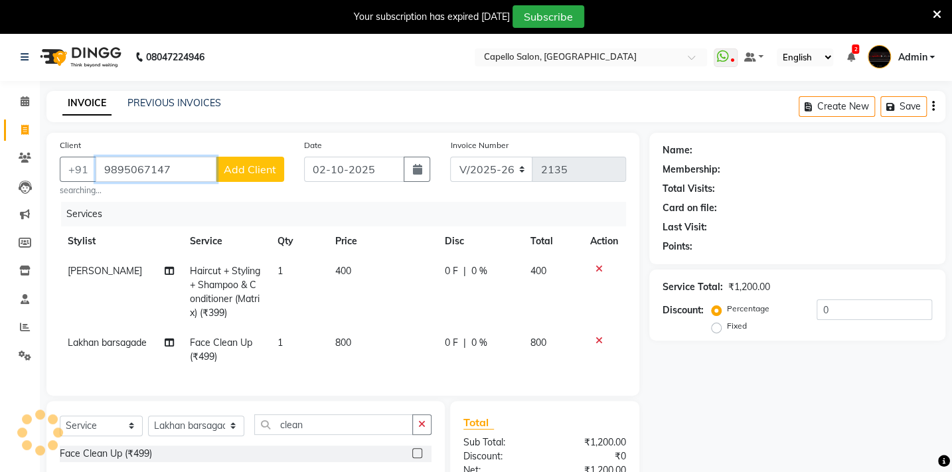
type input "9895067147"
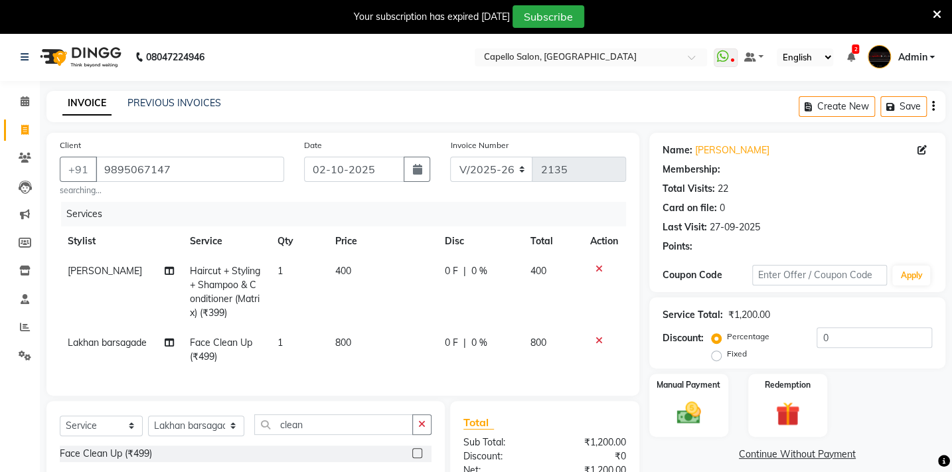
select select "1: Object"
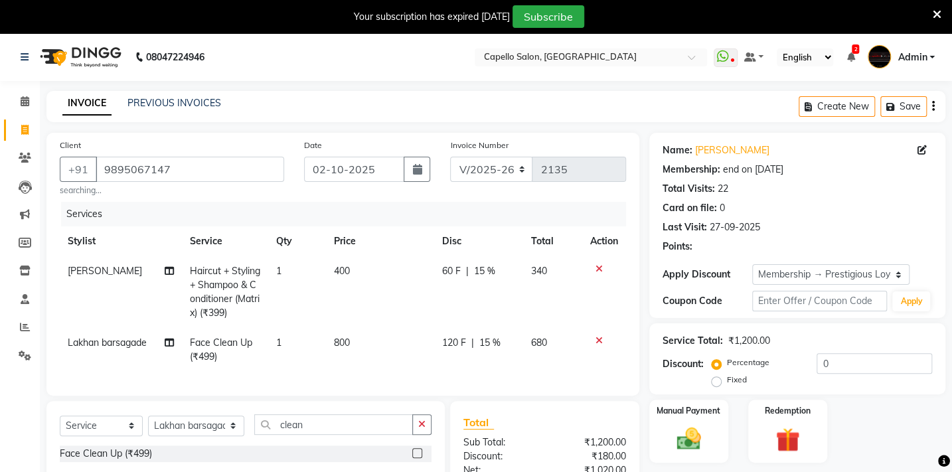
type input "15"
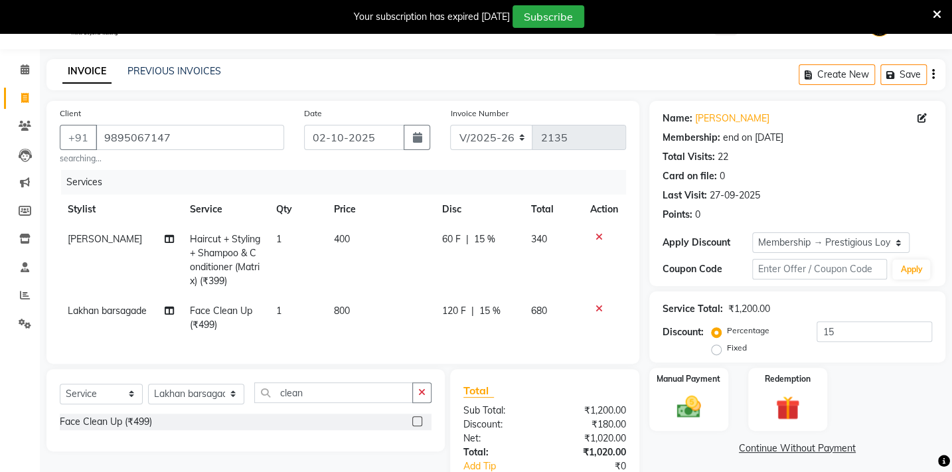
scroll to position [125, 0]
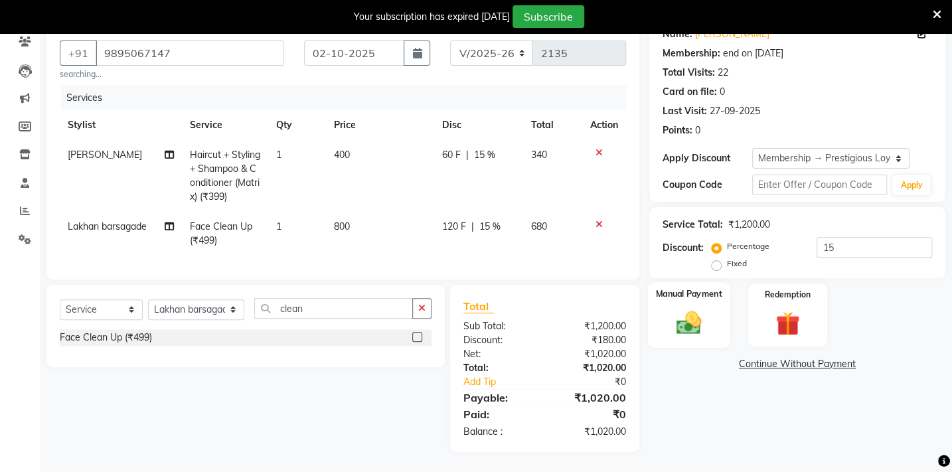
click at [688, 316] on img at bounding box center [688, 322] width 41 height 29
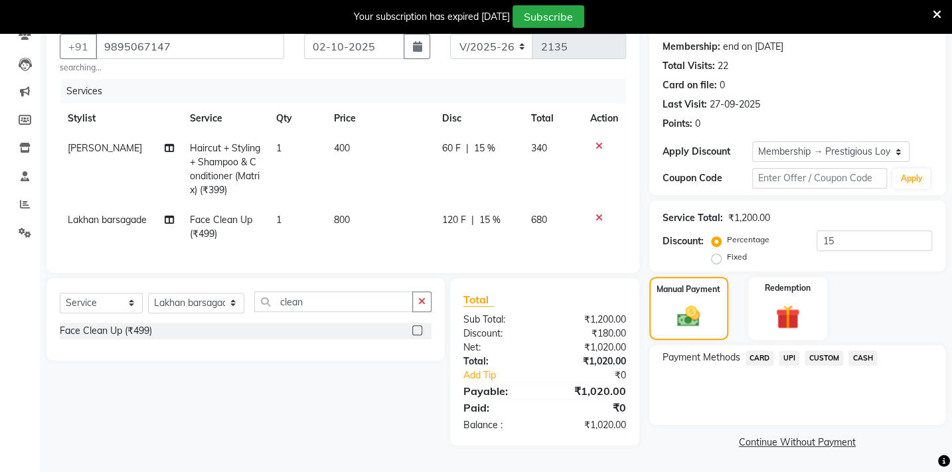
click at [784, 353] on span "UPI" at bounding box center [789, 357] width 21 height 15
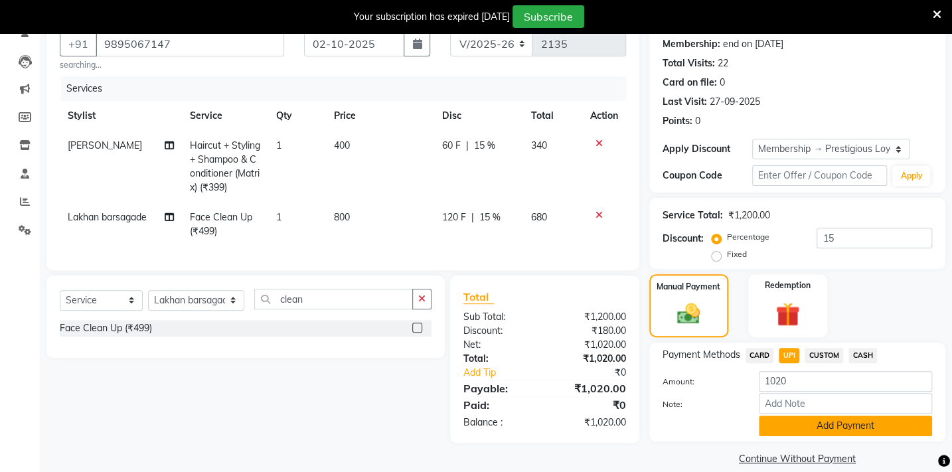
scroll to position [141, 0]
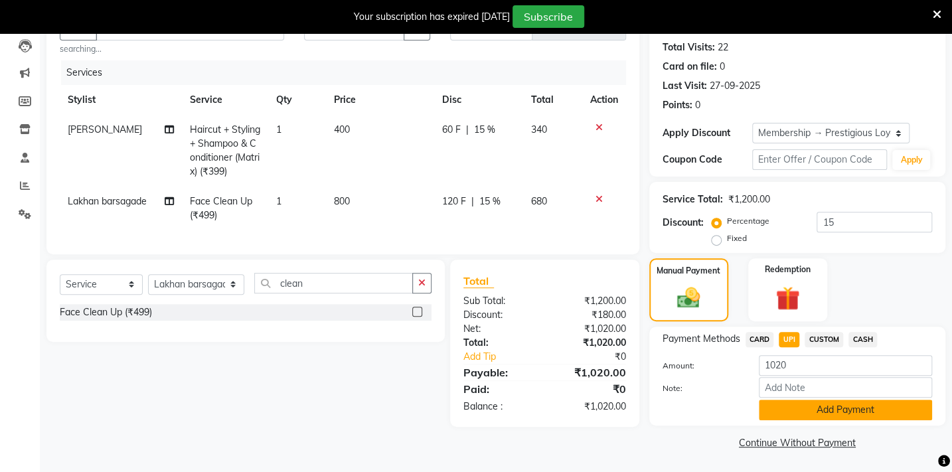
click at [804, 415] on button "Add Payment" at bounding box center [845, 410] width 173 height 21
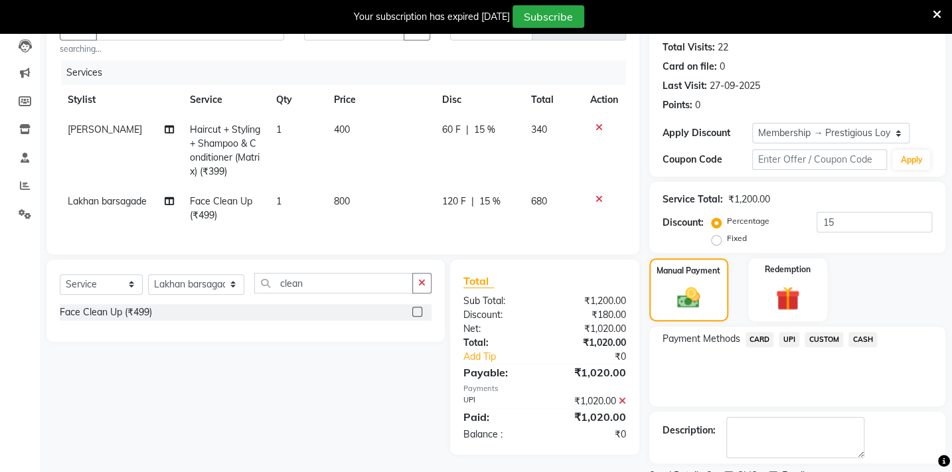
scroll to position [197, 0]
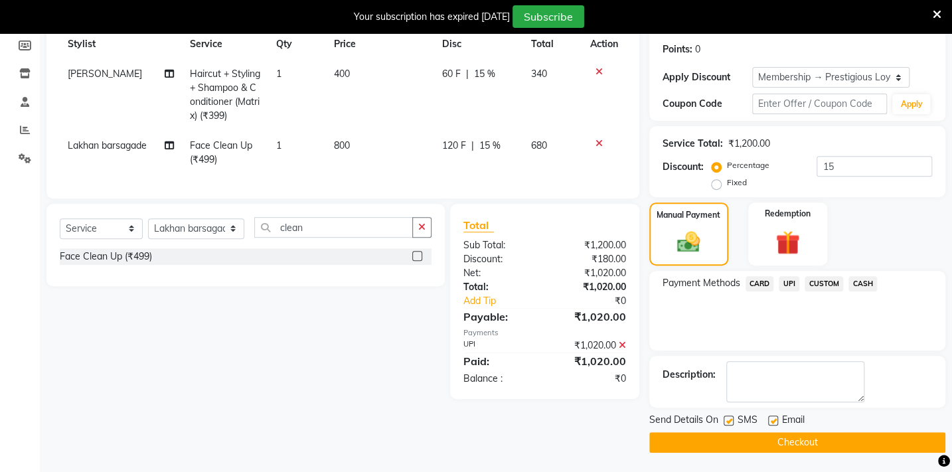
click at [802, 441] on button "Checkout" at bounding box center [797, 442] width 296 height 21
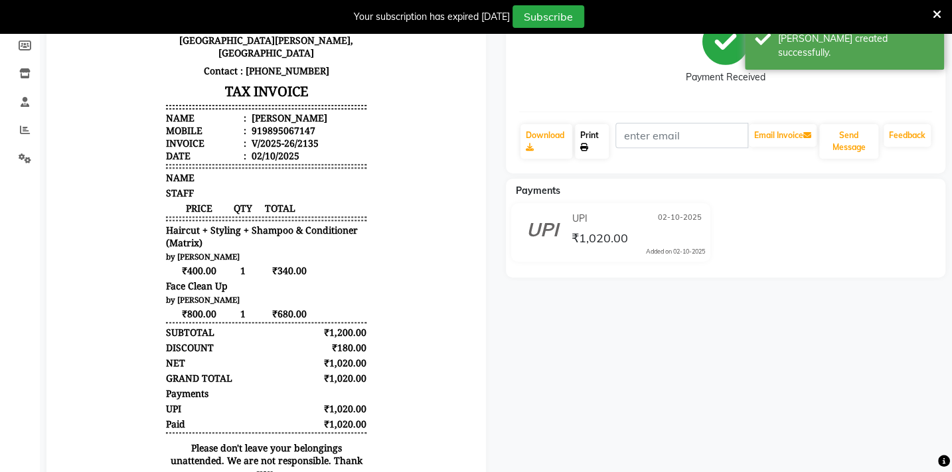
click at [603, 145] on link "Print" at bounding box center [592, 141] width 34 height 35
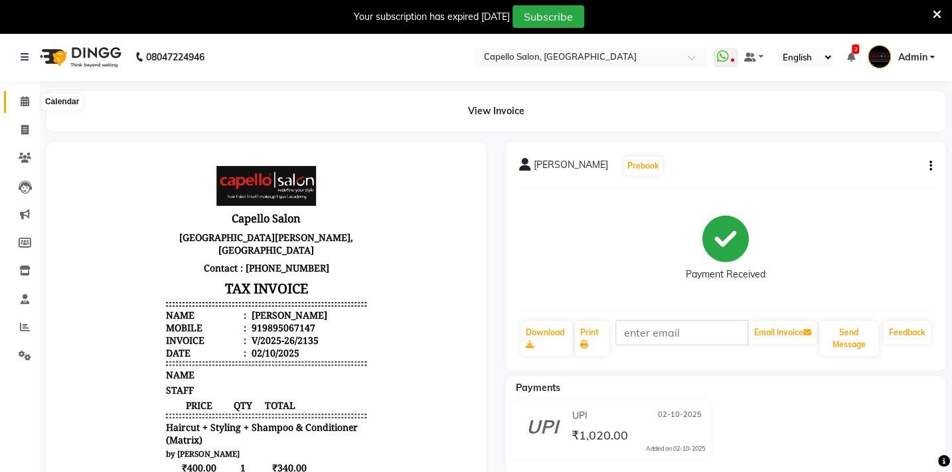
click at [26, 97] on icon at bounding box center [25, 101] width 9 height 10
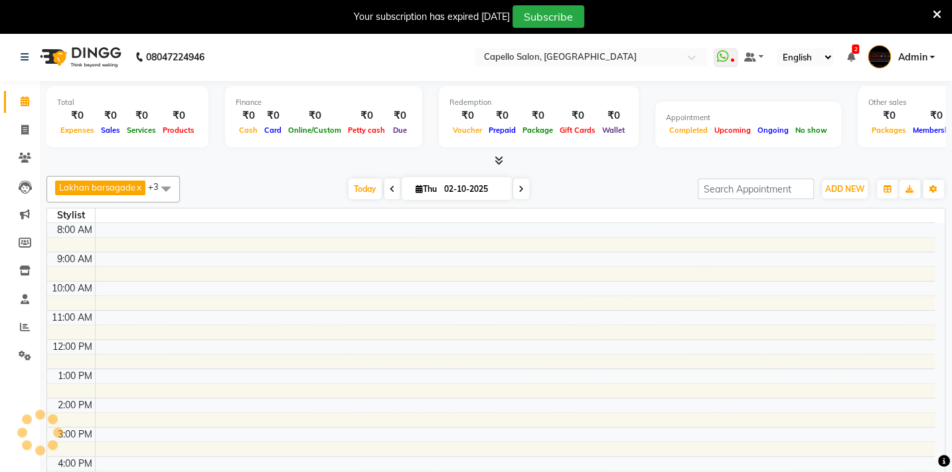
scroll to position [53, 0]
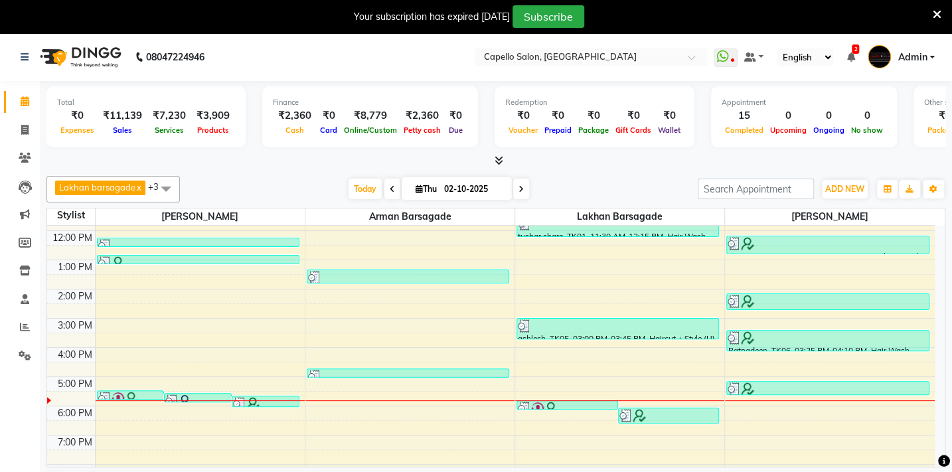
click at [502, 160] on icon at bounding box center [499, 160] width 9 height 10
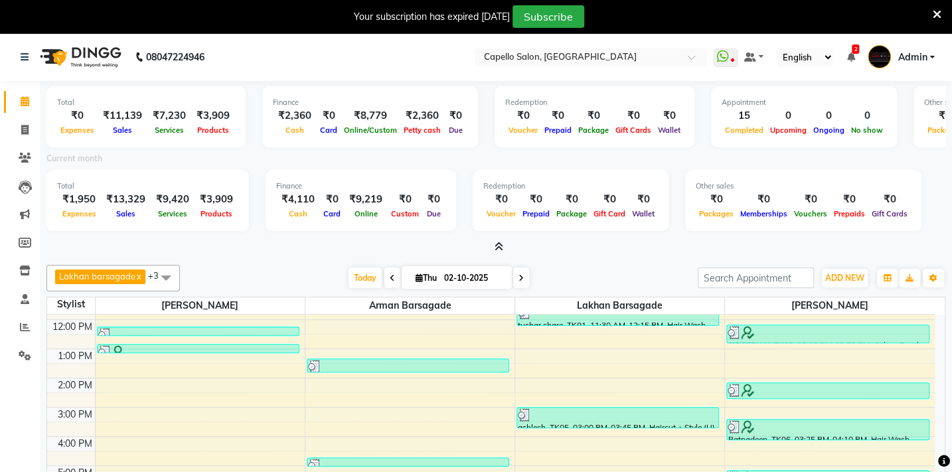
click at [500, 251] on icon at bounding box center [499, 247] width 9 height 10
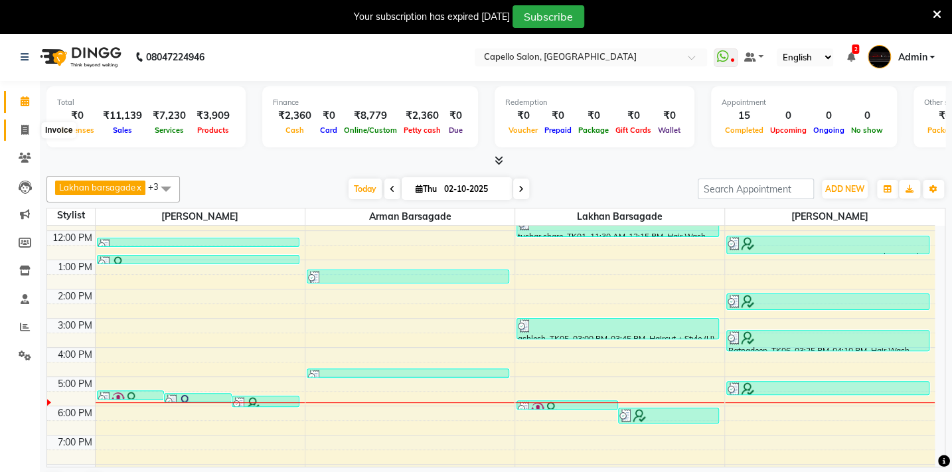
click at [26, 132] on icon at bounding box center [24, 130] width 7 height 10
select select "service"
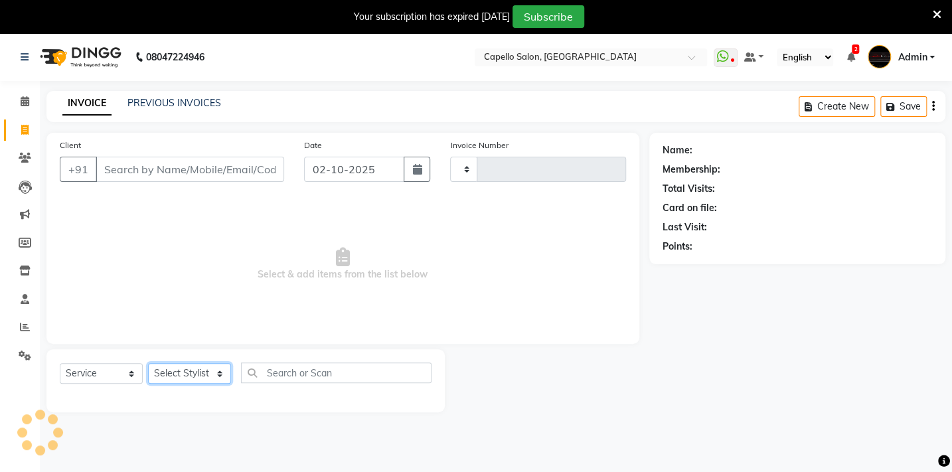
click at [186, 370] on select "Select Stylist" at bounding box center [189, 373] width 83 height 21
select select "810"
type input "2136"
click at [219, 372] on select "Select Stylist" at bounding box center [189, 373] width 83 height 21
click at [220, 376] on select "Select Stylist Admin Arman Barsagade BHARTI SAHARE Capello Gadhchiroli Lakhan b…" at bounding box center [196, 373] width 96 height 21
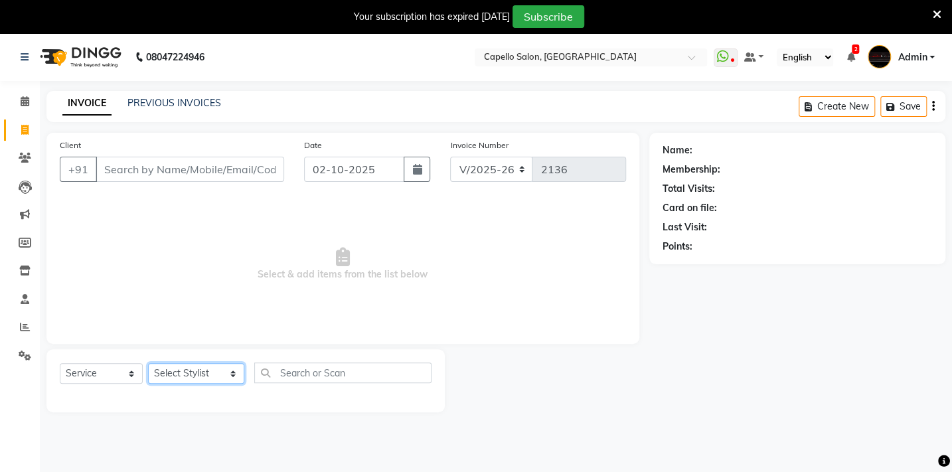
select select "87815"
click at [148, 363] on select "Select Stylist Admin Arman Barsagade BHARTI SAHARE Capello Gadhchiroli Lakhan b…" at bounding box center [196, 373] width 96 height 21
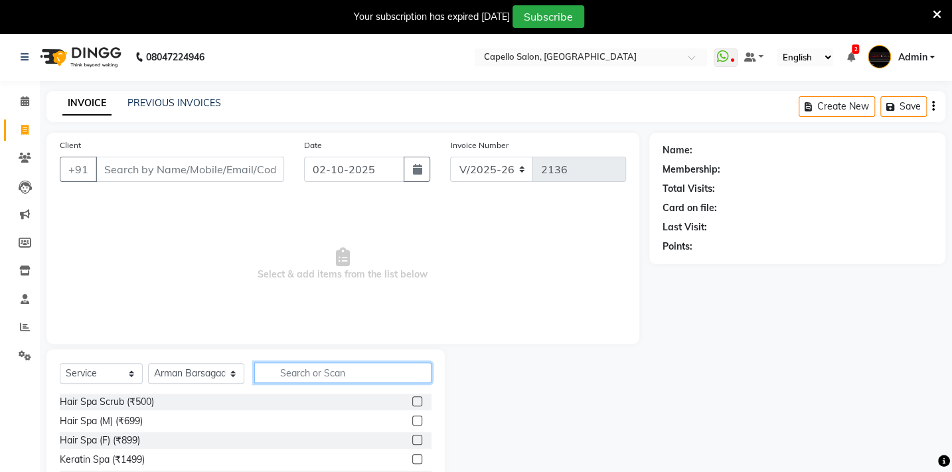
click at [262, 371] on input "text" at bounding box center [342, 372] width 177 height 21
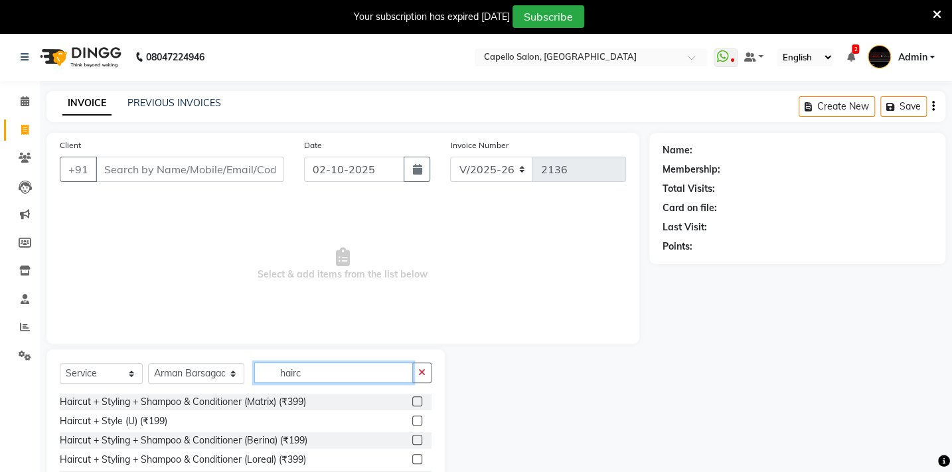
type input "hairc"
click at [418, 423] on label at bounding box center [417, 421] width 10 height 10
click at [418, 423] on input "checkbox" at bounding box center [416, 421] width 9 height 9
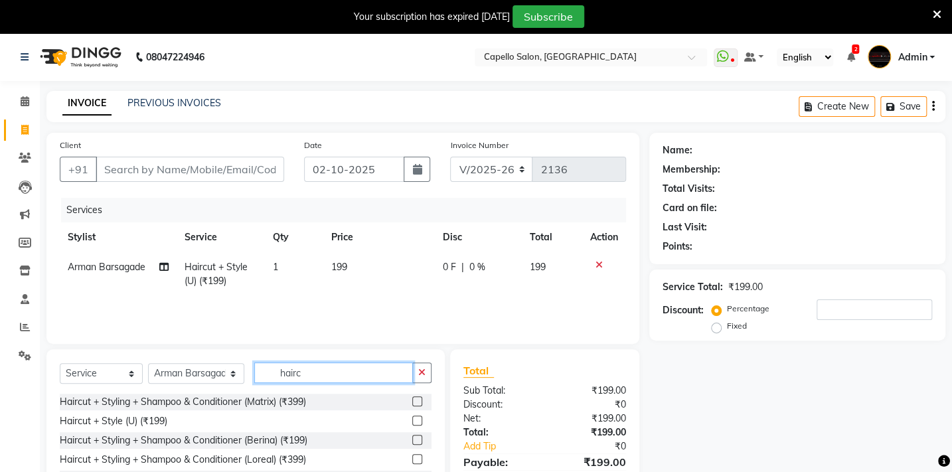
checkbox input "false"
drag, startPoint x: 331, startPoint y: 380, endPoint x: 183, endPoint y: 352, distance: 151.3
click at [183, 352] on div "Select Service Product Membership Package Voucher Prepaid Gift Card Select Styl…" at bounding box center [245, 428] width 398 height 159
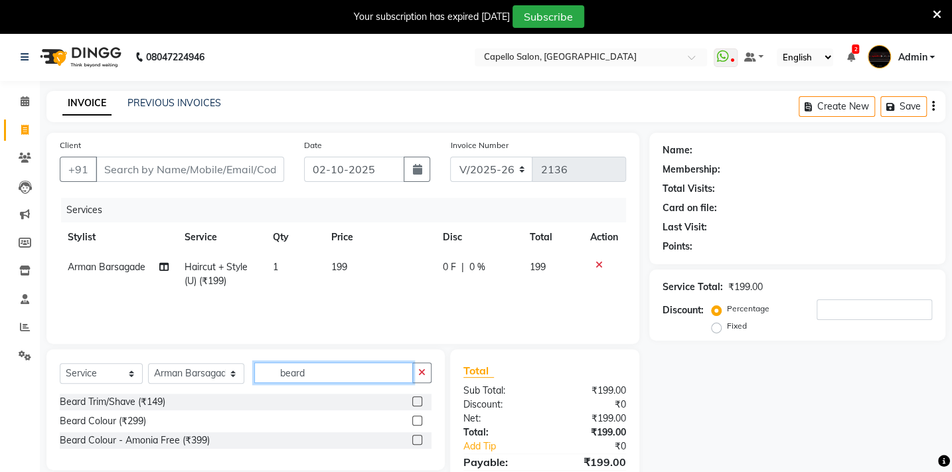
type input "beard"
click at [414, 398] on label at bounding box center [417, 401] width 10 height 10
click at [414, 398] on input "checkbox" at bounding box center [416, 402] width 9 height 9
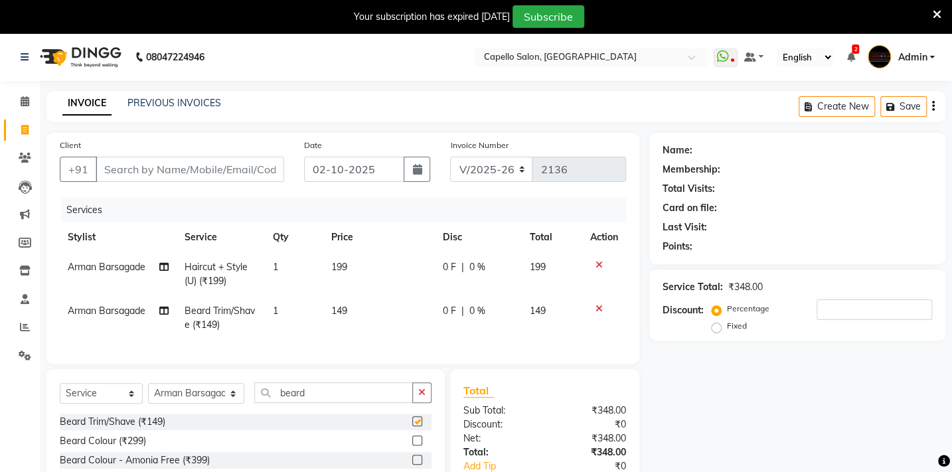
checkbox input "false"
click at [353, 274] on td "199" at bounding box center [379, 274] width 112 height 44
select select "87815"
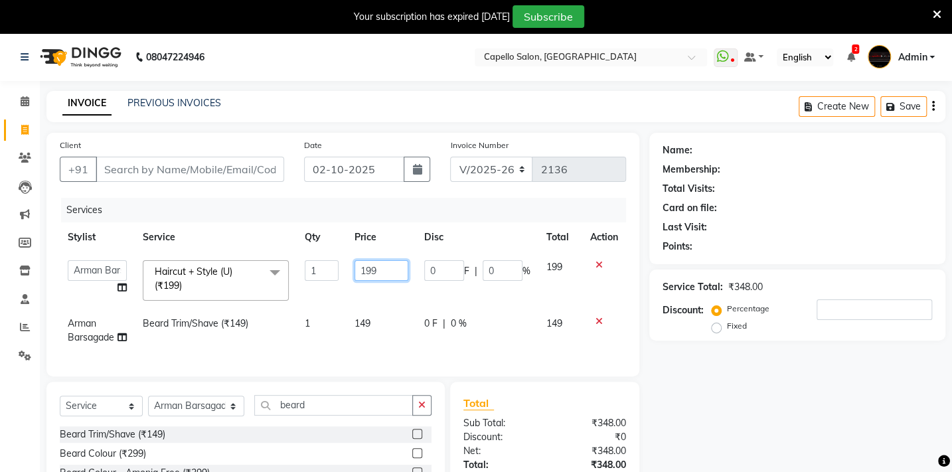
drag, startPoint x: 388, startPoint y: 276, endPoint x: 324, endPoint y: 259, distance: 66.7
click at [324, 259] on tr "Admin Arman Barsagade BHARTI SAHARE Capello Gadhchiroli Lakhan barsagade Pratik…" at bounding box center [343, 280] width 566 height 56
type input "200"
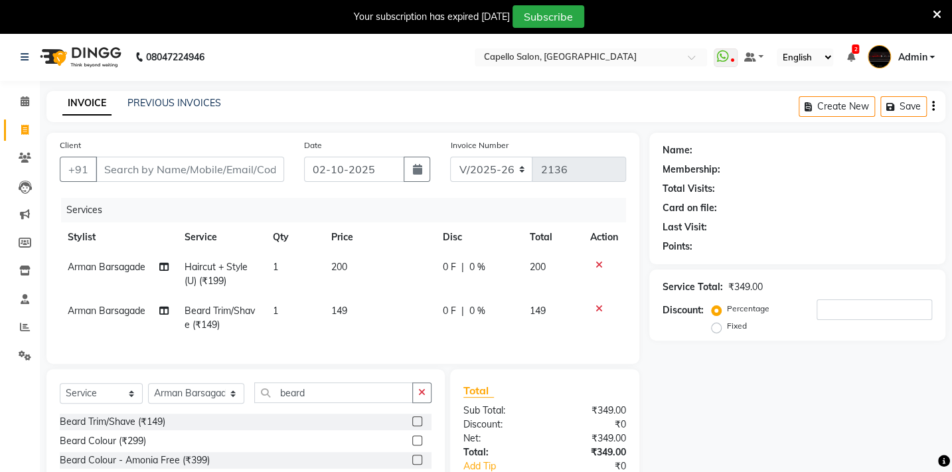
click at [376, 332] on td "149" at bounding box center [379, 318] width 112 height 44
select select "87815"
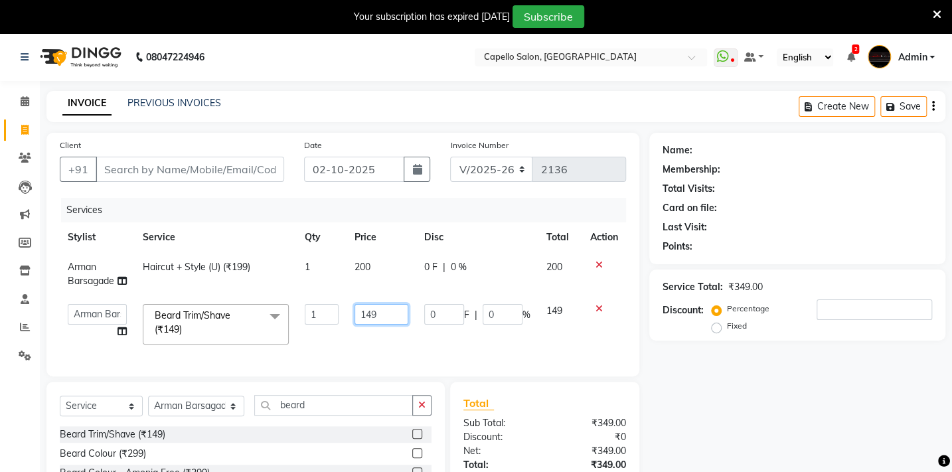
drag, startPoint x: 398, startPoint y: 311, endPoint x: 247, endPoint y: 314, distance: 151.4
click at [248, 314] on tr "Admin Arman Barsagade BHARTI SAHARE Capello Gadhchiroli Lakhan barsagade Pratik…" at bounding box center [343, 324] width 566 height 56
type input "200"
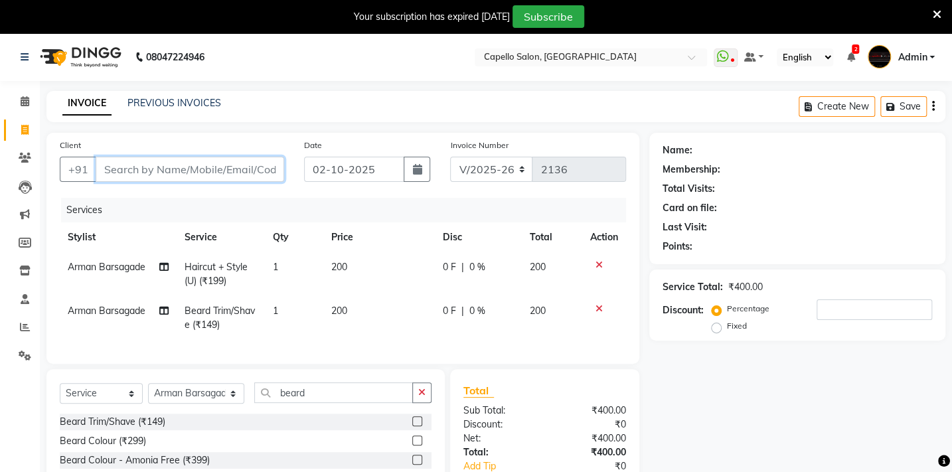
click at [129, 167] on input "Client" at bounding box center [190, 169] width 189 height 25
type input "7"
type input "0"
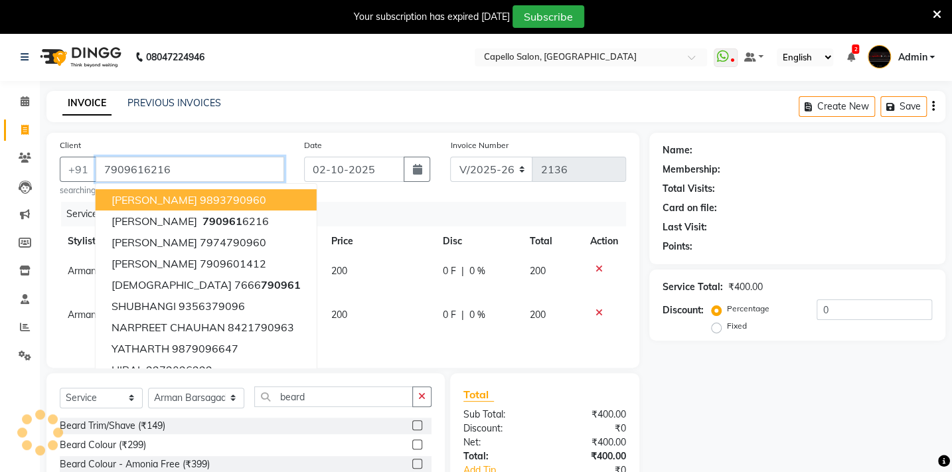
type input "7909616216"
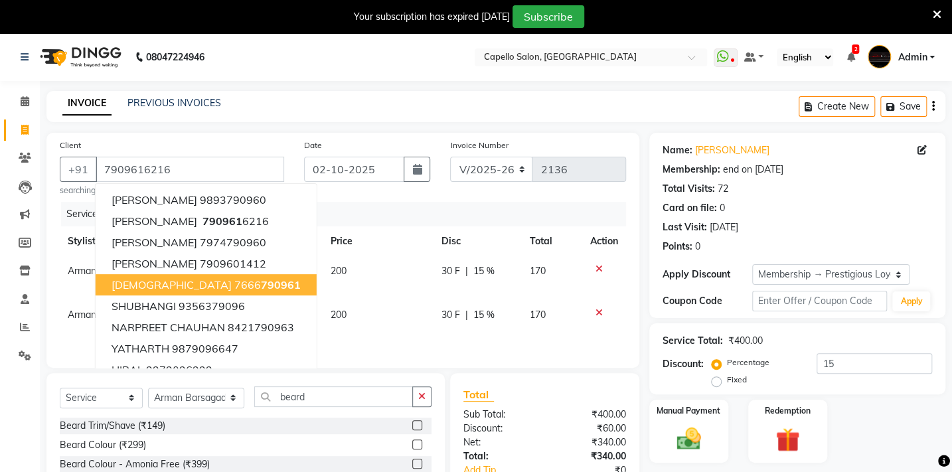
scroll to position [98, 0]
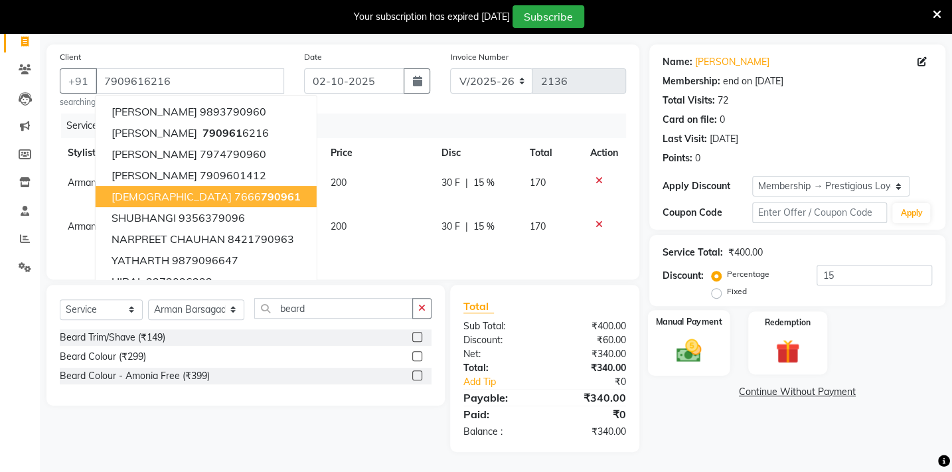
click at [701, 336] on img at bounding box center [688, 350] width 41 height 29
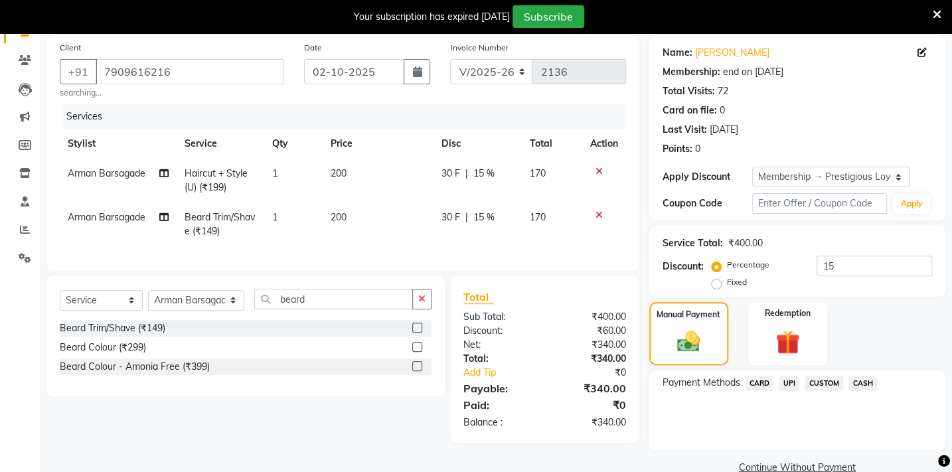
click at [790, 380] on span "UPI" at bounding box center [789, 383] width 21 height 15
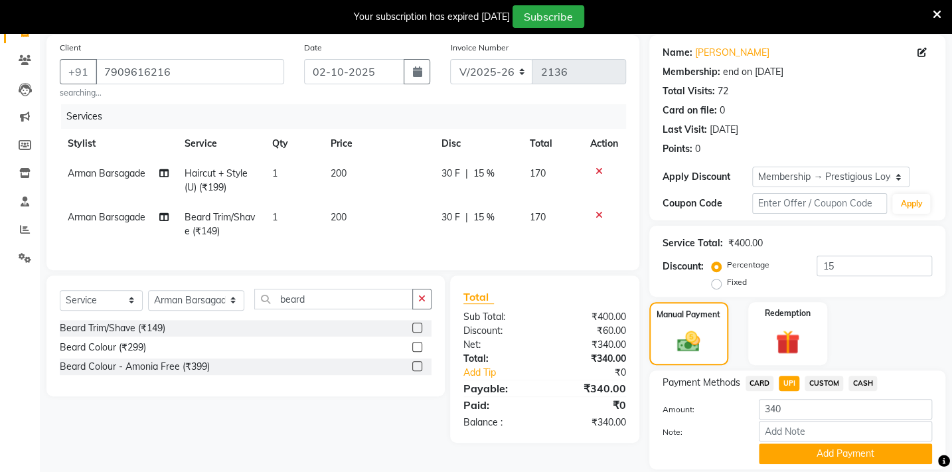
scroll to position [141, 0]
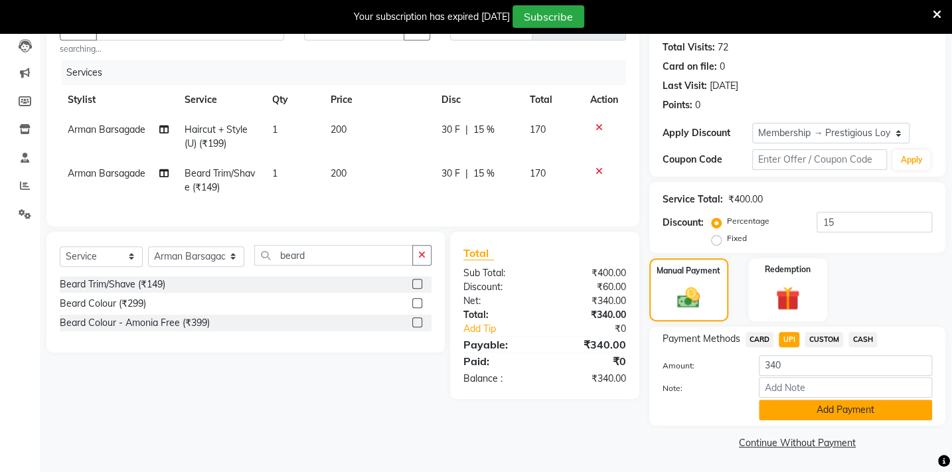
click at [835, 405] on button "Add Payment" at bounding box center [845, 410] width 173 height 21
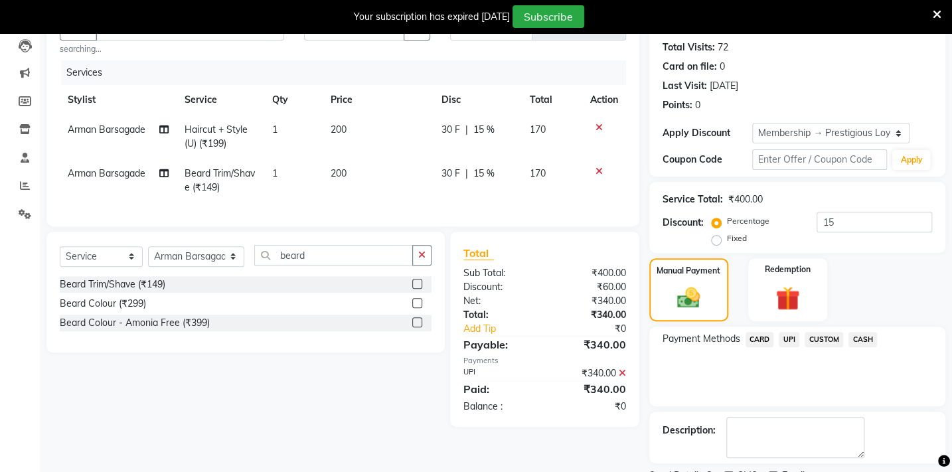
scroll to position [197, 0]
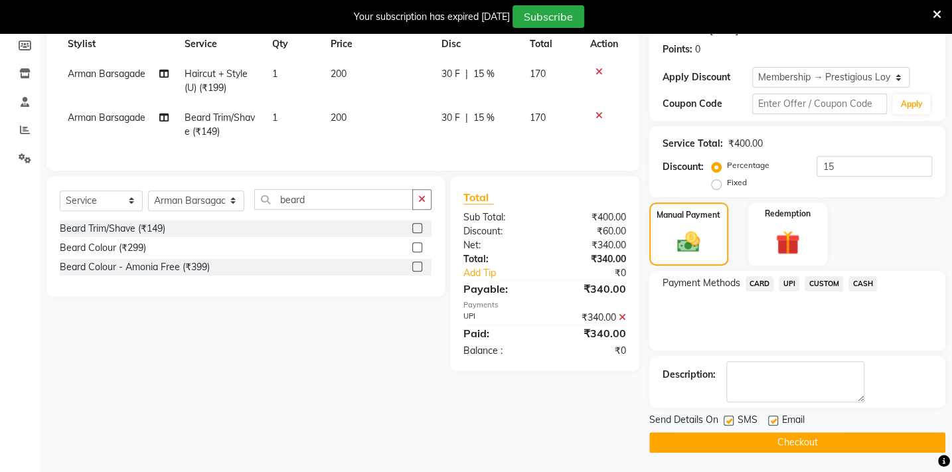
click at [809, 442] on button "Checkout" at bounding box center [797, 442] width 296 height 21
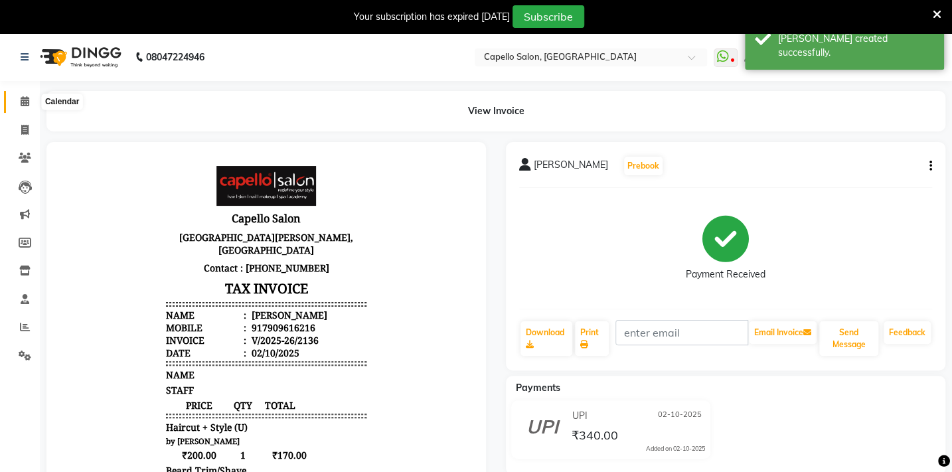
click at [21, 100] on icon at bounding box center [25, 101] width 9 height 10
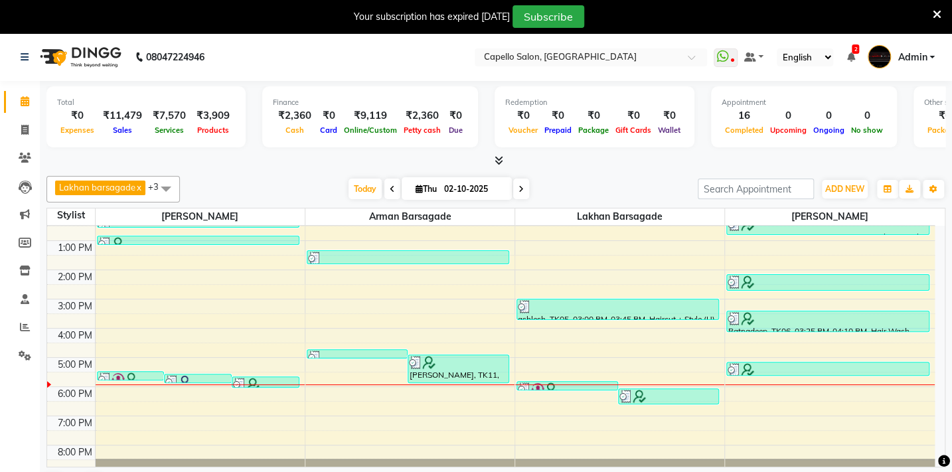
scroll to position [78, 0]
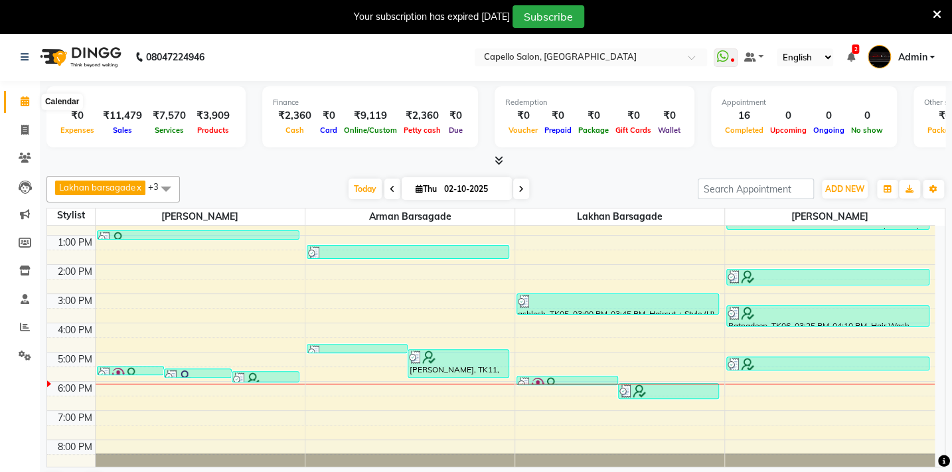
click at [26, 95] on span at bounding box center [24, 101] width 23 height 15
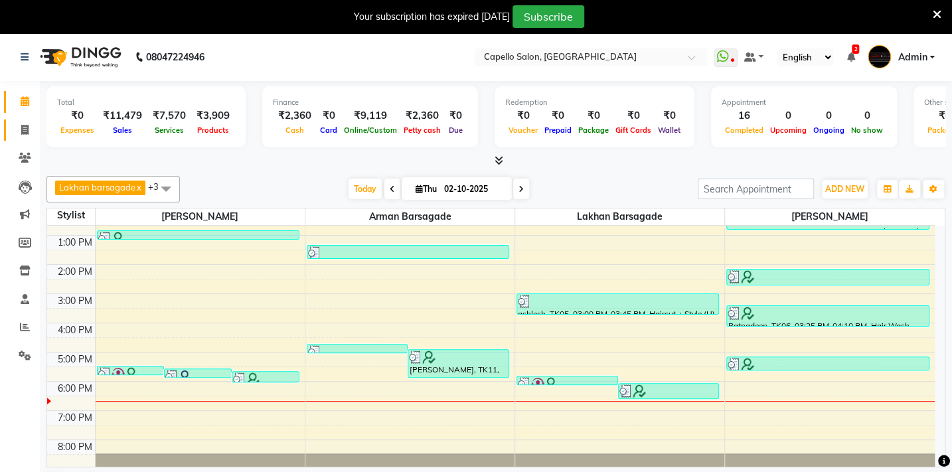
scroll to position [33, 0]
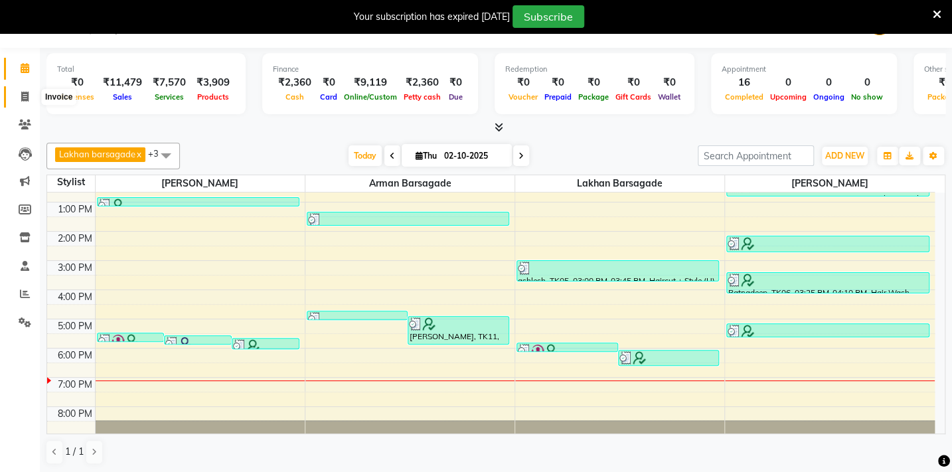
click at [19, 94] on span at bounding box center [24, 97] width 23 height 15
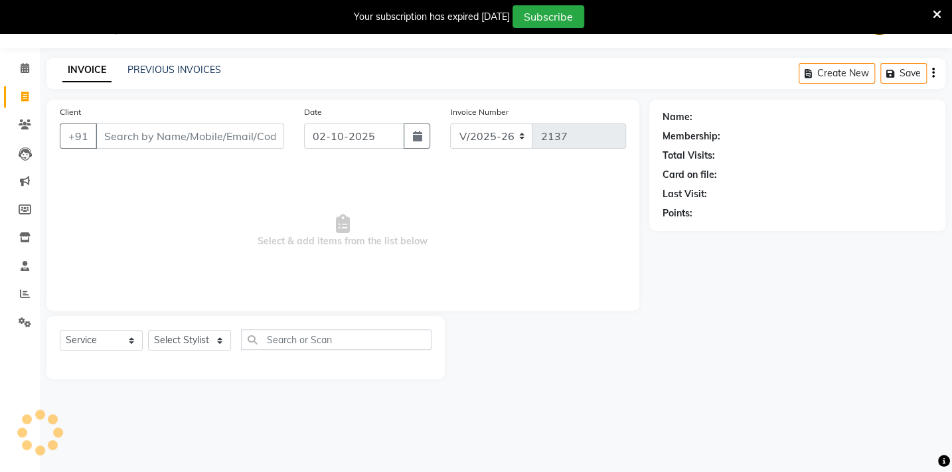
scroll to position [33, 0]
click at [25, 72] on icon at bounding box center [25, 68] width 9 height 10
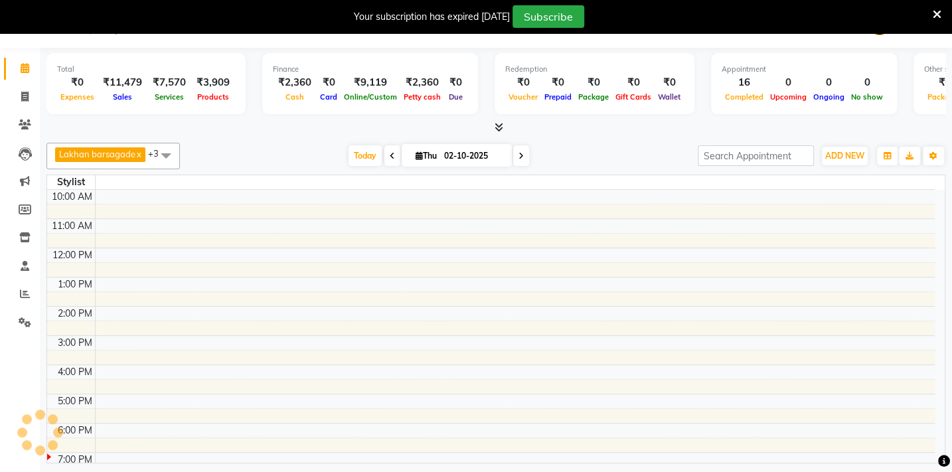
scroll to position [53, 0]
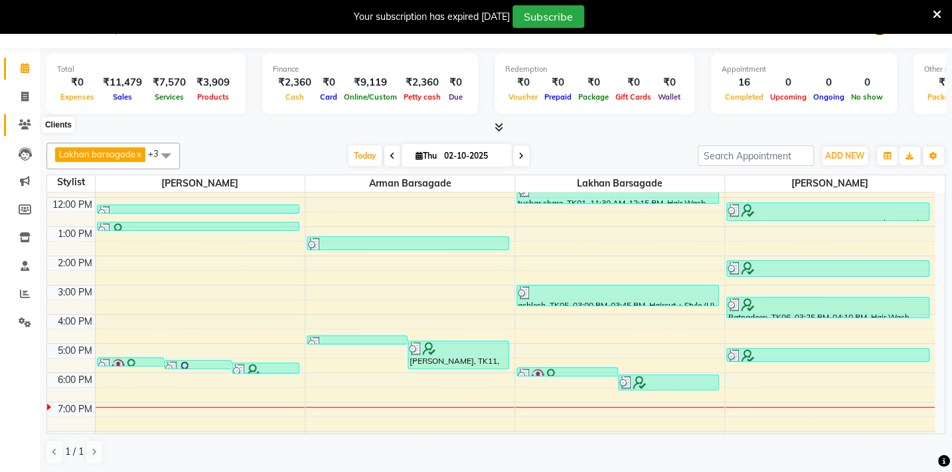
click at [21, 125] on icon at bounding box center [25, 124] width 13 height 10
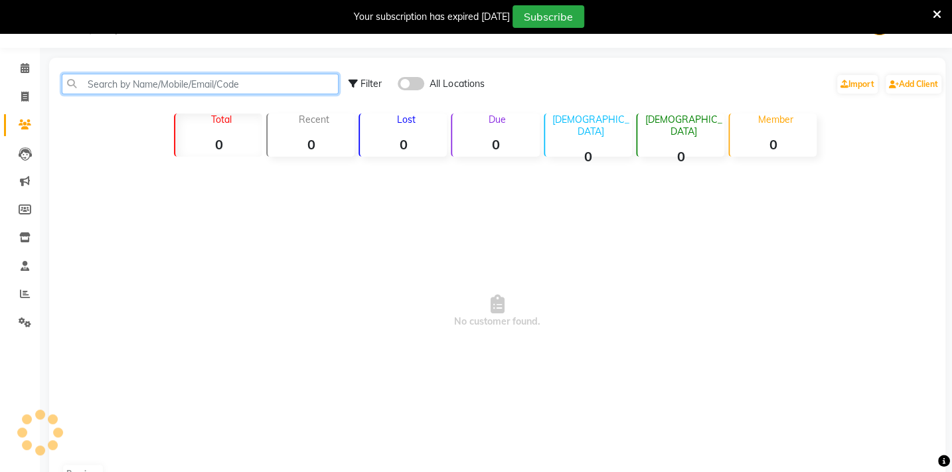
click at [126, 89] on input "text" at bounding box center [200, 84] width 277 height 21
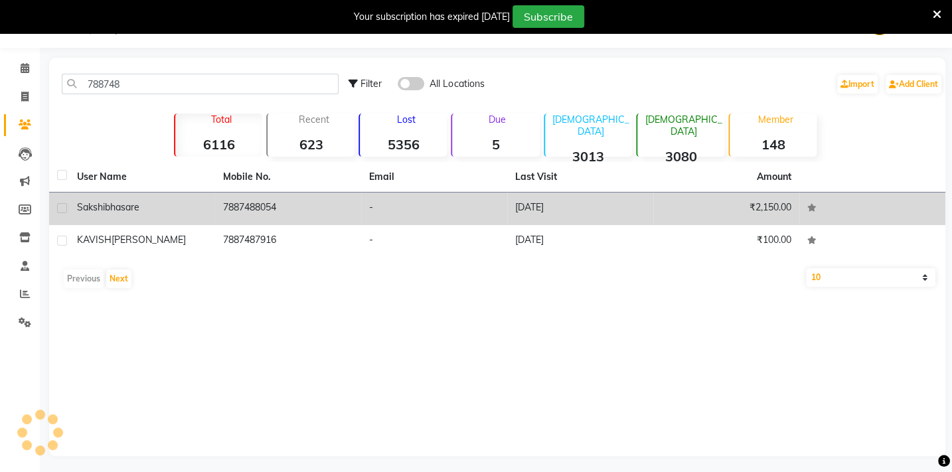
click at [121, 204] on span "bhasare" at bounding box center [122, 207] width 35 height 12
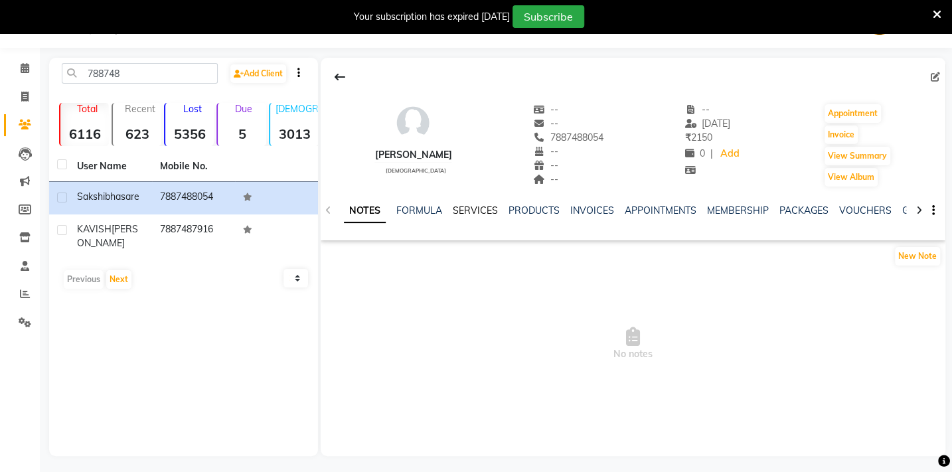
click at [453, 211] on link "SERVICES" at bounding box center [475, 210] width 45 height 12
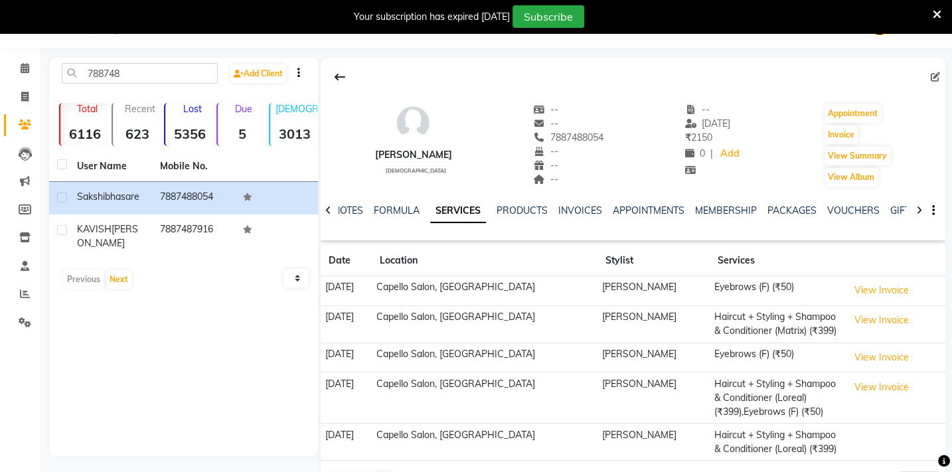
scroll to position [78, 0]
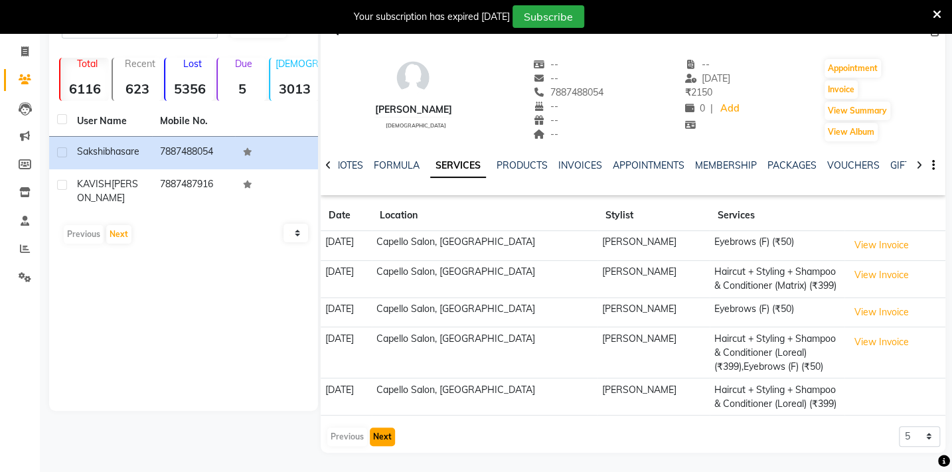
click at [380, 435] on button "Next" at bounding box center [382, 436] width 25 height 19
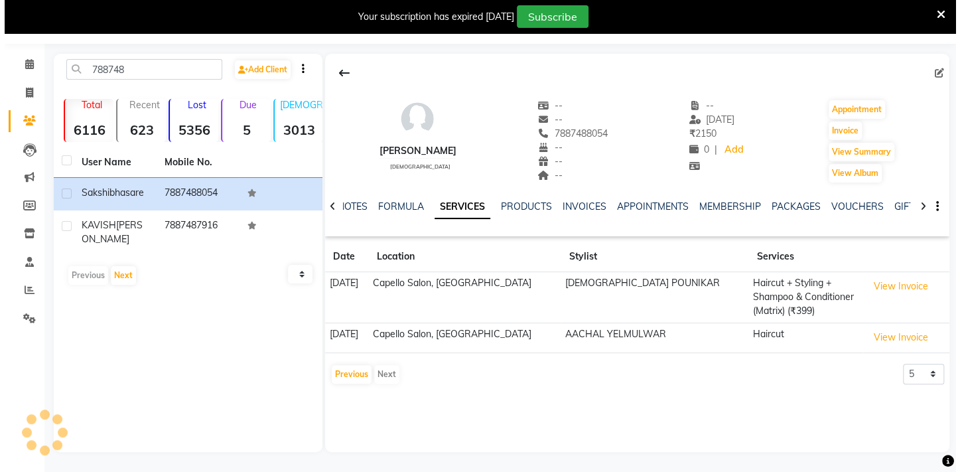
scroll to position [37, 0]
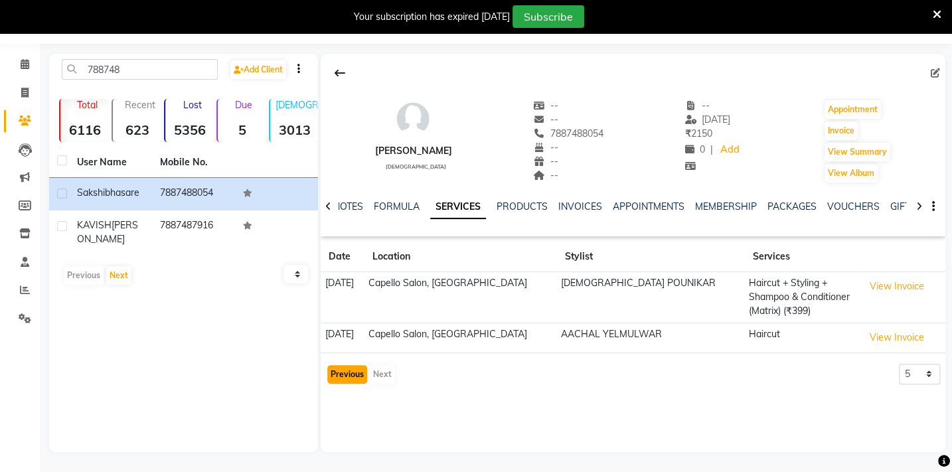
click at [360, 365] on button "Previous" at bounding box center [347, 374] width 40 height 19
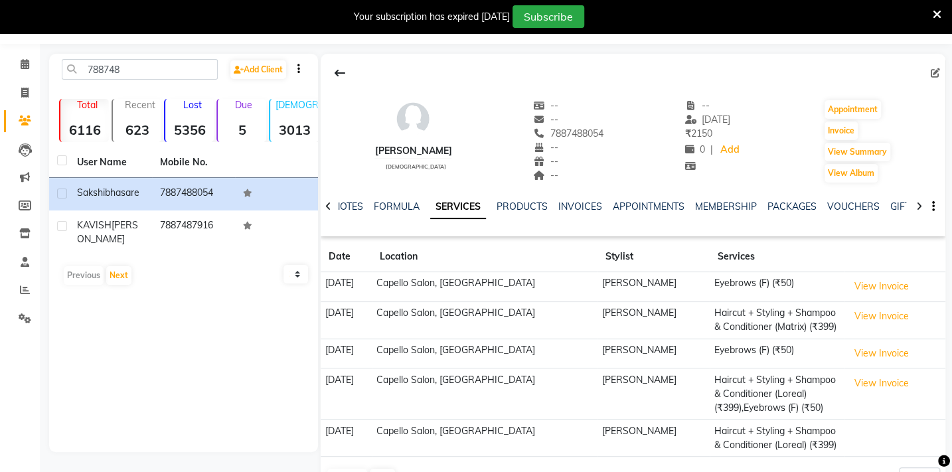
click at [567, 310] on td "Capello Salon, [GEOGRAPHIC_DATA]" at bounding box center [485, 319] width 226 height 37
click at [558, 318] on td "Capello Salon, [GEOGRAPHIC_DATA]" at bounding box center [485, 319] width 226 height 37
drag, startPoint x: 415, startPoint y: 315, endPoint x: 405, endPoint y: 311, distance: 10.7
click at [414, 314] on td "Capello Salon, [GEOGRAPHIC_DATA]" at bounding box center [485, 319] width 226 height 37
click at [372, 317] on td "17-02-2025" at bounding box center [346, 319] width 51 height 37
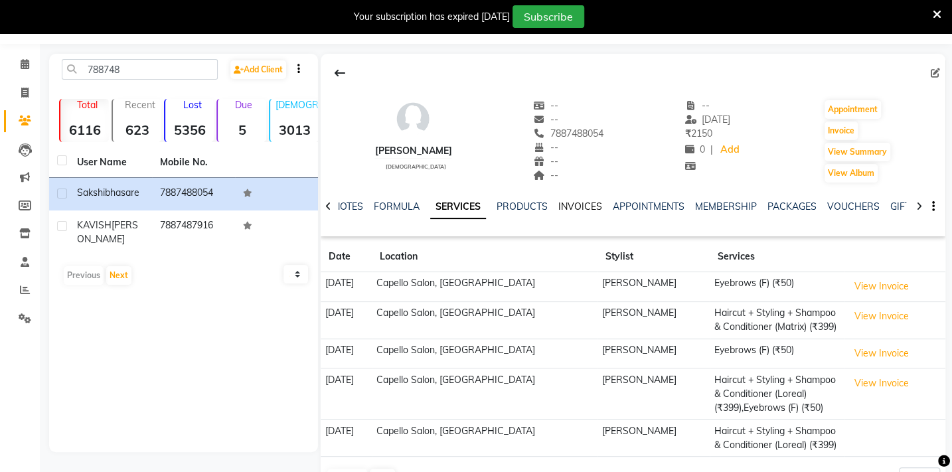
click at [572, 208] on link "INVOICES" at bounding box center [580, 206] width 44 height 12
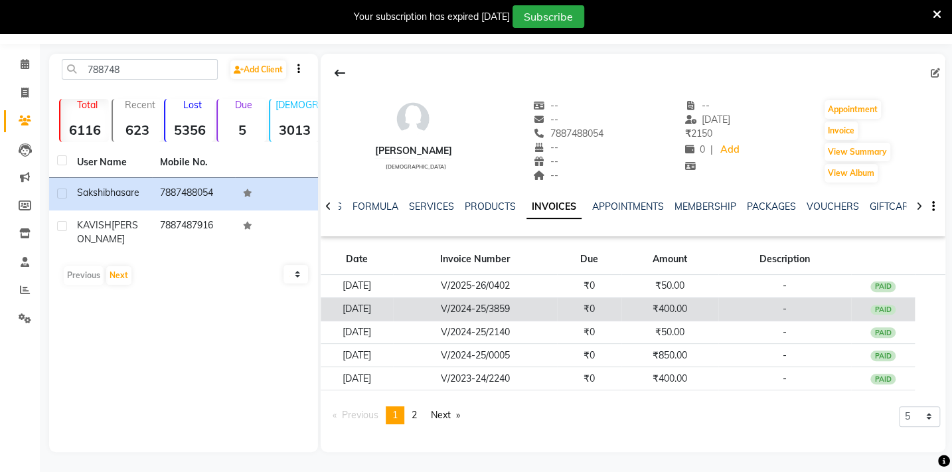
click at [538, 305] on td "V/2024-25/3859" at bounding box center [475, 308] width 164 height 23
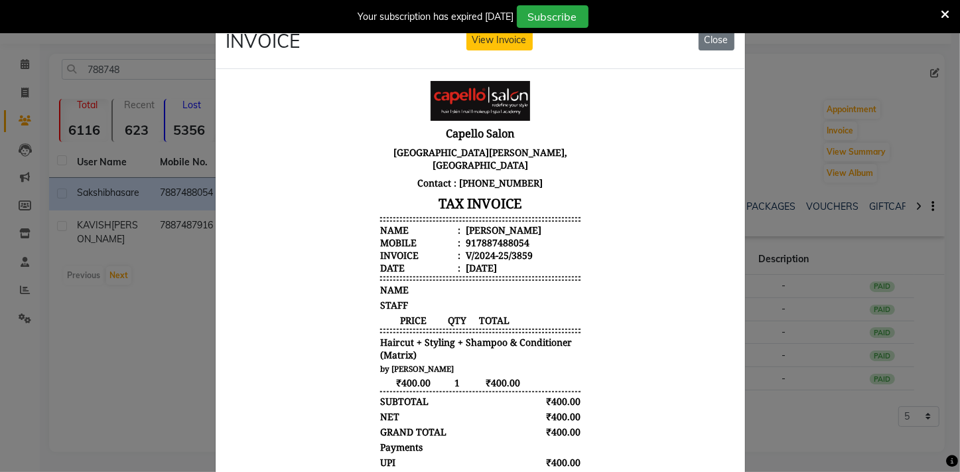
scroll to position [11, 0]
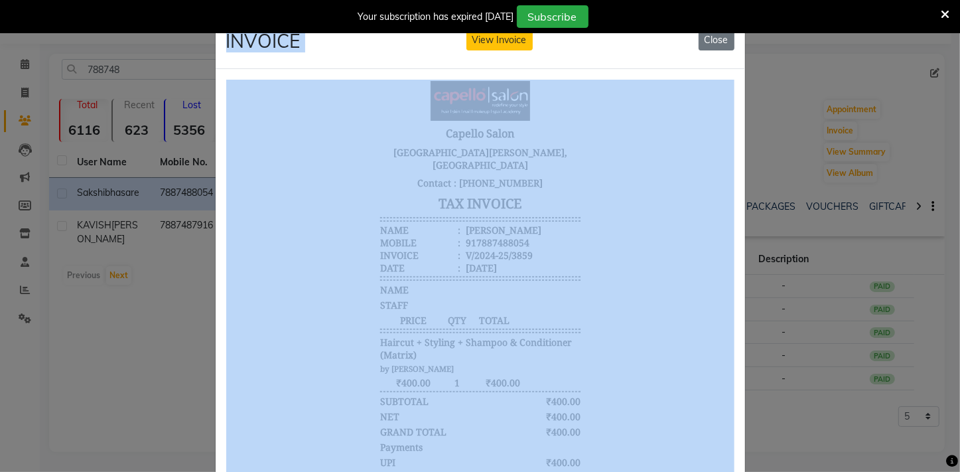
drag, startPoint x: 735, startPoint y: 28, endPoint x: 730, endPoint y: 41, distance: 14.3
click at [731, 41] on body "08047224946 Select Location × Capello Salon, Gadhchiroli WhatsApp Status ✕ Stat…" at bounding box center [480, 232] width 960 height 472
click at [718, 42] on button "Close" at bounding box center [717, 40] width 36 height 21
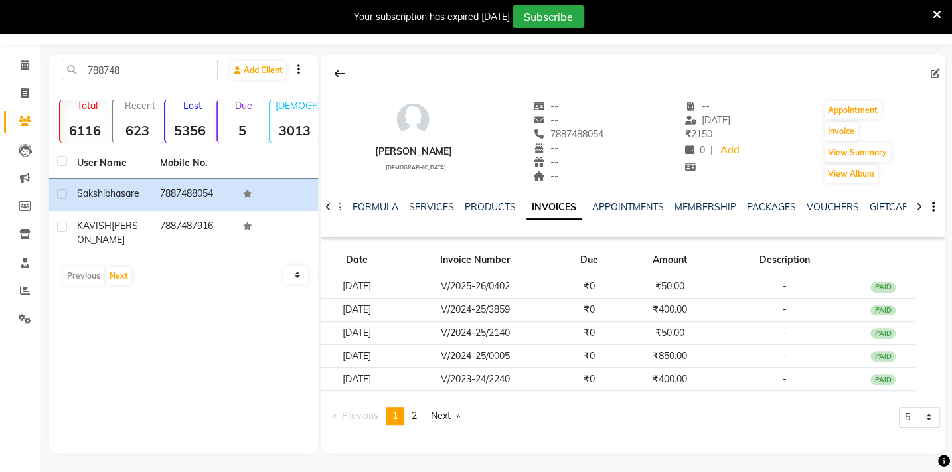
scroll to position [0, 0]
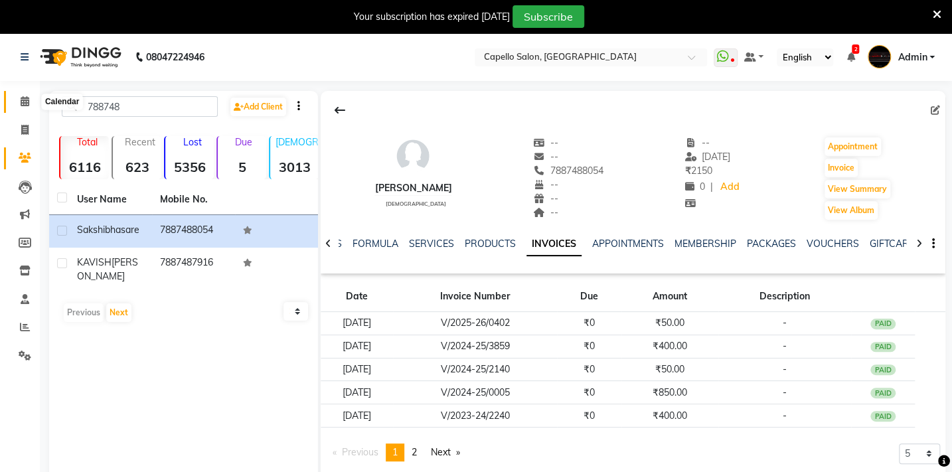
click at [22, 102] on icon at bounding box center [25, 101] width 9 height 10
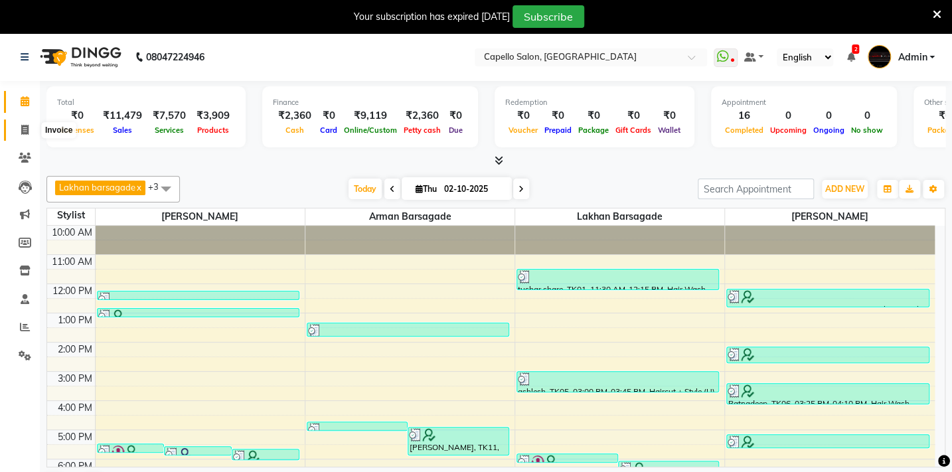
click at [17, 126] on span at bounding box center [24, 130] width 23 height 15
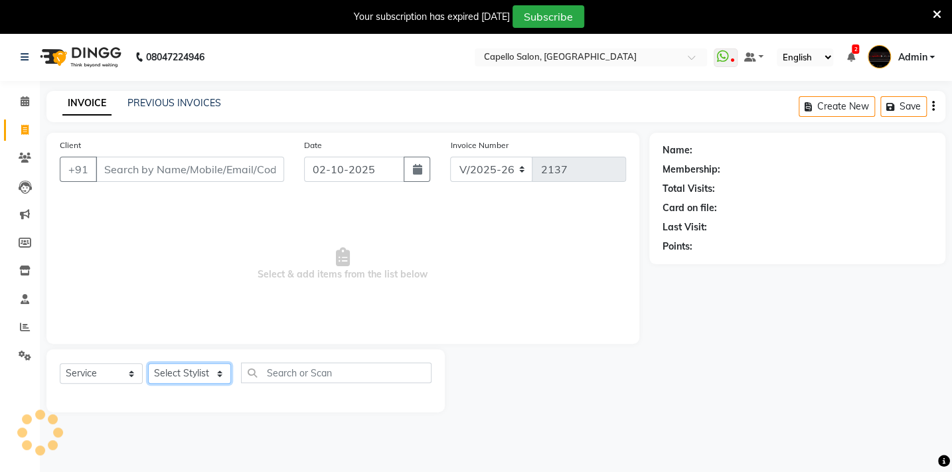
click at [205, 366] on select "Select Stylist" at bounding box center [189, 373] width 83 height 21
click at [212, 374] on select "Select Stylist" at bounding box center [189, 373] width 83 height 21
click at [210, 366] on select "Select Stylist Admin Arman Barsagade BHARTI SAHARE Capello Gadhchiroli Lakhan b…" at bounding box center [196, 373] width 96 height 21
click at [148, 363] on select "Select Stylist Admin Arman Barsagade BHARTI SAHARE Capello Gadhchiroli Lakhan b…" at bounding box center [196, 373] width 96 height 21
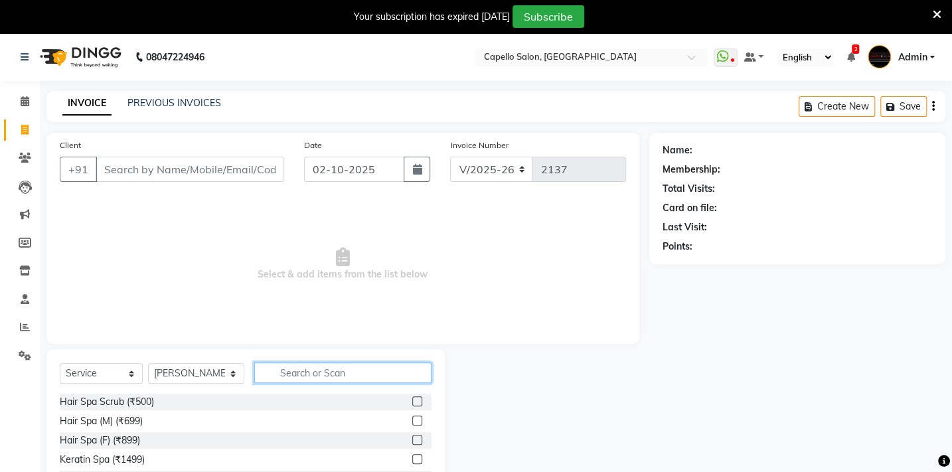
click at [320, 366] on input "text" at bounding box center [342, 372] width 177 height 21
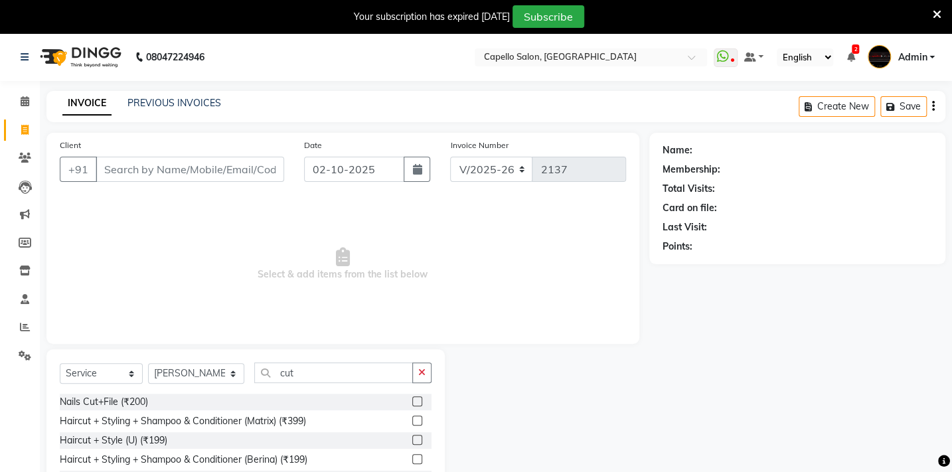
click at [412, 420] on label at bounding box center [417, 421] width 10 height 10
click at [412, 420] on input "checkbox" at bounding box center [416, 421] width 9 height 9
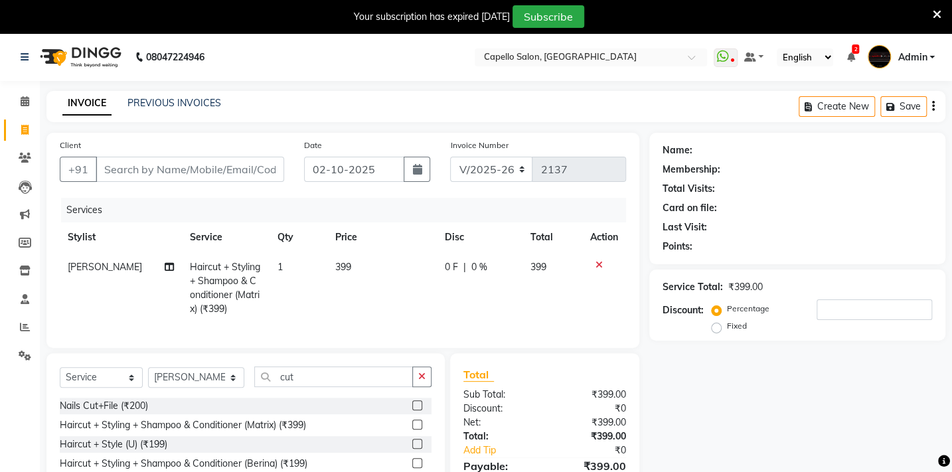
click at [337, 260] on td "399" at bounding box center [382, 288] width 110 height 72
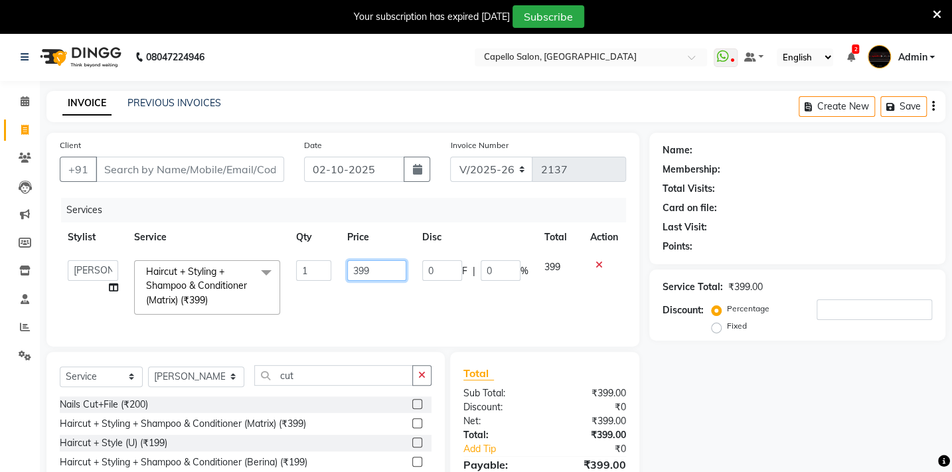
drag, startPoint x: 372, startPoint y: 266, endPoint x: 330, endPoint y: 282, distance: 44.7
click at [338, 280] on tr "Admin Arman Barsagade BHARTI SAHARE Capello Gadhchiroli Lakhan barsagade Pratik…" at bounding box center [343, 287] width 566 height 70
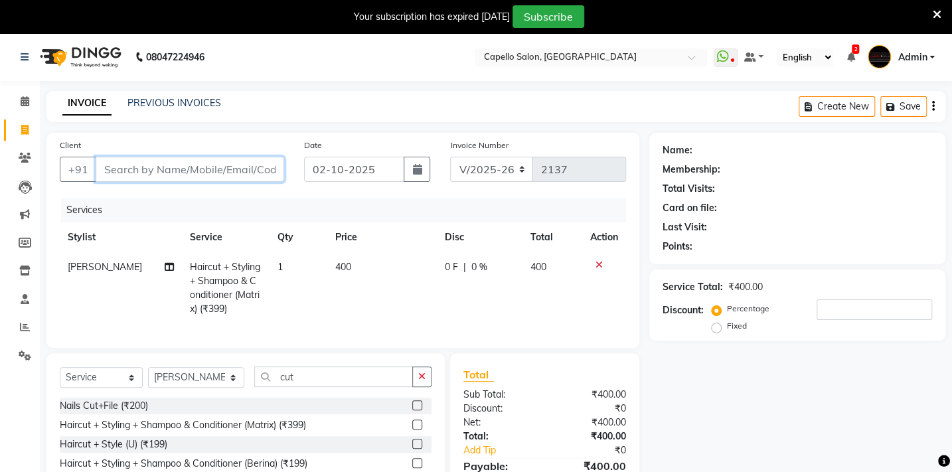
click at [214, 169] on input "Client" at bounding box center [190, 169] width 189 height 25
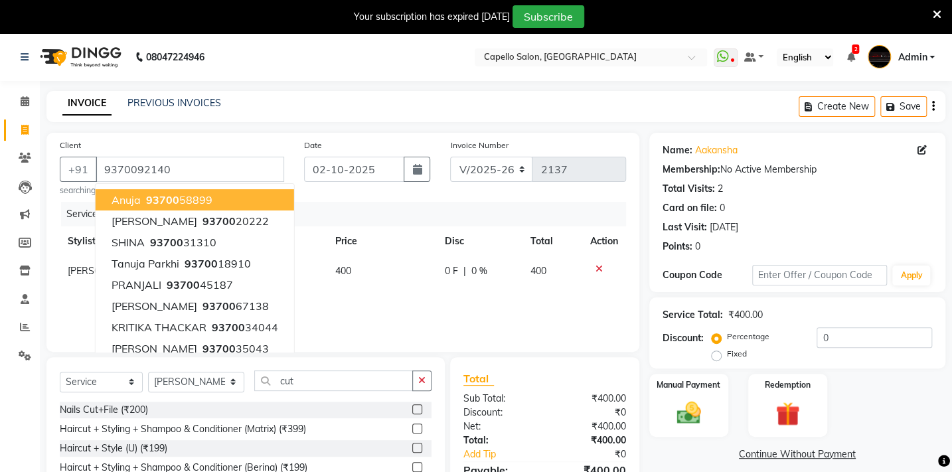
scroll to position [110, 0]
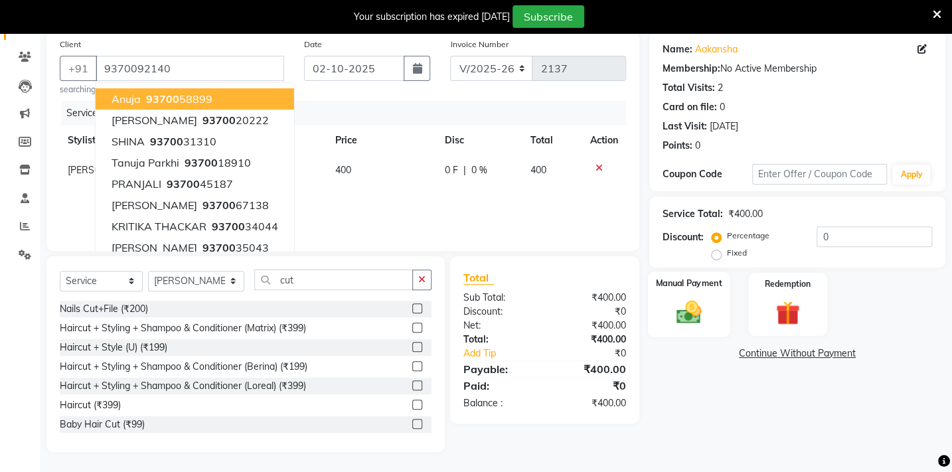
click at [696, 309] on img at bounding box center [688, 311] width 41 height 29
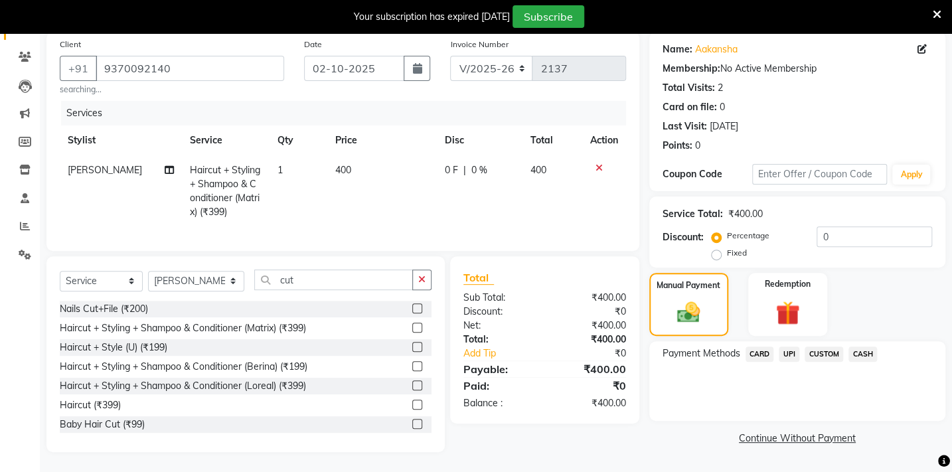
click at [794, 346] on span "UPI" at bounding box center [789, 353] width 21 height 15
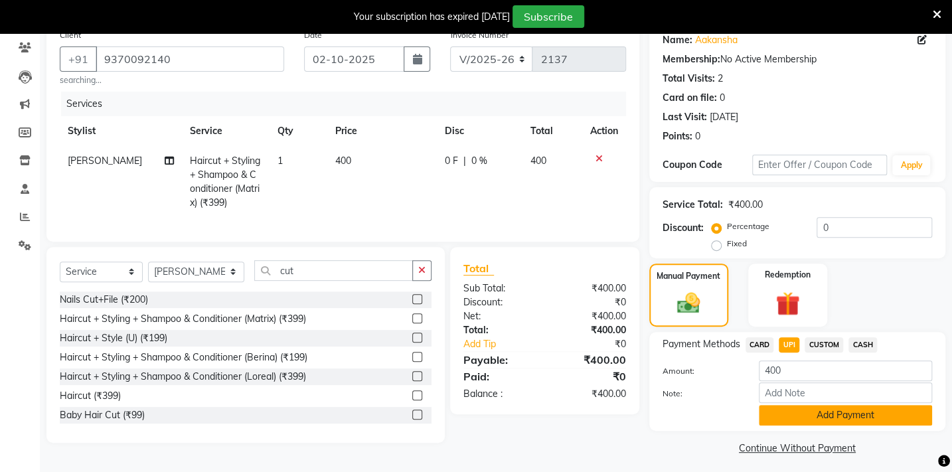
scroll to position [115, 0]
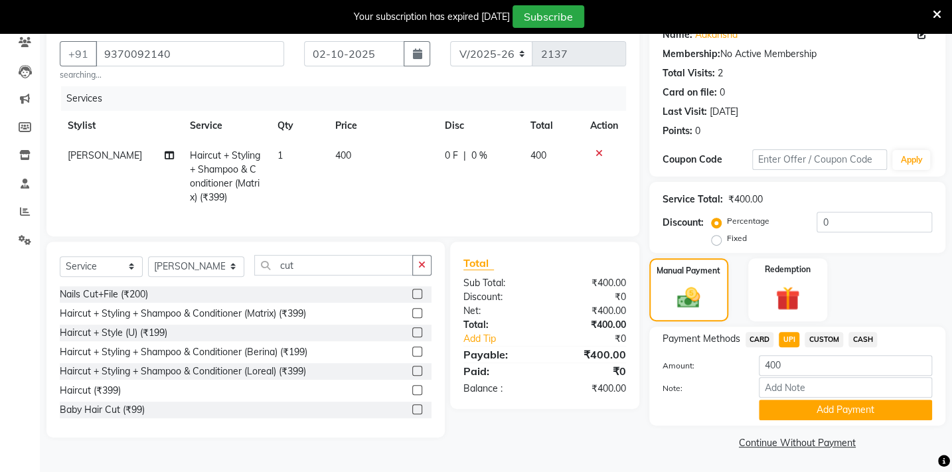
drag, startPoint x: 801, startPoint y: 410, endPoint x: 792, endPoint y: 402, distance: 12.2
click at [800, 410] on button "Add Payment" at bounding box center [845, 410] width 173 height 21
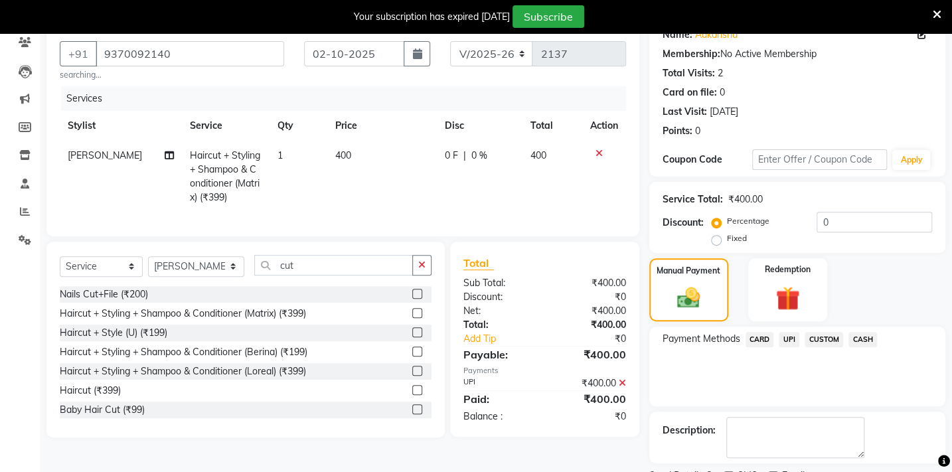
scroll to position [171, 0]
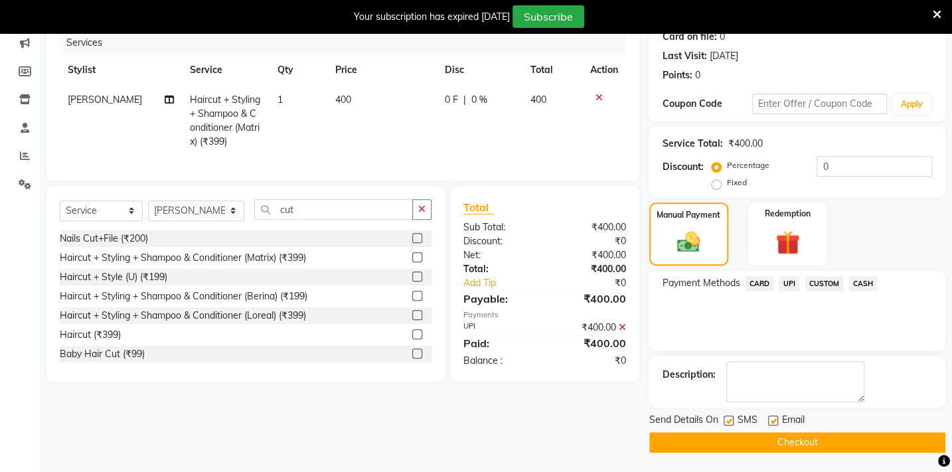
click at [760, 440] on button "Checkout" at bounding box center [797, 442] width 296 height 21
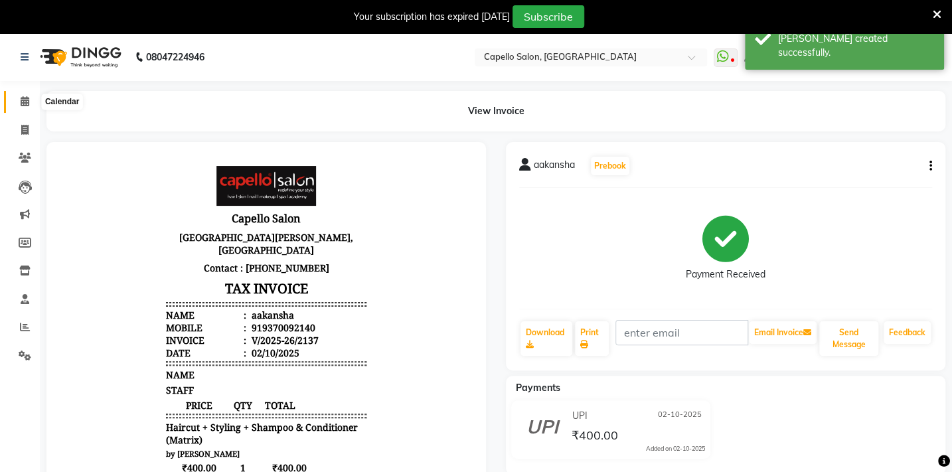
click at [18, 104] on span at bounding box center [24, 101] width 23 height 15
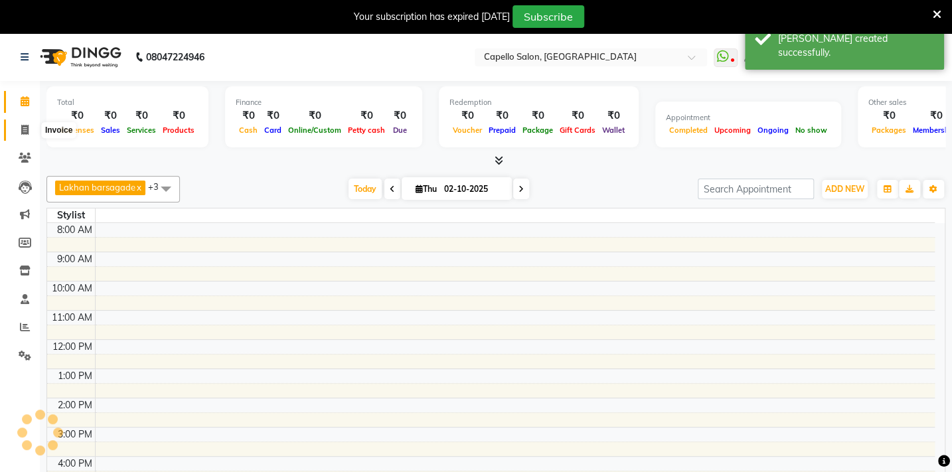
click at [19, 133] on span at bounding box center [24, 130] width 23 height 15
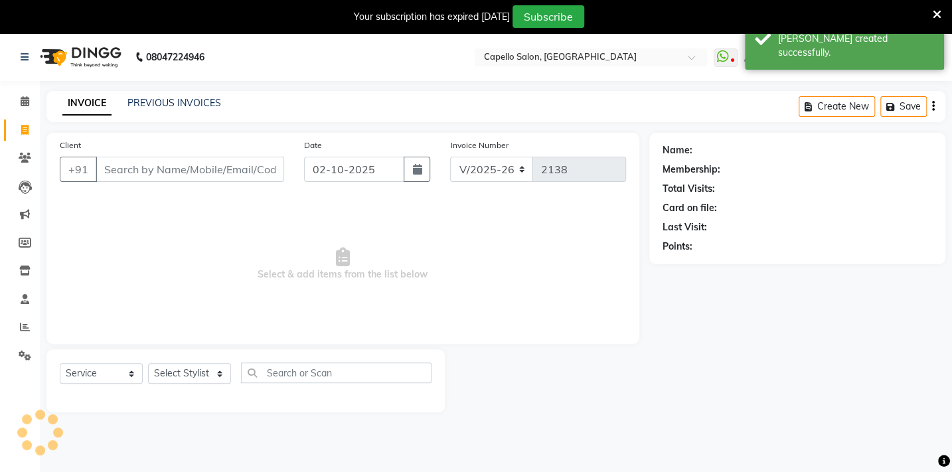
click at [174, 115] on div "INVOICE PREVIOUS INVOICES Create New Save" at bounding box center [495, 106] width 899 height 31
click at [178, 105] on link "PREVIOUS INVOICES" at bounding box center [174, 103] width 94 height 12
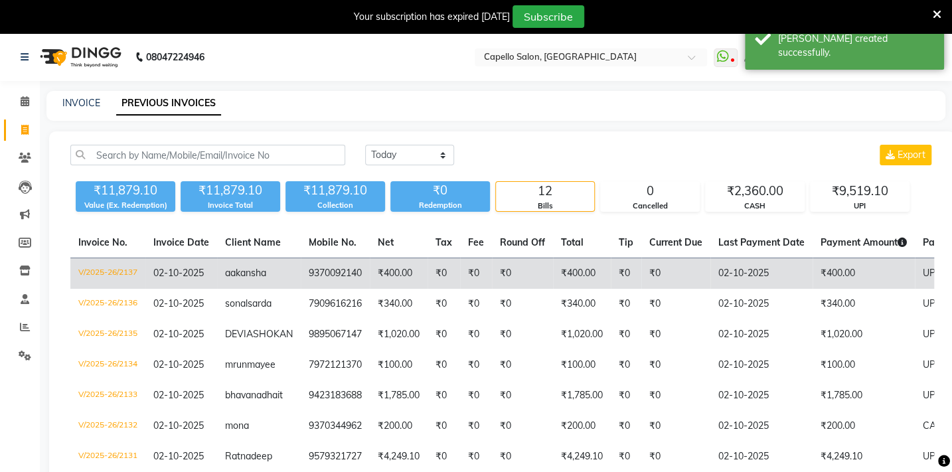
click at [556, 271] on td "₹400.00" at bounding box center [582, 273] width 58 height 31
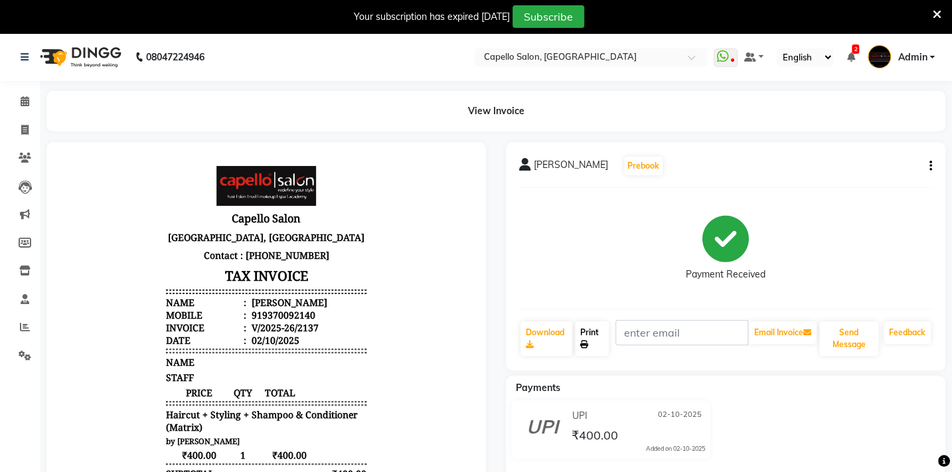
drag, startPoint x: 597, startPoint y: 325, endPoint x: 577, endPoint y: 325, distance: 20.6
click at [597, 325] on link "Print" at bounding box center [592, 338] width 34 height 35
click at [30, 106] on span at bounding box center [24, 101] width 23 height 15
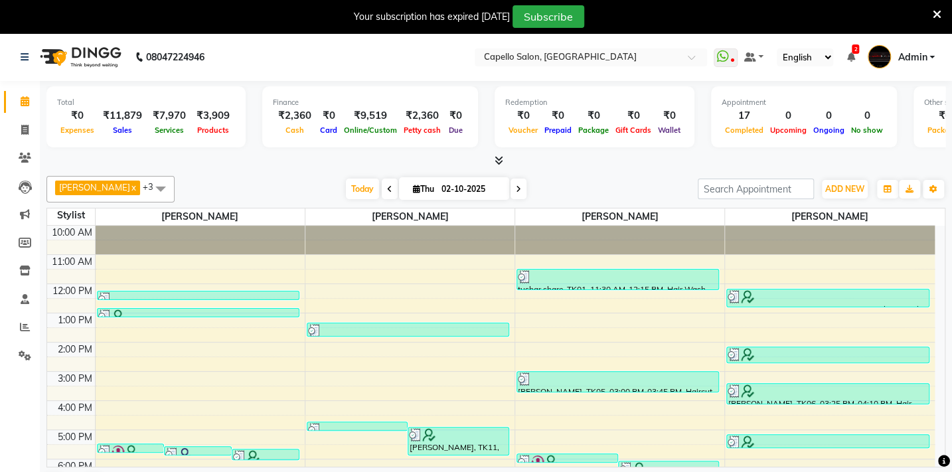
click at [4, 91] on link "Calendar" at bounding box center [20, 102] width 32 height 22
click at [29, 131] on span at bounding box center [24, 130] width 23 height 15
click at [24, 131] on icon at bounding box center [24, 130] width 7 height 10
select select "service"
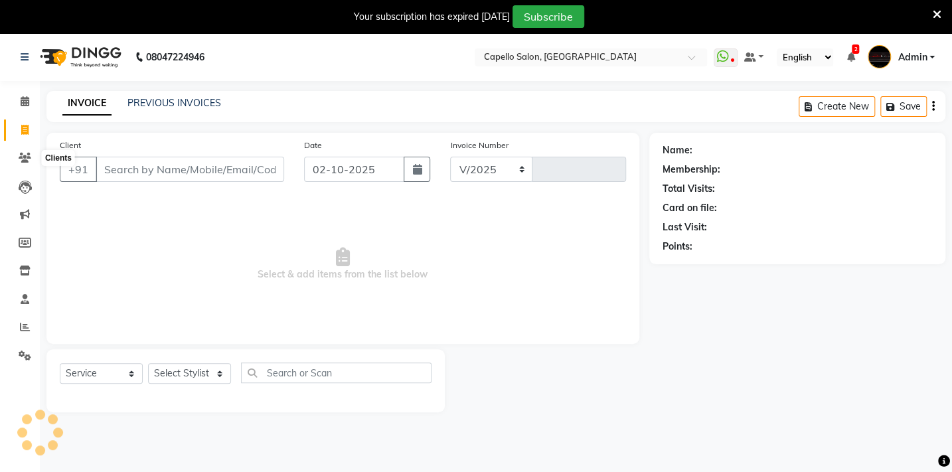
select select "810"
type input "2138"
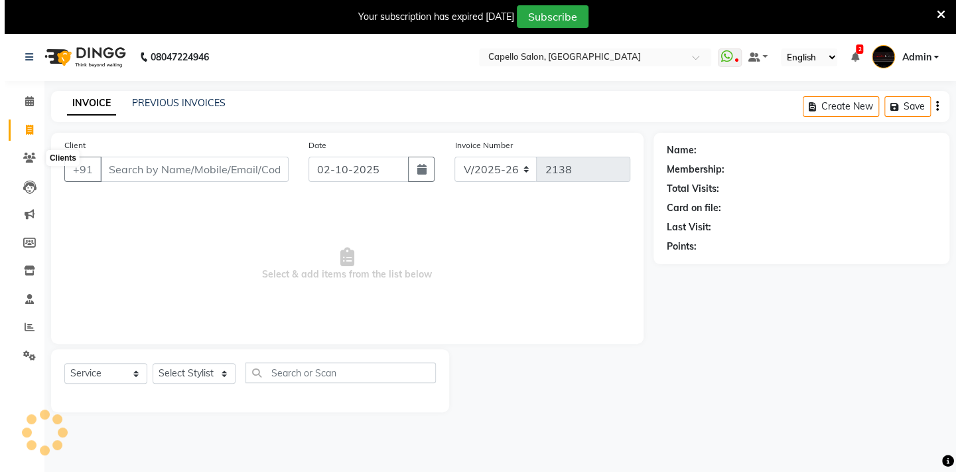
scroll to position [33, 0]
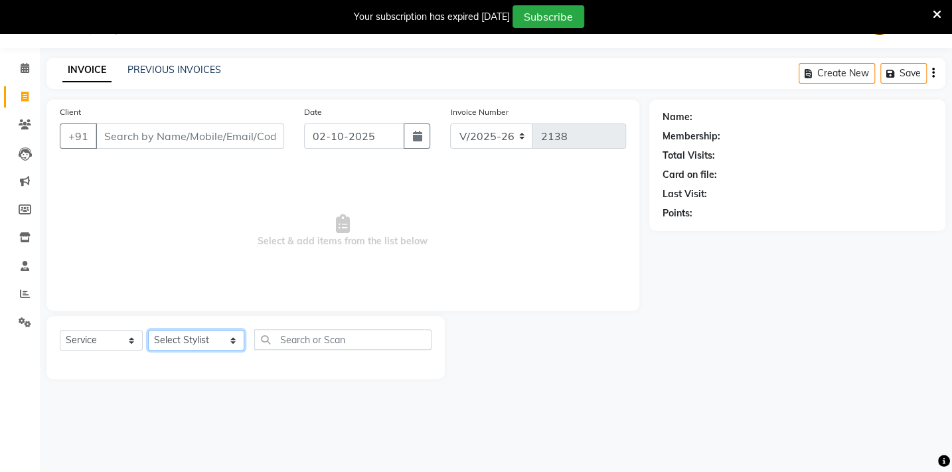
click at [202, 340] on select "Select Stylist Admin Arman Barsagade BHARTI SAHARE Capello Gadhchiroli Lakhan b…" at bounding box center [196, 340] width 96 height 21
select select "40719"
click at [148, 330] on select "Select Stylist Admin Arman Barsagade BHARTI SAHARE Capello Gadhchiroli Lakhan b…" at bounding box center [196, 340] width 96 height 21
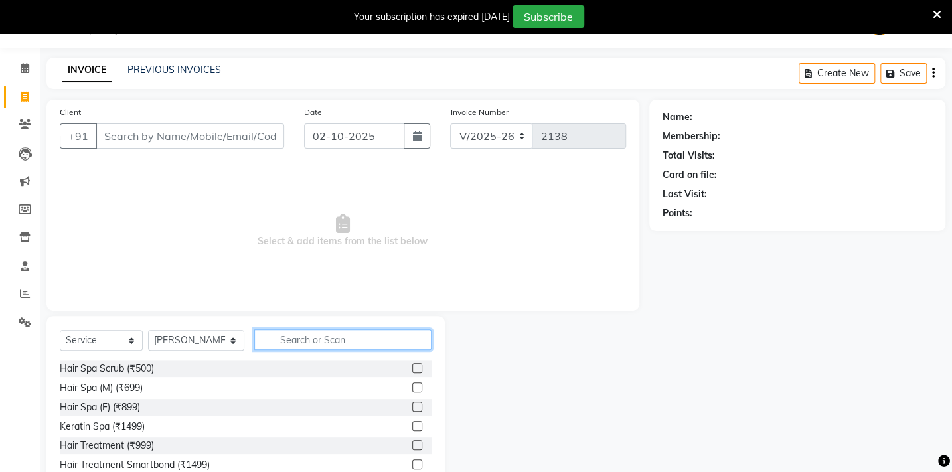
click at [274, 343] on input "text" at bounding box center [342, 339] width 177 height 21
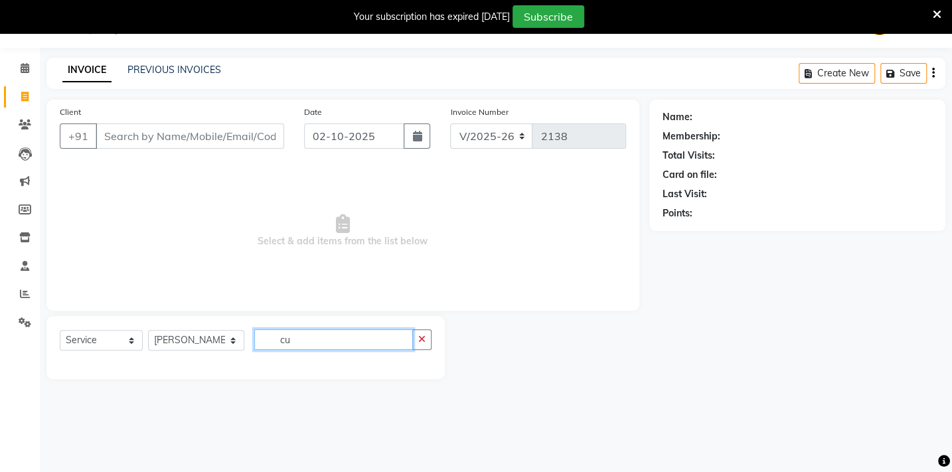
type input "c"
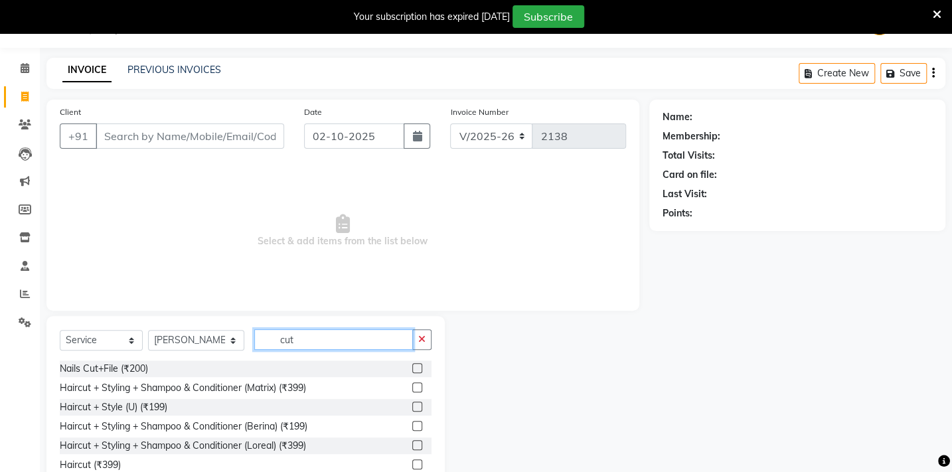
type input "cut"
click at [412, 388] on label at bounding box center [417, 387] width 10 height 10
click at [412, 388] on input "checkbox" at bounding box center [416, 388] width 9 height 9
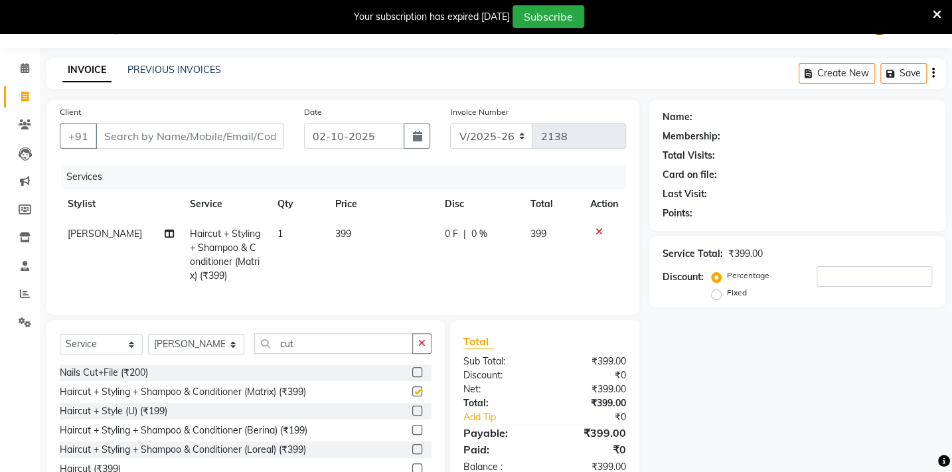
checkbox input "false"
click at [211, 129] on input "Client" at bounding box center [190, 135] width 189 height 25
click at [206, 142] on input "Client" at bounding box center [190, 135] width 189 height 25
type input "9"
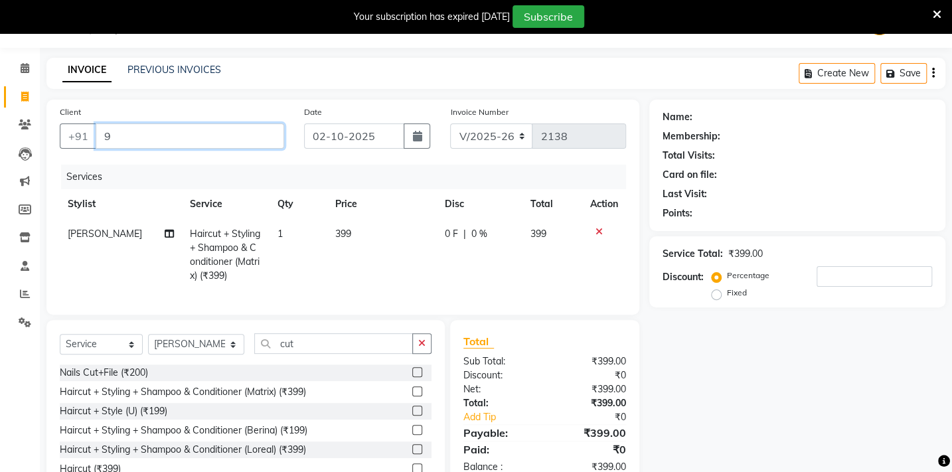
type input "0"
type input "9405828924"
click at [245, 133] on span "Add Client" at bounding box center [250, 135] width 52 height 13
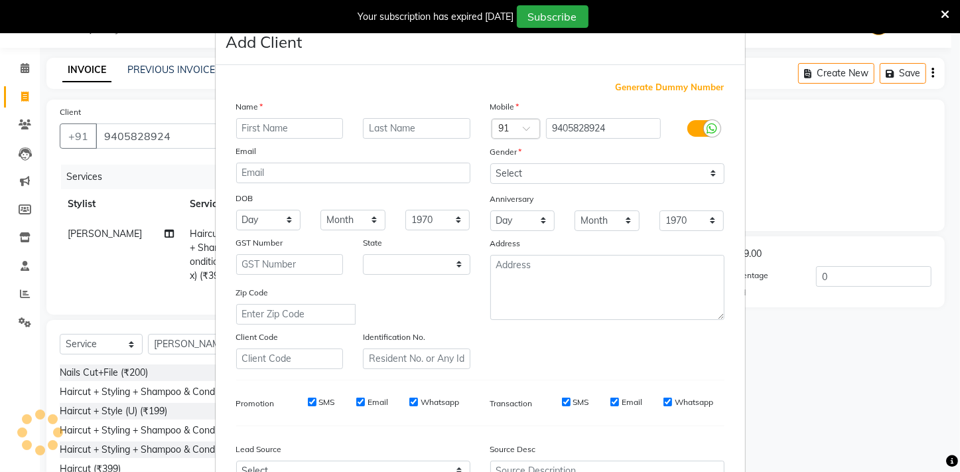
select select "22"
click at [251, 125] on input "text" at bounding box center [290, 128] width 108 height 21
type input "akashya"
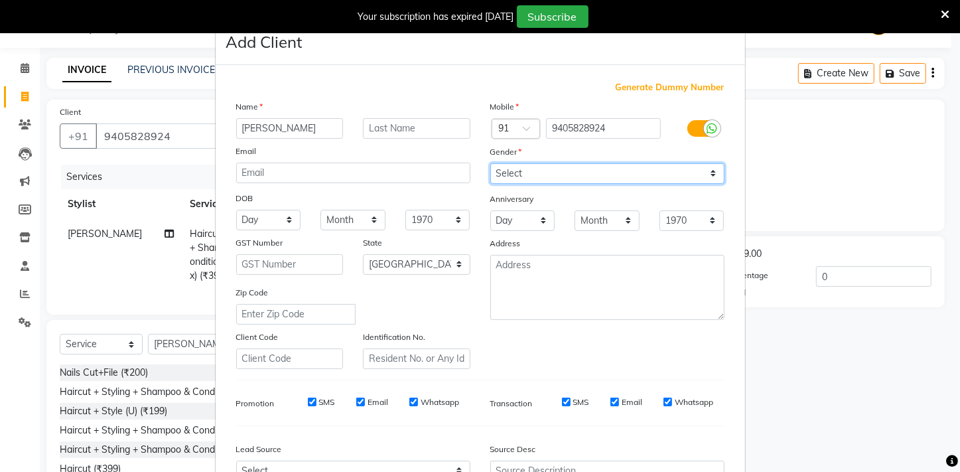
click at [510, 177] on select "Select [DEMOGRAPHIC_DATA] [DEMOGRAPHIC_DATA] Other Prefer Not To Say" at bounding box center [608, 173] width 234 height 21
select select "[DEMOGRAPHIC_DATA]"
click at [491, 163] on select "Select [DEMOGRAPHIC_DATA] [DEMOGRAPHIC_DATA] Other Prefer Not To Say" at bounding box center [608, 173] width 234 height 21
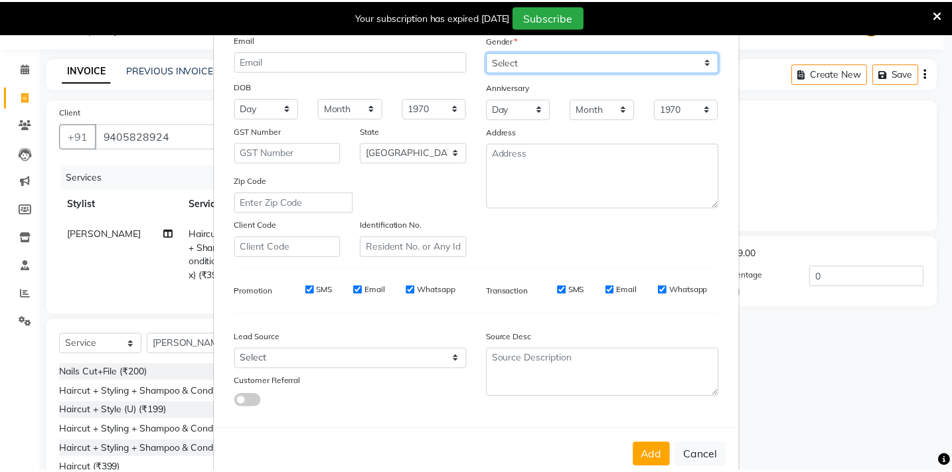
scroll to position [145, 0]
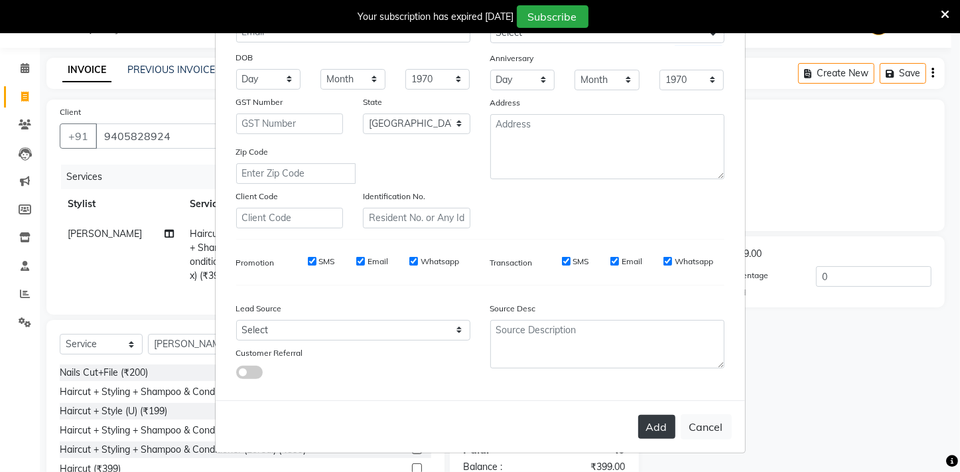
click at [639, 416] on button "Add" at bounding box center [657, 427] width 37 height 24
select select
select select "null"
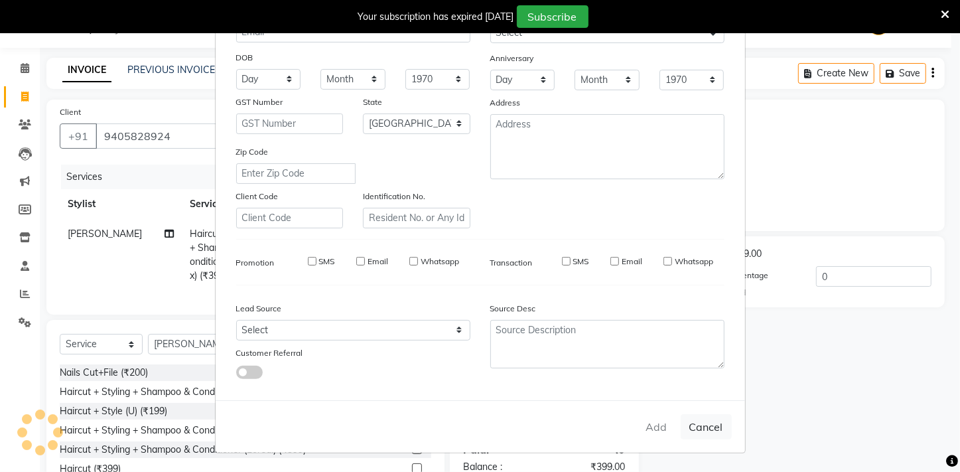
select select
checkbox input "false"
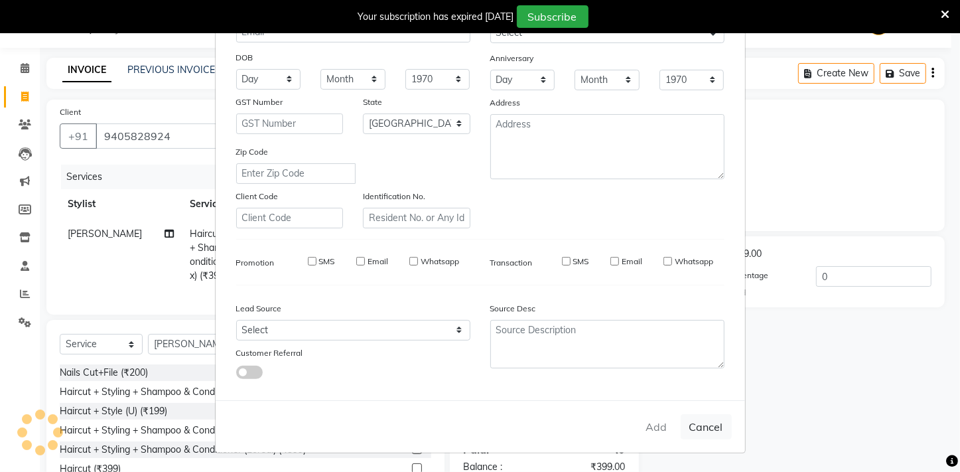
checkbox input "false"
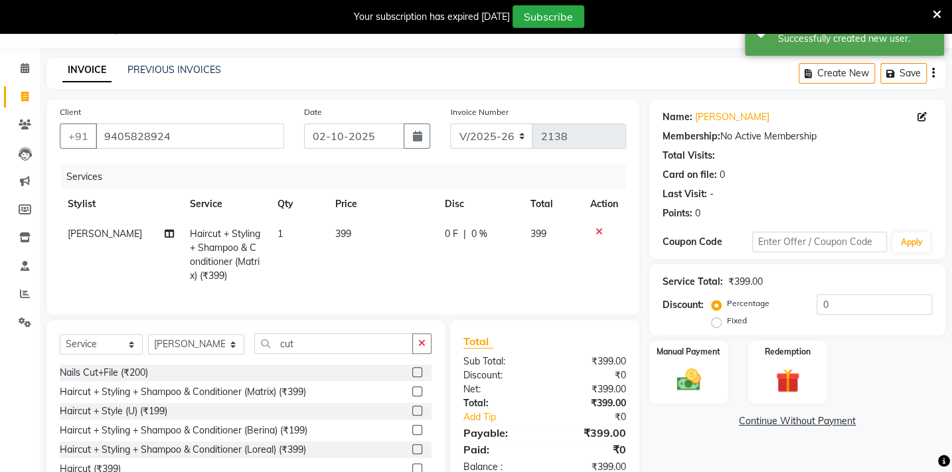
click at [356, 231] on td "399" at bounding box center [382, 255] width 110 height 72
select select "40719"
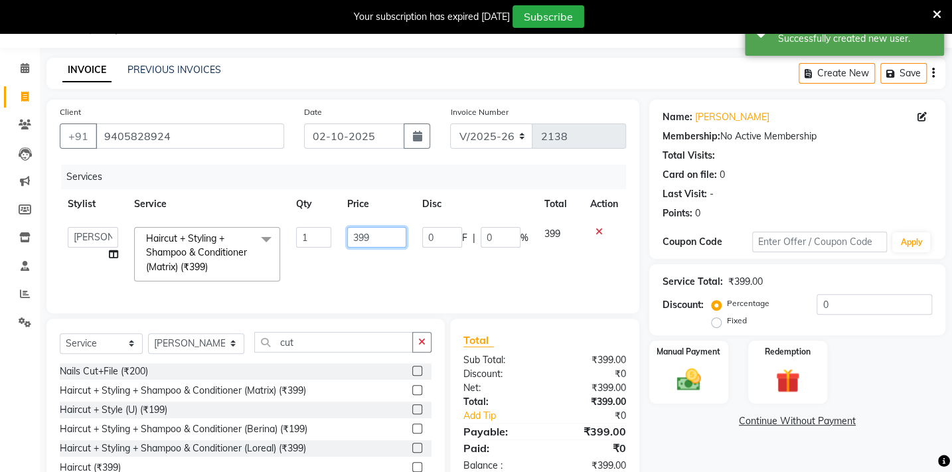
drag, startPoint x: 356, startPoint y: 231, endPoint x: 372, endPoint y: 240, distance: 18.4
click at [370, 239] on input "399" at bounding box center [376, 237] width 59 height 21
type input "400"
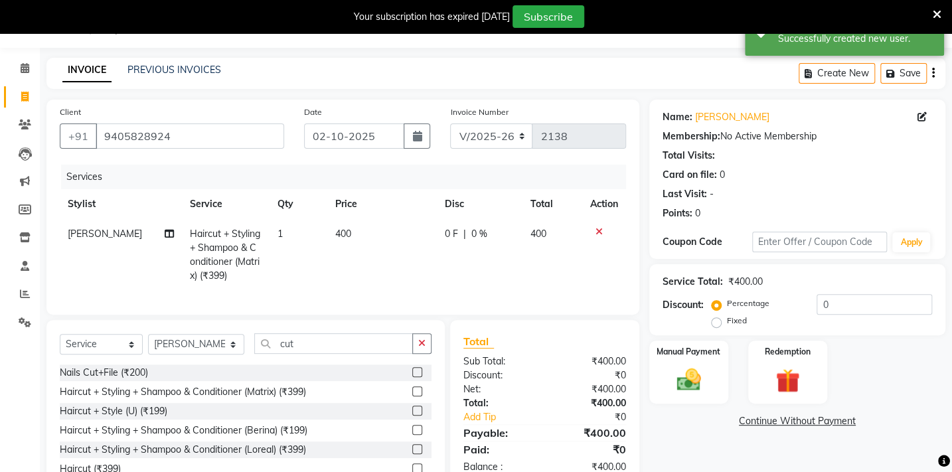
click at [526, 366] on div "Sub Total:" at bounding box center [498, 361] width 91 height 14
click at [605, 328] on div "Client +91 9405828924 Date 02-10-2025 Invoice Number V/2025 V/2025-26 2138 Serv…" at bounding box center [343, 308] width 613 height 416
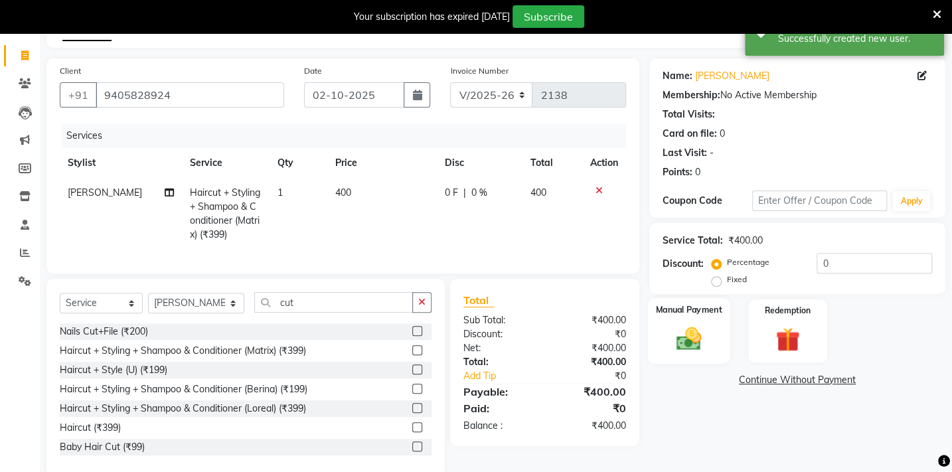
scroll to position [106, 0]
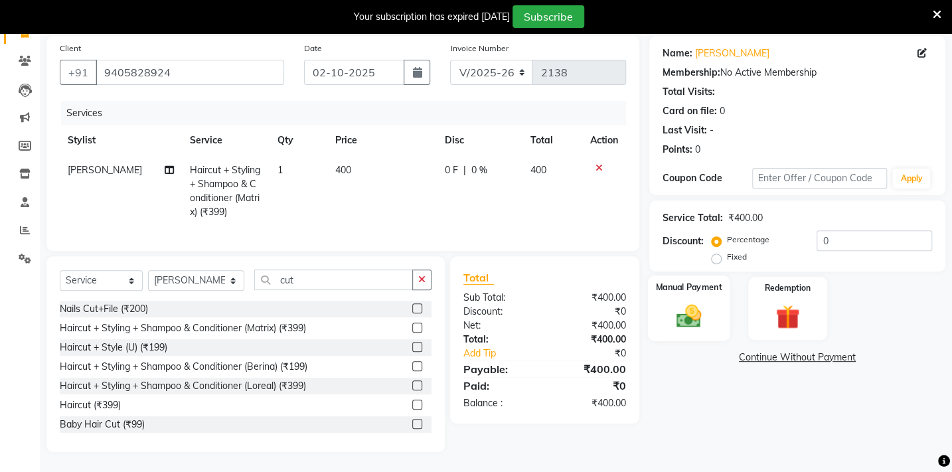
click at [684, 319] on img at bounding box center [688, 315] width 41 height 29
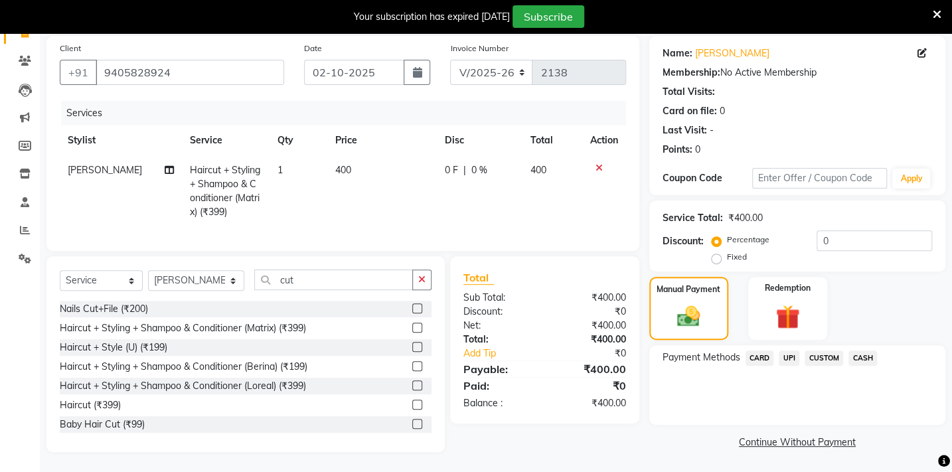
click at [852, 350] on span "CASH" at bounding box center [862, 357] width 29 height 15
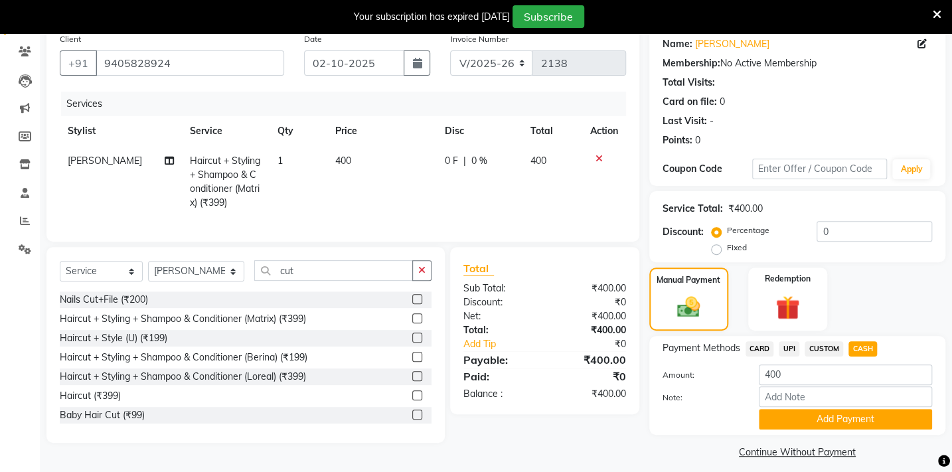
drag, startPoint x: 856, startPoint y: 421, endPoint x: 854, endPoint y: 406, distance: 15.4
click at [854, 415] on button "Add Payment" at bounding box center [845, 419] width 173 height 21
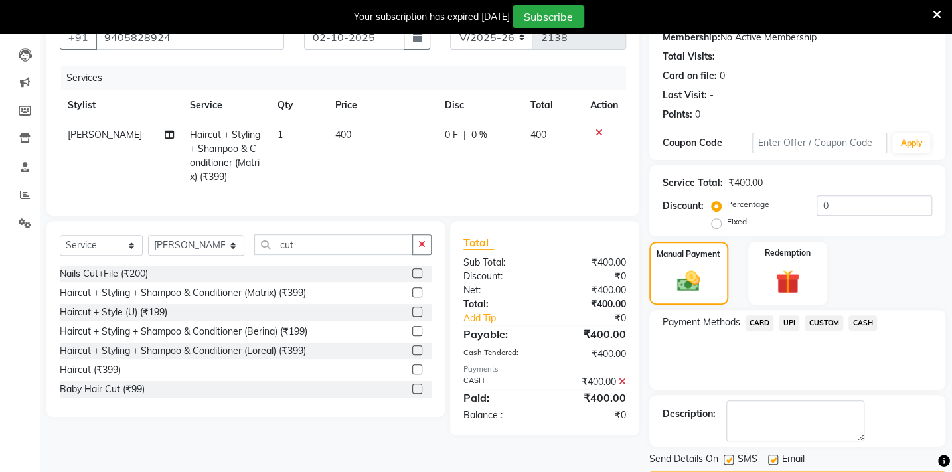
scroll to position [171, 0]
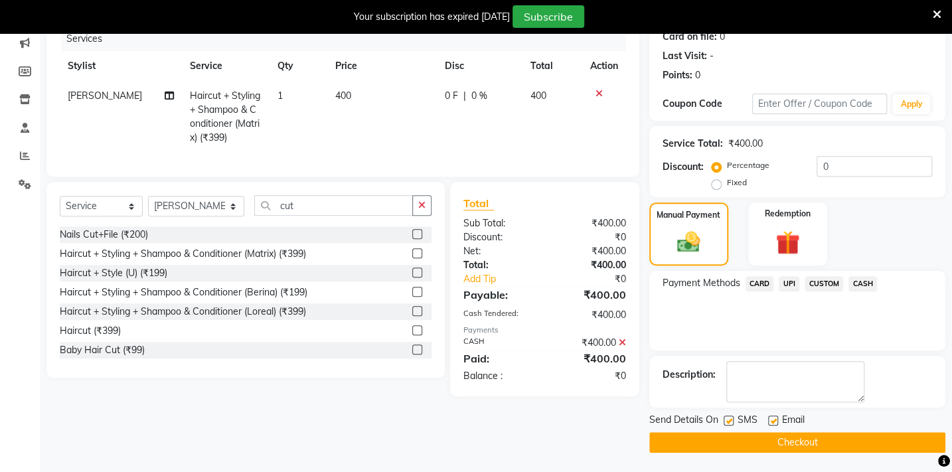
click at [769, 439] on button "Checkout" at bounding box center [797, 442] width 296 height 21
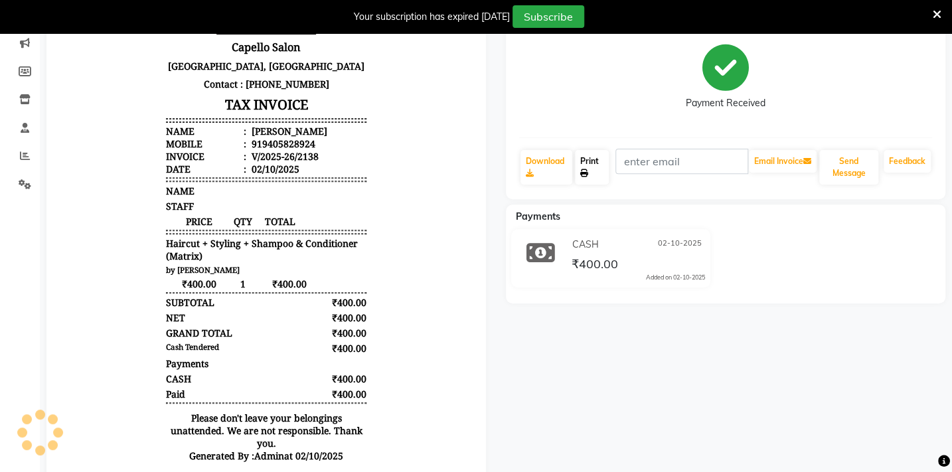
click at [599, 172] on link "Print" at bounding box center [592, 167] width 34 height 35
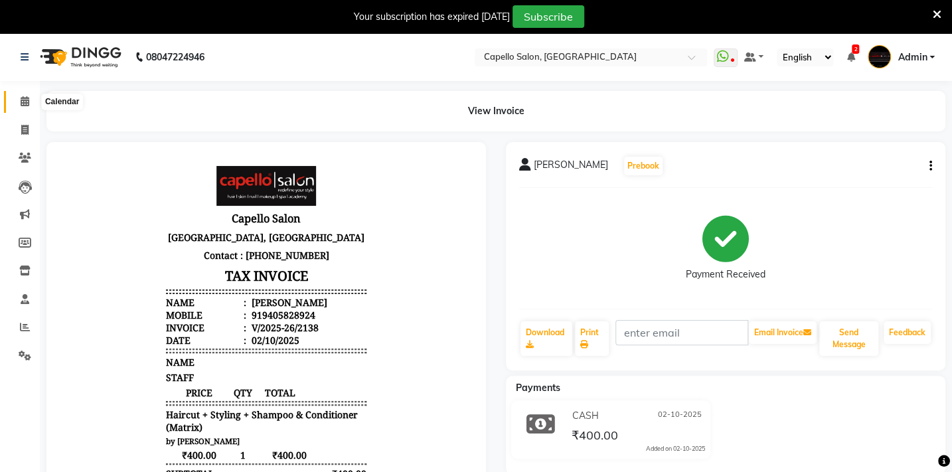
click at [21, 98] on icon at bounding box center [25, 101] width 9 height 10
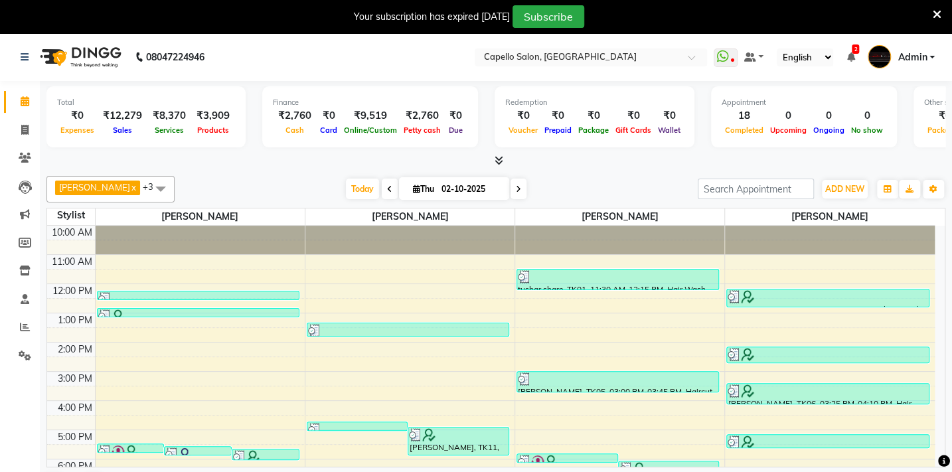
click at [493, 159] on span at bounding box center [496, 161] width 14 height 14
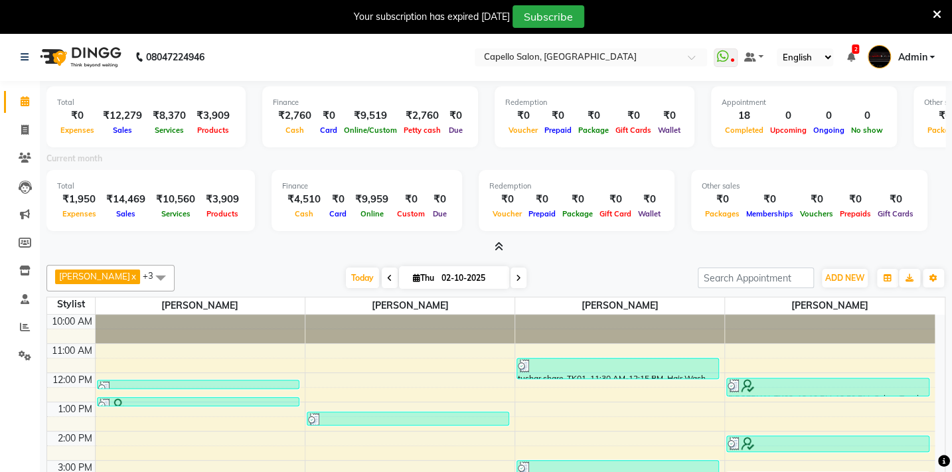
click at [493, 246] on span at bounding box center [496, 247] width 14 height 14
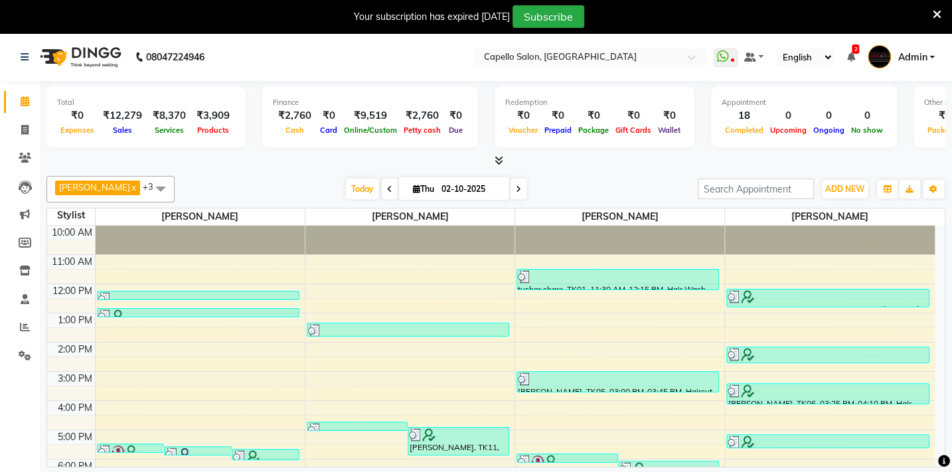
click at [498, 156] on icon at bounding box center [499, 160] width 9 height 10
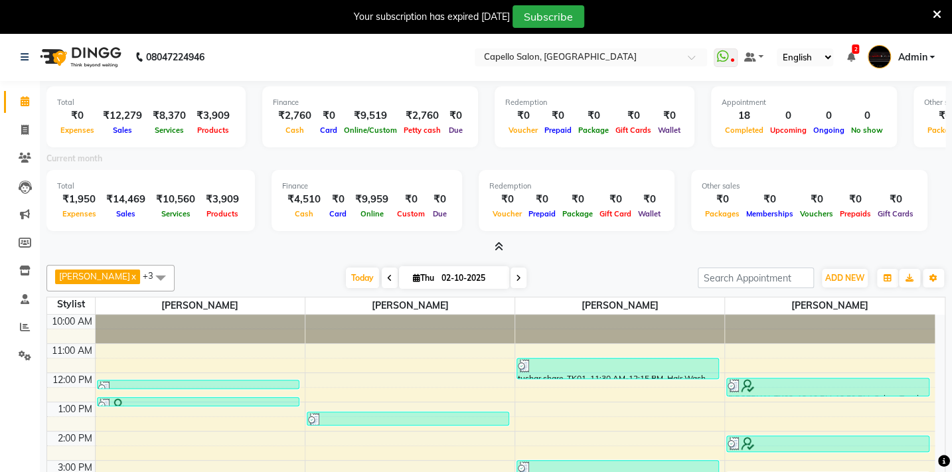
drag, startPoint x: 466, startPoint y: 283, endPoint x: 459, endPoint y: 274, distance: 10.9
click at [459, 274] on input "02-10-2025" at bounding box center [470, 278] width 66 height 20
select select "10"
select select "2025"
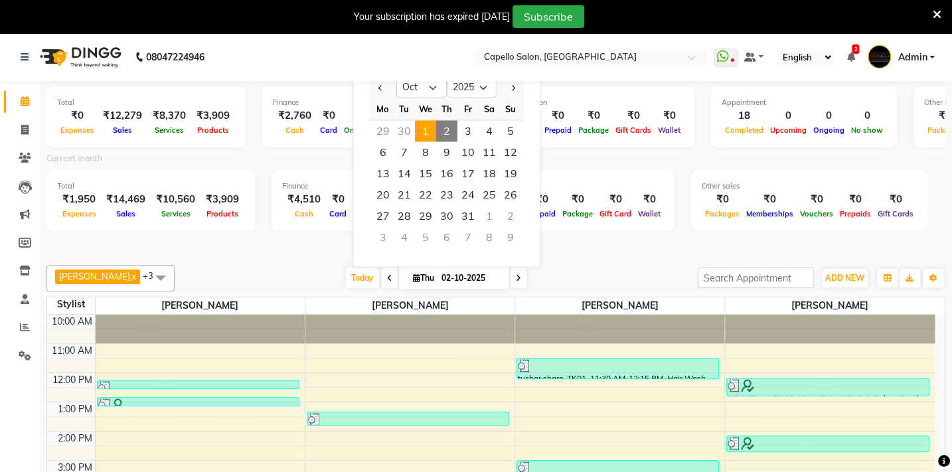
click at [428, 126] on span "1" at bounding box center [425, 130] width 21 height 21
type input "01-10-2025"
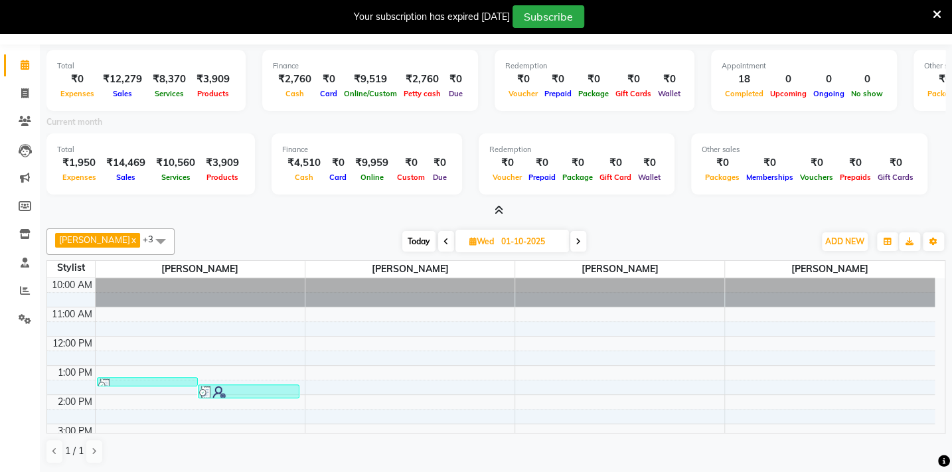
scroll to position [165, 0]
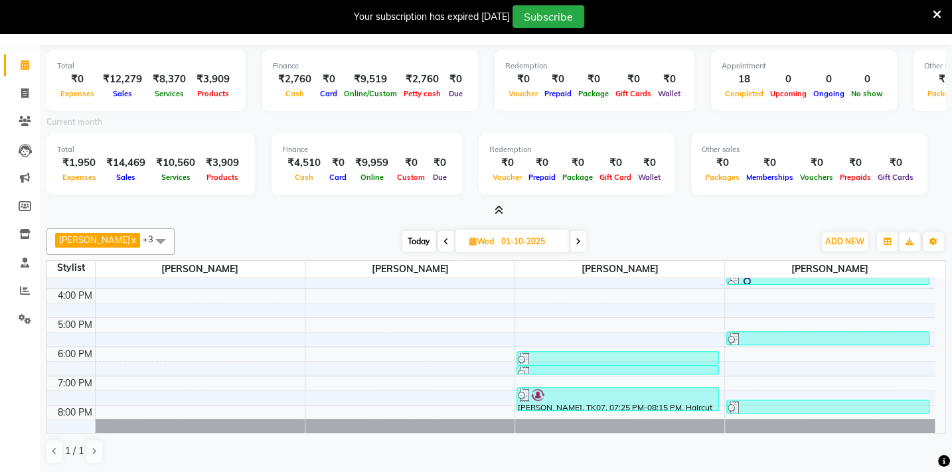
click at [46, 326] on app-home "08047224946 Select Location × Capello Salon, Gadhchiroli WhatsApp Status ✕ Stat…" at bounding box center [476, 235] width 952 height 476
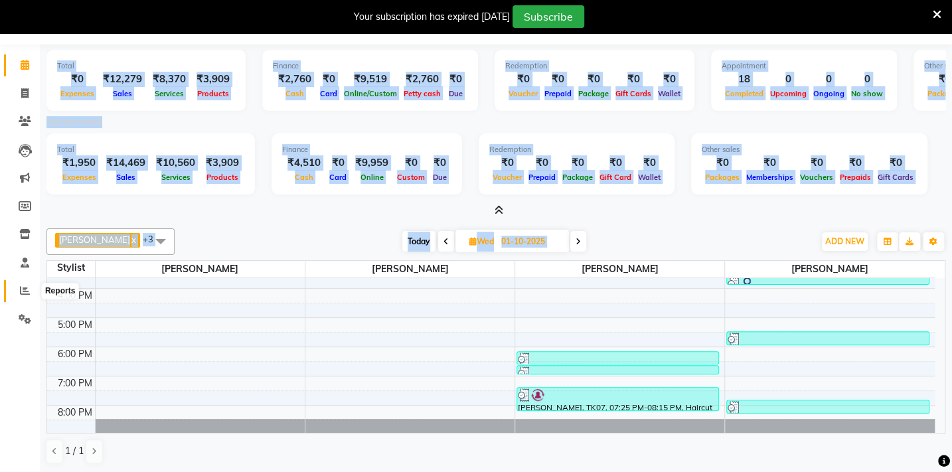
click at [17, 297] on span at bounding box center [24, 290] width 23 height 15
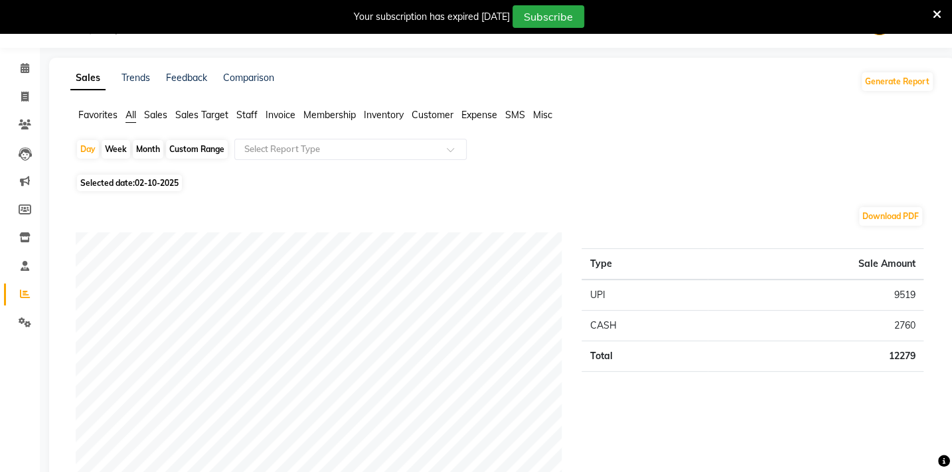
scroll to position [37, 0]
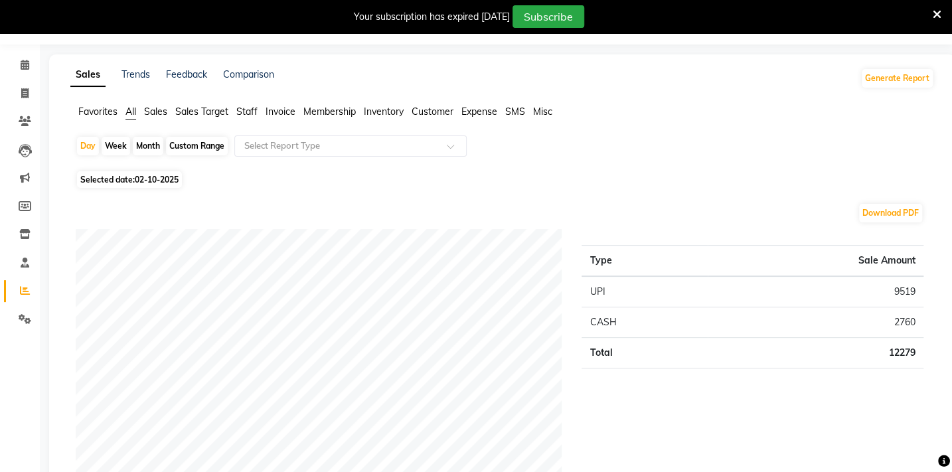
click at [133, 179] on span "Selected date: 02-10-2025" at bounding box center [129, 179] width 105 height 17
select select "10"
select select "2025"
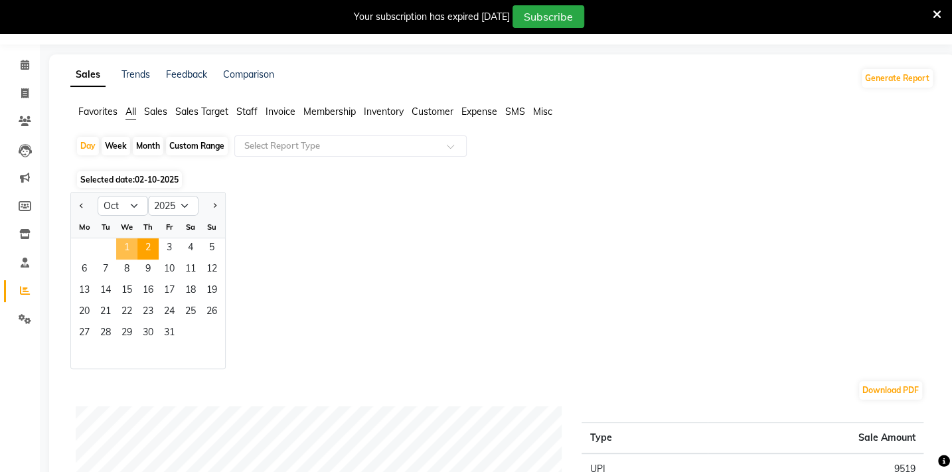
click at [126, 244] on span "1" at bounding box center [126, 248] width 21 height 21
click at [96, 105] on li "Favorites" at bounding box center [97, 112] width 39 height 14
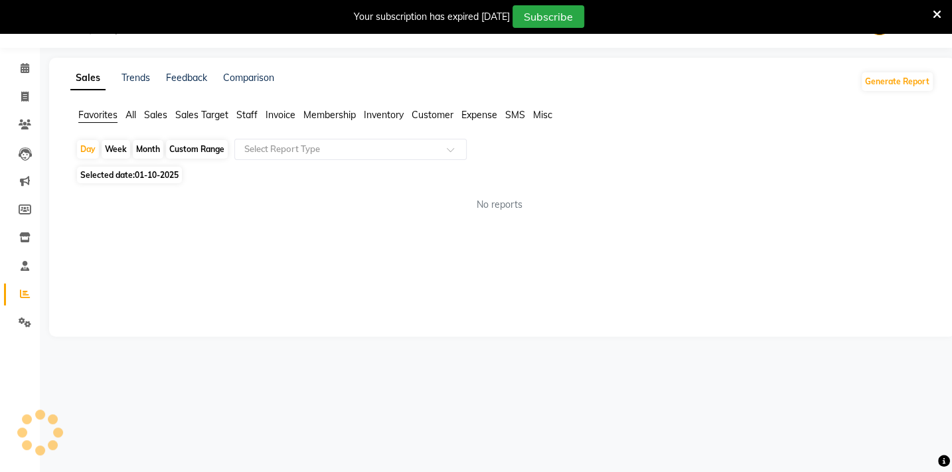
scroll to position [33, 0]
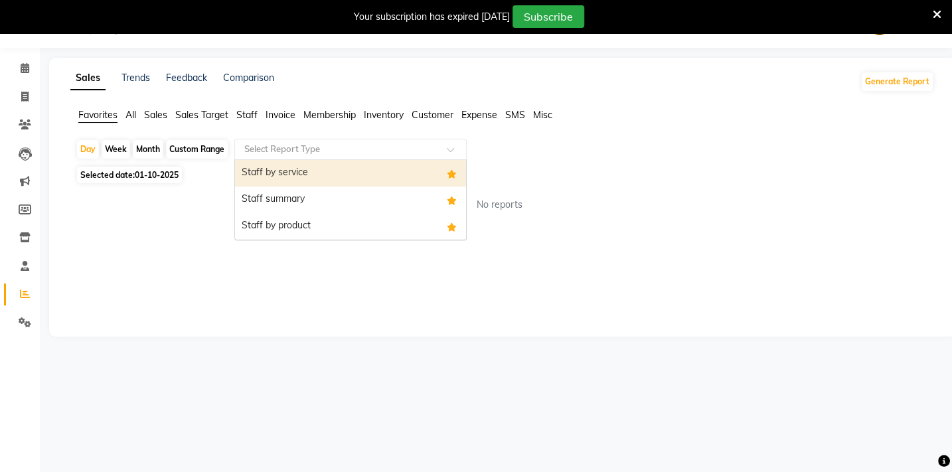
click at [271, 153] on input "text" at bounding box center [337, 149] width 191 height 13
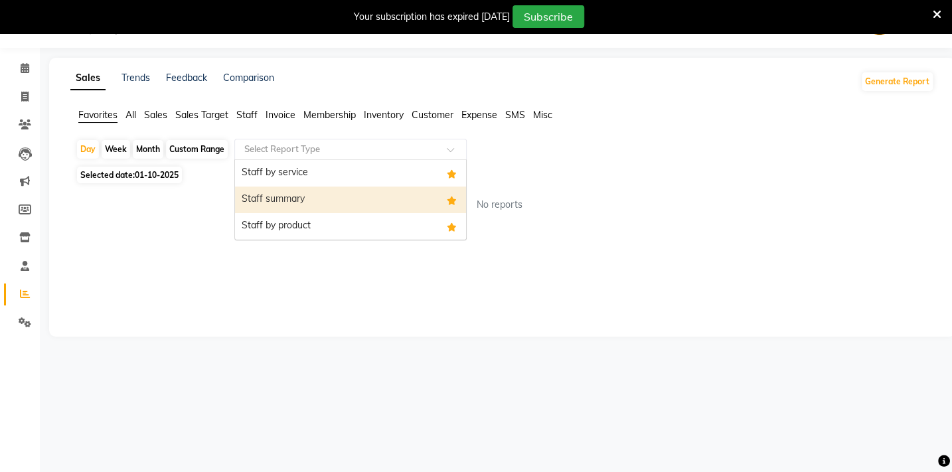
click at [273, 200] on div "Staff summary" at bounding box center [350, 200] width 231 height 27
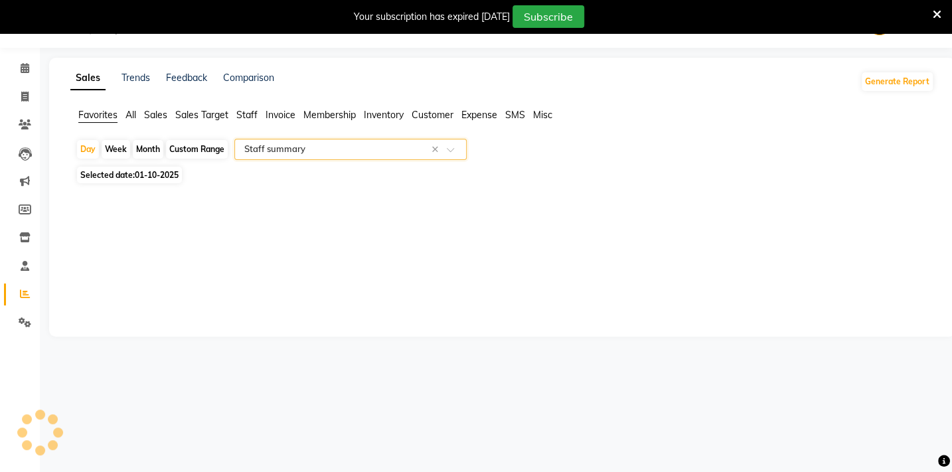
select select "full_report"
select select "csv"
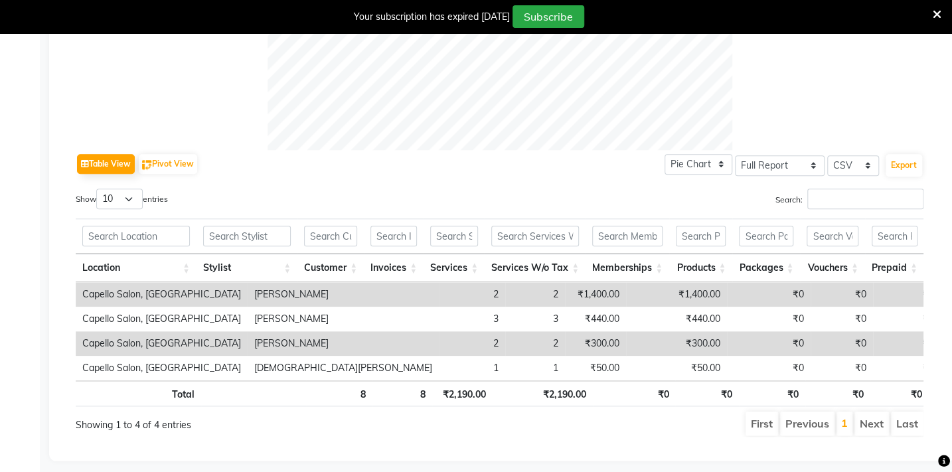
scroll to position [587, 0]
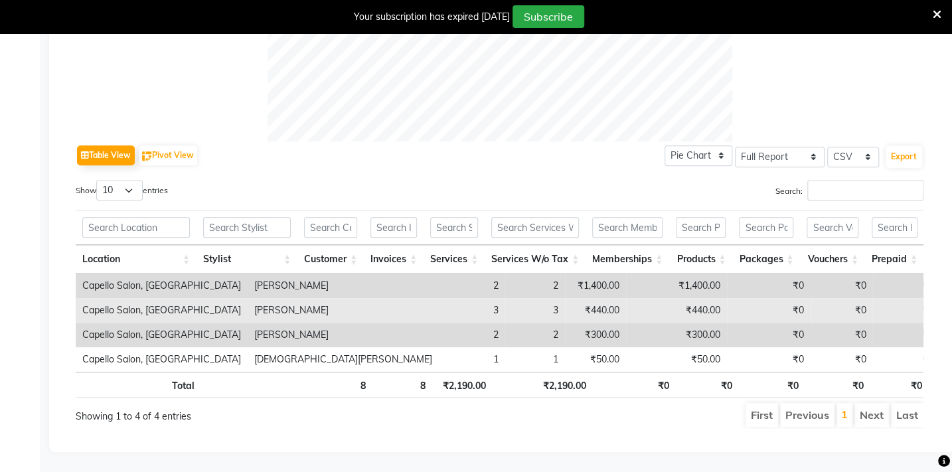
click at [565, 298] on td "₹440.00" at bounding box center [595, 310] width 61 height 25
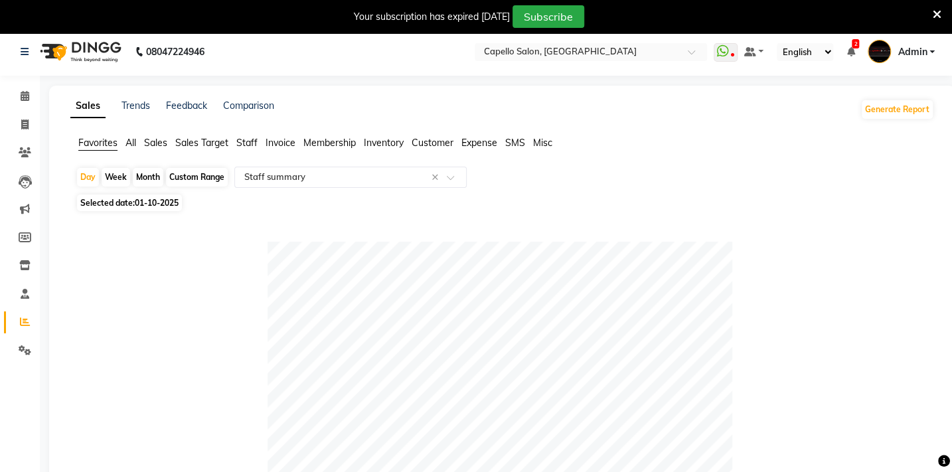
scroll to position [0, 0]
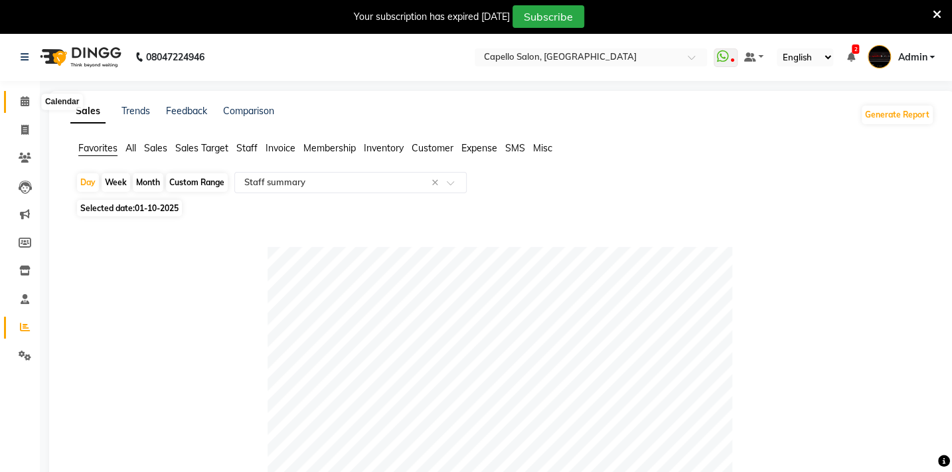
click at [24, 108] on span at bounding box center [24, 101] width 23 height 15
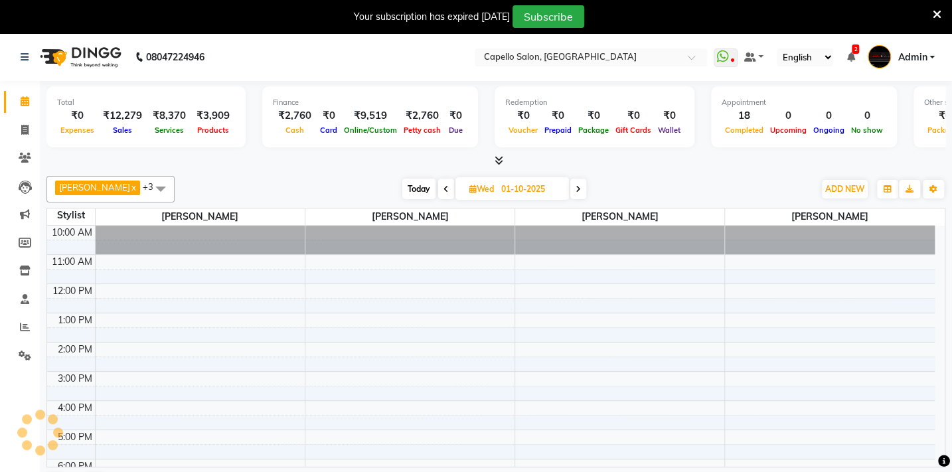
scroll to position [53, 0]
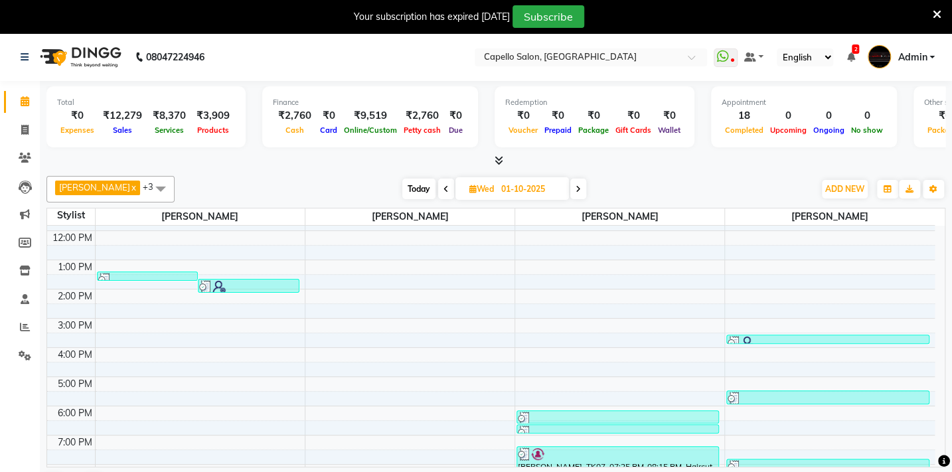
click at [572, 199] on div "Lakhan barsagade x Arman Barsagade x Sahil Mendhulkar x BHARTI SAHARE x +3 Sele…" at bounding box center [495, 189] width 899 height 27
click at [581, 189] on icon at bounding box center [577, 189] width 5 height 8
type input "02-10-2025"
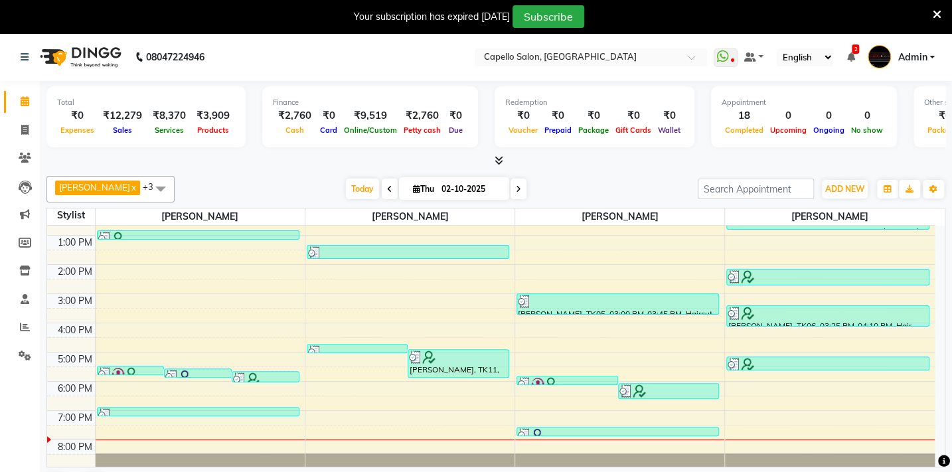
scroll to position [33, 0]
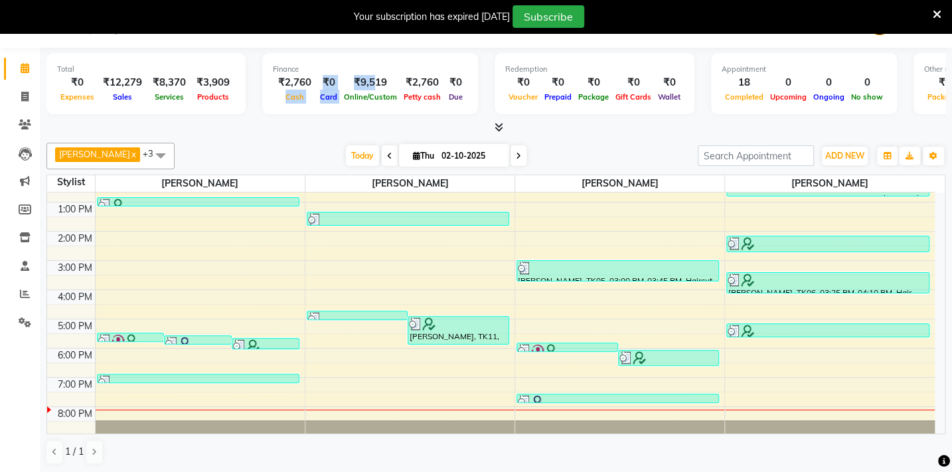
drag, startPoint x: 280, startPoint y: 92, endPoint x: 367, endPoint y: 87, distance: 87.1
click at [367, 87] on div "₹2,760 Cash ₹0 Card ₹9,519 Online/Custom ₹2,760 Petty cash ₹0 Due" at bounding box center [370, 89] width 194 height 29
drag, startPoint x: 339, startPoint y: 114, endPoint x: 331, endPoint y: 104, distance: 11.8
click at [337, 114] on div "Total ₹0 Expenses ₹12,279 Sales ₹8,370 Services ₹3,909 Products Finance ₹2,760 …" at bounding box center [495, 85] width 899 height 65
drag, startPoint x: 327, startPoint y: 96, endPoint x: 302, endPoint y: 135, distance: 46.6
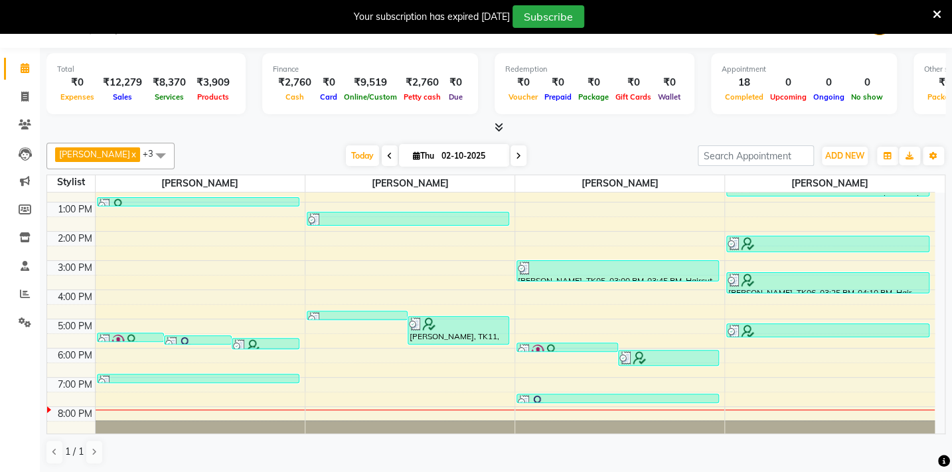
click at [405, 70] on div "Finance ₹2,760 Cash ₹0 Card ₹9,519 Online/Custom ₹2,760 Petty cash ₹0 Due" at bounding box center [370, 83] width 216 height 61
drag, startPoint x: 298, startPoint y: 143, endPoint x: 335, endPoint y: 86, distance: 68.1
click at [303, 126] on div "Total ₹0 Expenses ₹12,279 Sales ₹8,370 Services ₹3,909 Products Finance ₹2,760 …" at bounding box center [496, 260] width 912 height 425
drag, startPoint x: 337, startPoint y: 95, endPoint x: 425, endPoint y: 117, distance: 91.1
click at [464, 98] on div "Finance ₹2,760 Cash ₹0 Card ₹9,519 Online/Custom ₹2,760 Petty cash ₹0 Due" at bounding box center [370, 83] width 216 height 61
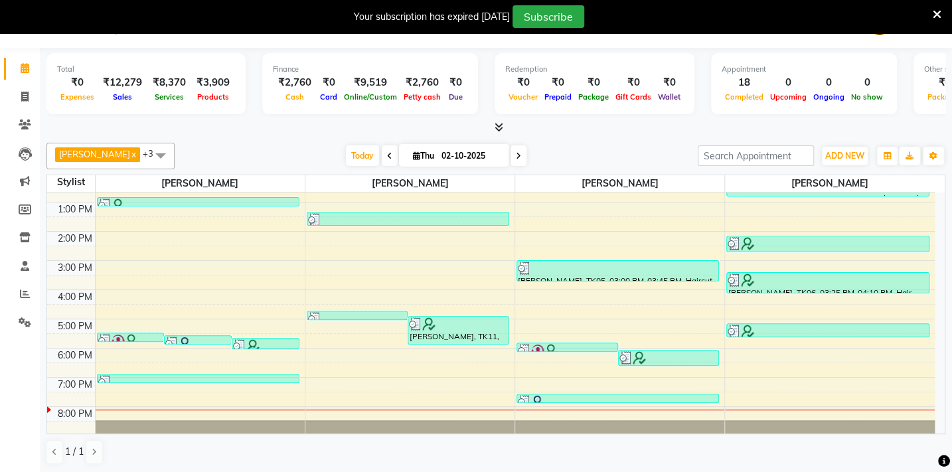
click at [298, 133] on div at bounding box center [495, 128] width 899 height 14
drag, startPoint x: 276, startPoint y: 94, endPoint x: 351, endPoint y: 96, distance: 75.0
click at [351, 96] on div "₹2,760 Cash ₹0 Card ₹9,519 Online/Custom ₹2,760 Petty cash ₹0 Due" at bounding box center [370, 89] width 194 height 29
click at [151, 165] on span "Lakhan barsagade x Arman Barsagade x Sahil Mendhulkar x BHARTI SAHARE x +3" at bounding box center [110, 156] width 128 height 27
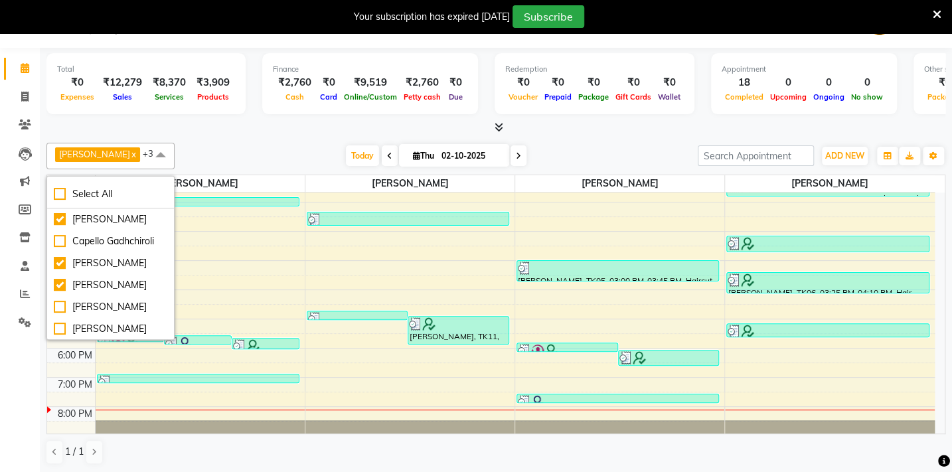
click at [202, 139] on div "Lakhan barsagade x Arman Barsagade x Sahil Mendhulkar x BHARTI SAHARE x +3 Sele…" at bounding box center [495, 303] width 899 height 333
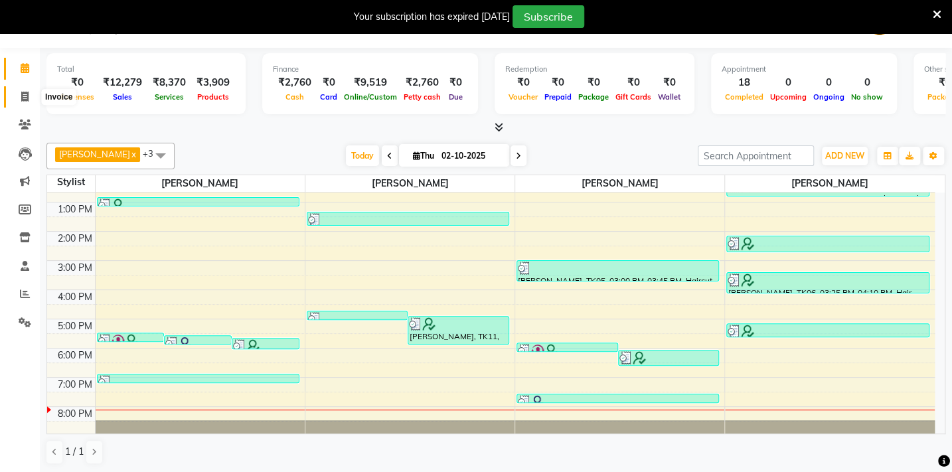
click at [27, 94] on icon at bounding box center [24, 97] width 7 height 10
select select "service"
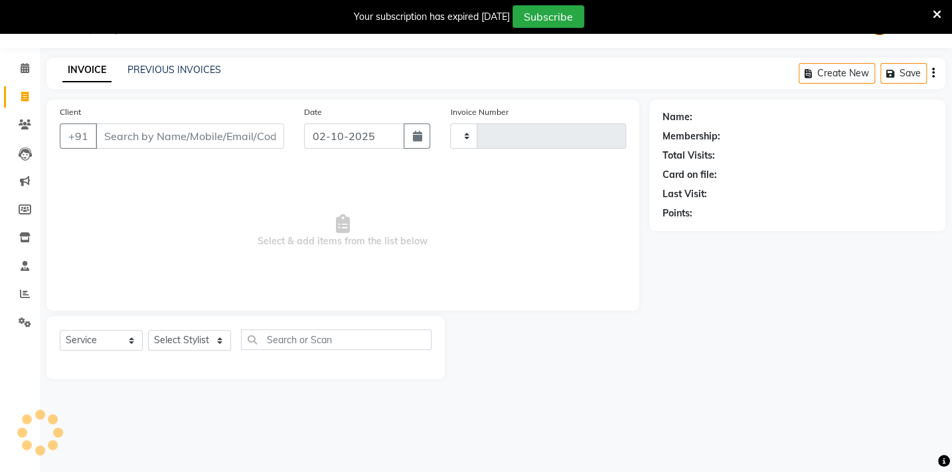
scroll to position [33, 0]
click at [138, 70] on link "PREVIOUS INVOICES" at bounding box center [174, 70] width 94 height 12
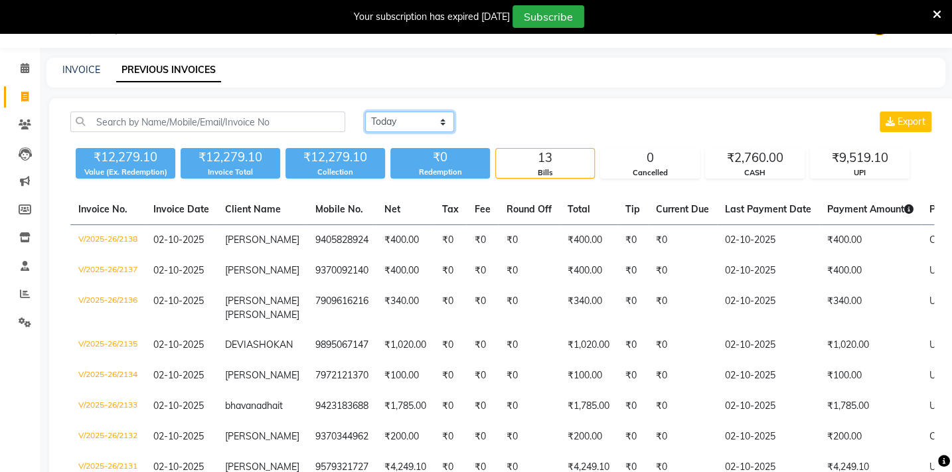
drag, startPoint x: 427, startPoint y: 121, endPoint x: 412, endPoint y: 107, distance: 20.7
click at [423, 119] on select "Today Yesterday Custom Range" at bounding box center [409, 122] width 89 height 21
select select "yesterday"
click at [365, 112] on select "Today Yesterday Custom Range" at bounding box center [409, 122] width 89 height 21
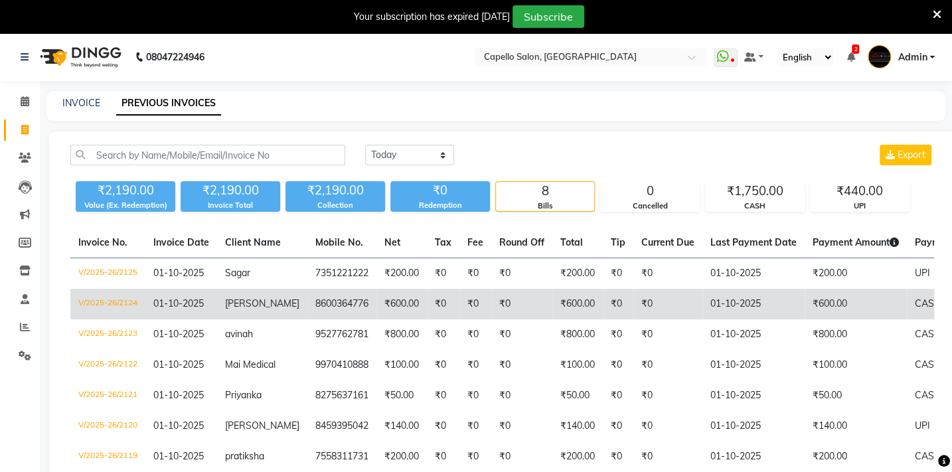
click at [169, 301] on span "01-10-2025" at bounding box center [178, 303] width 50 height 12
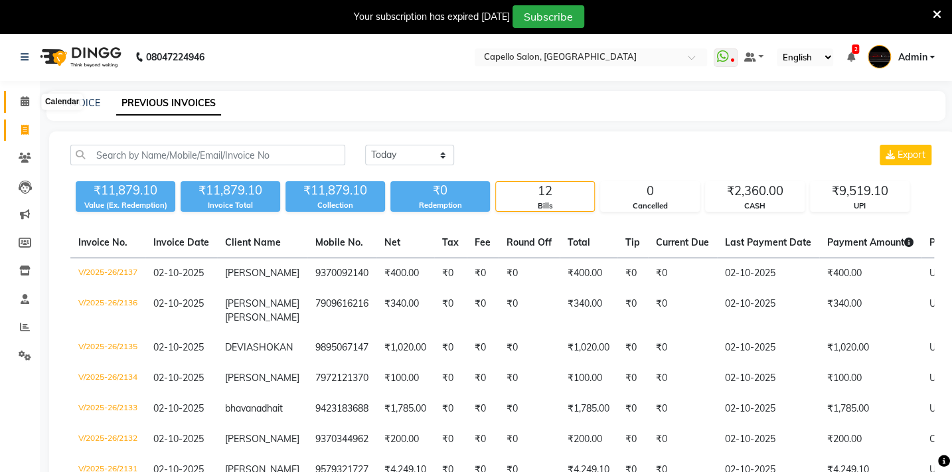
click at [30, 107] on span at bounding box center [24, 101] width 23 height 15
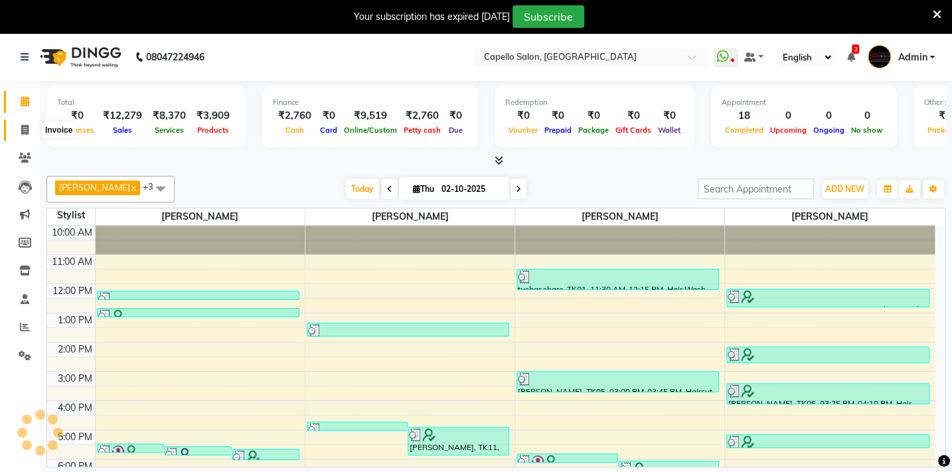
click at [25, 137] on span at bounding box center [24, 130] width 23 height 15
select select "810"
select select "service"
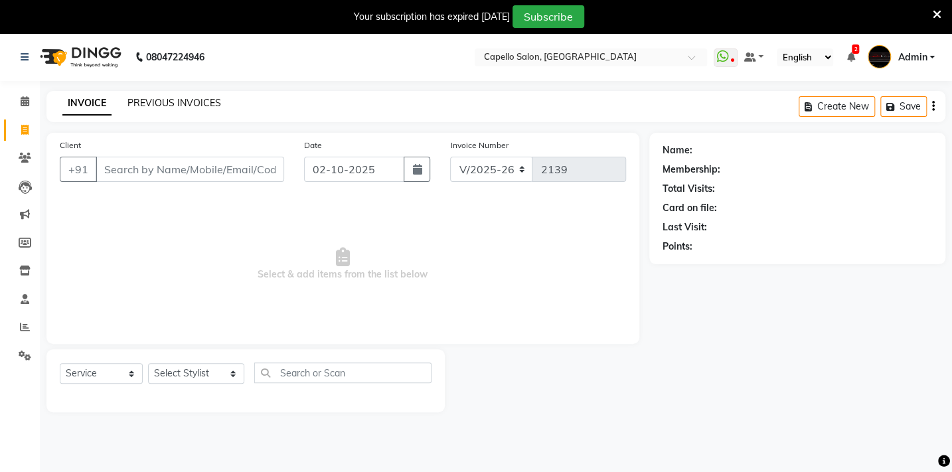
click at [159, 106] on link "PREVIOUS INVOICES" at bounding box center [174, 103] width 94 height 12
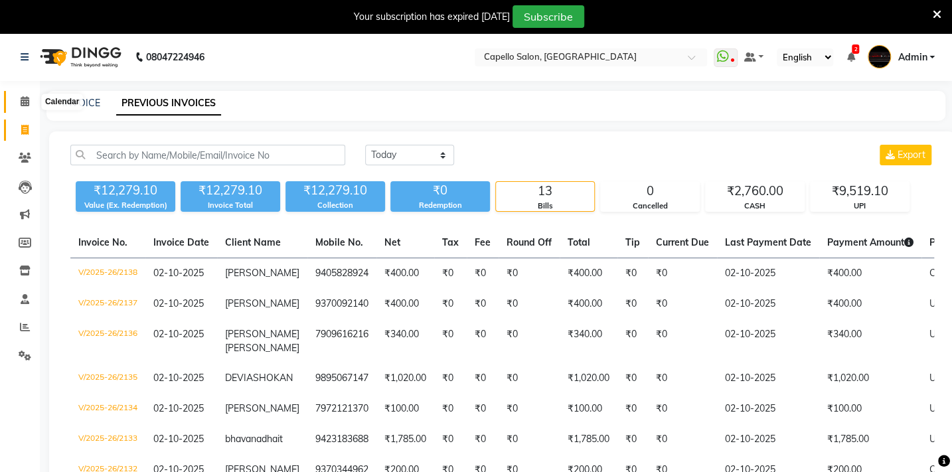
click at [32, 98] on span at bounding box center [24, 101] width 23 height 15
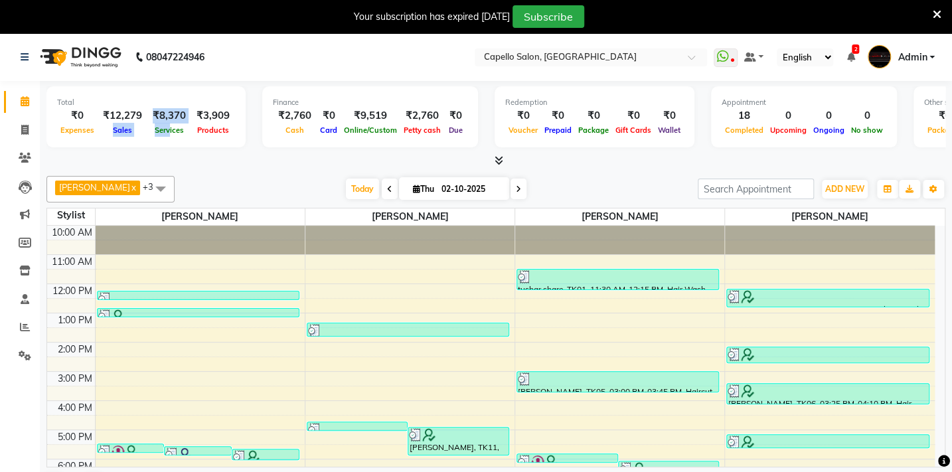
drag, startPoint x: 108, startPoint y: 132, endPoint x: 169, endPoint y: 133, distance: 61.1
click at [169, 133] on div "₹0 Expenses ₹12,279 Sales ₹8,370 Services ₹3,909 Products" at bounding box center [146, 122] width 178 height 29
click at [193, 141] on div "Total ₹0 Expenses ₹12,279 Sales ₹8,370 Services ₹3,909 Products" at bounding box center [145, 116] width 199 height 61
drag, startPoint x: 187, startPoint y: 129, endPoint x: 268, endPoint y: 126, distance: 81.0
click at [268, 126] on div "Total ₹0 Expenses ₹12,279 Sales ₹8,370 Services ₹3,909 Products Finance ₹2,760 …" at bounding box center [495, 118] width 899 height 65
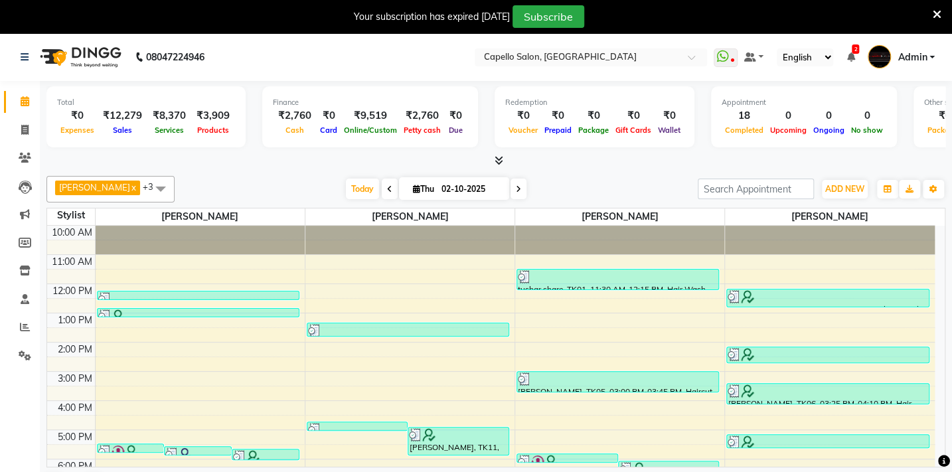
drag, startPoint x: 259, startPoint y: 152, endPoint x: 169, endPoint y: 135, distance: 91.8
click at [257, 151] on div "Total ₹0 Expenses ₹12,279 Sales ₹8,370 Services ₹3,909 Products Finance ₹2,760 …" at bounding box center [495, 124] width 899 height 87
click at [200, 118] on div "₹3,909" at bounding box center [213, 115] width 44 height 15
click at [25, 132] on icon at bounding box center [24, 130] width 7 height 10
select select "service"
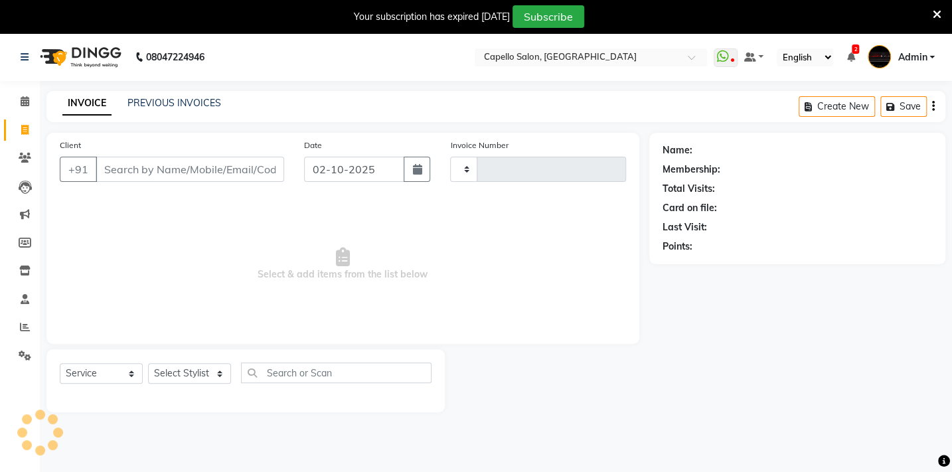
type input "2139"
select select "810"
click at [204, 110] on div "PREVIOUS INVOICES" at bounding box center [174, 103] width 94 height 14
click at [204, 103] on link "PREVIOUS INVOICES" at bounding box center [174, 103] width 94 height 12
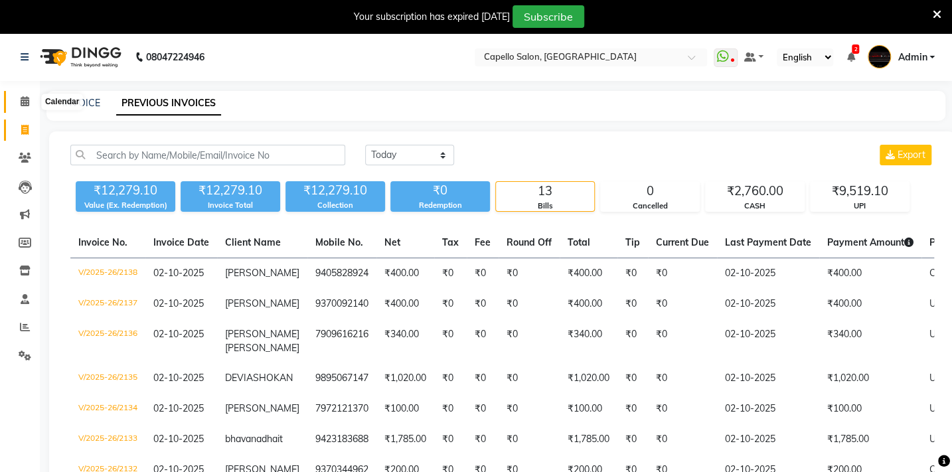
click at [27, 102] on icon at bounding box center [25, 101] width 9 height 10
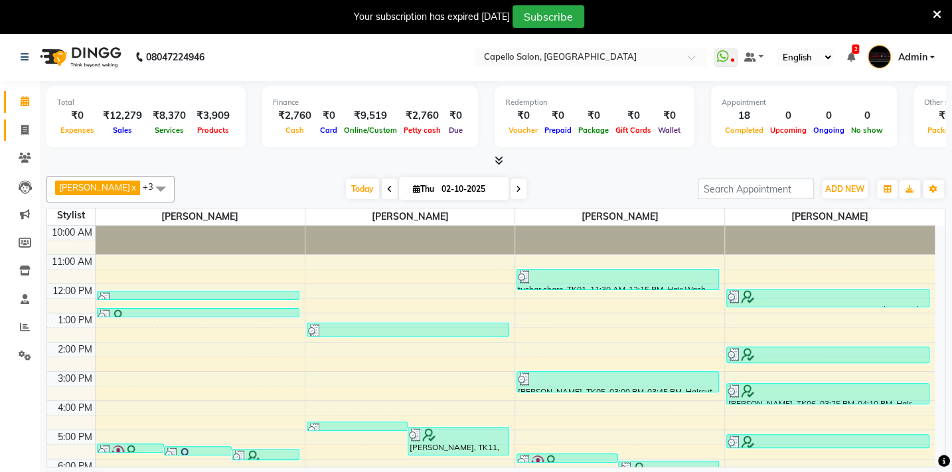
click at [29, 133] on span at bounding box center [24, 130] width 23 height 15
select select "service"
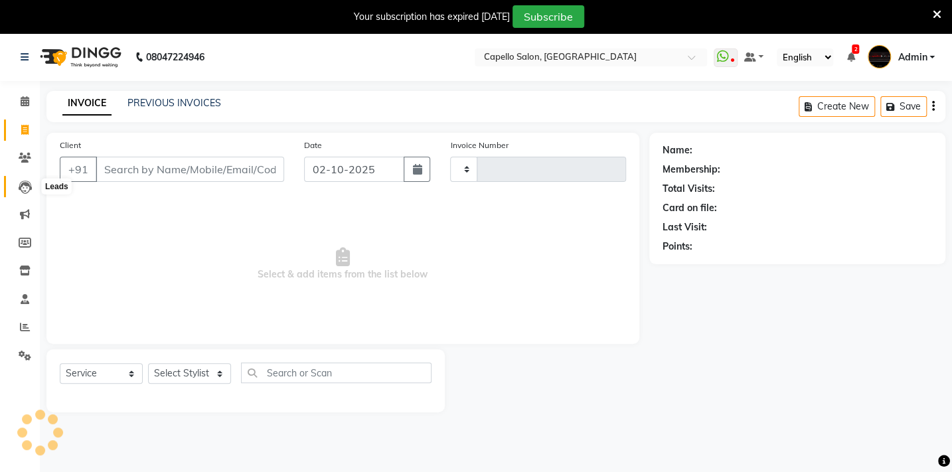
click at [30, 181] on icon at bounding box center [25, 187] width 13 height 13
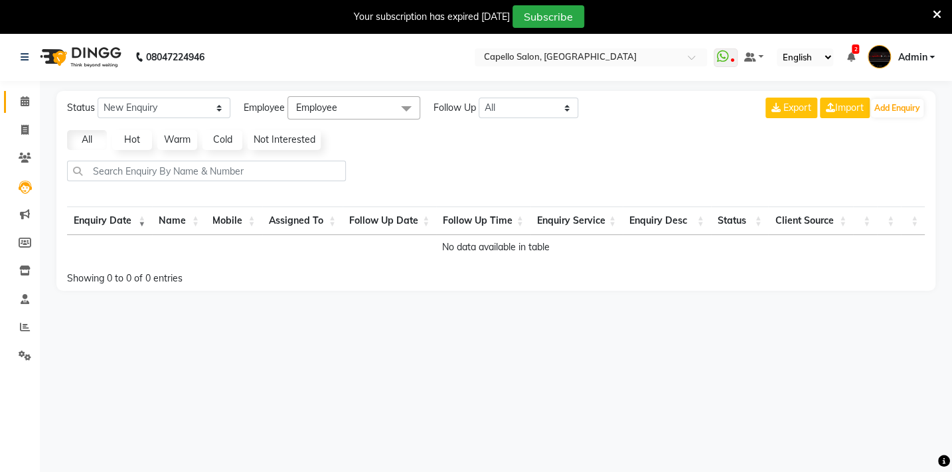
click at [31, 100] on span at bounding box center [24, 101] width 23 height 15
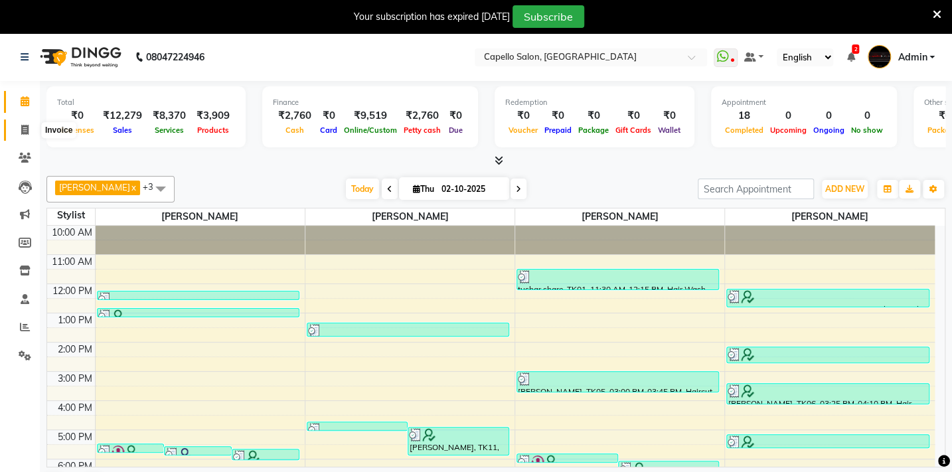
click at [27, 123] on span at bounding box center [24, 130] width 23 height 15
select select "service"
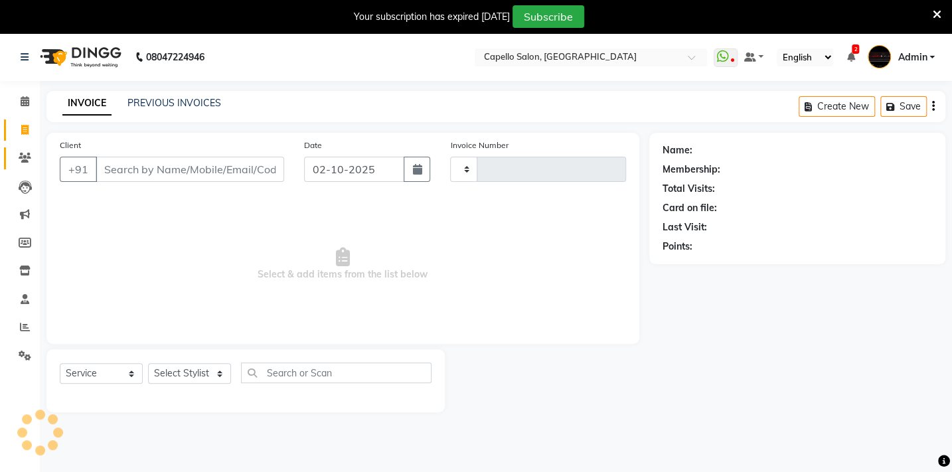
drag, startPoint x: 20, startPoint y: 173, endPoint x: 24, endPoint y: 164, distance: 9.5
click at [23, 166] on ul "Calendar Invoice Clients Leads Marketing Members Inventory Staff Reports Settin…" at bounding box center [20, 232] width 40 height 289
click at [24, 164] on span at bounding box center [24, 158] width 23 height 15
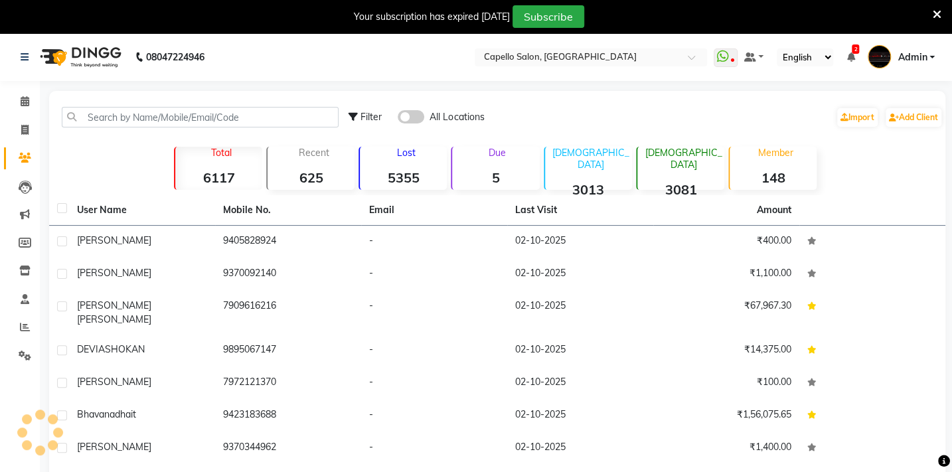
click at [23, 197] on li "Leads" at bounding box center [20, 187] width 40 height 29
click at [27, 315] on li "Reports" at bounding box center [20, 327] width 40 height 29
click at [24, 325] on icon at bounding box center [25, 327] width 10 height 10
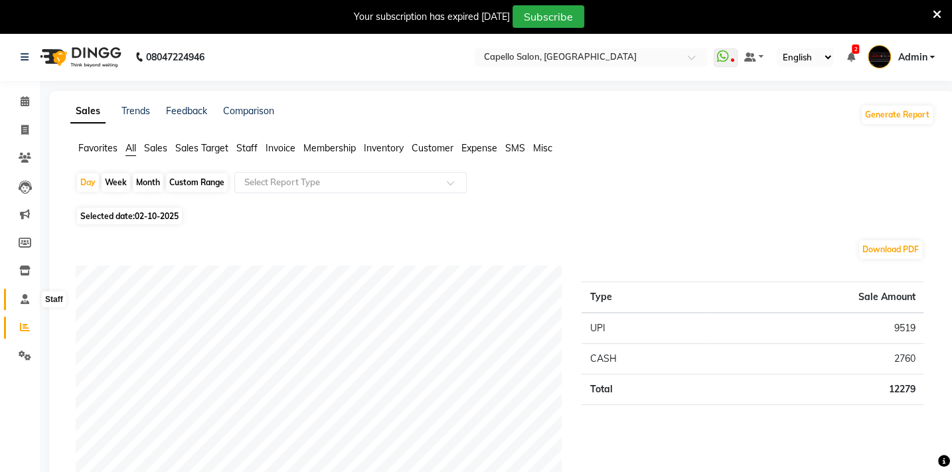
click at [17, 297] on span at bounding box center [24, 299] width 23 height 15
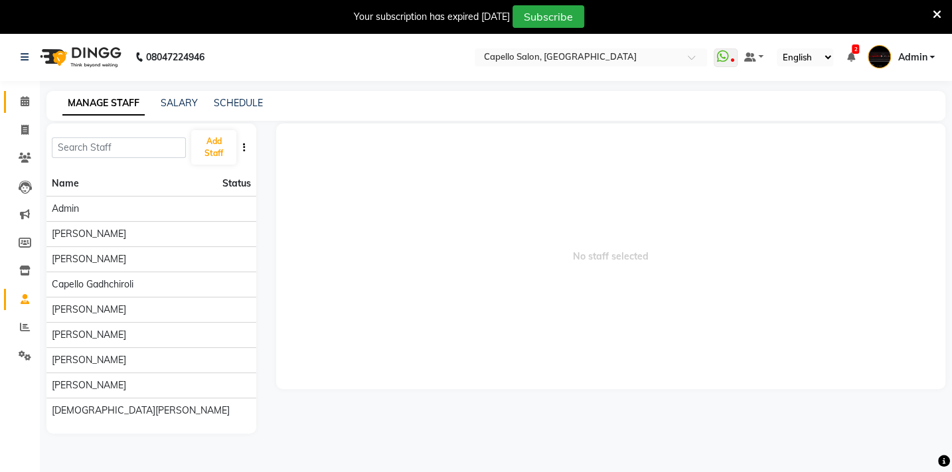
click at [21, 98] on icon at bounding box center [25, 101] width 9 height 10
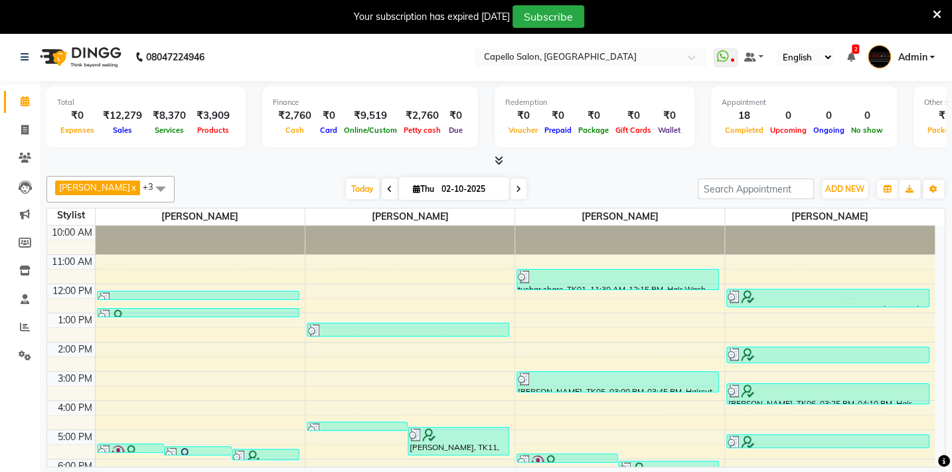
scroll to position [33, 0]
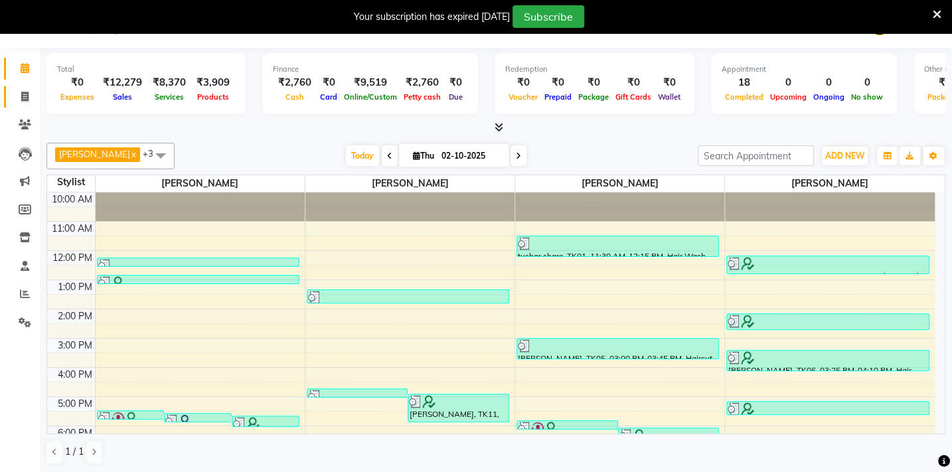
click at [27, 104] on link "Invoice" at bounding box center [20, 97] width 32 height 22
select select "service"
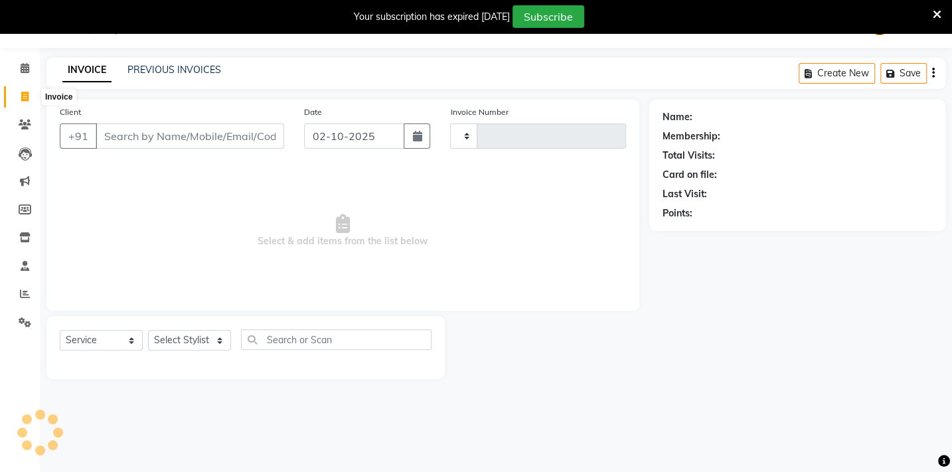
scroll to position [33, 0]
click at [22, 94] on icon at bounding box center [24, 97] width 7 height 10
select select "service"
type input "2139"
select select "810"
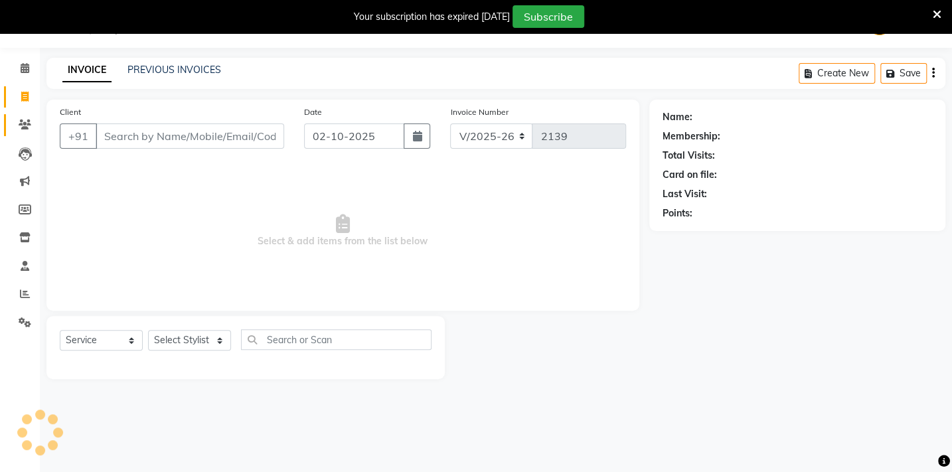
click at [27, 126] on icon at bounding box center [25, 124] width 13 height 10
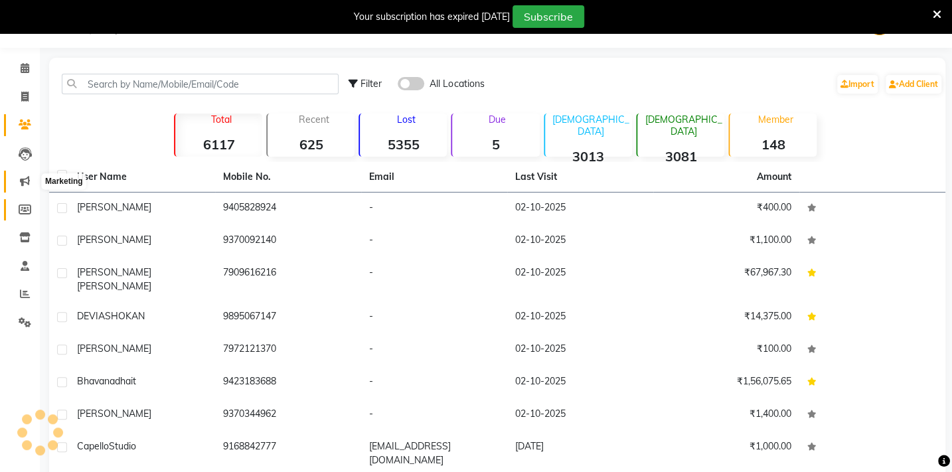
drag, startPoint x: 23, startPoint y: 174, endPoint x: 11, endPoint y: 208, distance: 36.5
click at [23, 174] on span at bounding box center [24, 181] width 23 height 15
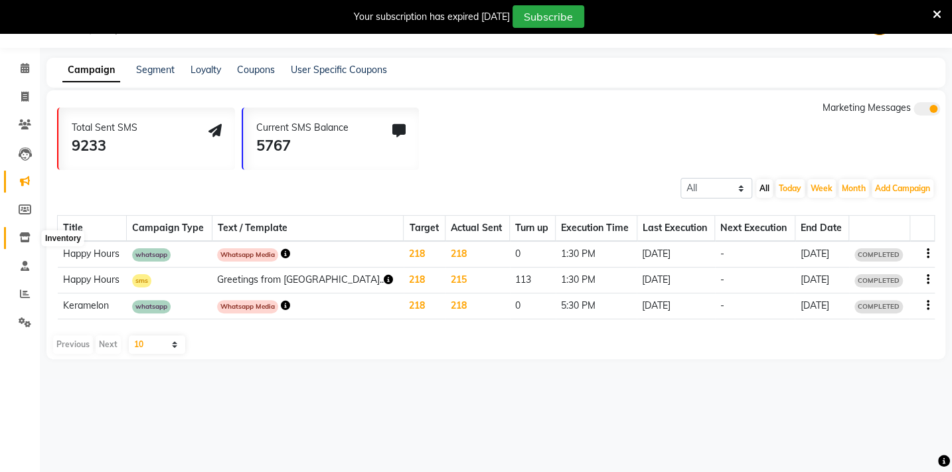
click at [24, 242] on icon at bounding box center [24, 237] width 11 height 10
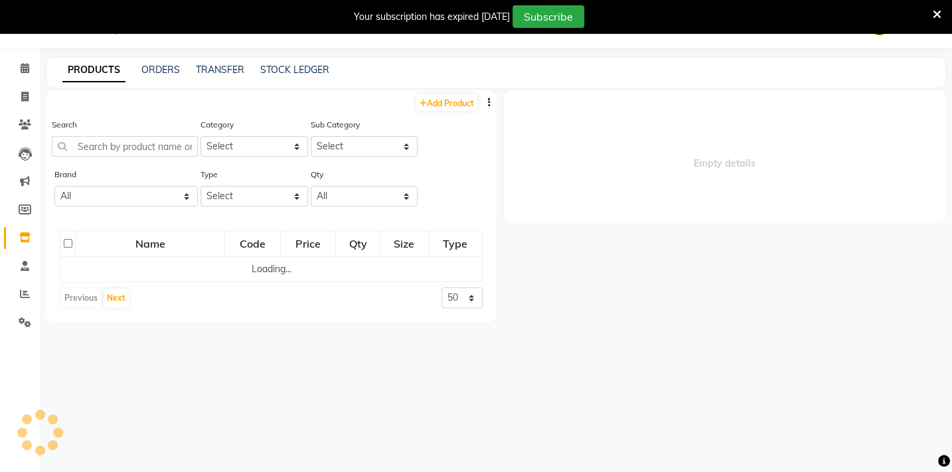
click at [24, 239] on icon at bounding box center [24, 237] width 11 height 10
select select
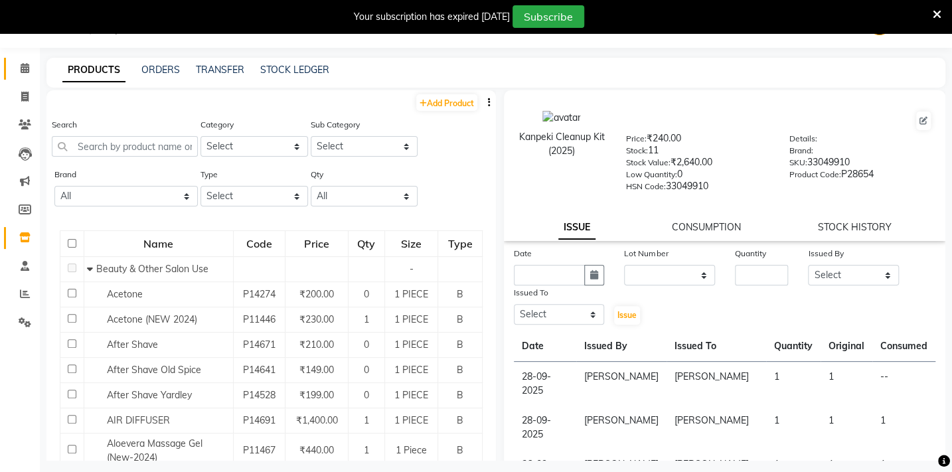
click at [27, 72] on icon at bounding box center [25, 68] width 9 height 10
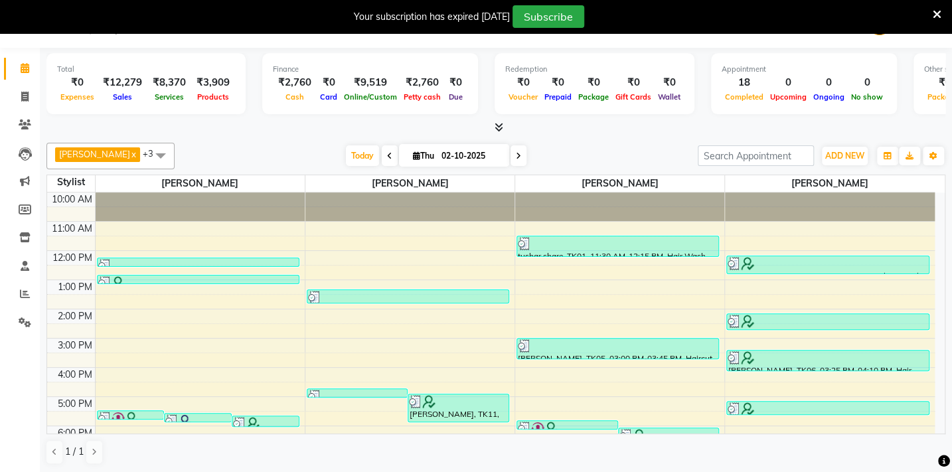
scroll to position [78, 0]
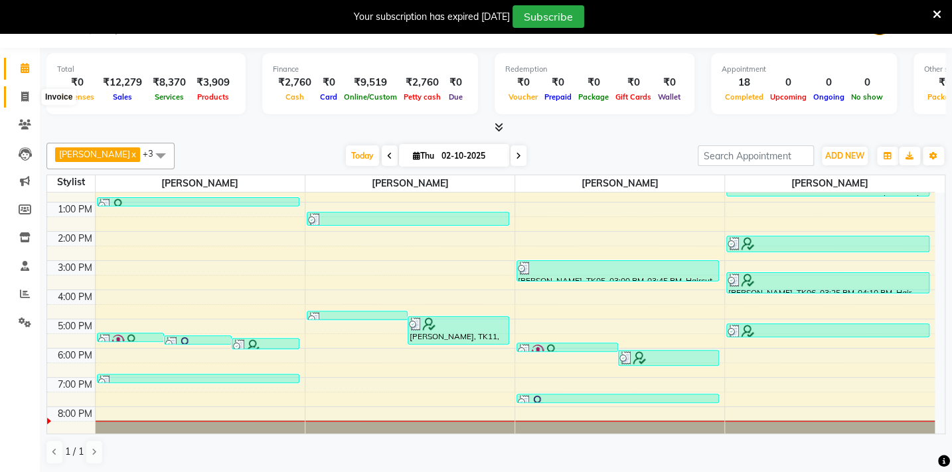
click at [26, 92] on icon at bounding box center [24, 97] width 7 height 10
select select "service"
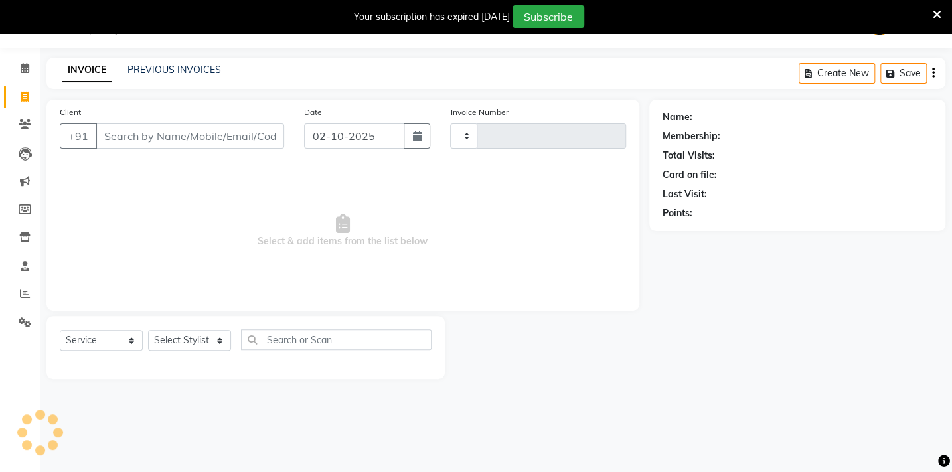
scroll to position [33, 0]
type input "2139"
select select "810"
click at [25, 68] on icon at bounding box center [25, 68] width 9 height 10
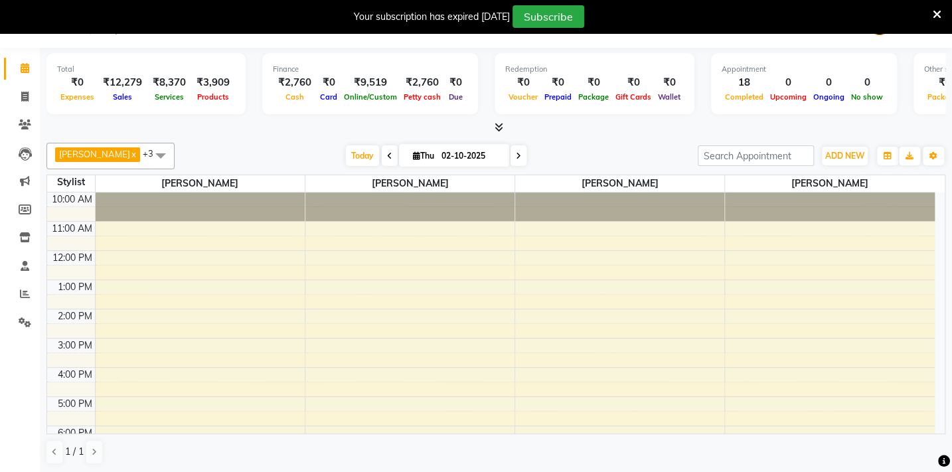
scroll to position [53, 0]
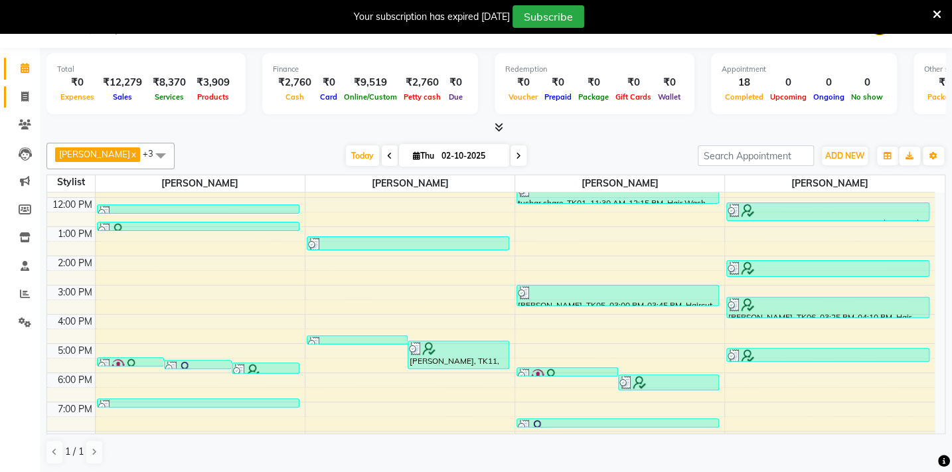
click at [19, 100] on span at bounding box center [24, 97] width 23 height 15
select select "service"
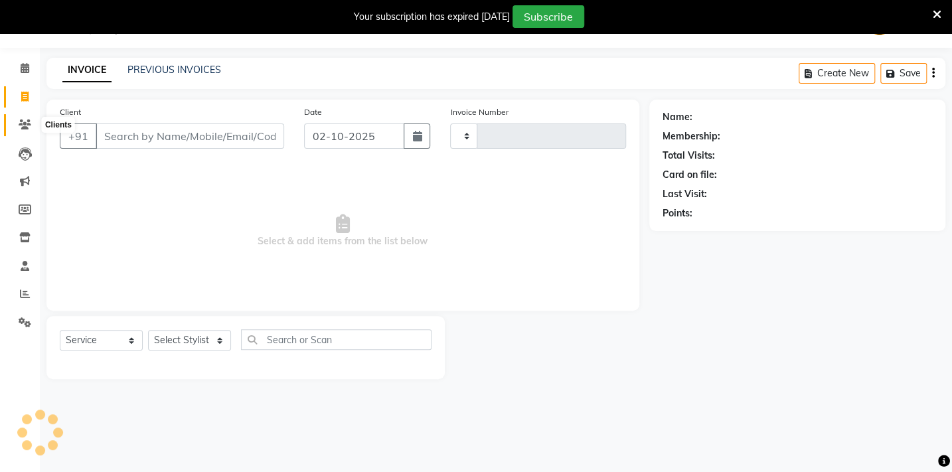
click at [19, 128] on icon at bounding box center [25, 124] width 13 height 10
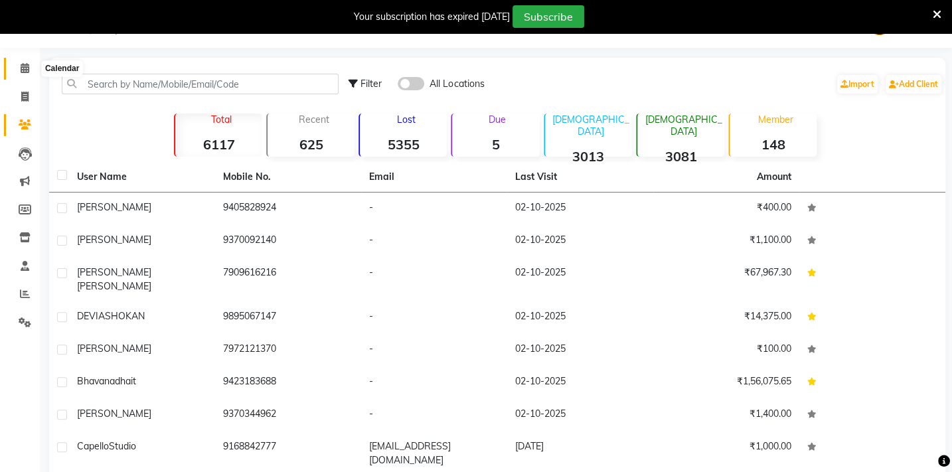
click at [25, 65] on icon at bounding box center [25, 68] width 9 height 10
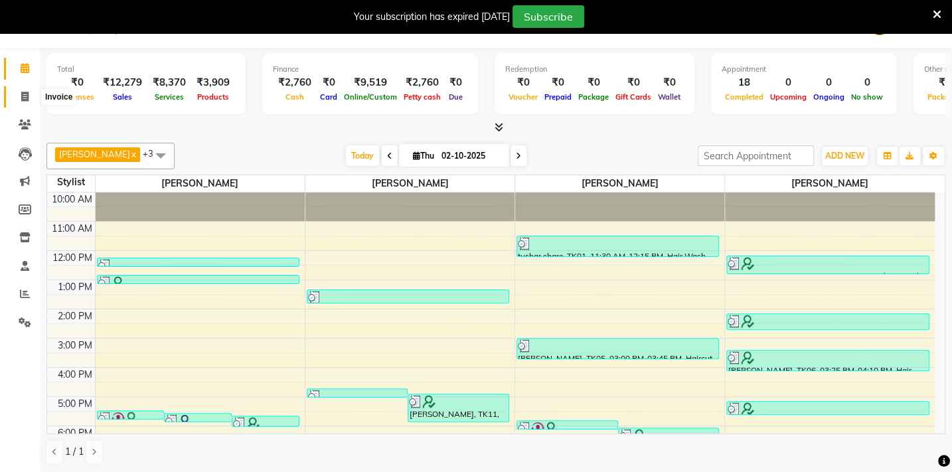
click at [23, 96] on icon at bounding box center [24, 97] width 7 height 10
select select "810"
select select "service"
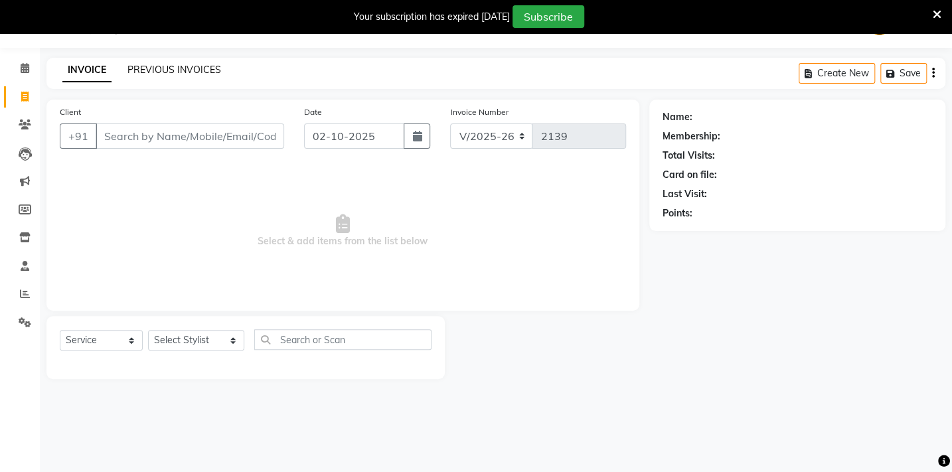
drag, startPoint x: 133, startPoint y: 60, endPoint x: 133, endPoint y: 69, distance: 8.6
click at [133, 62] on div "INVOICE PREVIOUS INVOICES Create New Save" at bounding box center [495, 73] width 899 height 31
click at [133, 69] on link "PREVIOUS INVOICES" at bounding box center [174, 70] width 94 height 12
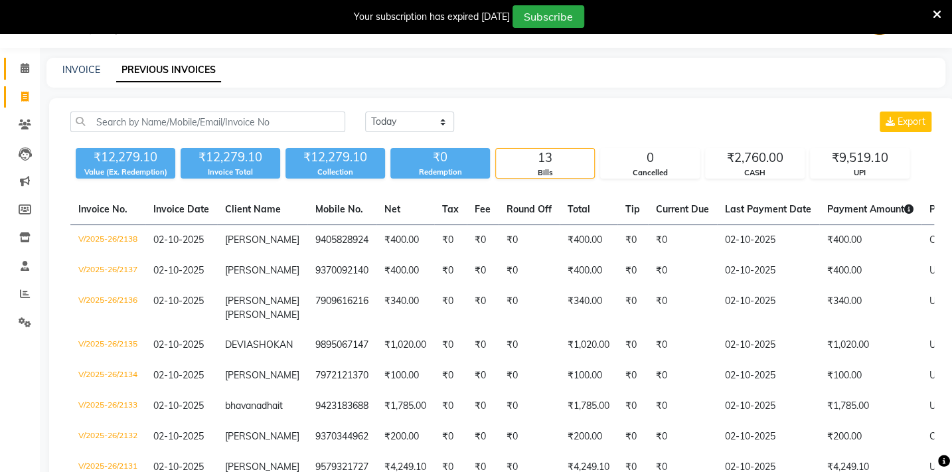
click at [23, 68] on icon at bounding box center [25, 68] width 9 height 10
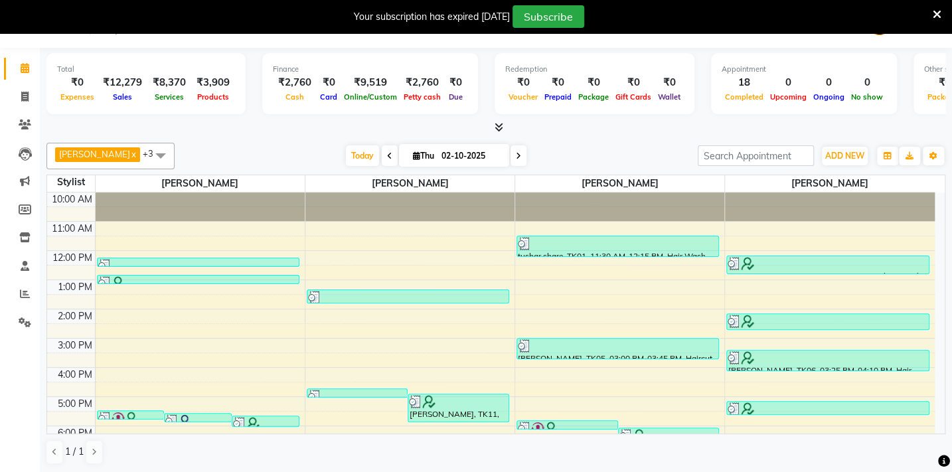
scroll to position [33, 0]
click at [19, 96] on span at bounding box center [24, 97] width 23 height 15
select select "service"
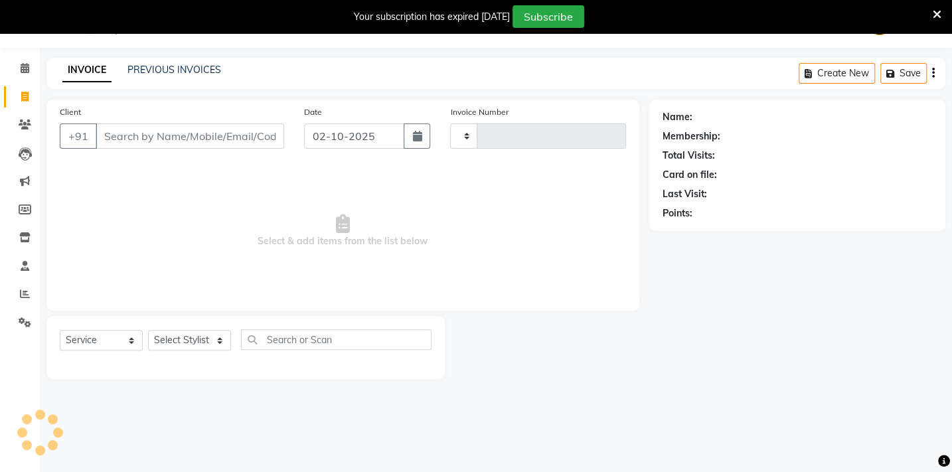
scroll to position [33, 0]
click at [25, 124] on icon at bounding box center [25, 124] width 13 height 10
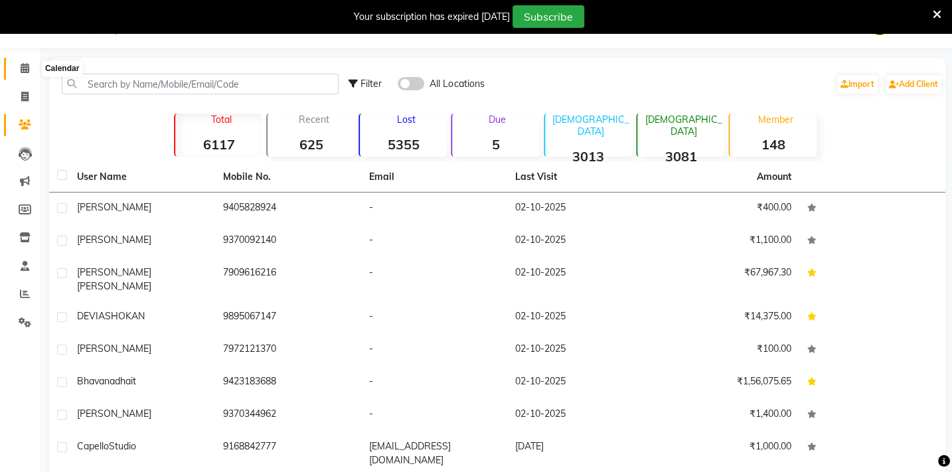
click at [18, 62] on span at bounding box center [24, 68] width 23 height 15
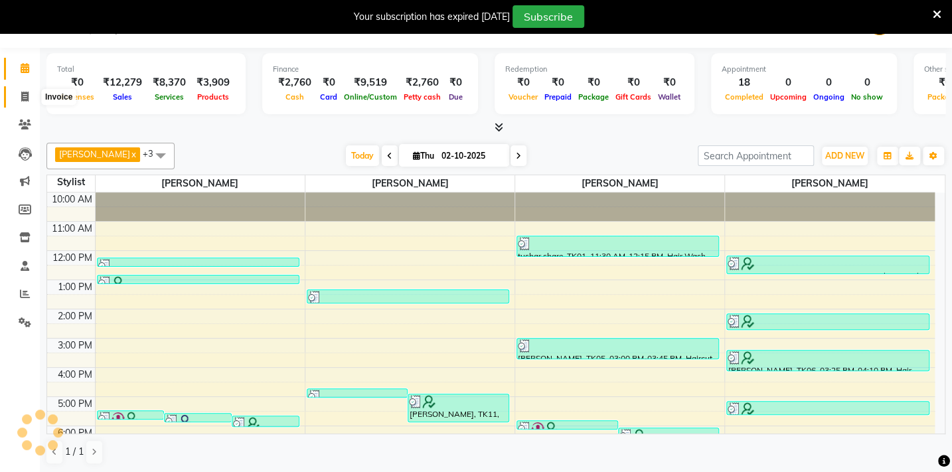
click at [33, 95] on span at bounding box center [24, 97] width 23 height 15
select select "service"
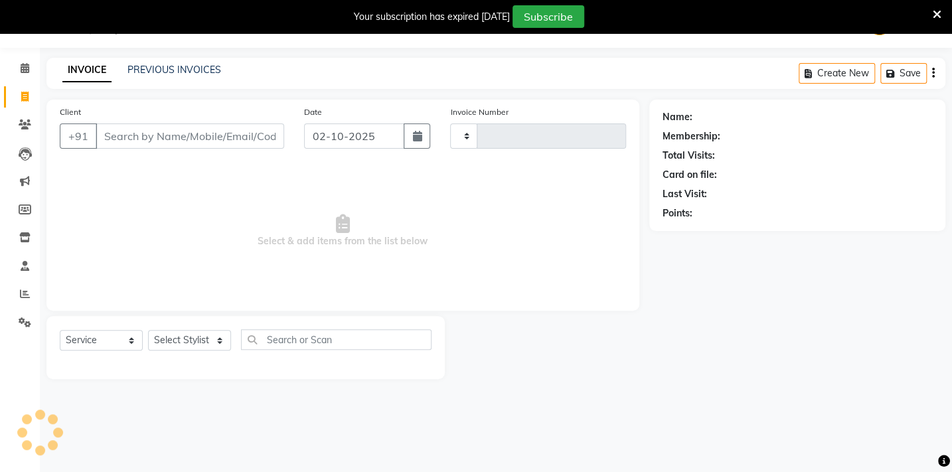
type input "2139"
select select "810"
click at [21, 68] on icon at bounding box center [25, 68] width 9 height 10
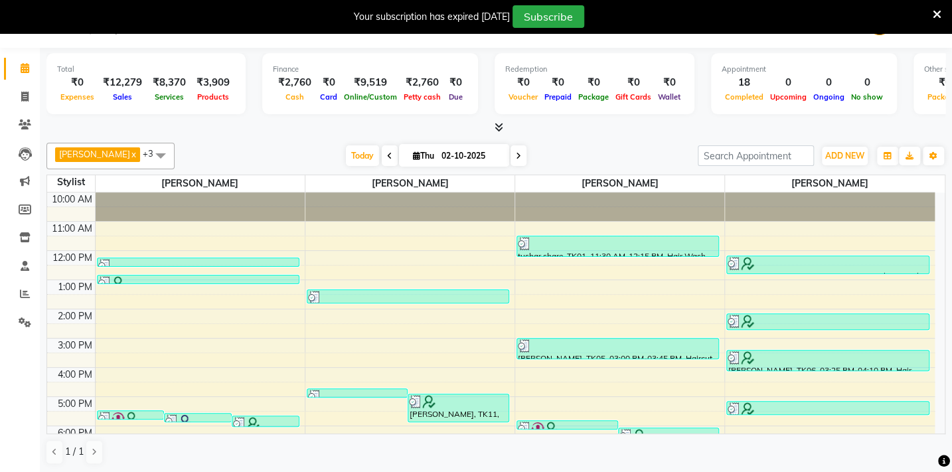
click at [551, 121] on div at bounding box center [495, 128] width 899 height 14
click at [552, 121] on div at bounding box center [495, 128] width 899 height 14
click at [556, 125] on div at bounding box center [495, 128] width 899 height 14
click at [832, 153] on span "ADD NEW" at bounding box center [844, 156] width 39 height 10
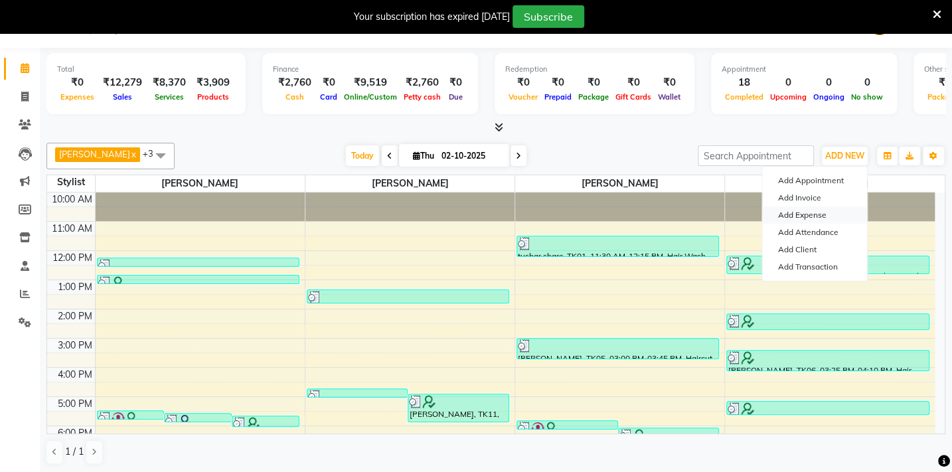
click at [816, 218] on link "Add Expense" at bounding box center [814, 214] width 105 height 17
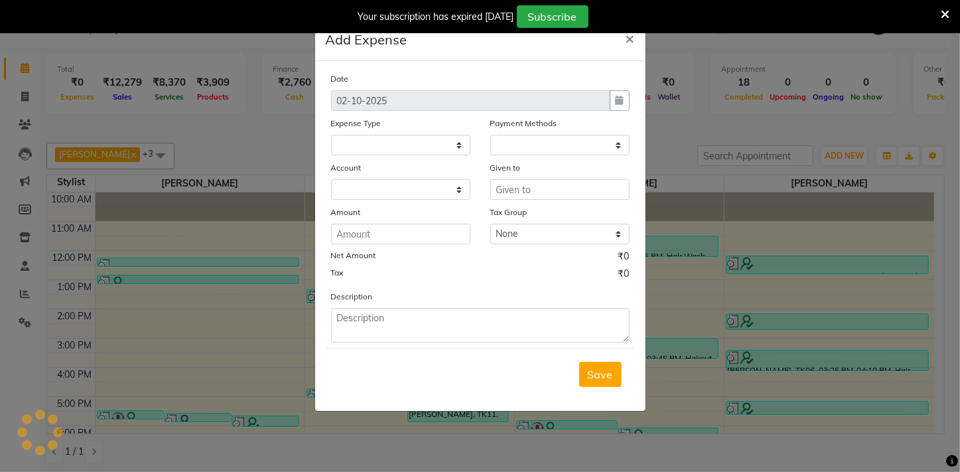
select select
click at [437, 147] on select "Select Advance Salary Annual Lift Maintenance Charges BUILDING MAINTANANCE EXP …" at bounding box center [400, 145] width 139 height 21
select select "1"
select select "2428"
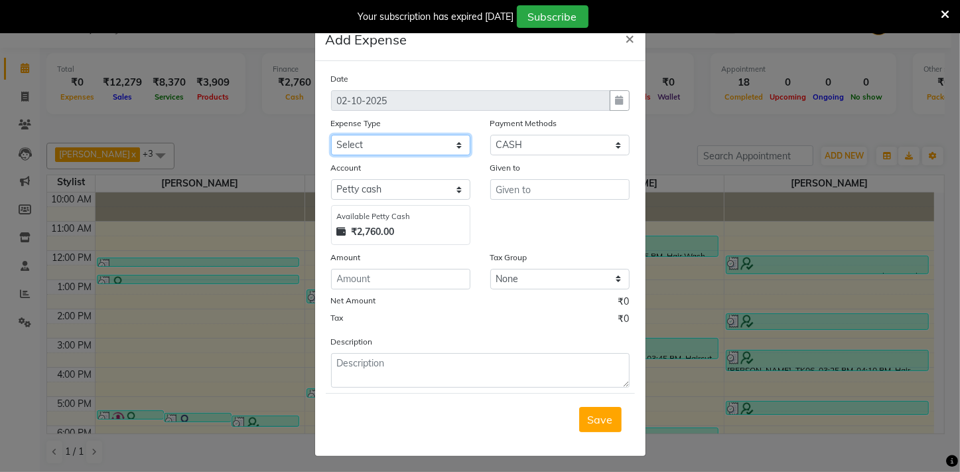
click at [454, 141] on select "Select Advance Salary Annual Lift Maintenance Charges BUILDING MAINTANANCE EXP …" at bounding box center [400, 145] width 139 height 21
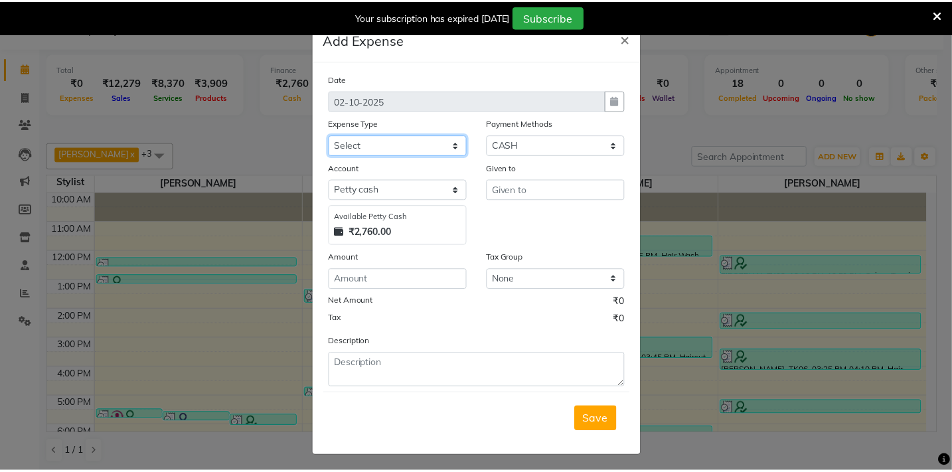
scroll to position [5, 0]
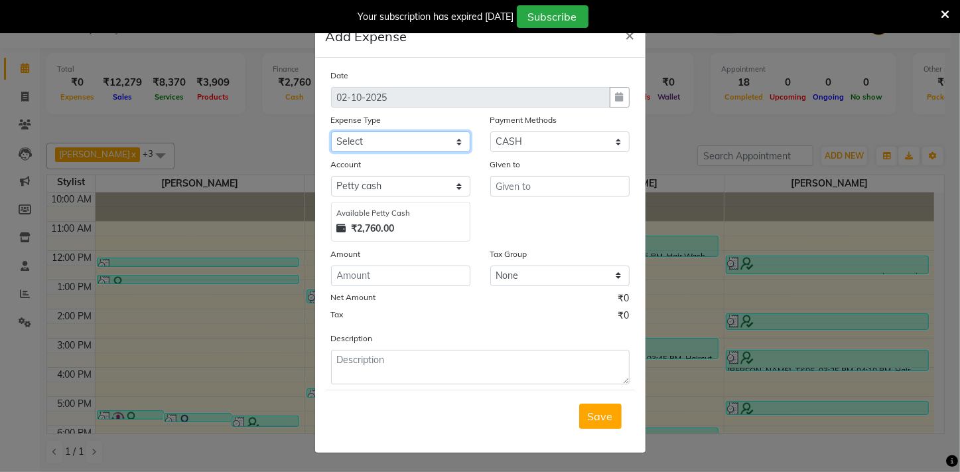
click at [438, 132] on select "Select Advance Salary Annual Lift Maintenance Charges BUILDING MAINTANANCE EXP …" at bounding box center [400, 141] width 139 height 21
select select "7215"
click at [331, 131] on select "Select Advance Salary Annual Lift Maintenance Charges BUILDING MAINTANANCE EXP …" at bounding box center [400, 141] width 139 height 21
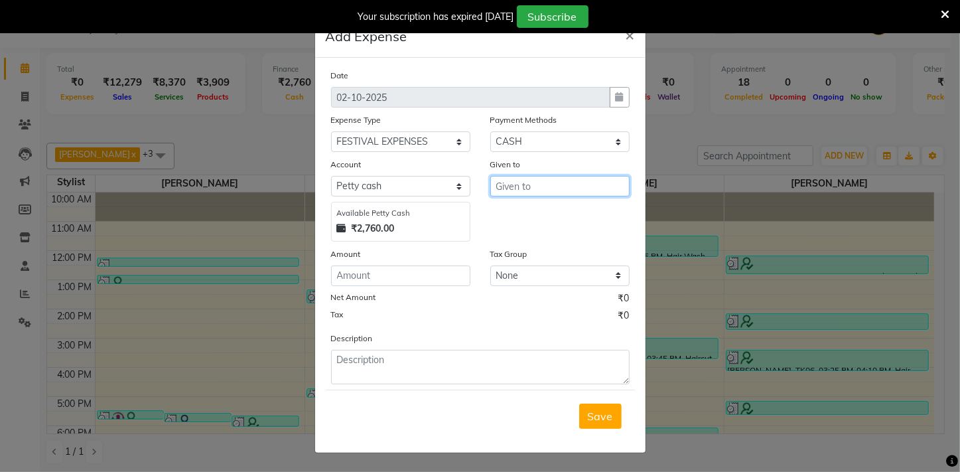
drag, startPoint x: 495, startPoint y: 187, endPoint x: 444, endPoint y: 155, distance: 59.7
click at [493, 187] on input "text" at bounding box center [560, 186] width 139 height 21
click at [534, 212] on ngb-highlight "Adm in" at bounding box center [523, 214] width 33 height 13
type input "Admin"
click at [398, 274] on input "number" at bounding box center [400, 276] width 139 height 21
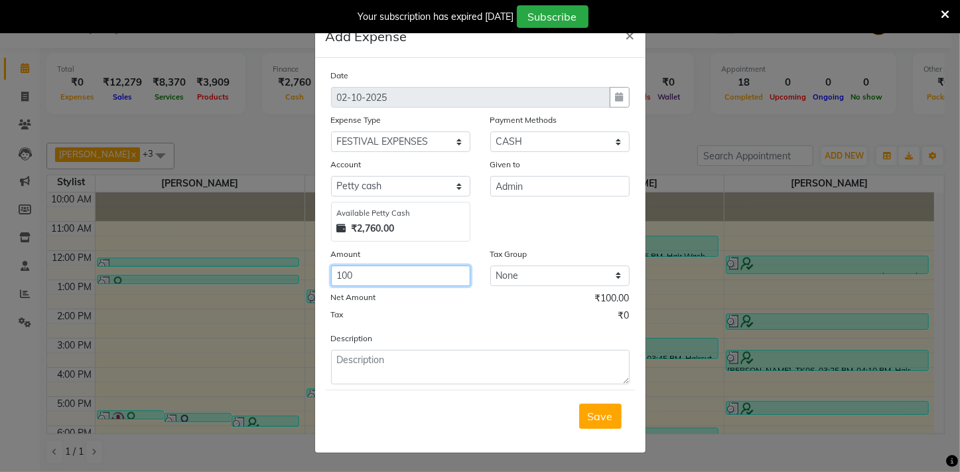
type input "100"
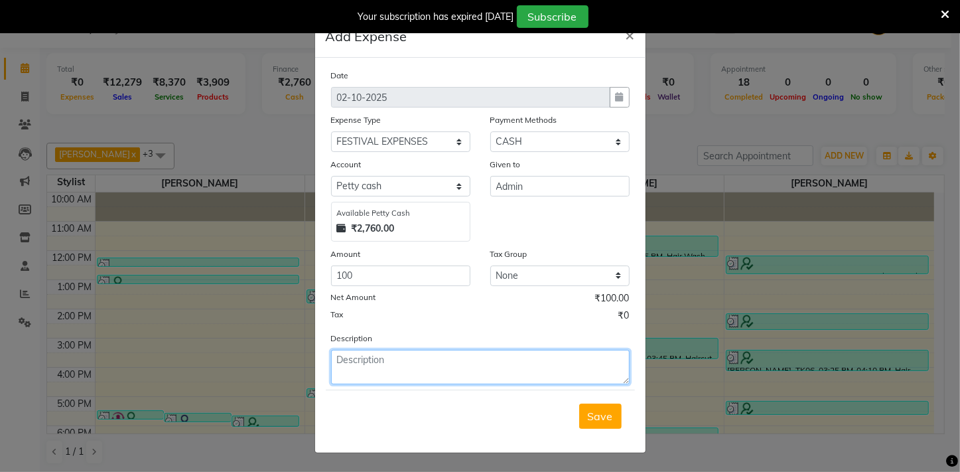
click at [368, 354] on textarea at bounding box center [480, 367] width 299 height 35
type textarea "flowers - 100"
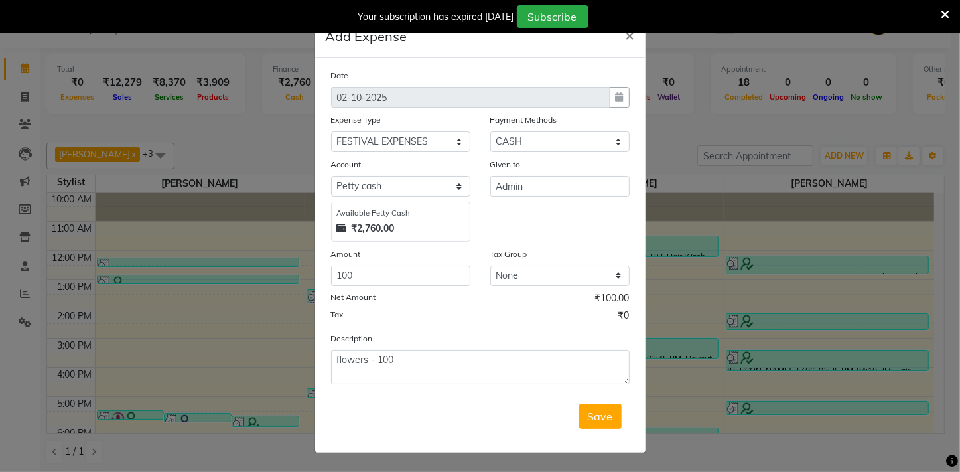
click at [610, 429] on div "Save" at bounding box center [480, 416] width 309 height 52
drag, startPoint x: 592, startPoint y: 414, endPoint x: 562, endPoint y: 400, distance: 33.6
click at [590, 413] on span "Save" at bounding box center [600, 416] width 25 height 13
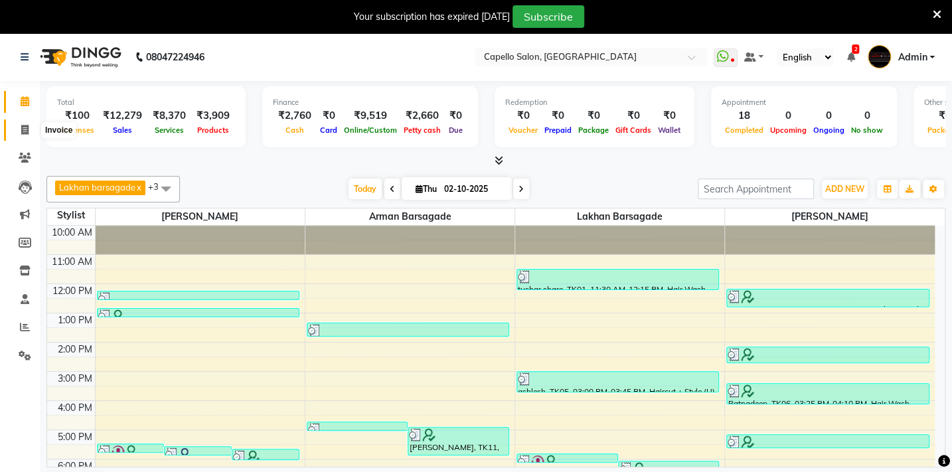
click at [27, 131] on icon at bounding box center [24, 130] width 7 height 10
select select "service"
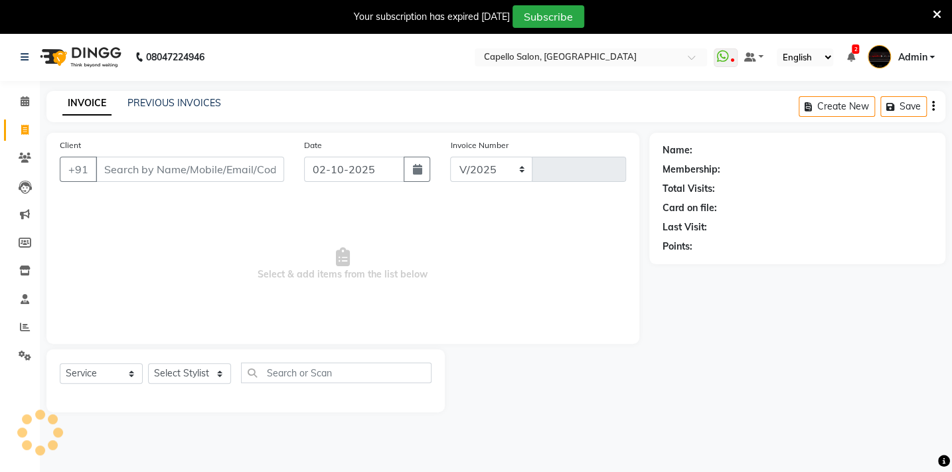
select select "810"
type input "2139"
click at [200, 382] on select "Select Stylist" at bounding box center [189, 373] width 83 height 21
select select "87815"
click at [148, 363] on select "Select Stylist Admin Arman Barsagade BHARTI SAHARE Capello Gadhchiroli Lakhan b…" at bounding box center [196, 373] width 96 height 21
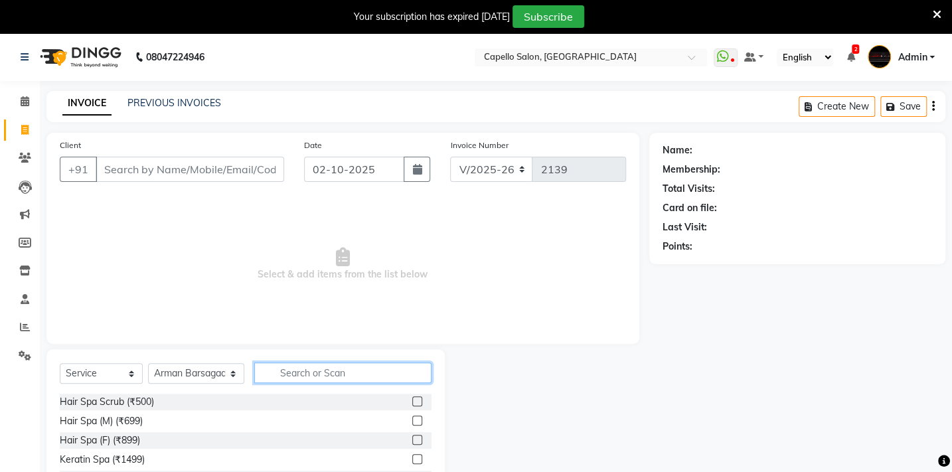
click at [288, 378] on input "text" at bounding box center [342, 372] width 177 height 21
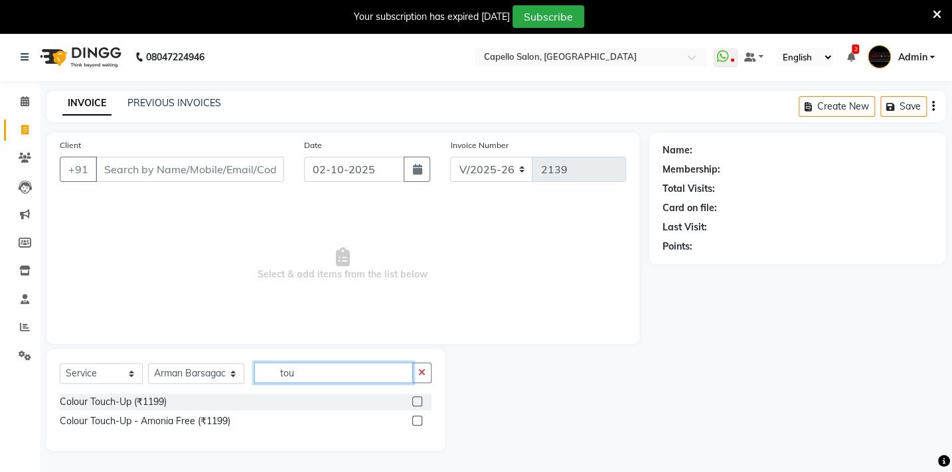
type input "tou"
click at [415, 423] on label at bounding box center [417, 421] width 10 height 10
click at [415, 423] on input "checkbox" at bounding box center [416, 421] width 9 height 9
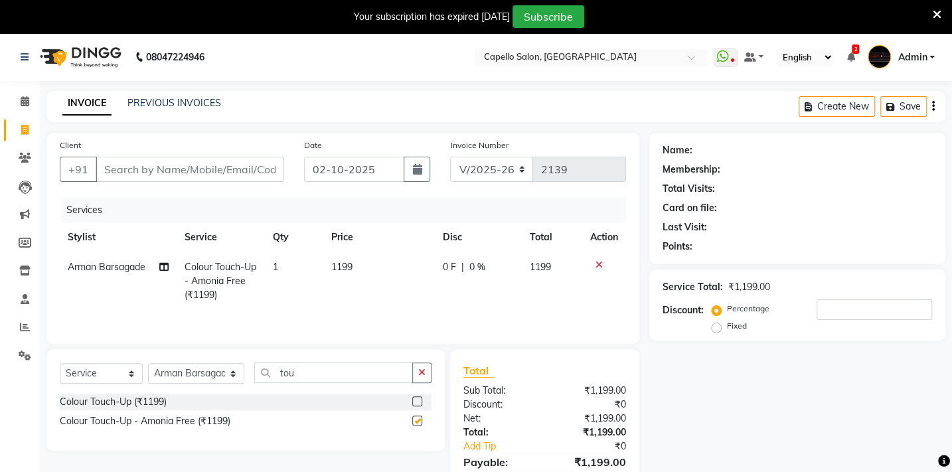
checkbox input "false"
click at [358, 266] on td "1199" at bounding box center [379, 281] width 112 height 58
select select "87815"
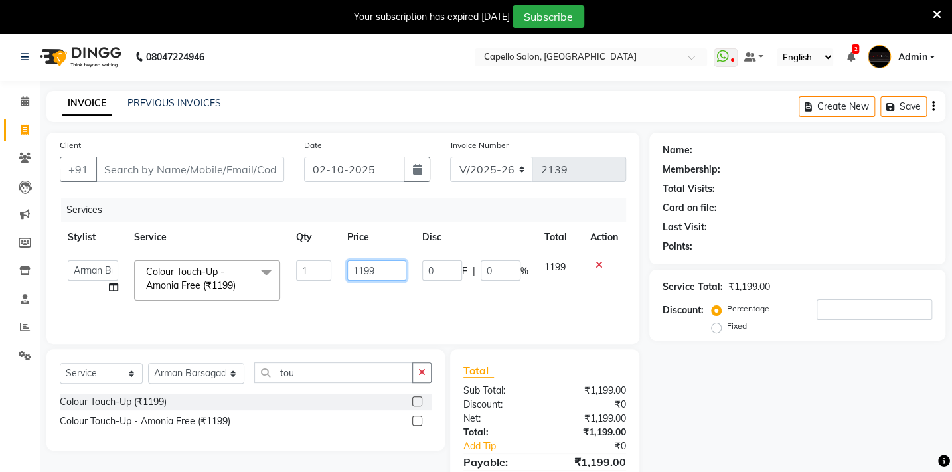
drag, startPoint x: 394, startPoint y: 266, endPoint x: 338, endPoint y: 278, distance: 57.2
click at [339, 278] on td "1199" at bounding box center [376, 280] width 75 height 56
type input "1500"
click at [173, 162] on input "Client" at bounding box center [190, 169] width 189 height 25
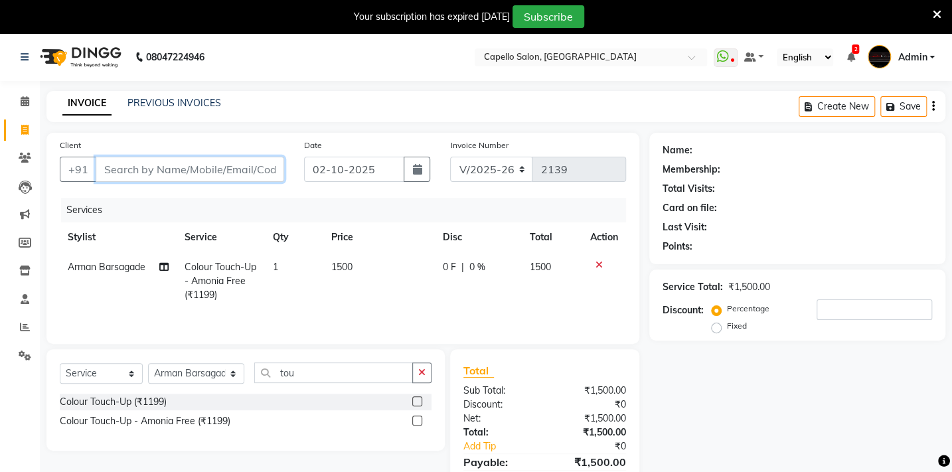
type input "8"
type input "0"
type input "8374753438"
click at [267, 167] on span "Add Client" at bounding box center [250, 169] width 52 height 13
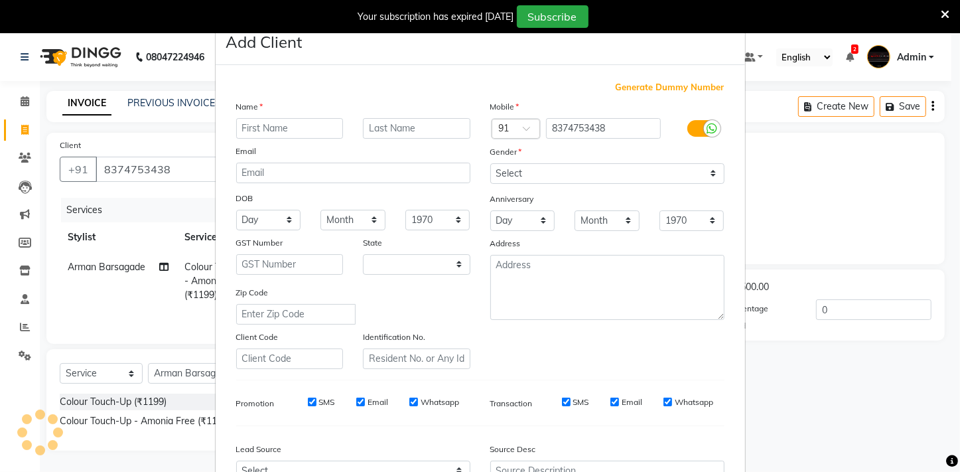
select select "22"
click at [266, 130] on input "text" at bounding box center [290, 128] width 108 height 21
type input "pragati"
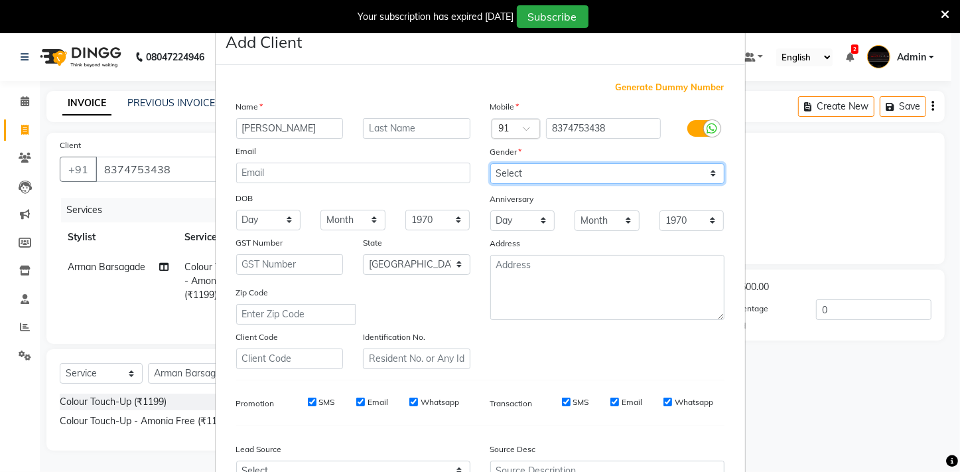
click at [504, 168] on select "Select [DEMOGRAPHIC_DATA] [DEMOGRAPHIC_DATA] Other Prefer Not To Say" at bounding box center [608, 173] width 234 height 21
select select "[DEMOGRAPHIC_DATA]"
click at [491, 163] on select "Select [DEMOGRAPHIC_DATA] [DEMOGRAPHIC_DATA] Other Prefer Not To Say" at bounding box center [608, 173] width 234 height 21
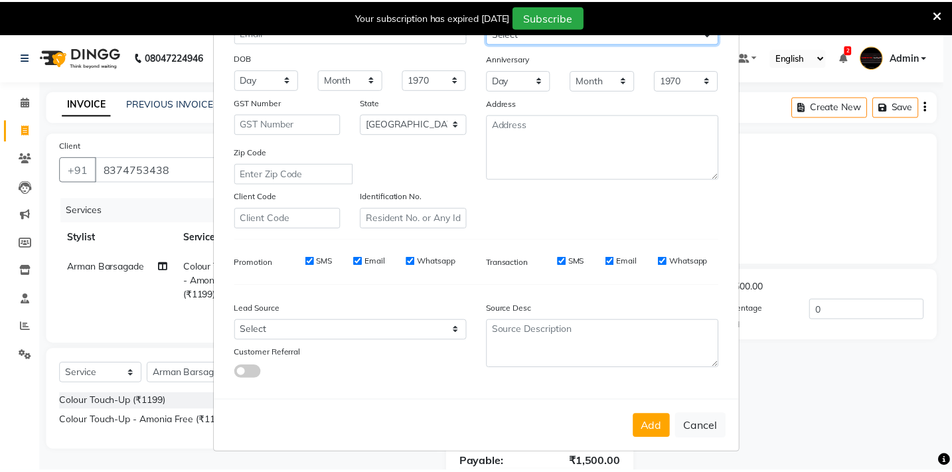
scroll to position [145, 0]
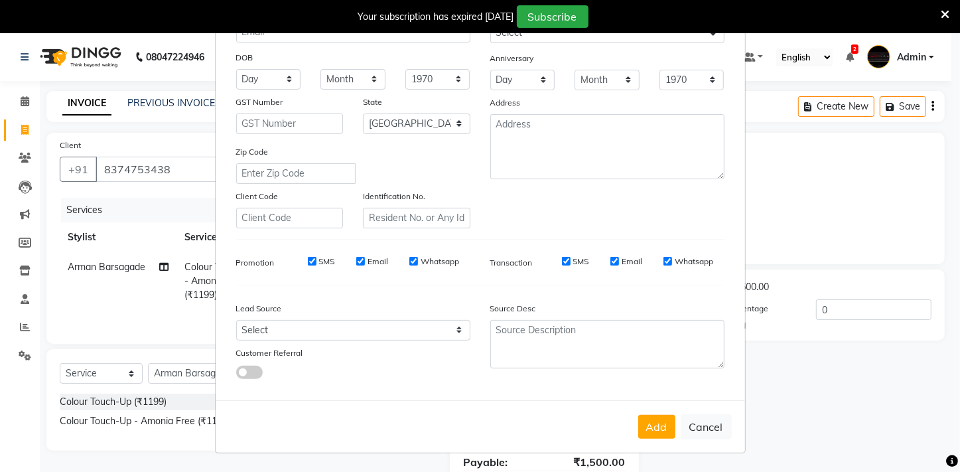
click at [659, 441] on div "Add Cancel" at bounding box center [481, 426] width 530 height 52
click at [643, 422] on button "Add" at bounding box center [657, 427] width 37 height 24
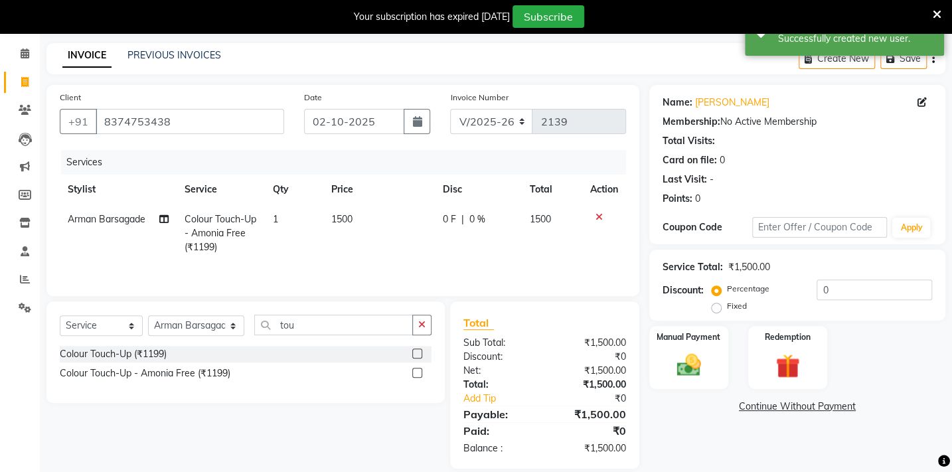
scroll to position [64, 0]
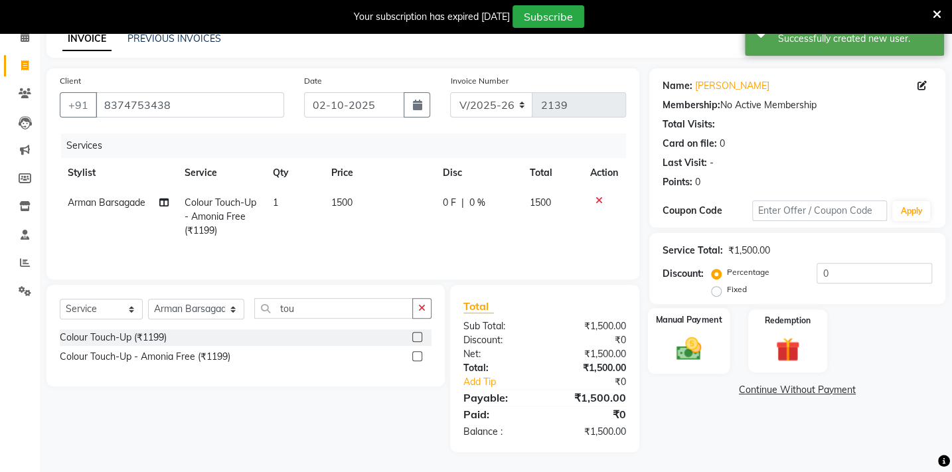
click at [672, 345] on img at bounding box center [688, 348] width 41 height 29
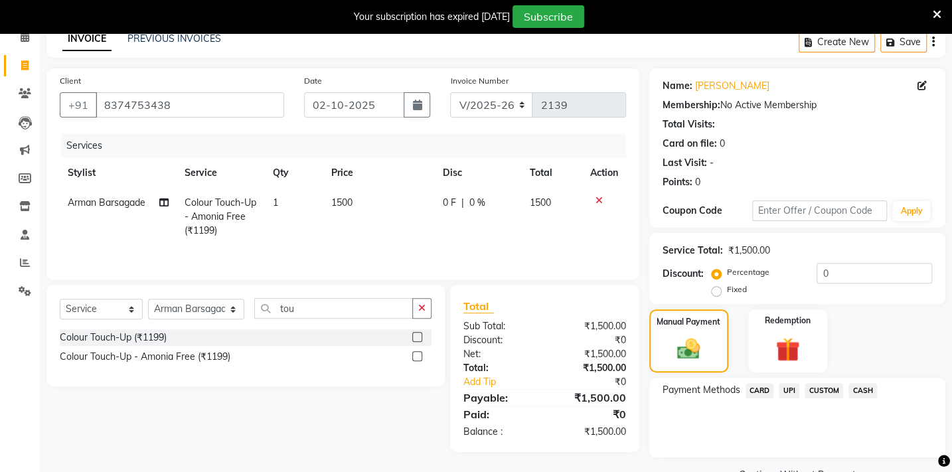
click at [785, 384] on span "UPI" at bounding box center [789, 390] width 21 height 15
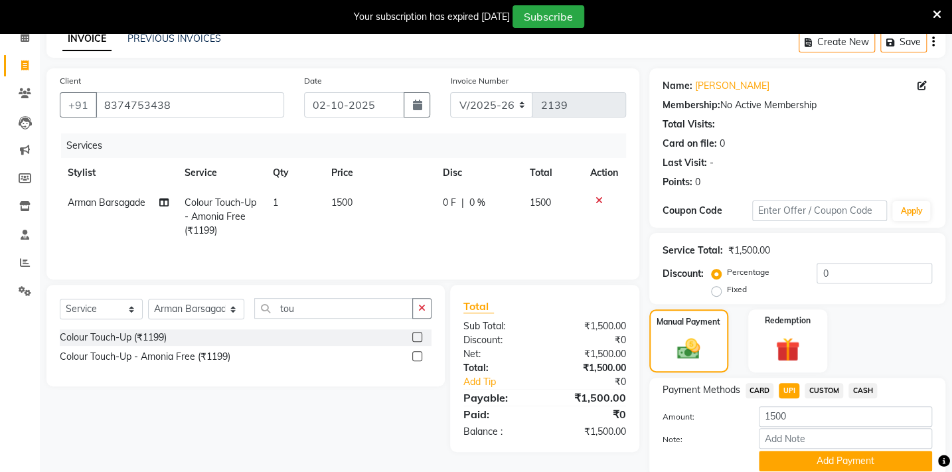
scroll to position [115, 0]
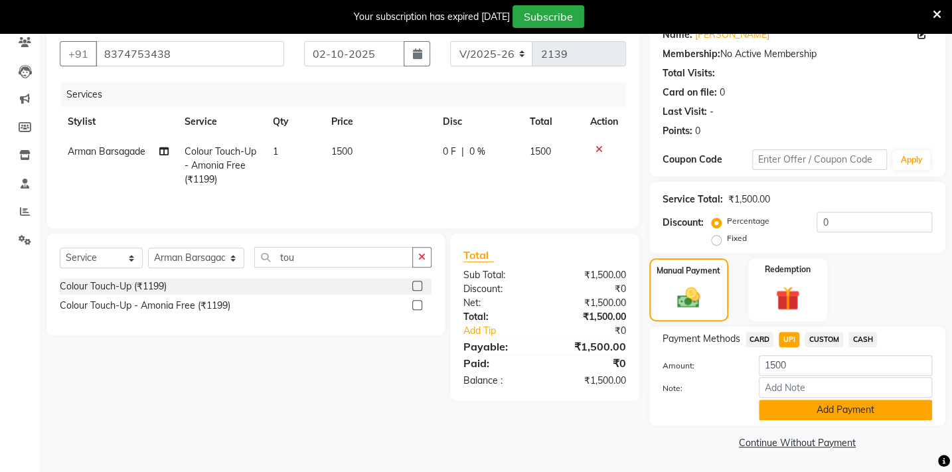
click at [795, 418] on button "Add Payment" at bounding box center [845, 410] width 173 height 21
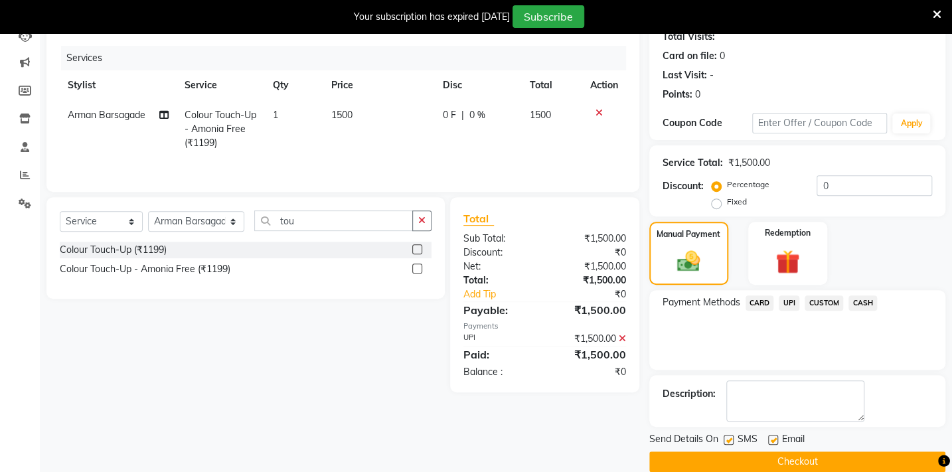
scroll to position [171, 0]
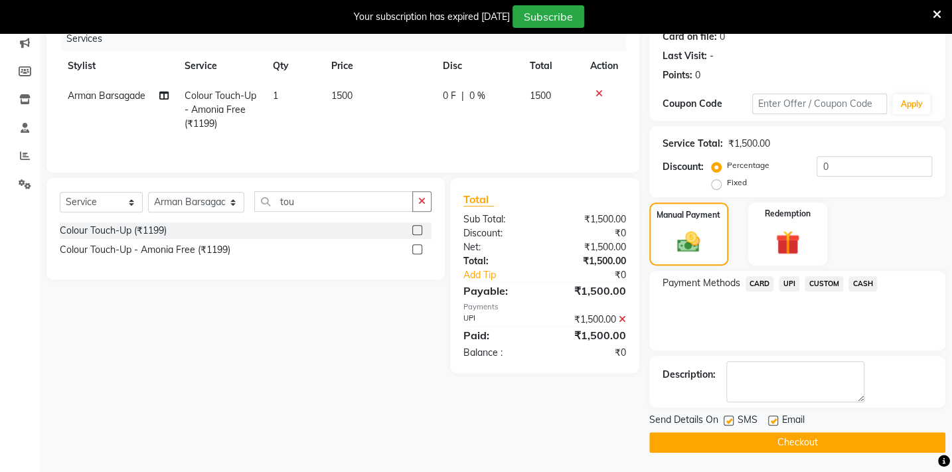
click at [795, 444] on button "Checkout" at bounding box center [797, 442] width 296 height 21
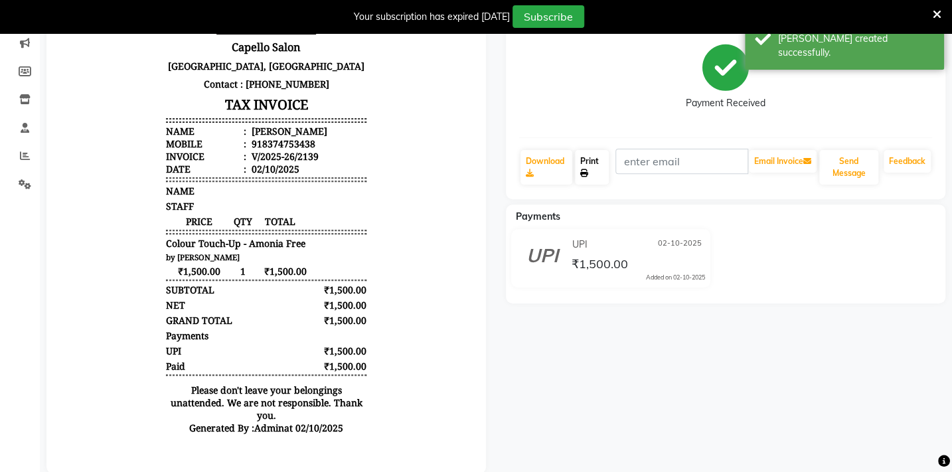
click at [597, 171] on link "Print" at bounding box center [592, 167] width 34 height 35
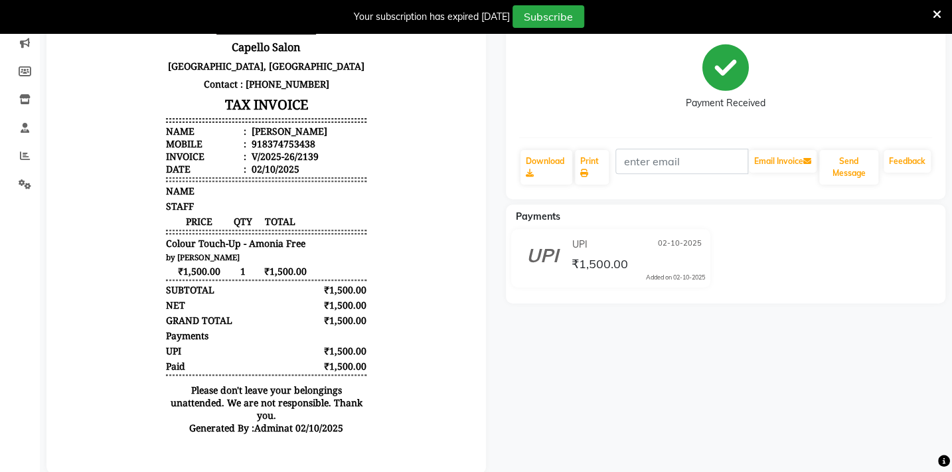
click at [938, 9] on icon at bounding box center [937, 15] width 9 height 12
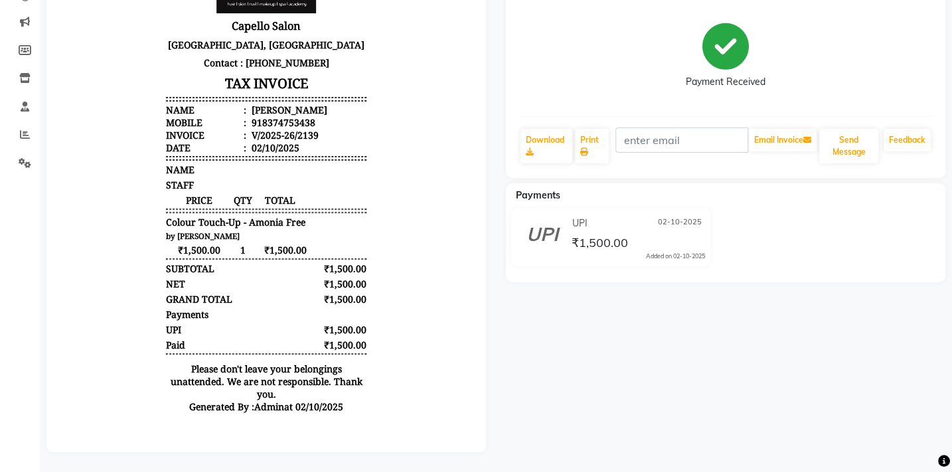
scroll to position [168, 0]
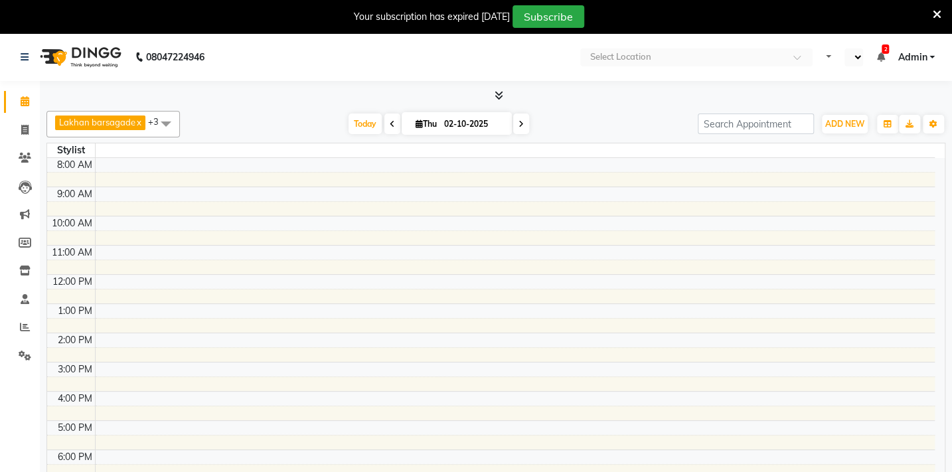
select select "en"
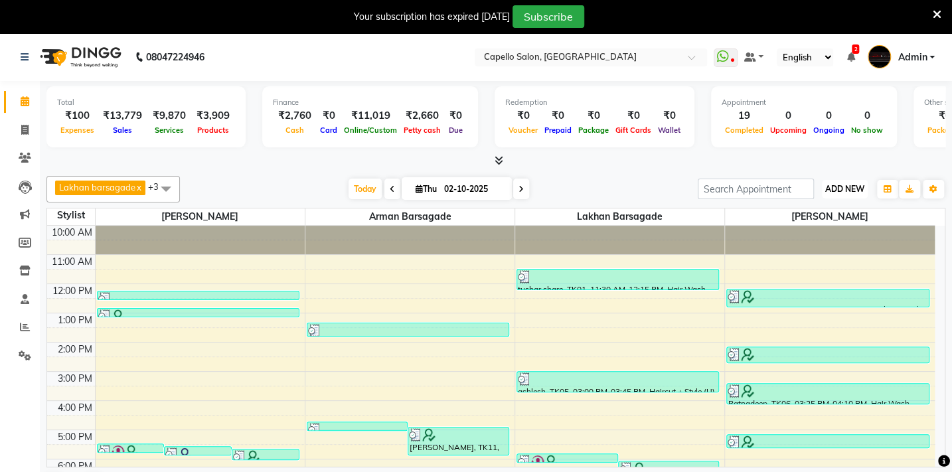
click at [854, 194] on button "ADD NEW Toggle Dropdown" at bounding box center [845, 189] width 46 height 19
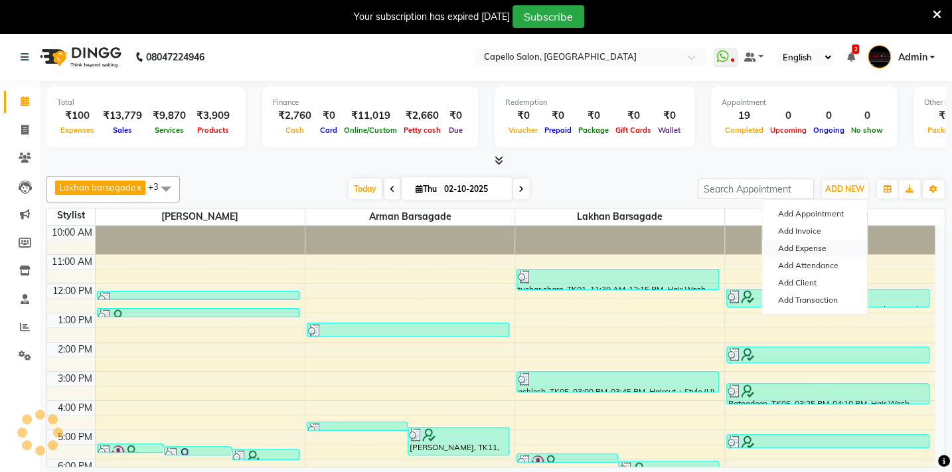
click at [820, 248] on link "Add Expense" at bounding box center [814, 248] width 105 height 17
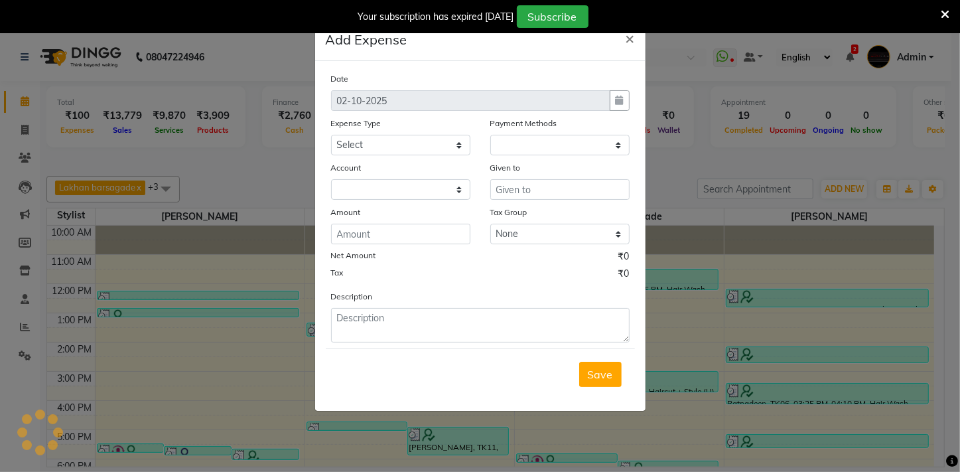
select select
select select "1"
select select "2428"
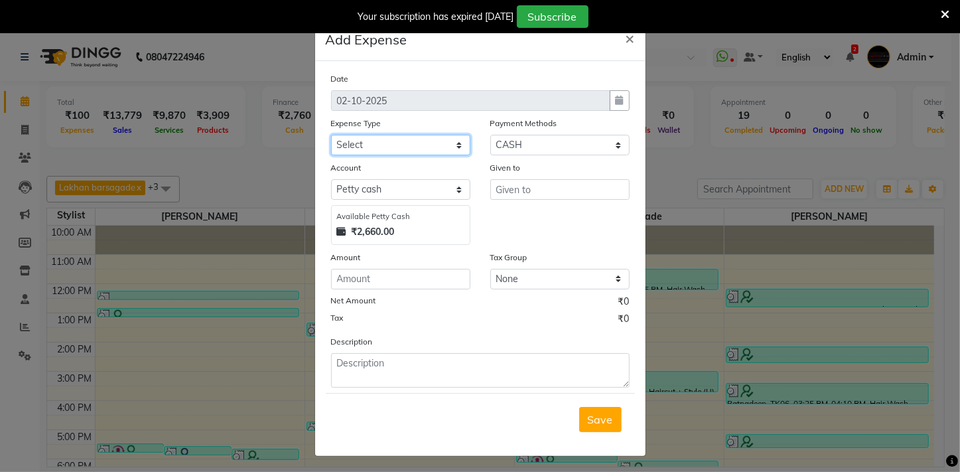
click at [370, 151] on select "Select Advance Salary Annual Lift Maintenance Charges BUILDING MAINTANANCE EXP …" at bounding box center [400, 145] width 139 height 21
select select "1453"
click at [331, 135] on select "Select Advance Salary Annual Lift Maintenance Charges BUILDING MAINTANANCE EXP …" at bounding box center [400, 145] width 139 height 21
click at [360, 285] on input "number" at bounding box center [400, 279] width 139 height 21
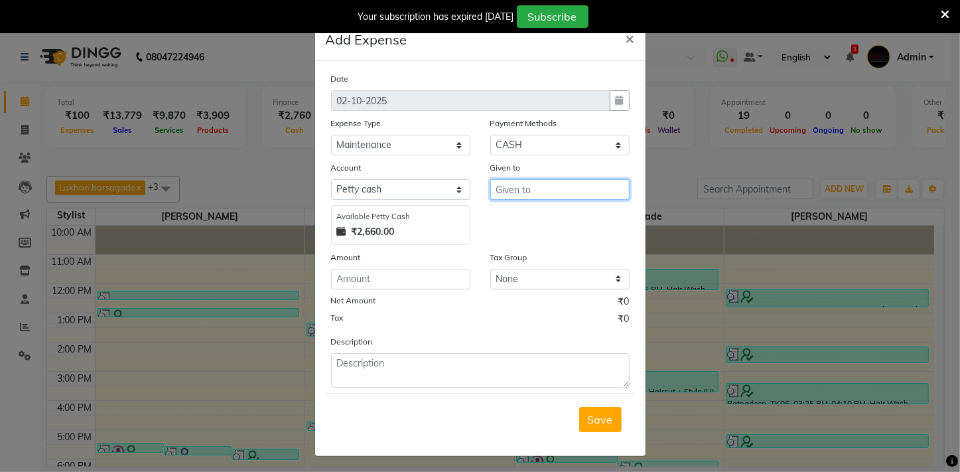
click at [499, 191] on input "text" at bounding box center [560, 189] width 139 height 21
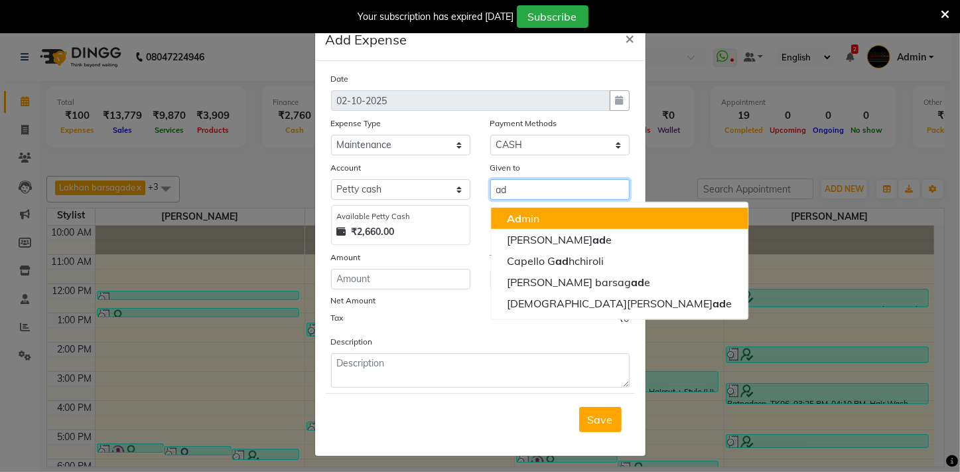
click at [507, 214] on span "Ad" at bounding box center [514, 218] width 15 height 13
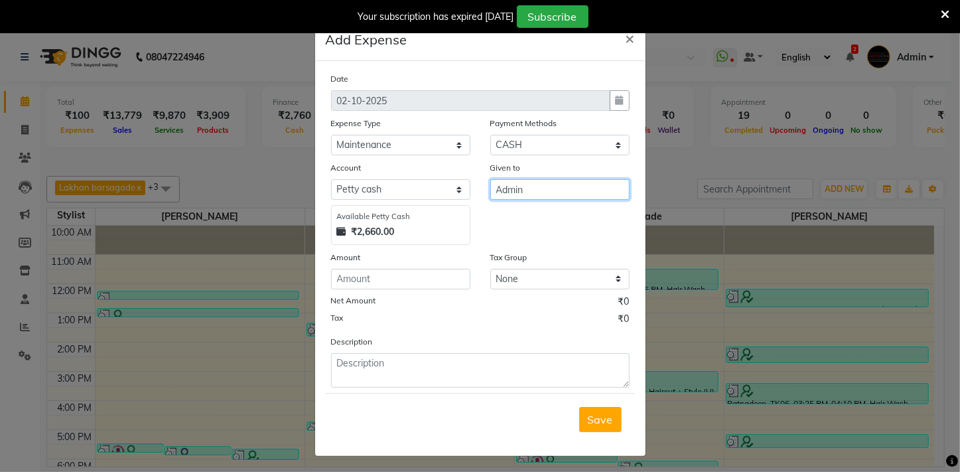
type input "Admin"
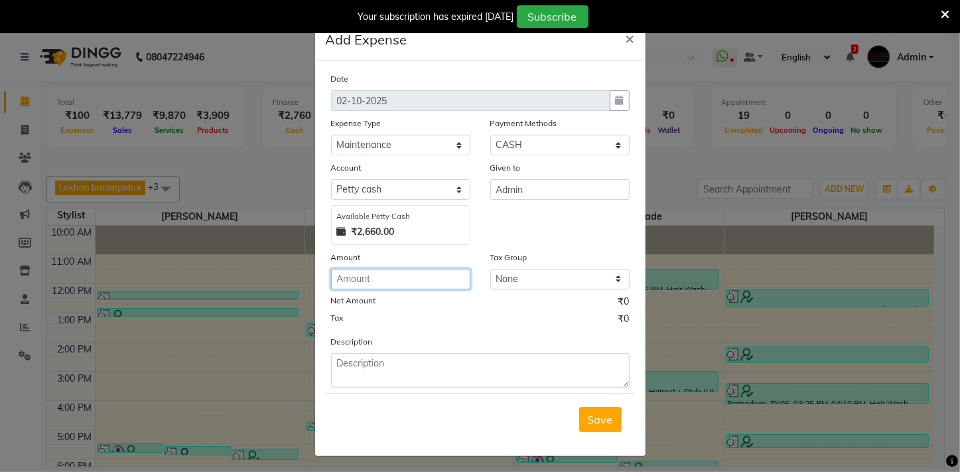
click at [389, 281] on input "number" at bounding box center [400, 279] width 139 height 21
type input "2000"
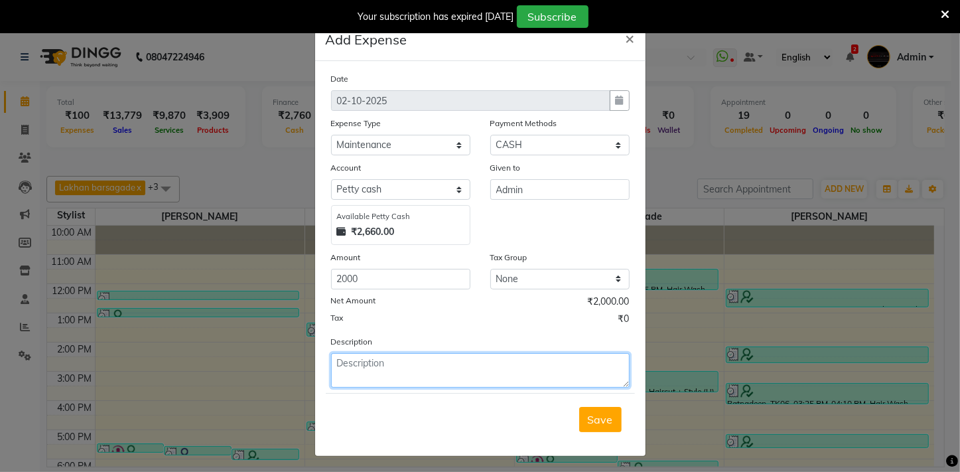
click at [349, 360] on textarea at bounding box center [480, 370] width 299 height 35
type textarea "software - 2000"
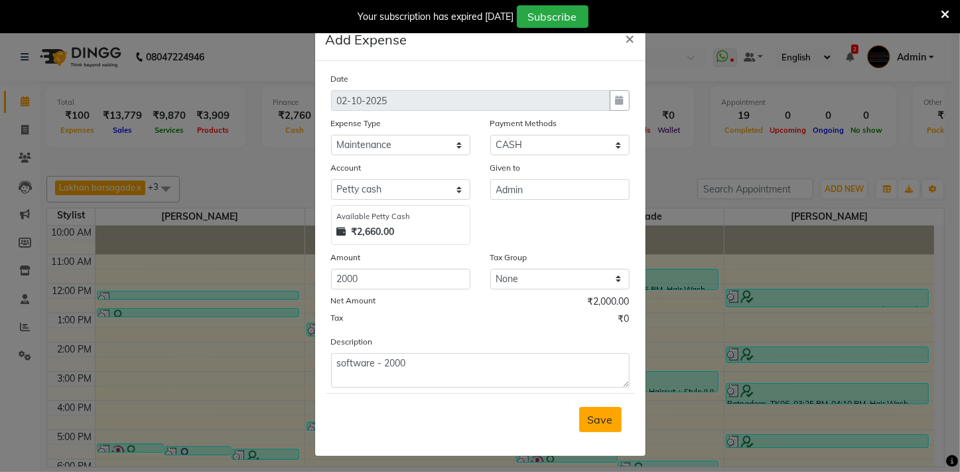
click at [583, 425] on button "Save" at bounding box center [600, 419] width 42 height 25
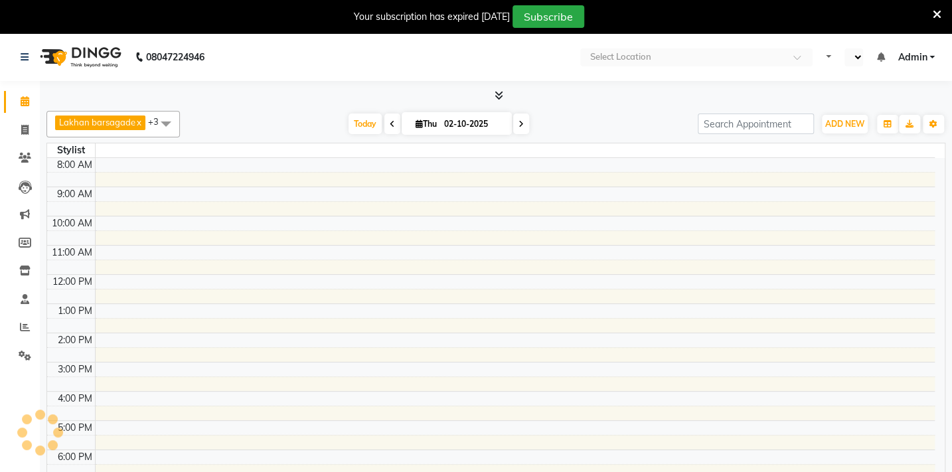
select select "en"
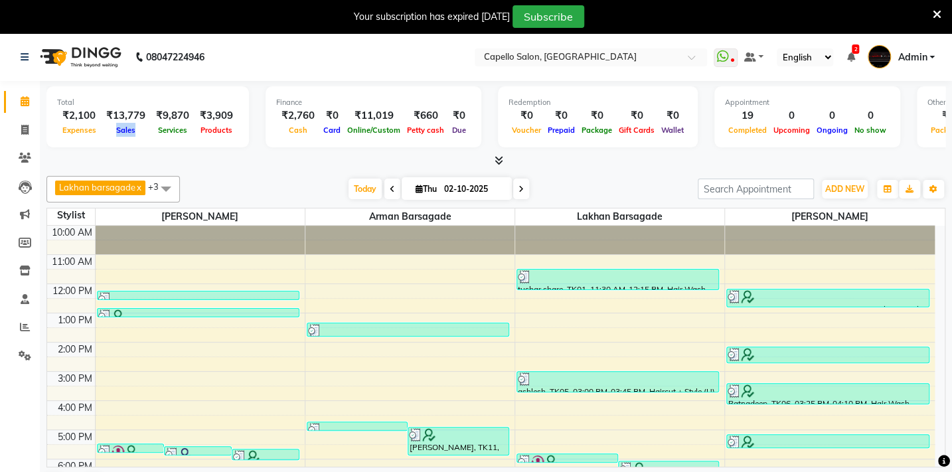
drag, startPoint x: 115, startPoint y: 126, endPoint x: 139, endPoint y: 129, distance: 24.0
click at [139, 129] on div "Sales" at bounding box center [126, 130] width 50 height 14
click at [268, 165] on div at bounding box center [495, 161] width 899 height 14
click at [274, 173] on div "[PERSON_NAME] x [PERSON_NAME] x [PERSON_NAME] x BHARTI [PERSON_NAME] x +3 Selec…" at bounding box center [495, 337] width 899 height 333
click at [497, 161] on icon at bounding box center [499, 160] width 9 height 10
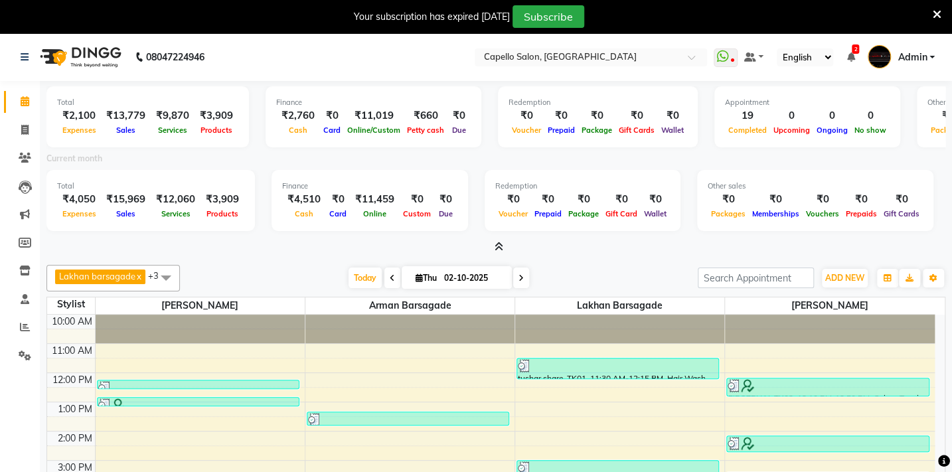
click at [498, 246] on icon at bounding box center [499, 247] width 9 height 10
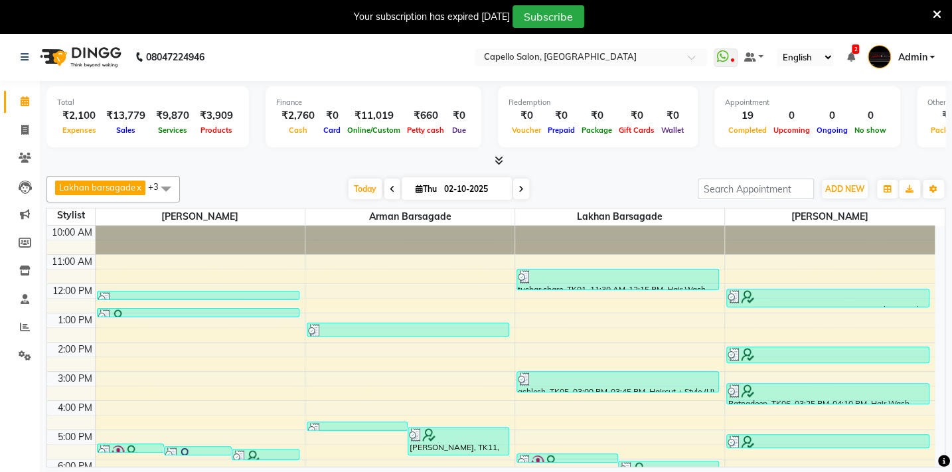
click at [498, 165] on icon at bounding box center [499, 160] width 9 height 10
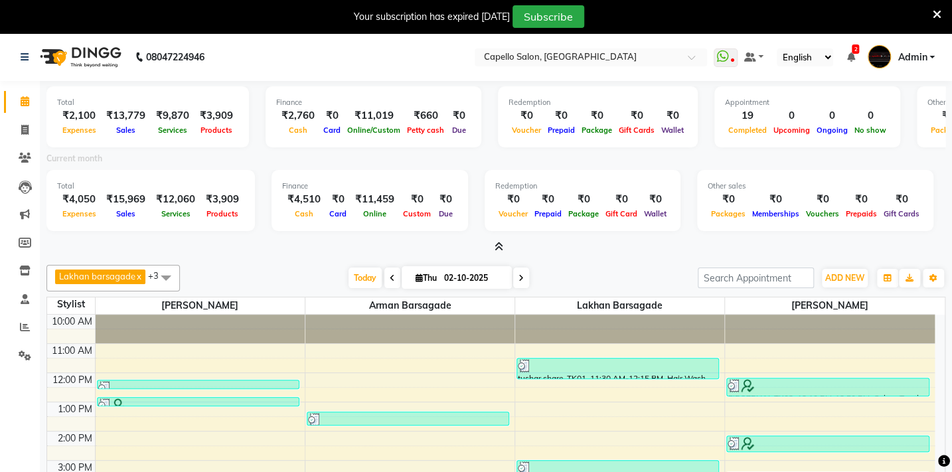
click at [496, 246] on icon at bounding box center [499, 247] width 9 height 10
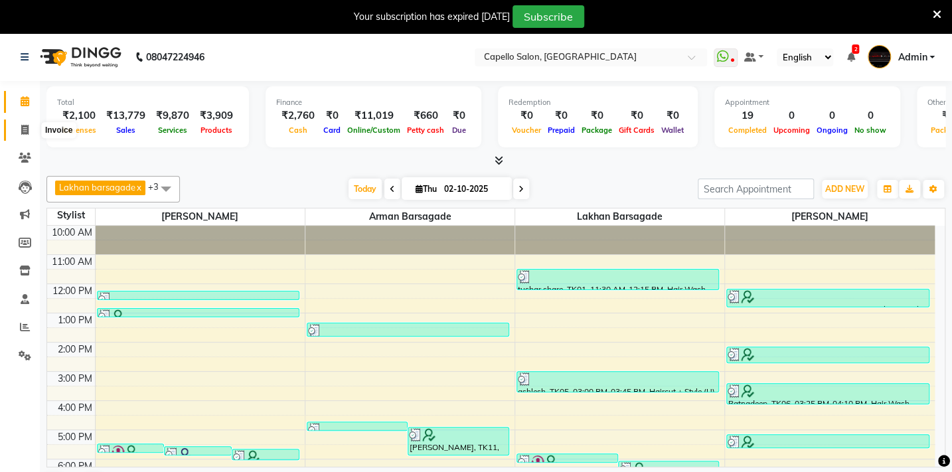
click at [27, 126] on icon at bounding box center [24, 130] width 7 height 10
select select "service"
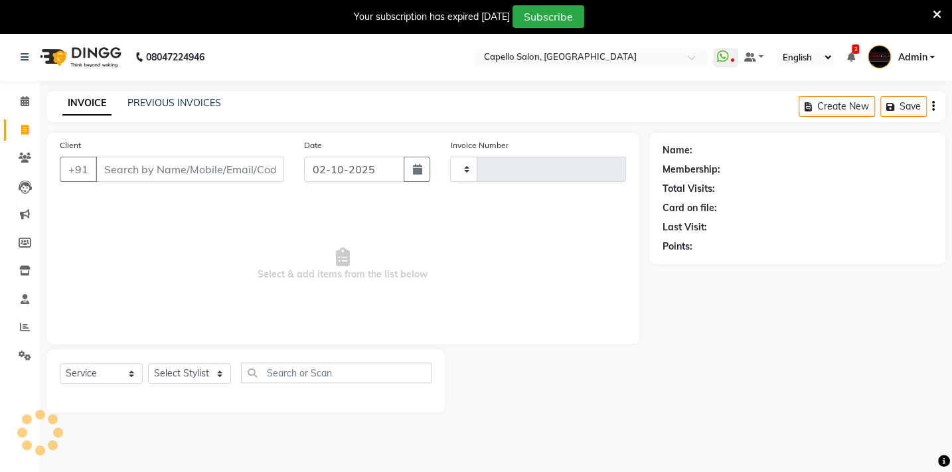
type input "2140"
select select "810"
click at [200, 369] on select "Select Stylist" at bounding box center [189, 373] width 83 height 21
select select "35790"
click at [148, 363] on select "Select Stylist Admin [PERSON_NAME] BHARTI [PERSON_NAME] [PERSON_NAME] Gadhchiro…" at bounding box center [196, 373] width 96 height 21
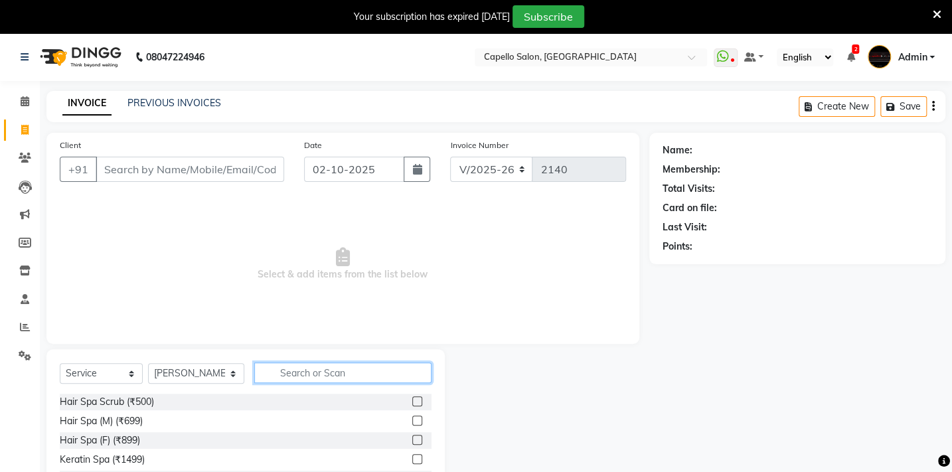
click at [287, 363] on input "text" at bounding box center [342, 372] width 177 height 21
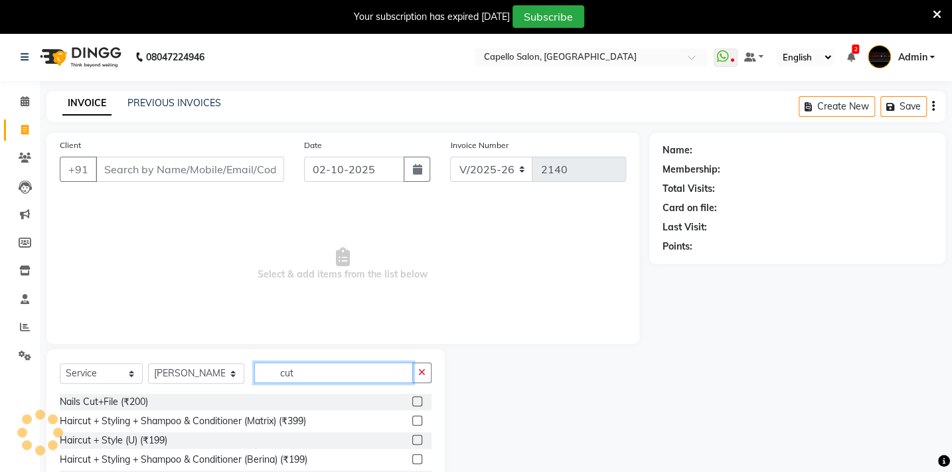
type input "cut"
click at [412, 421] on label at bounding box center [417, 421] width 10 height 10
click at [412, 421] on input "checkbox" at bounding box center [416, 421] width 9 height 9
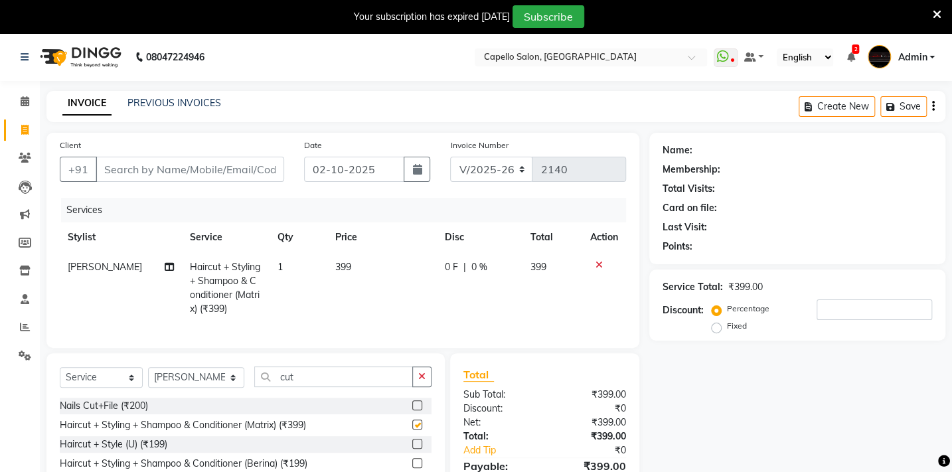
checkbox input "false"
click at [367, 271] on td "399" at bounding box center [382, 288] width 110 height 72
select select "35790"
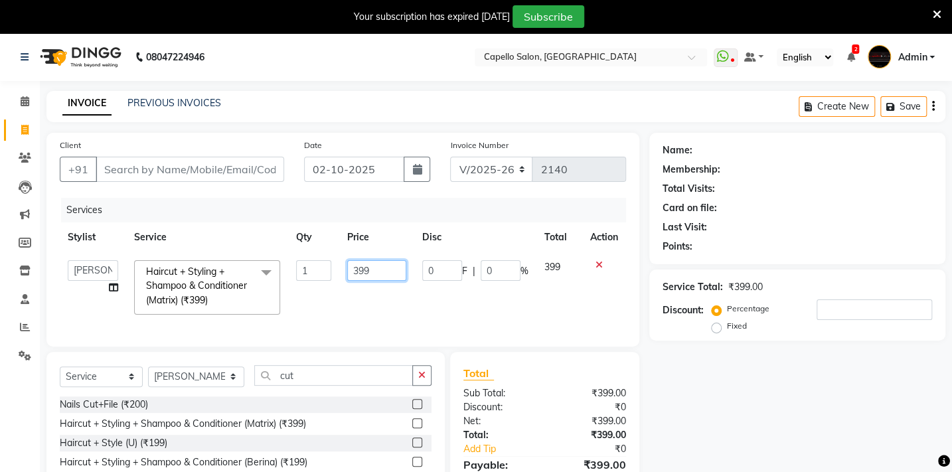
drag, startPoint x: 404, startPoint y: 266, endPoint x: 320, endPoint y: 281, distance: 85.8
click at [321, 281] on tr "Admin [PERSON_NAME] BHARTI [PERSON_NAME] [PERSON_NAME] Gadhchiroli [PERSON_NAME…" at bounding box center [343, 287] width 566 height 70
type input "400"
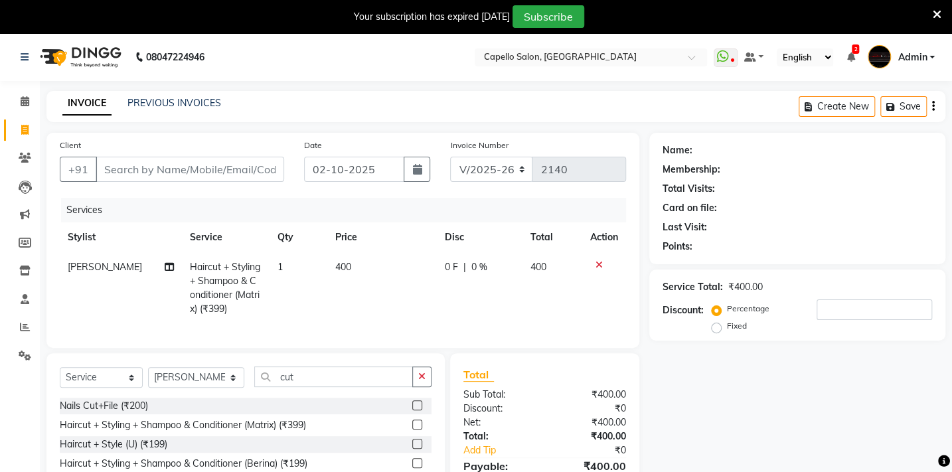
click at [298, 308] on td "1" at bounding box center [298, 288] width 58 height 72
select select "35790"
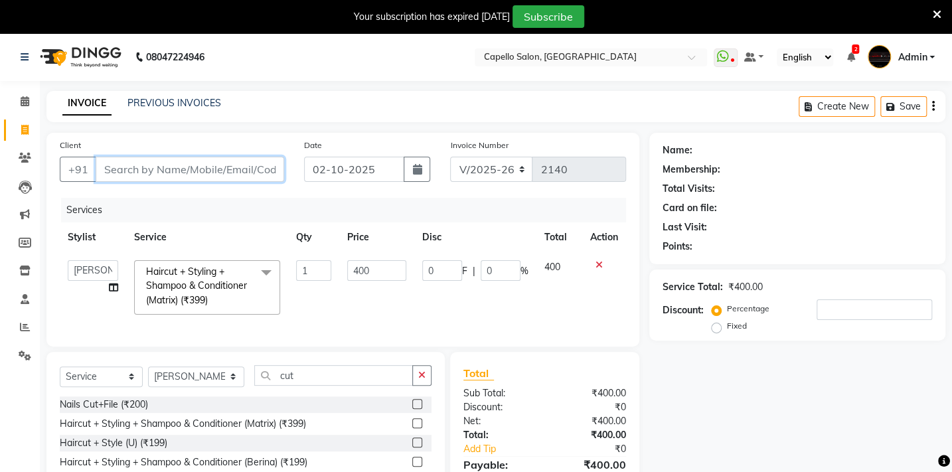
drag, startPoint x: 173, startPoint y: 169, endPoint x: 187, endPoint y: 175, distance: 15.8
click at [173, 169] on input "Client" at bounding box center [190, 169] width 189 height 25
type input "7"
type input "0"
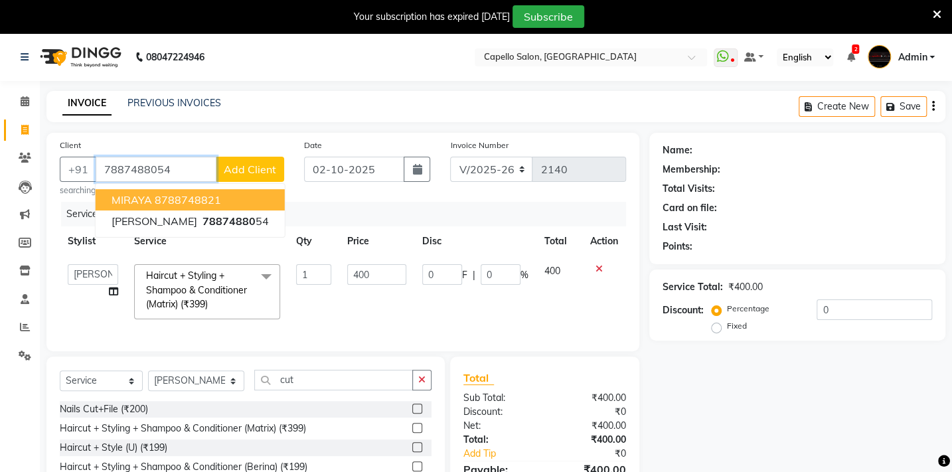
type input "7887488054"
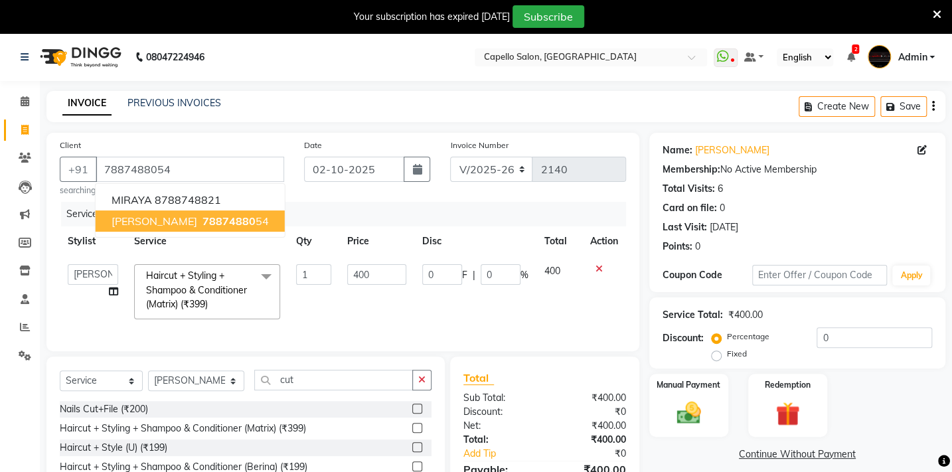
click at [202, 221] on span "78874880" at bounding box center [228, 220] width 53 height 13
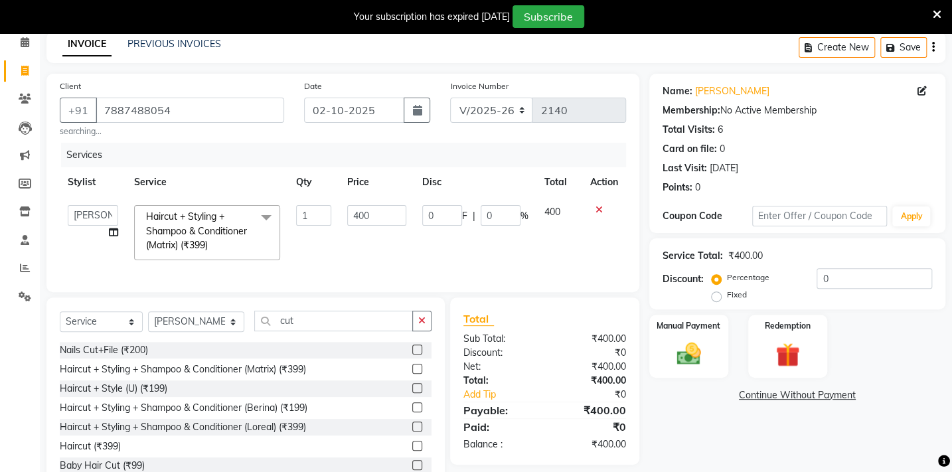
scroll to position [109, 0]
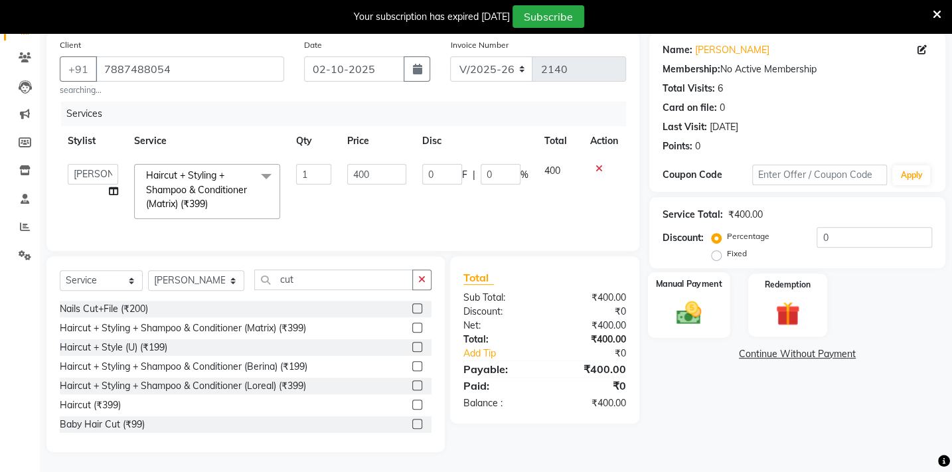
click at [696, 298] on img at bounding box center [688, 312] width 41 height 29
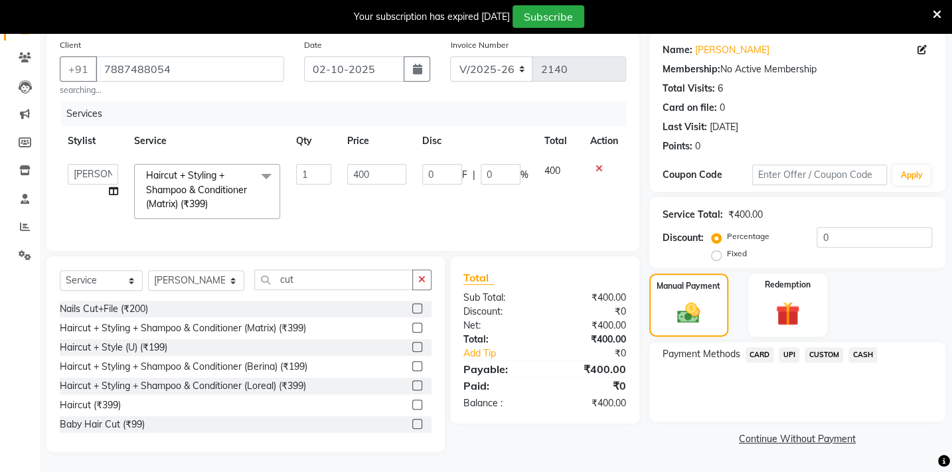
click at [868, 348] on span "CASH" at bounding box center [862, 354] width 29 height 15
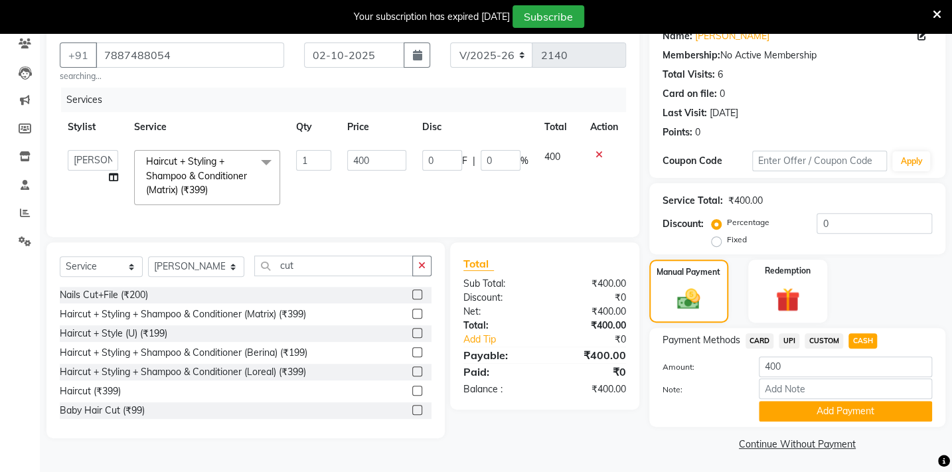
scroll to position [115, 0]
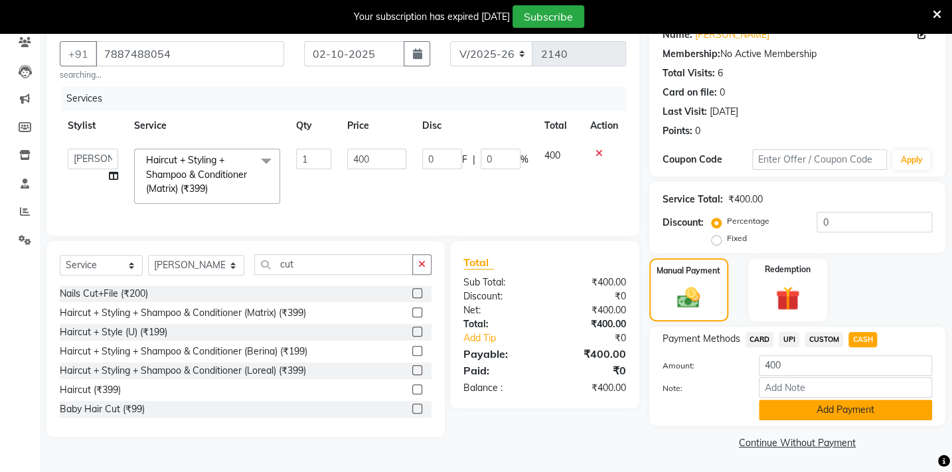
click at [854, 416] on button "Add Payment" at bounding box center [845, 410] width 173 height 21
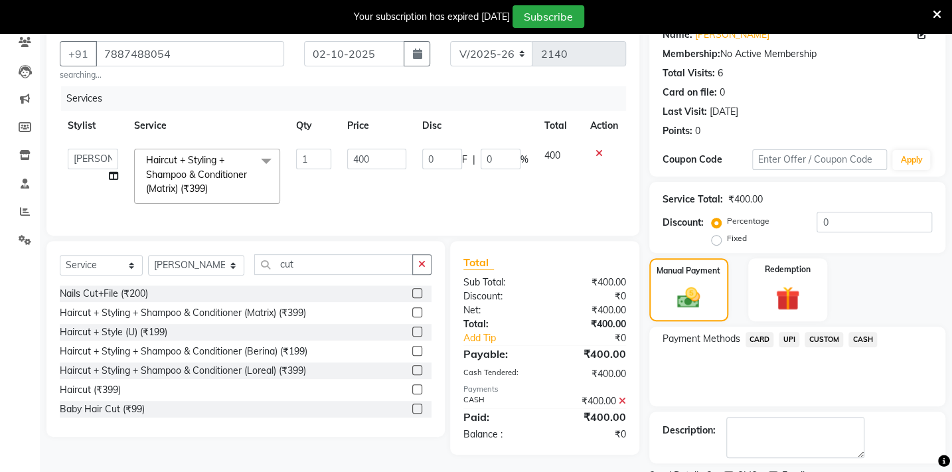
scroll to position [171, 0]
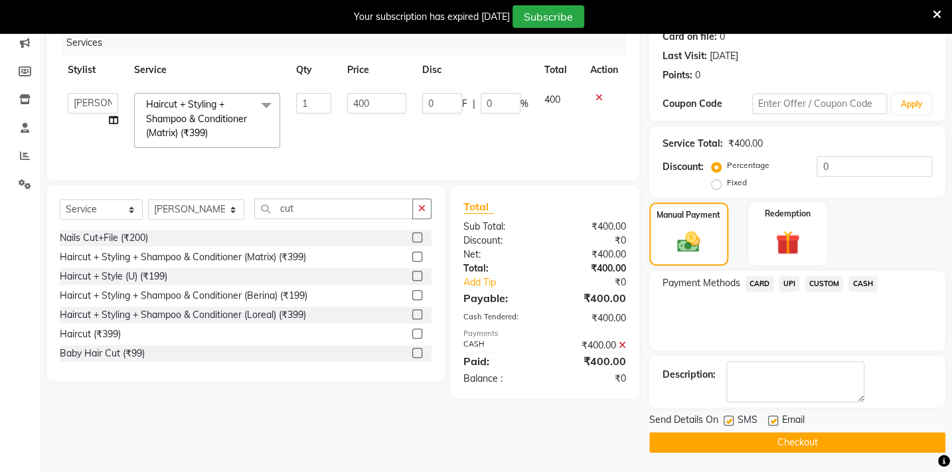
click at [857, 438] on button "Checkout" at bounding box center [797, 442] width 296 height 21
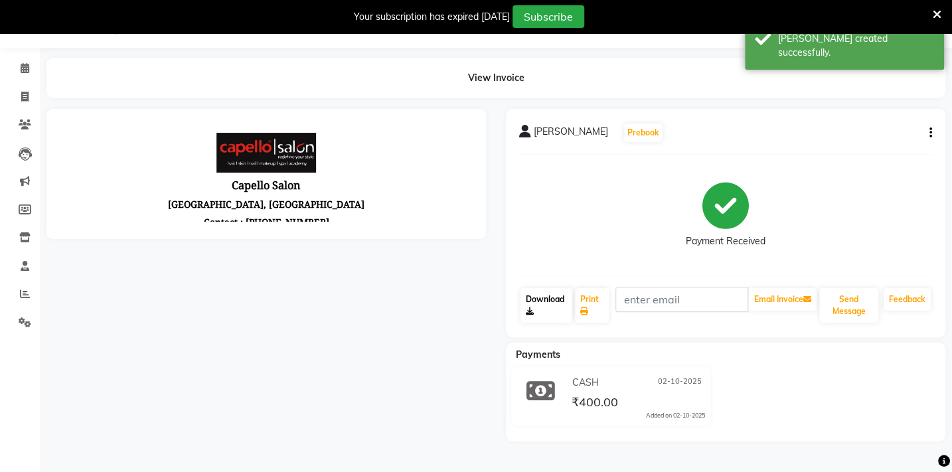
scroll to position [171, 0]
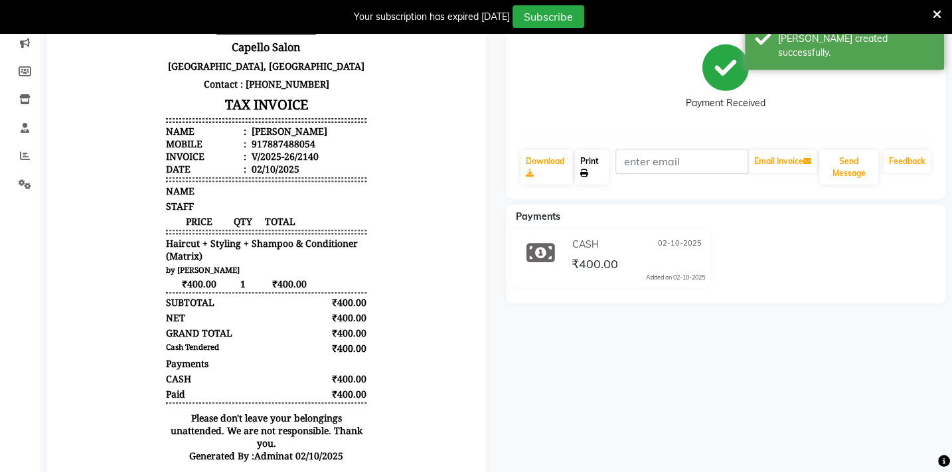
click at [587, 163] on link "Print" at bounding box center [592, 167] width 34 height 35
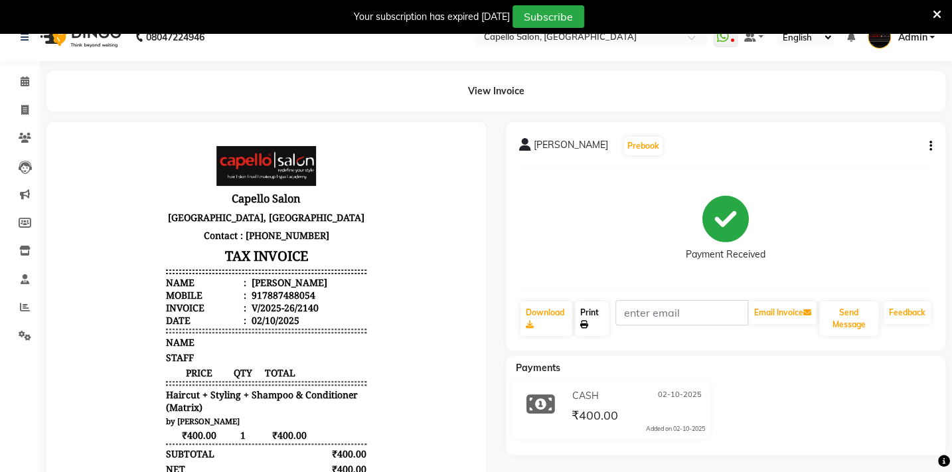
scroll to position [0, 0]
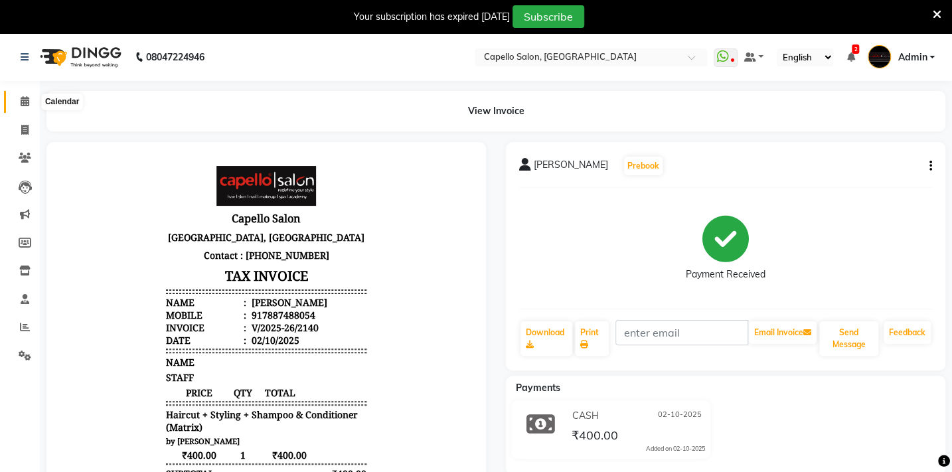
click at [21, 100] on icon at bounding box center [25, 101] width 9 height 10
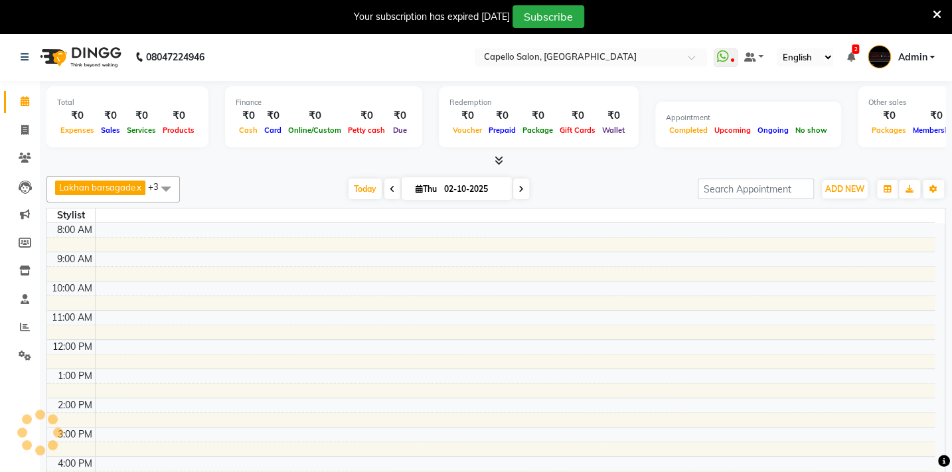
scroll to position [53, 0]
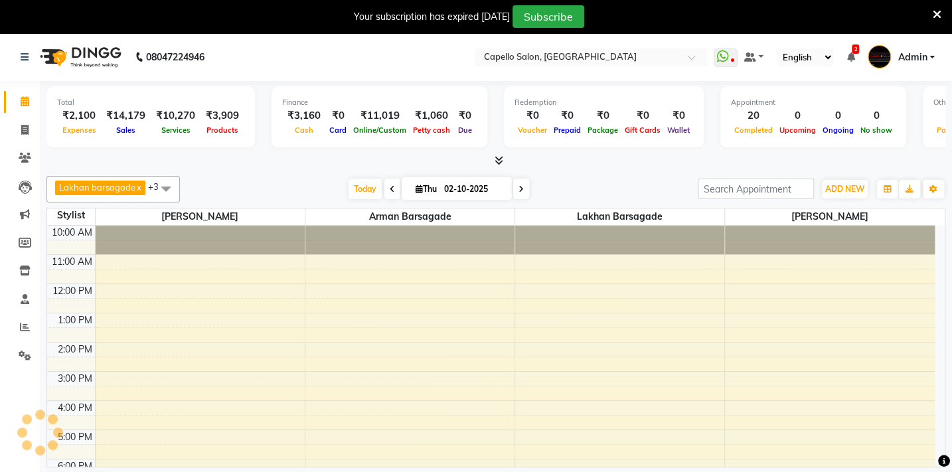
select select "en"
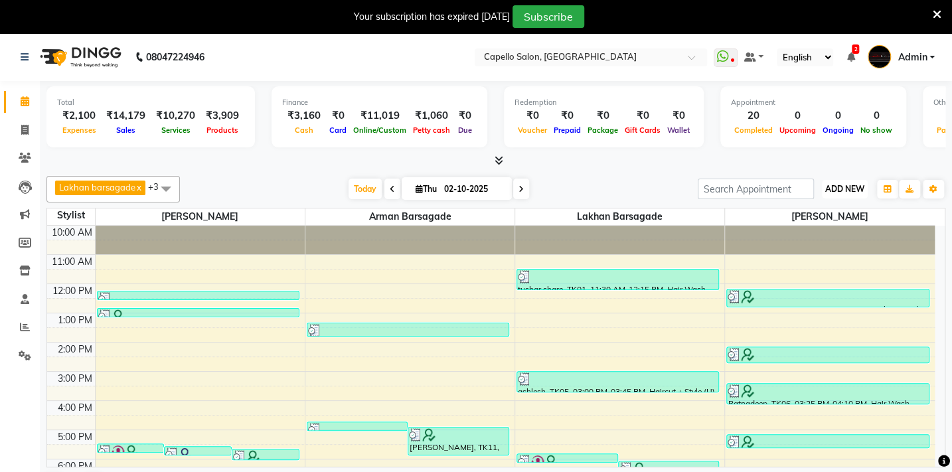
click at [853, 186] on span "ADD NEW" at bounding box center [844, 189] width 39 height 10
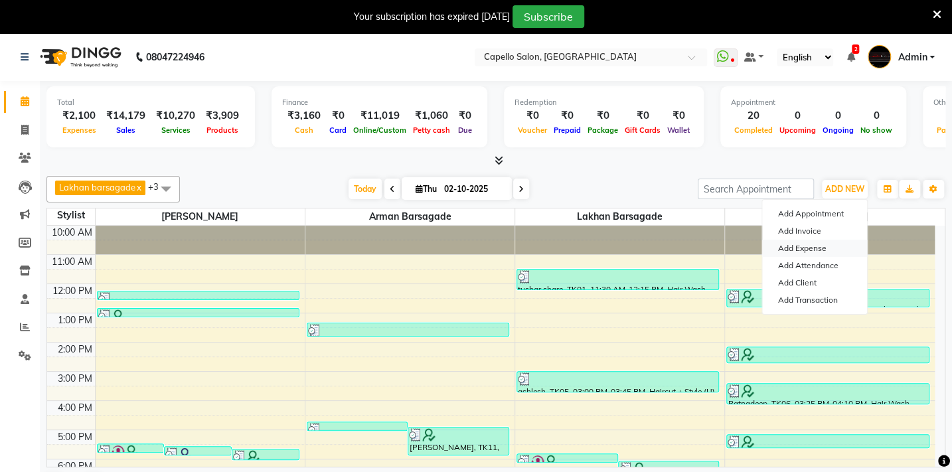
click at [810, 244] on link "Add Expense" at bounding box center [814, 248] width 105 height 17
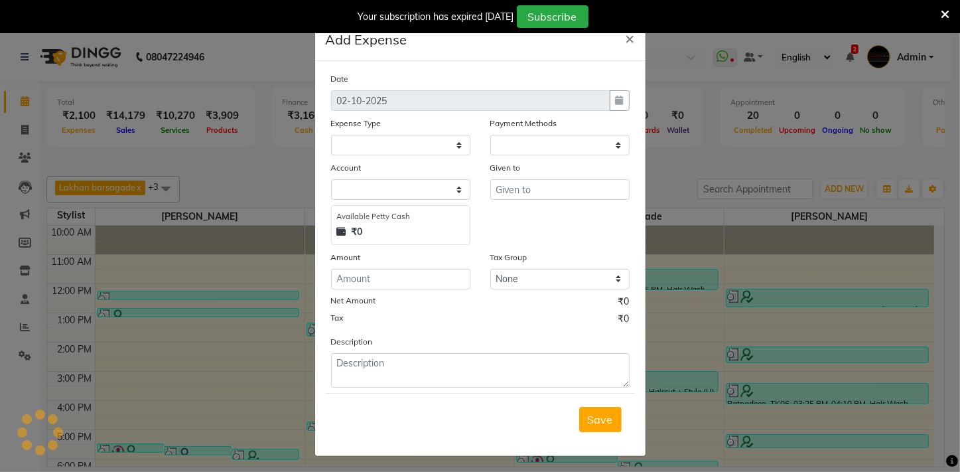
select select "1"
select select "2428"
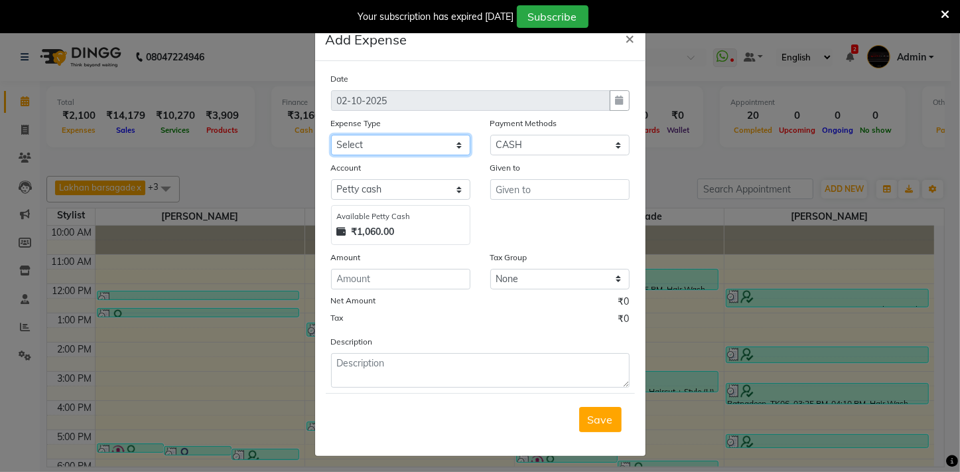
click at [392, 140] on select "Select Advance Salary Annual Lift Maintenance Charges BUILDING MAINTANANCE EXP …" at bounding box center [400, 145] width 139 height 21
select select "1462"
click at [331, 135] on select "Select Advance Salary Annual Lift Maintenance Charges BUILDING MAINTANANCE EXP …" at bounding box center [400, 145] width 139 height 21
click at [538, 174] on div "Given to" at bounding box center [560, 170] width 139 height 19
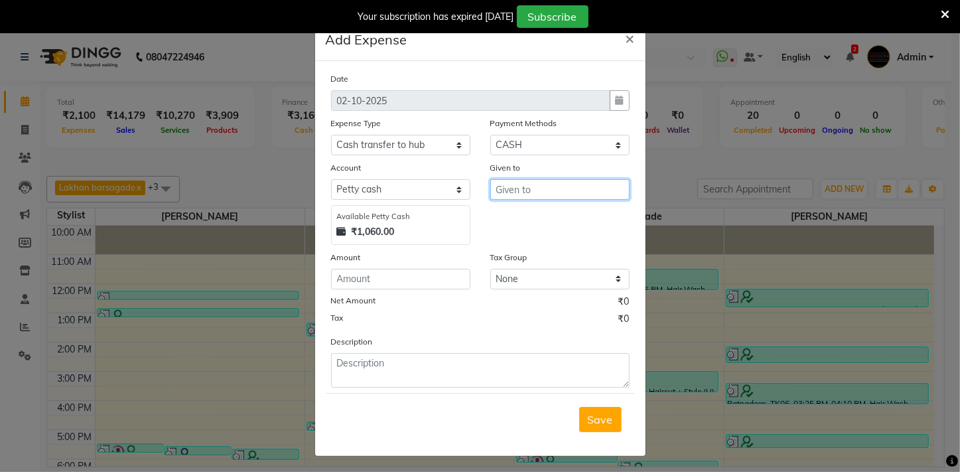
click at [530, 199] on input "text" at bounding box center [560, 189] width 139 height 21
type input "imran"
click at [626, 39] on span "×" at bounding box center [630, 38] width 9 height 20
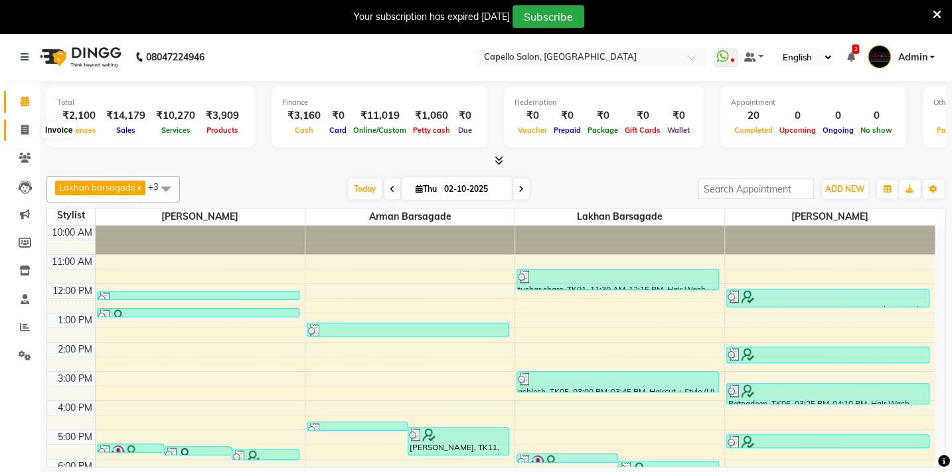
click at [17, 126] on span at bounding box center [24, 130] width 23 height 15
select select "service"
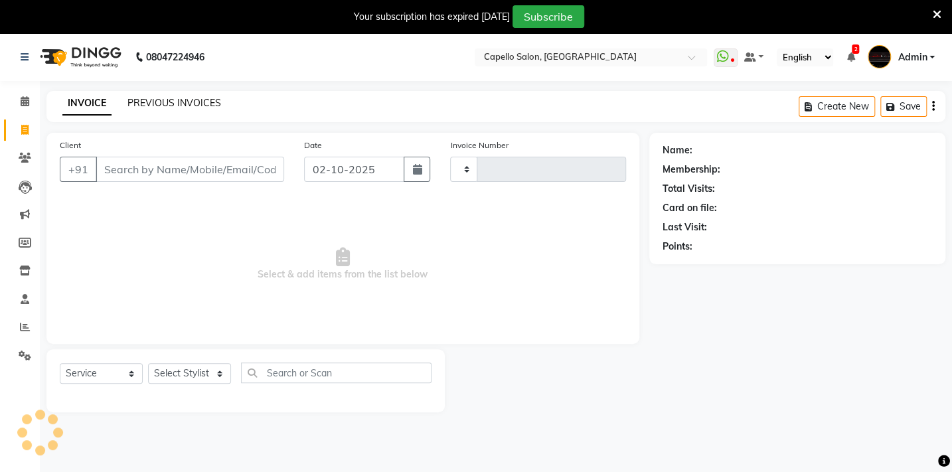
click at [132, 104] on link "PREVIOUS INVOICES" at bounding box center [174, 103] width 94 height 12
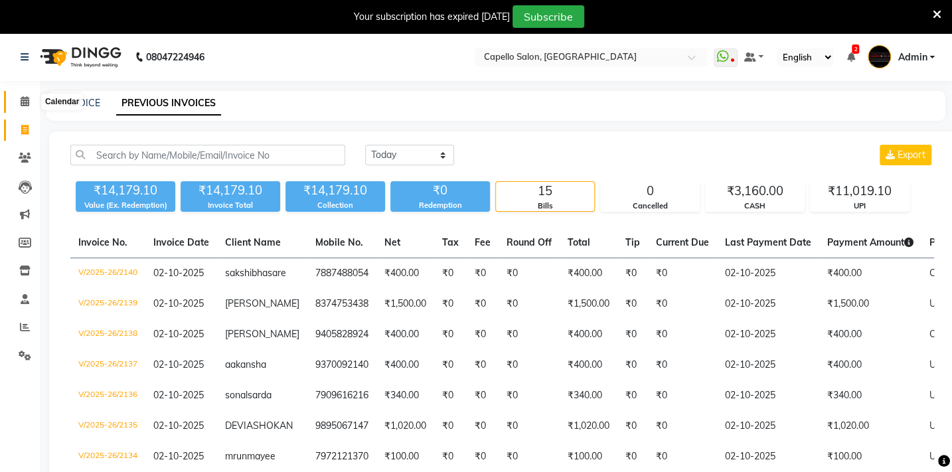
click at [31, 104] on span at bounding box center [24, 101] width 23 height 15
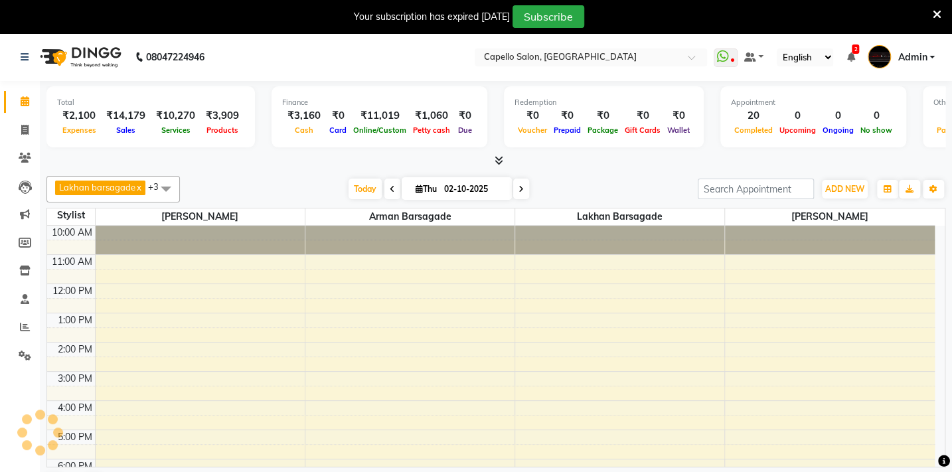
scroll to position [53, 0]
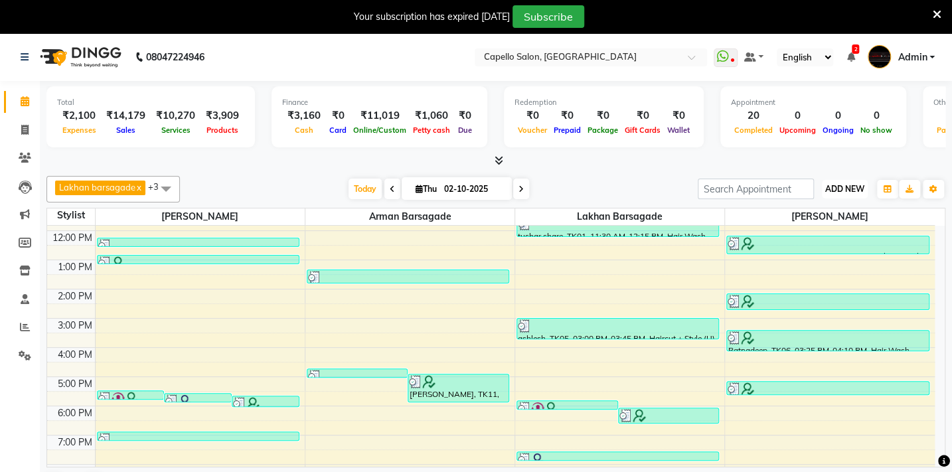
click at [859, 181] on button "ADD NEW Toggle Dropdown" at bounding box center [845, 189] width 46 height 19
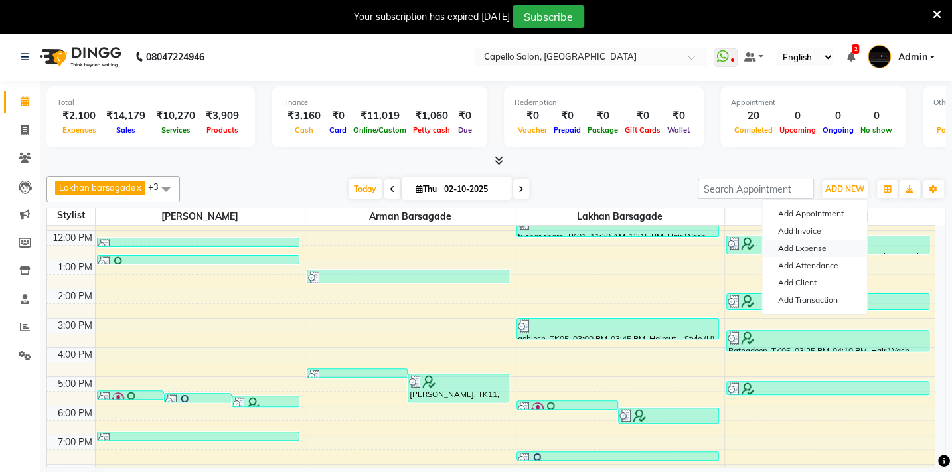
click at [816, 248] on link "Add Expense" at bounding box center [814, 248] width 105 height 17
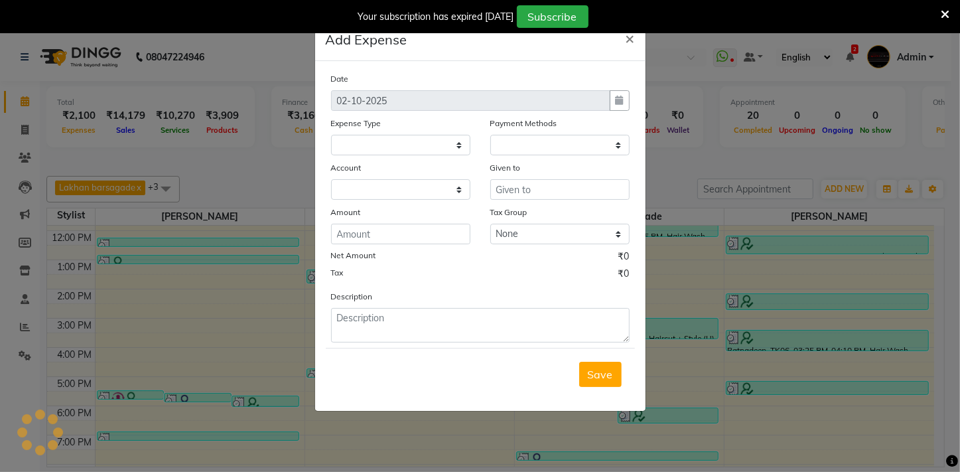
select select "1"
select select "2428"
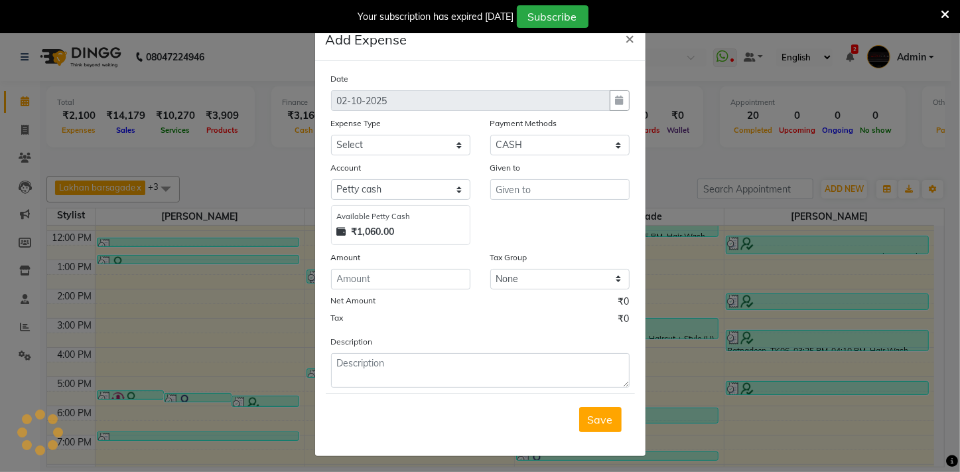
click at [471, 151] on div "Expense Type Select Advance Salary Annual Lift Maintenance Charges BUILDING MAI…" at bounding box center [400, 135] width 159 height 39
click at [450, 134] on div "Expense Type" at bounding box center [400, 125] width 139 height 19
click at [418, 139] on select "Select Advance Salary Annual Lift Maintenance Charges BUILDING MAINTANANCE EXP …" at bounding box center [400, 145] width 139 height 21
select select "1462"
click at [331, 135] on select "Select Advance Salary Annual Lift Maintenance Charges BUILDING MAINTANANCE EXP …" at bounding box center [400, 145] width 139 height 21
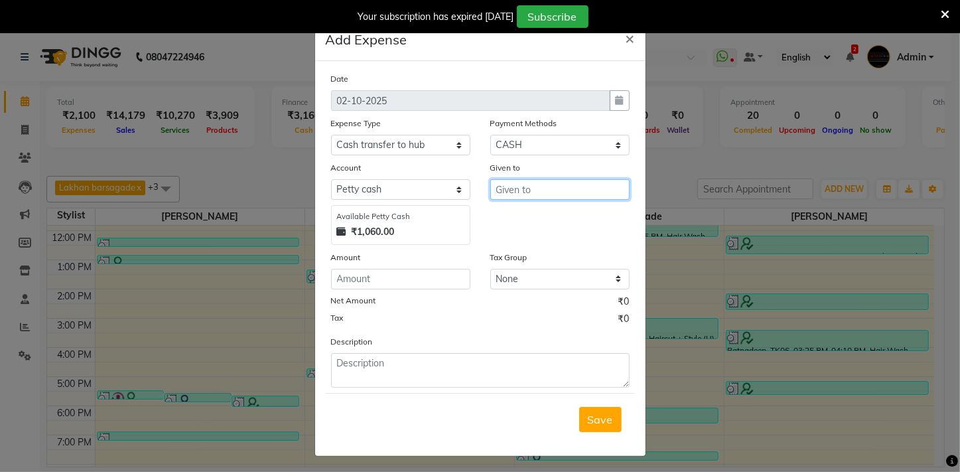
click at [516, 199] on input "text" at bounding box center [560, 189] width 139 height 21
type input "imran sir"
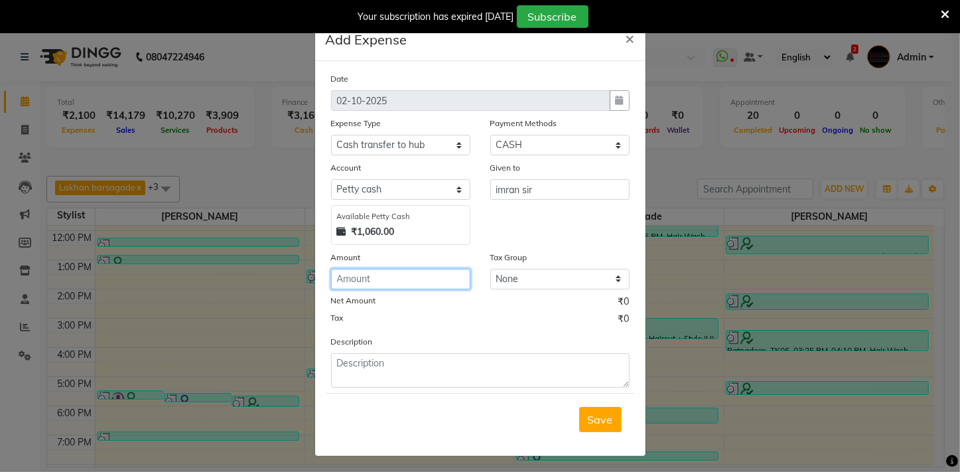
click at [412, 289] on input "number" at bounding box center [400, 279] width 139 height 21
type input "1060"
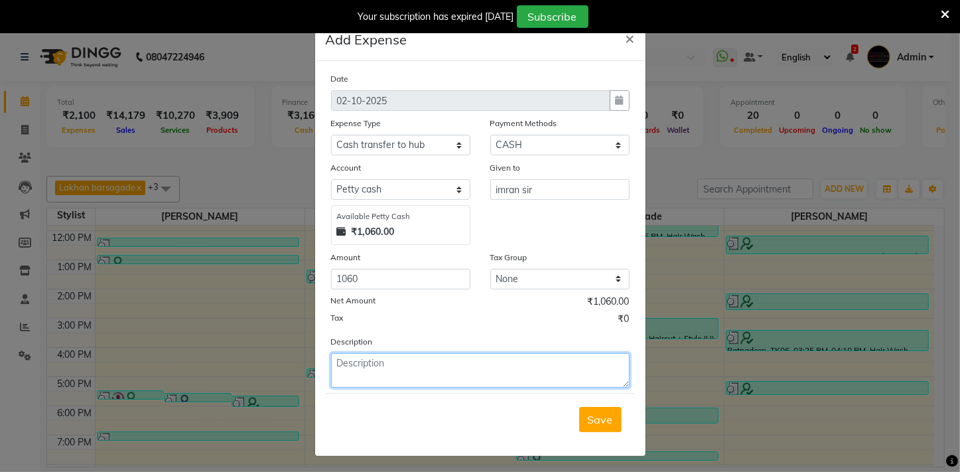
click at [406, 364] on textarea at bounding box center [480, 370] width 299 height 35
type textarea "cash handover to imran sir rs - 1060"
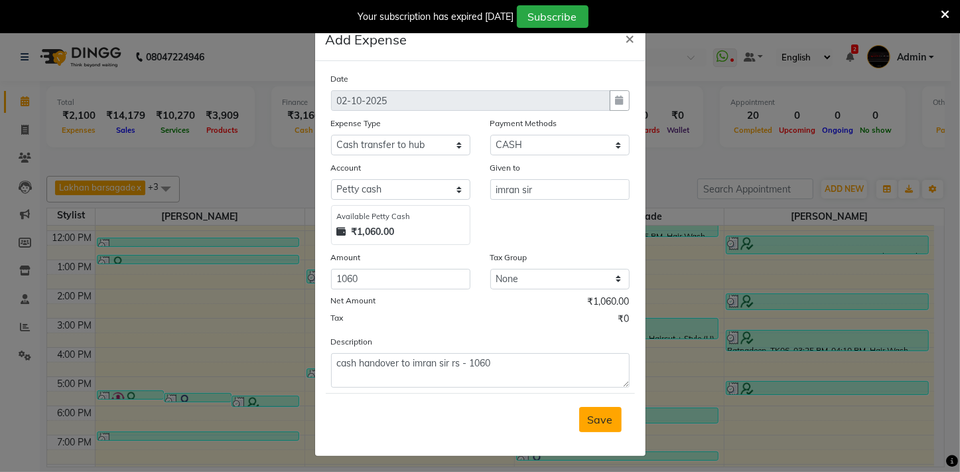
click at [583, 412] on button "Save" at bounding box center [600, 419] width 42 height 25
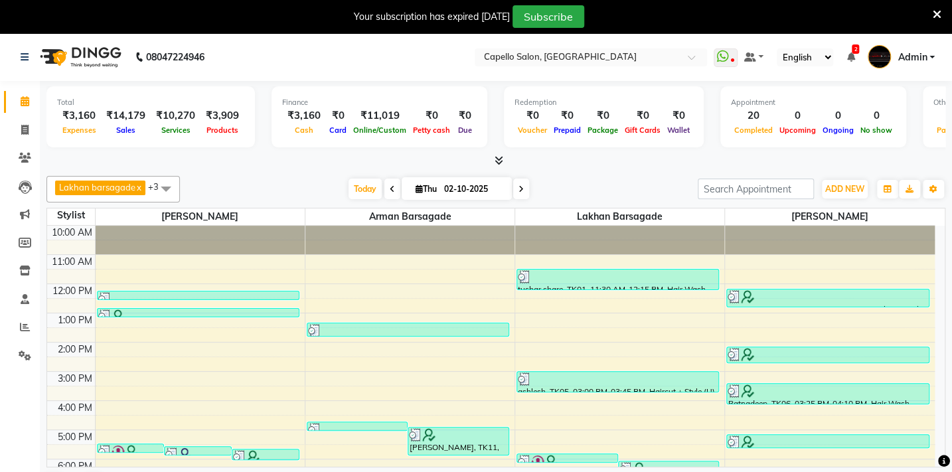
click at [935, 15] on icon at bounding box center [937, 15] width 9 height 12
